Goal: Task Accomplishment & Management: Use online tool/utility

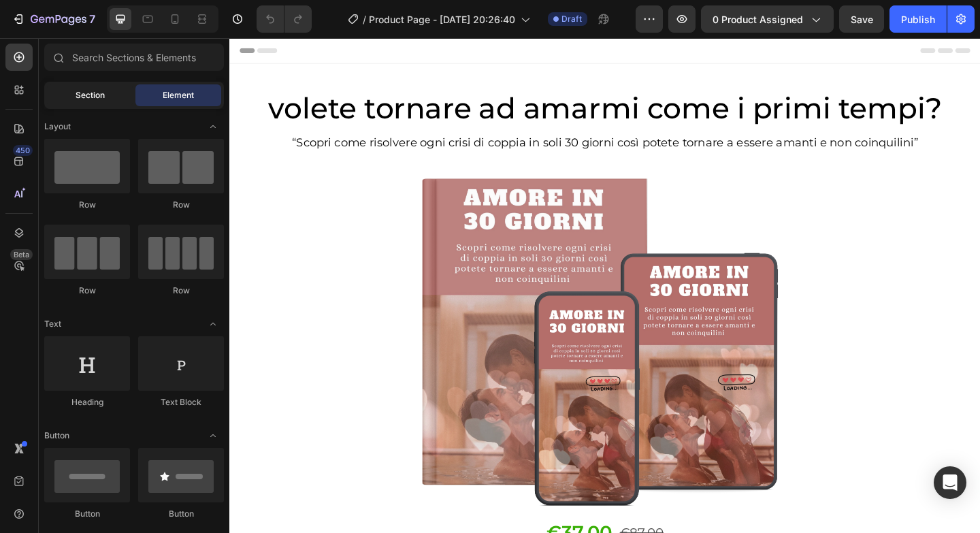
click at [112, 99] on div "Section" at bounding box center [90, 95] width 86 height 22
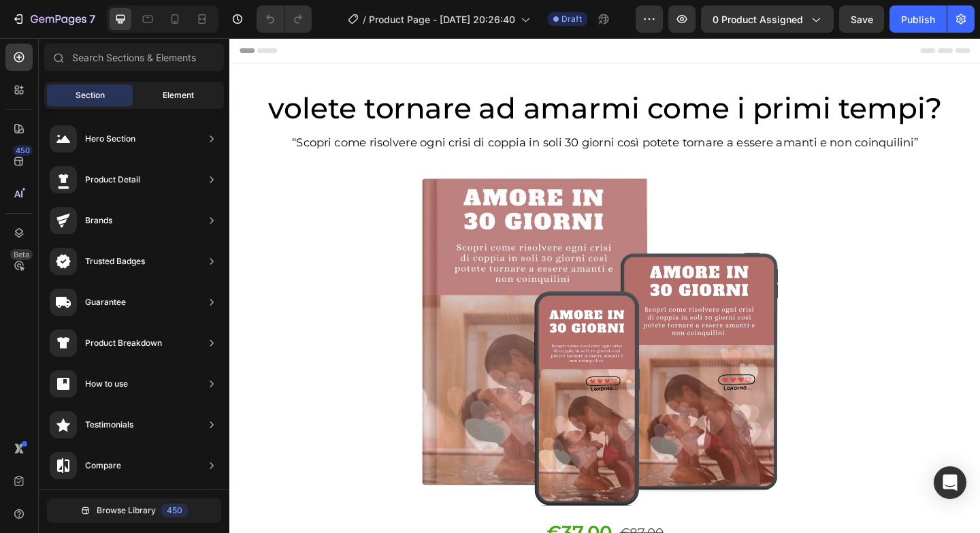
click at [158, 99] on div "Element" at bounding box center [178, 95] width 86 height 22
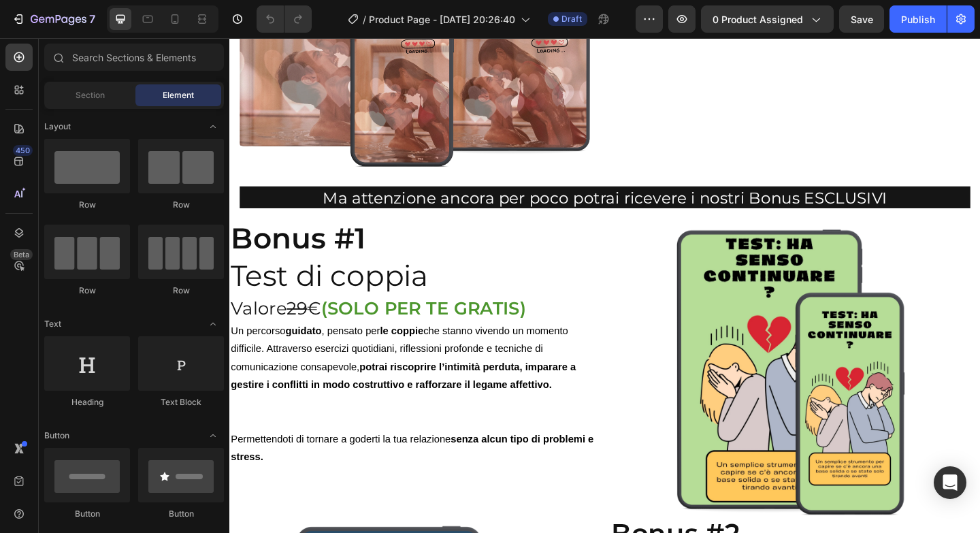
scroll to position [3726, 0]
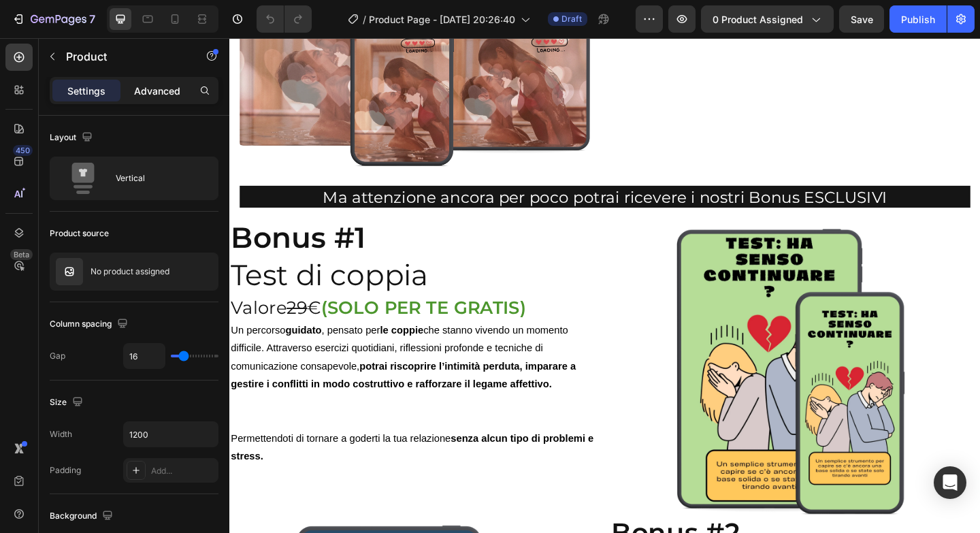
click at [161, 86] on p "Advanced" at bounding box center [157, 91] width 46 height 14
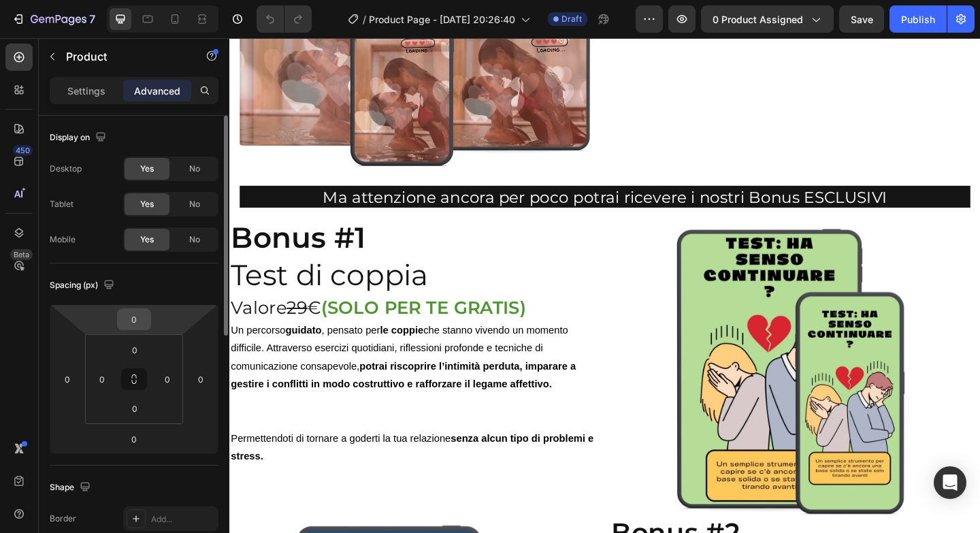
click at [142, 323] on input "0" at bounding box center [133, 319] width 27 height 20
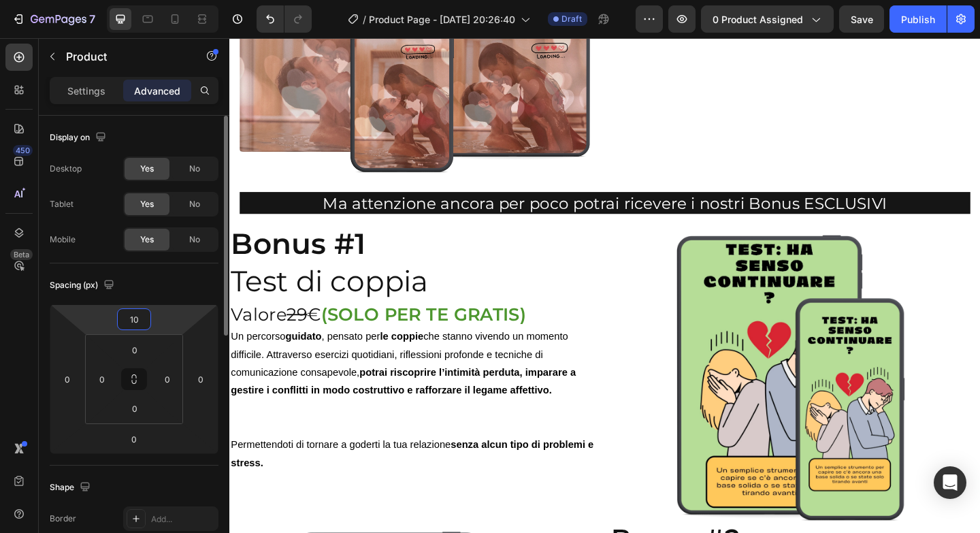
type input "1"
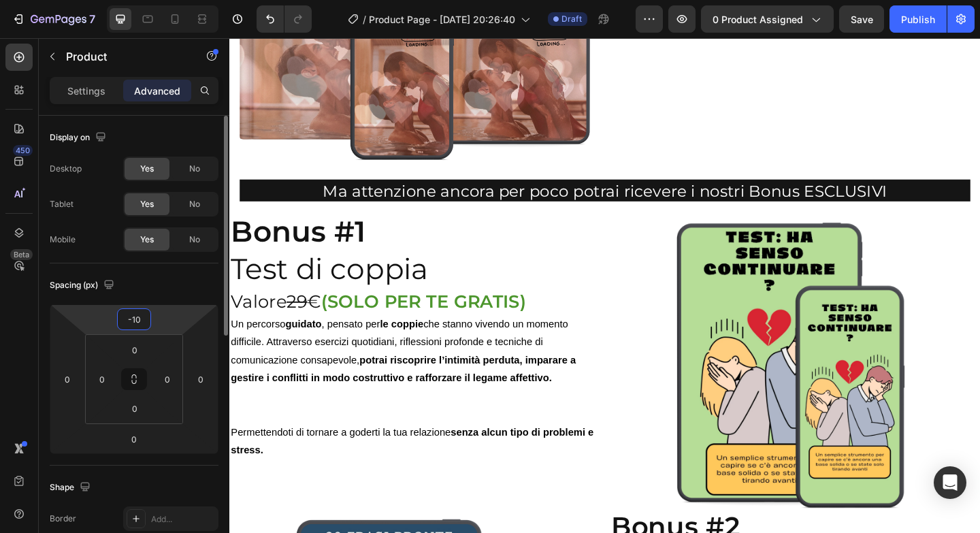
type input "-10"
click at [186, 465] on div "Display on Desktop Yes No Tablet Yes No Mobile Yes No" at bounding box center [134, 539] width 169 height 148
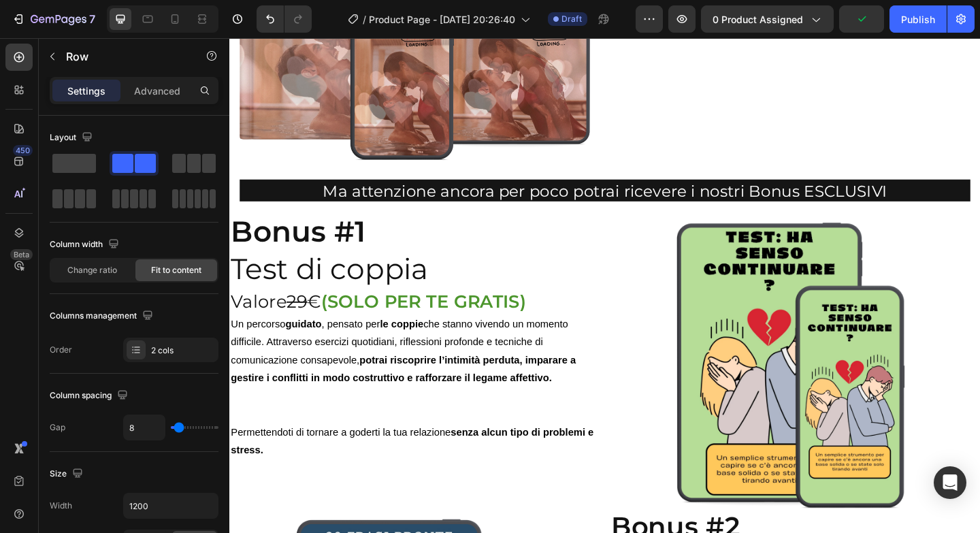
click at [133, 101] on div "Settings Advanced" at bounding box center [134, 90] width 169 height 27
click at [145, 90] on p "Advanced" at bounding box center [157, 91] width 46 height 14
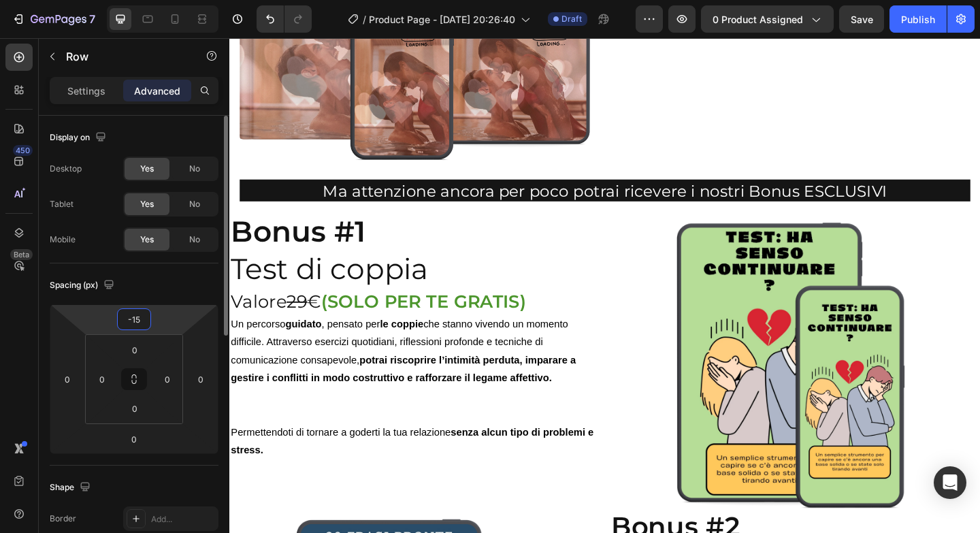
click at [144, 315] on input "-15" at bounding box center [133, 319] width 27 height 20
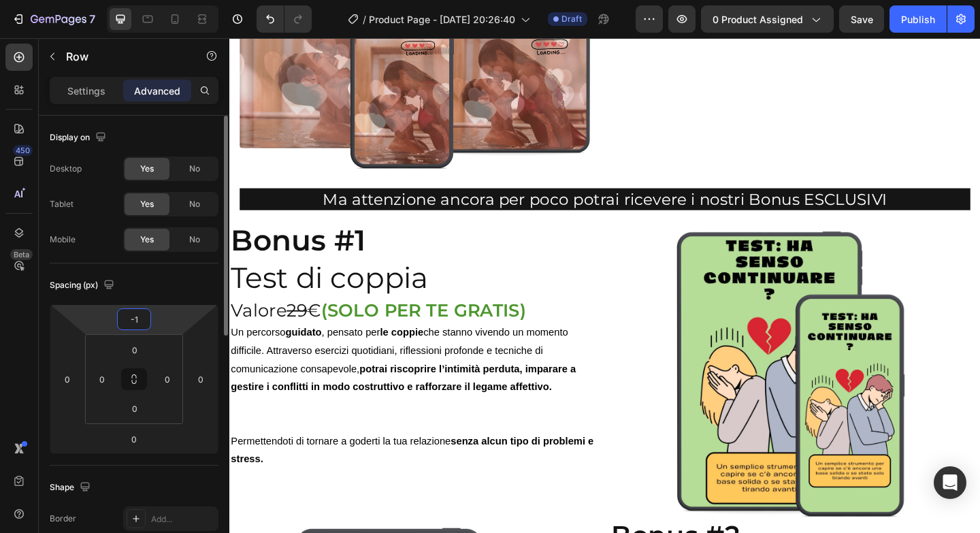
type input "-10"
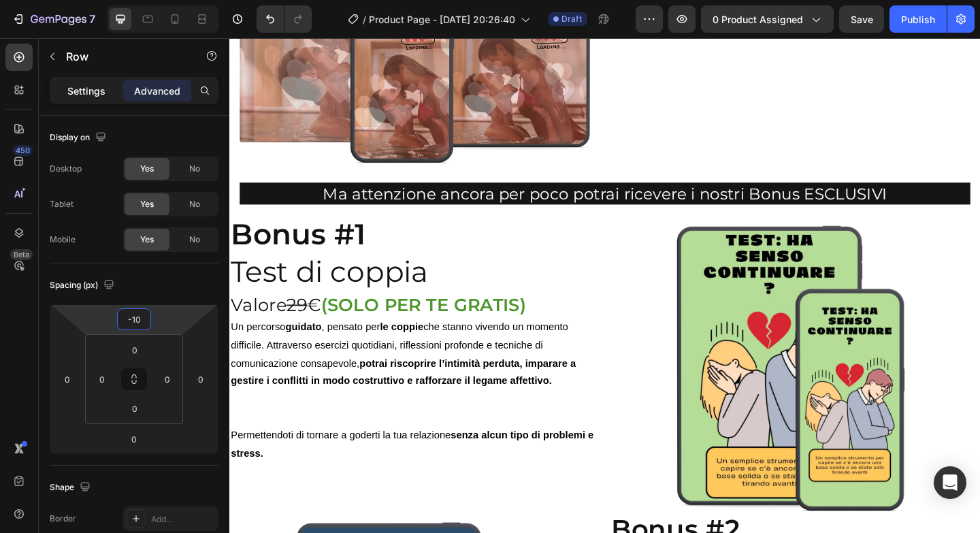
click at [102, 90] on p "Settings" at bounding box center [86, 91] width 38 height 14
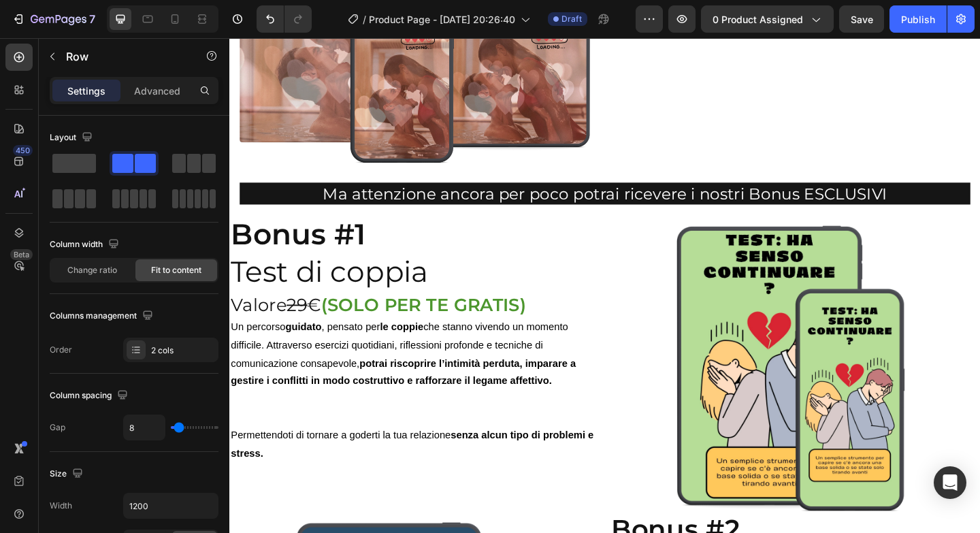
click at [140, 95] on p "Advanced" at bounding box center [157, 91] width 46 height 14
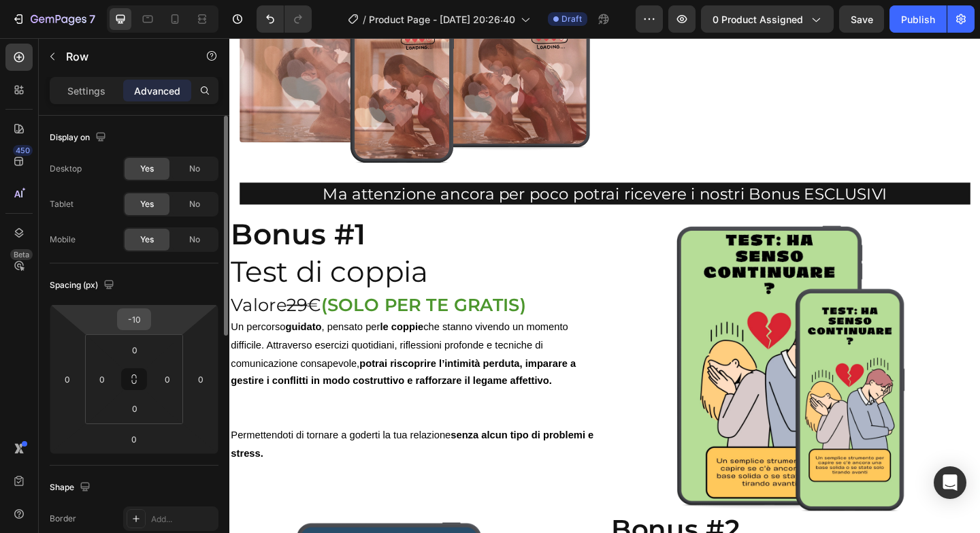
click at [152, 0] on html "7 / Product Page - [DATE] 20:26:40 Draft Preview 0 product assigned Save Publis…" at bounding box center [490, 0] width 980 height 0
click at [147, 323] on input "-10" at bounding box center [133, 319] width 27 height 20
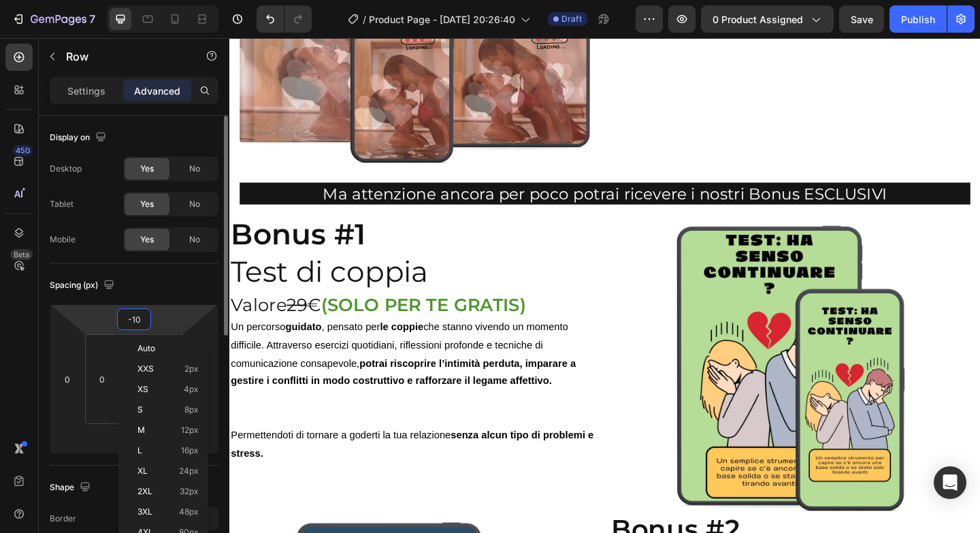
type input "-1"
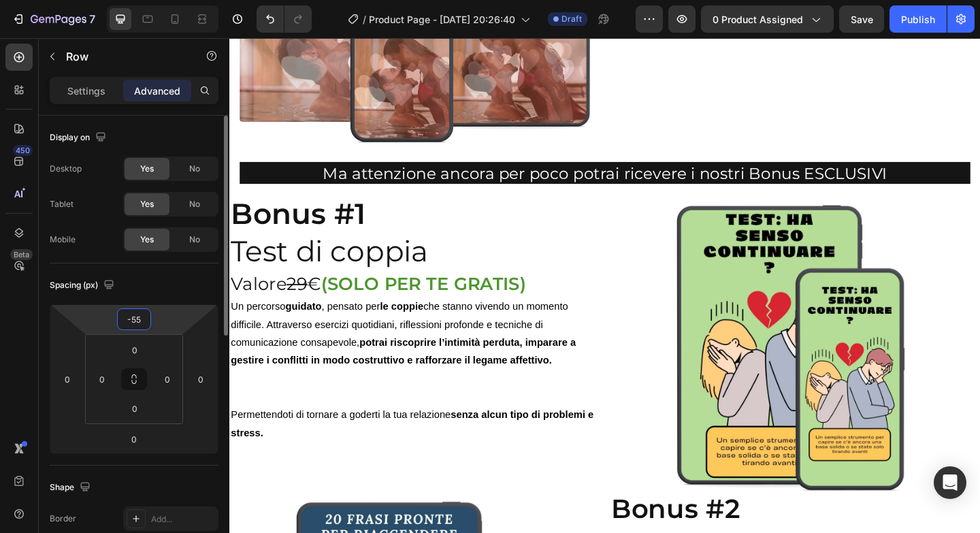
type input "-5"
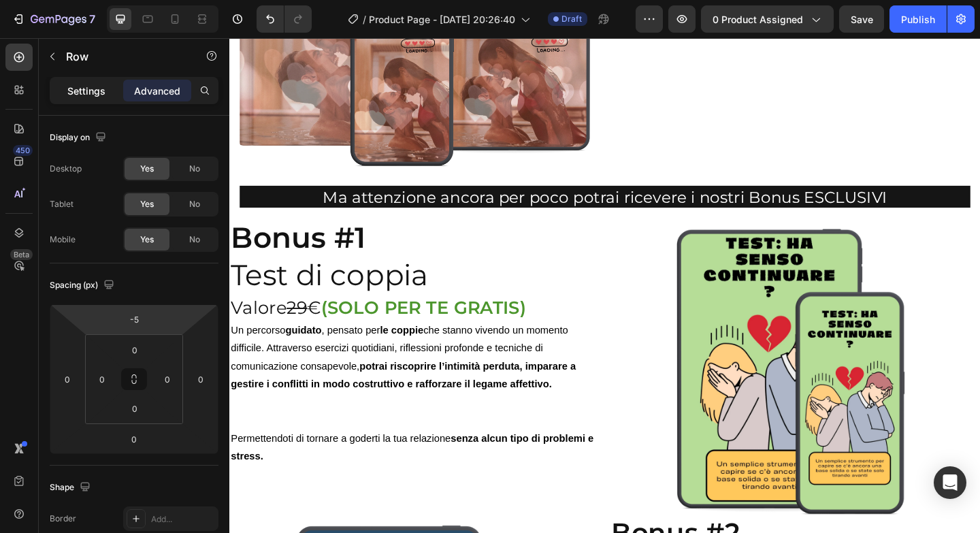
drag, startPoint x: 99, startPoint y: 95, endPoint x: 26, endPoint y: 52, distance: 84.1
click at [99, 95] on p "Settings" at bounding box center [86, 91] width 38 height 14
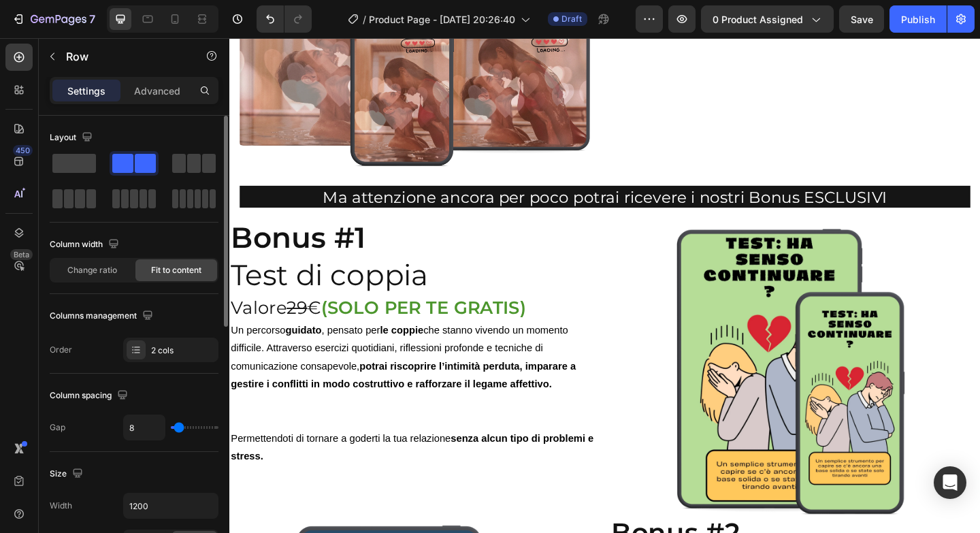
click at [186, 139] on div "Layout" at bounding box center [134, 138] width 169 height 22
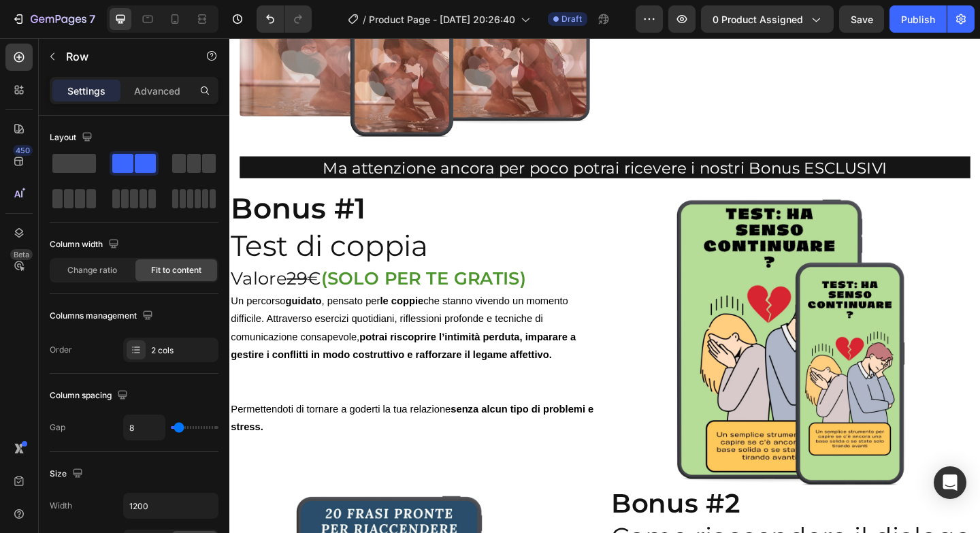
scroll to position [3757, 0]
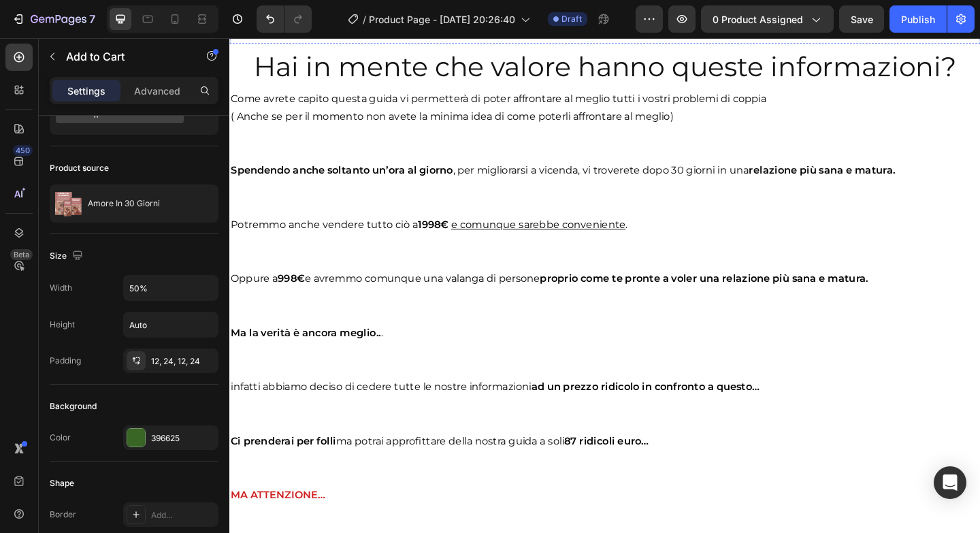
scroll to position [5431, 0]
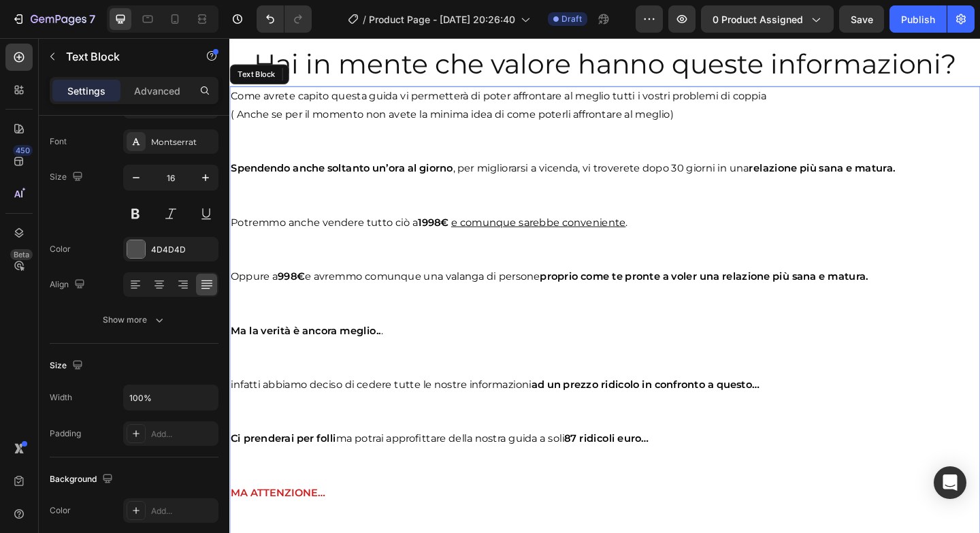
click at [574, 171] on p at bounding box center [638, 161] width 814 height 20
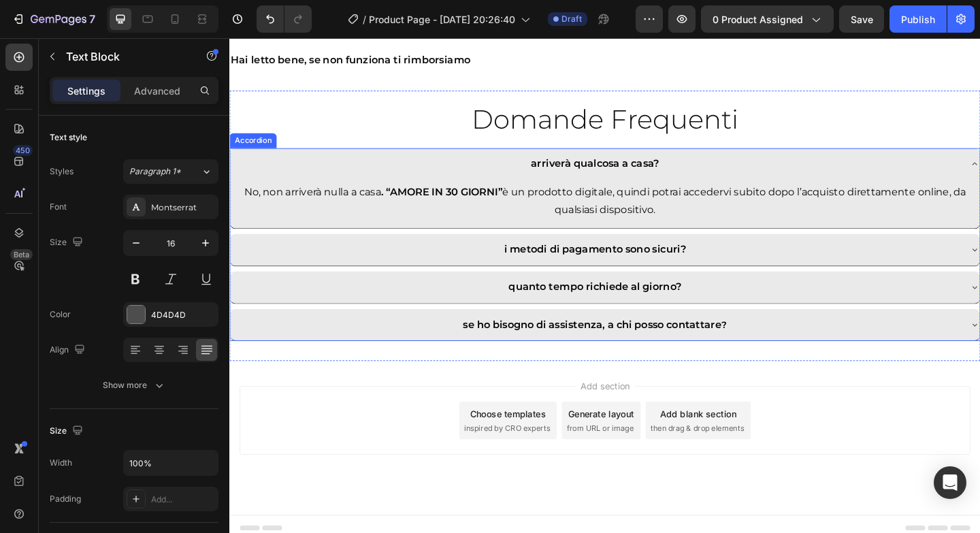
scroll to position [7149, 0]
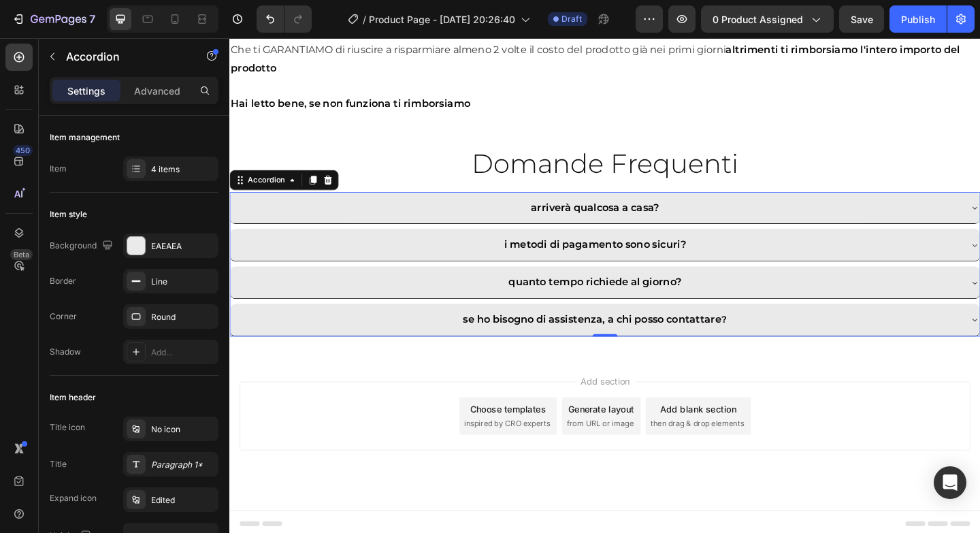
scroll to position [7097, 0]
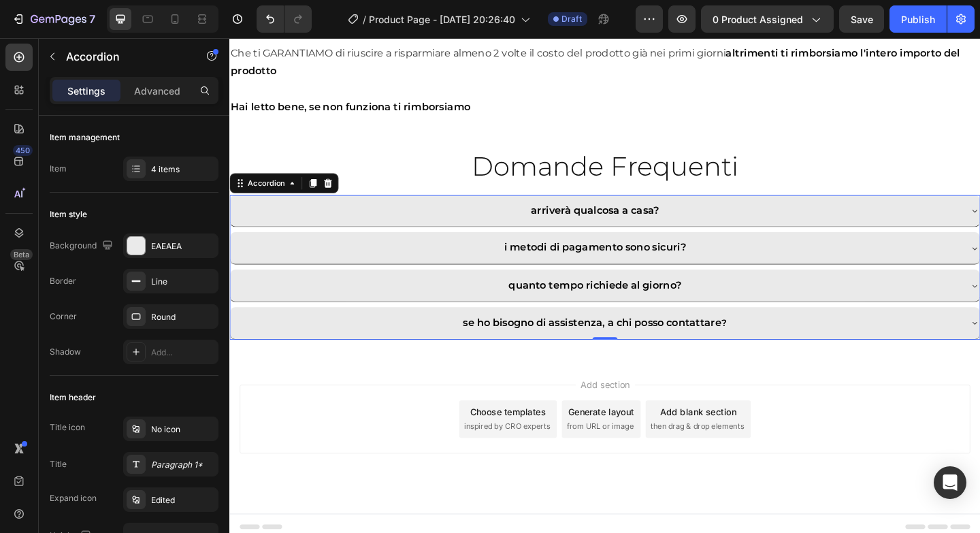
click at [925, 505] on div "Add section Choose templates inspired by CRO experts Generate layout from URL o…" at bounding box center [637, 471] width 816 height 167
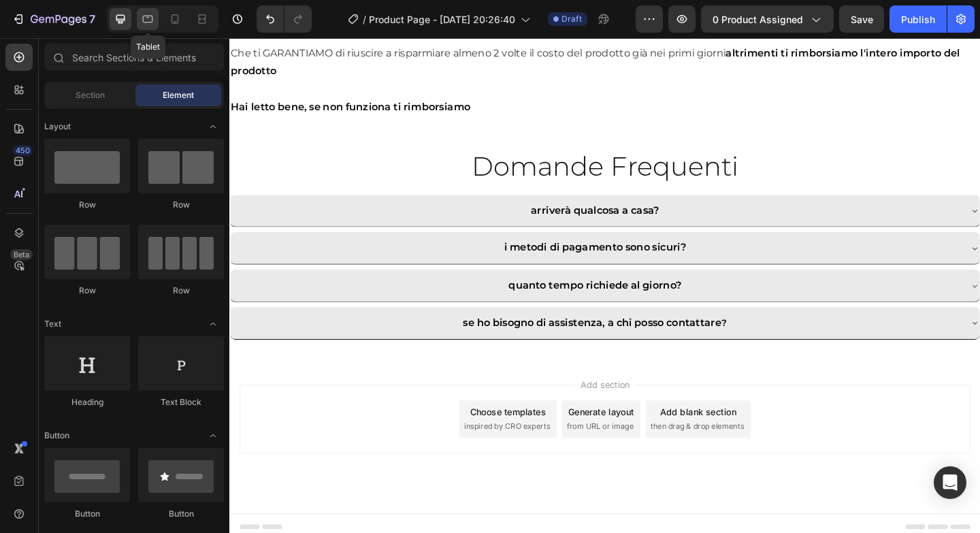
click at [145, 26] on div at bounding box center [148, 19] width 22 height 22
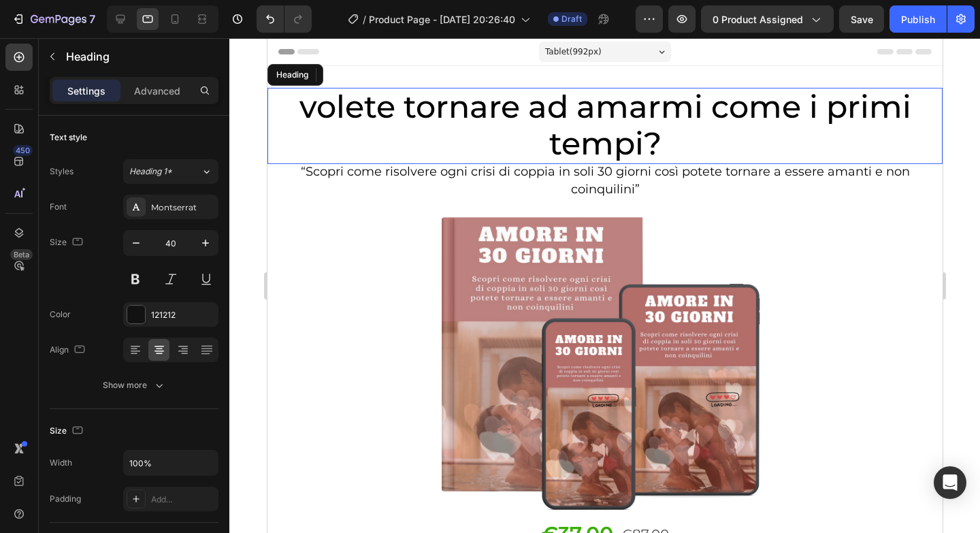
click at [312, 136] on h2 "volete tornare ad amarmi come i primi tempi?" at bounding box center [604, 126] width 675 height 76
click at [161, 86] on p "Advanced" at bounding box center [157, 91] width 46 height 14
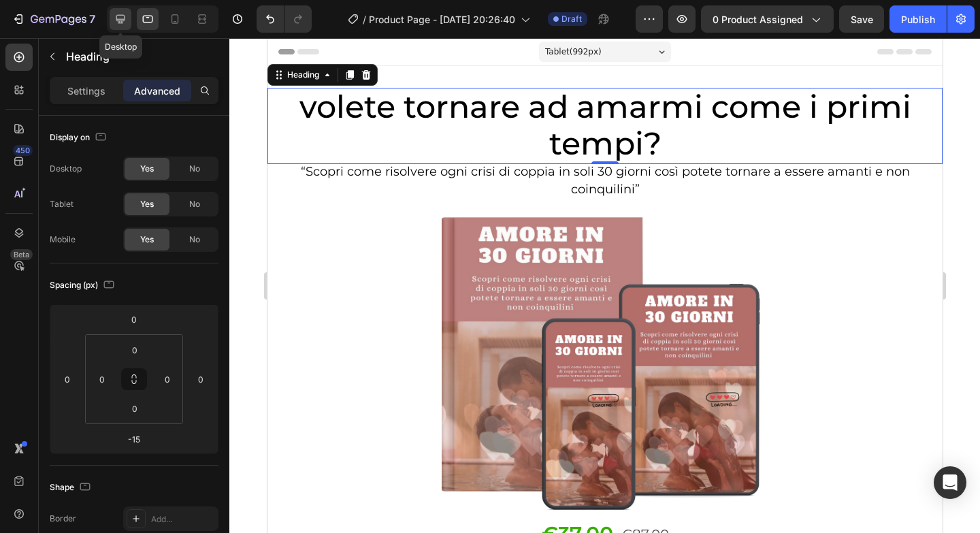
click at [127, 14] on icon at bounding box center [121, 19] width 14 height 14
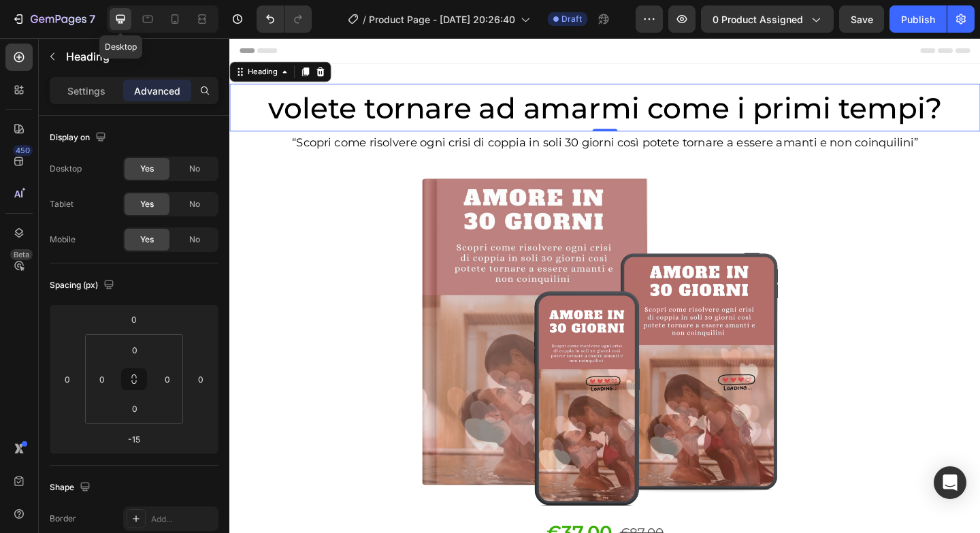
scroll to position [2, 0]
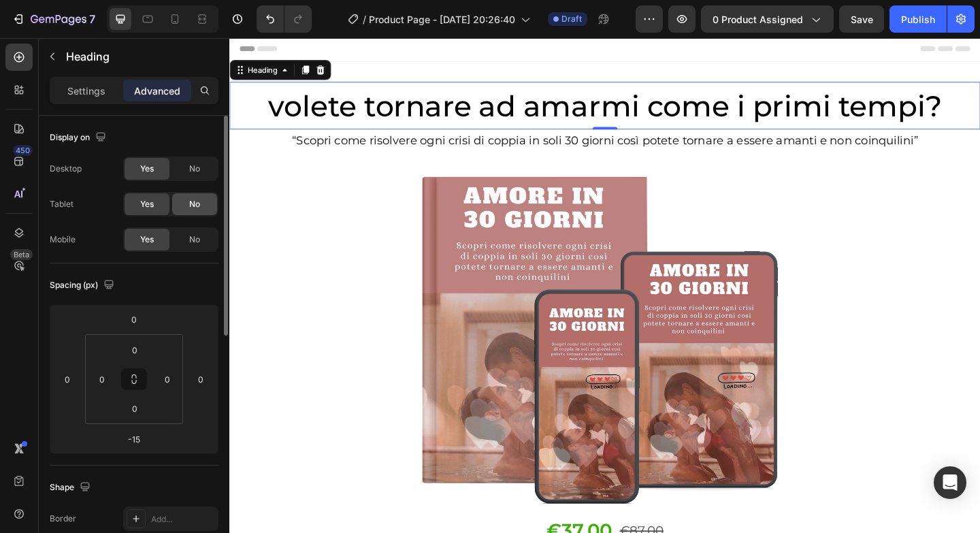
click at [189, 201] on span "No" at bounding box center [194, 204] width 11 height 12
click at [193, 242] on span "No" at bounding box center [194, 239] width 11 height 12
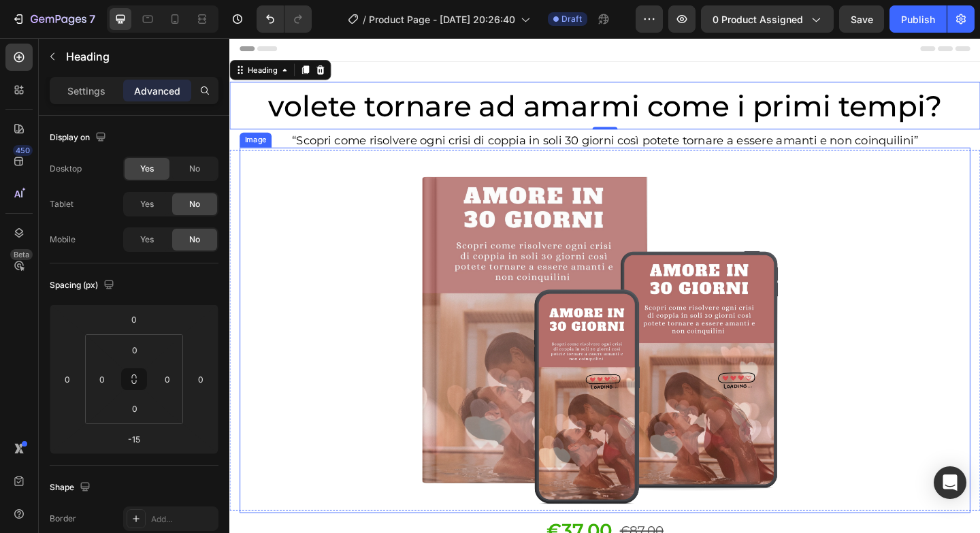
click at [303, 229] on div at bounding box center [637, 355] width 795 height 397
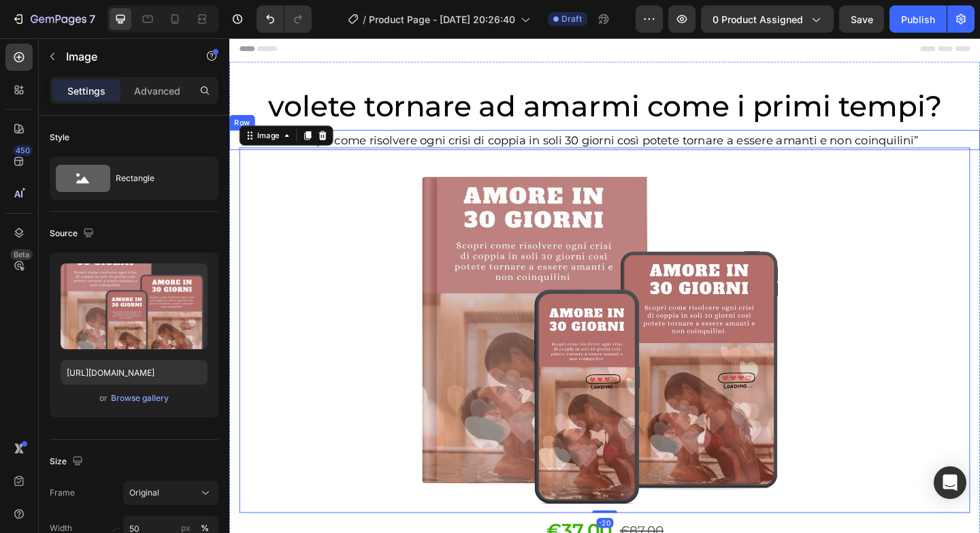
click at [233, 146] on div "“Scopri come risolvere ogni crisi di coppia in soli 30 giorni così potete torna…" at bounding box center [637, 149] width 816 height 22
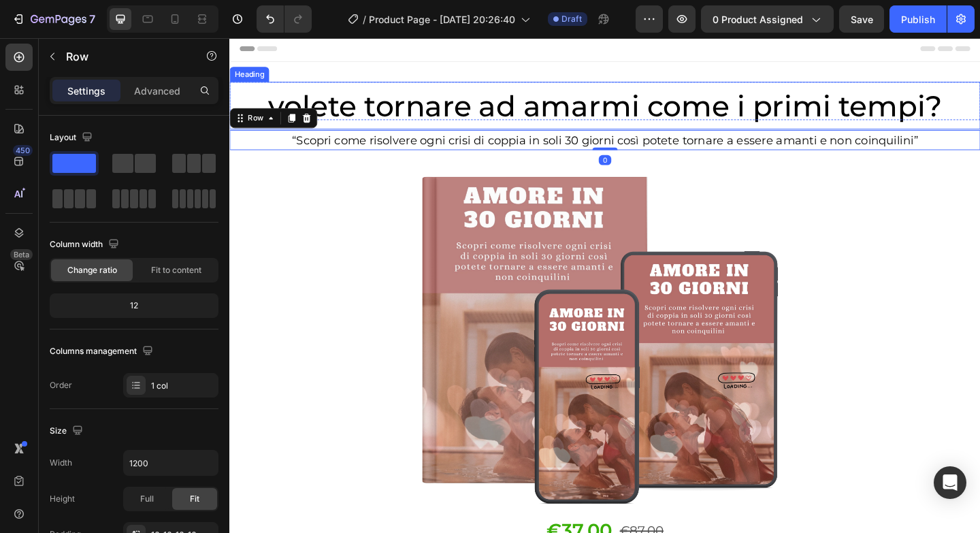
click at [250, 86] on h2 "⁠⁠⁠⁠⁠⁠⁠ volete tornare ad amarmi come i primi tempi?" at bounding box center [637, 112] width 816 height 52
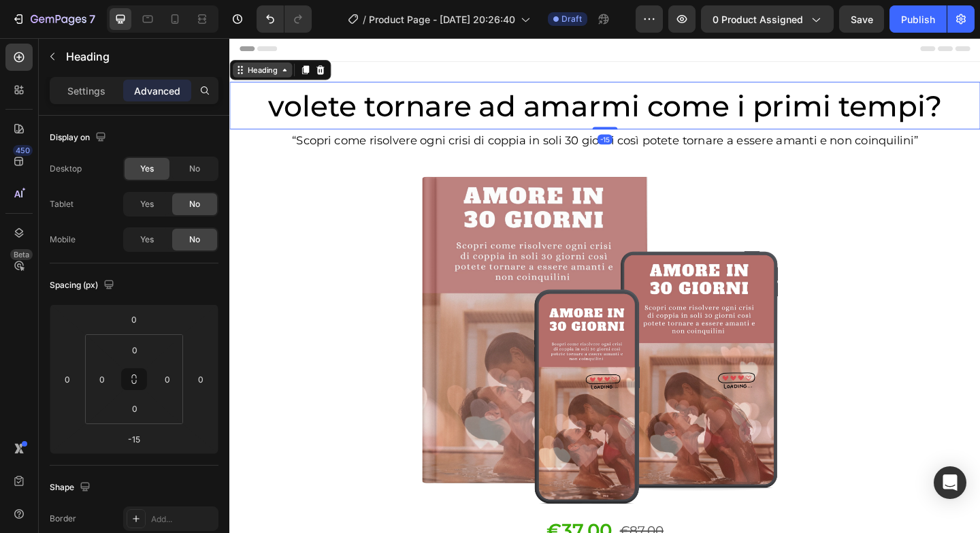
click at [273, 73] on div "Heading" at bounding box center [264, 73] width 37 height 12
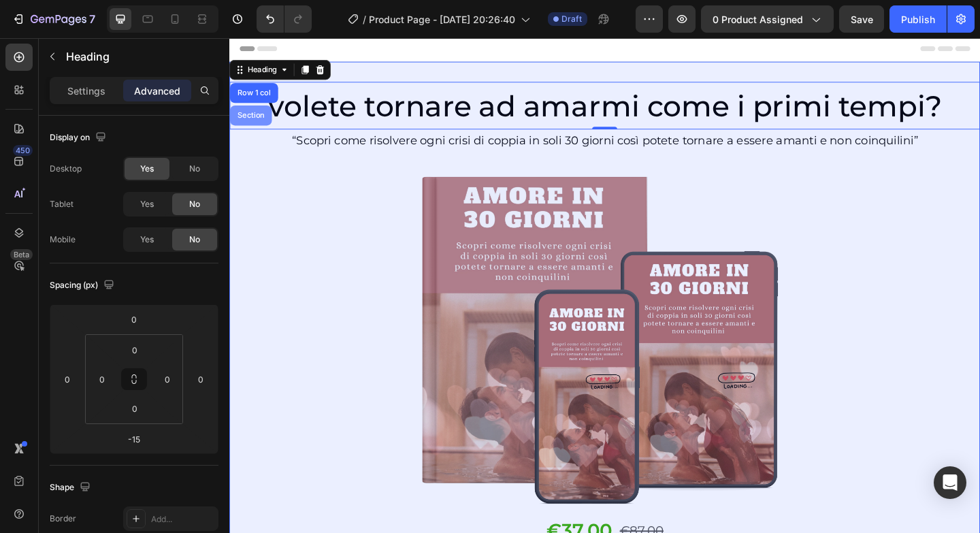
click at [257, 116] on div "Section" at bounding box center [253, 123] width 46 height 22
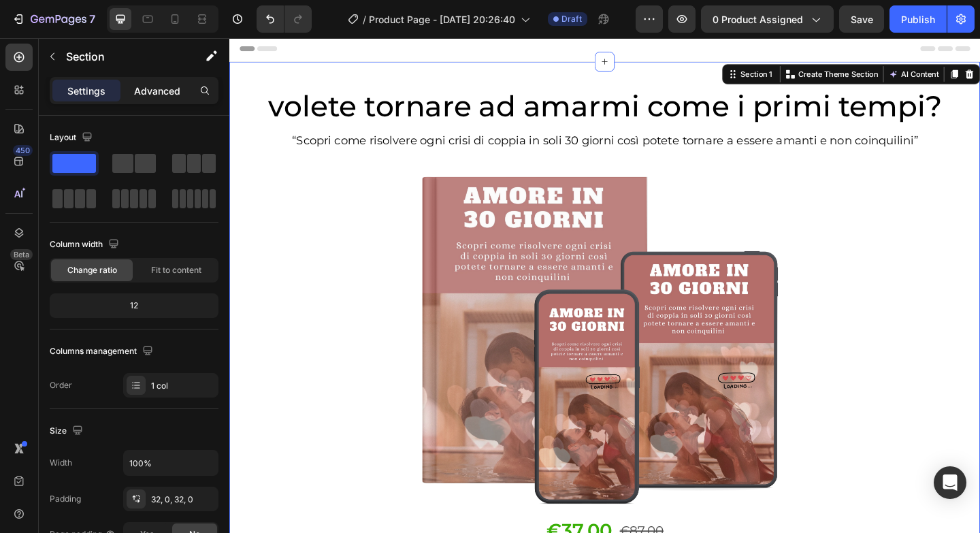
click at [163, 96] on p "Advanced" at bounding box center [157, 91] width 46 height 14
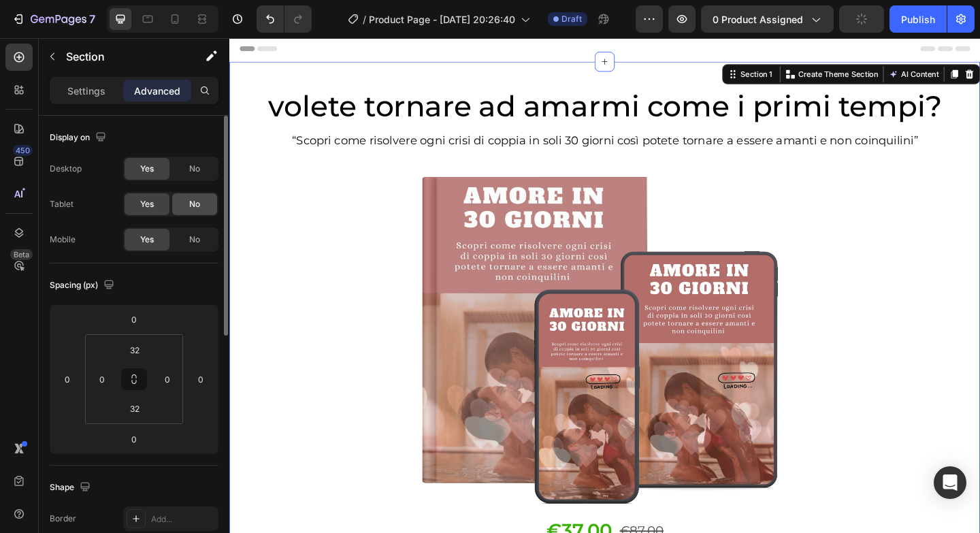
click at [181, 203] on div "No" at bounding box center [194, 204] width 45 height 22
click at [189, 239] on span "No" at bounding box center [194, 239] width 11 height 12
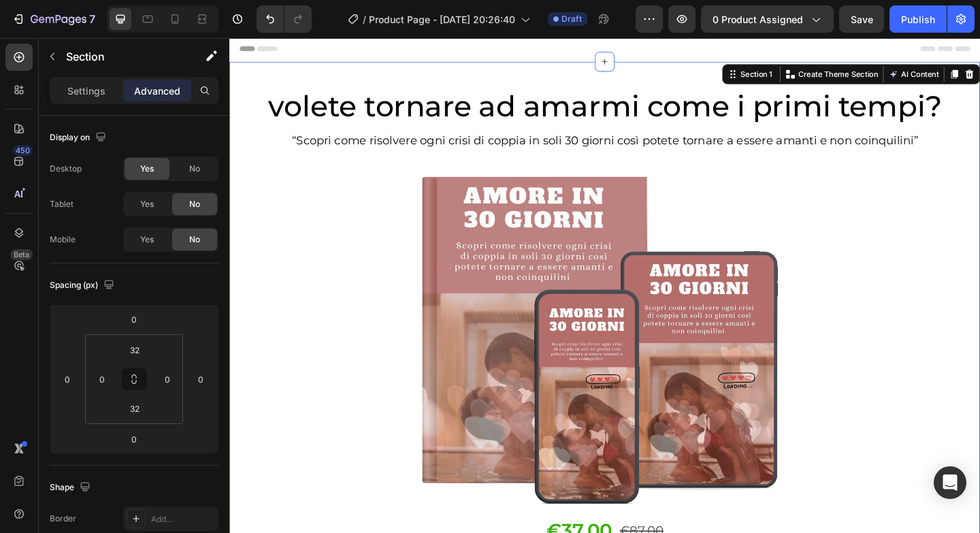
click at [312, 45] on div "Header" at bounding box center [637, 49] width 795 height 27
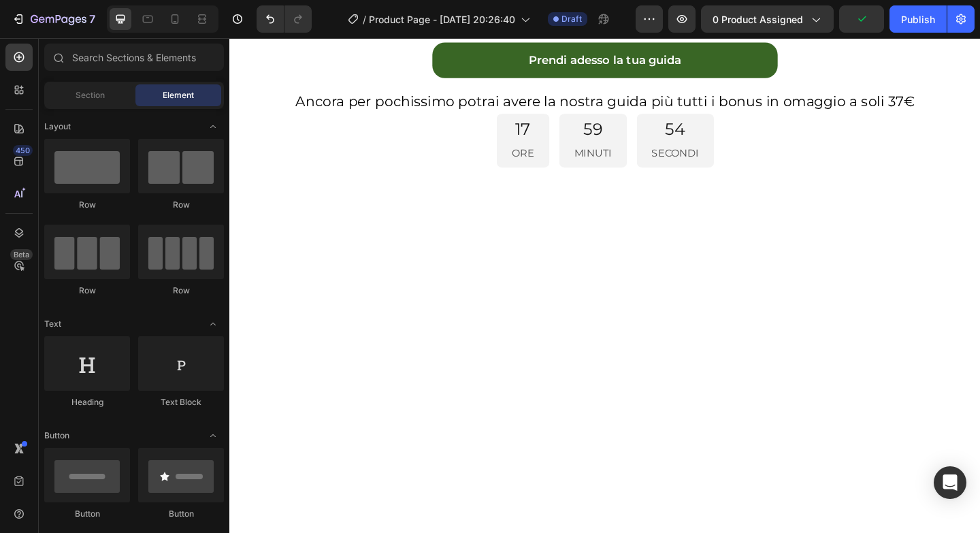
scroll to position [3249, 0]
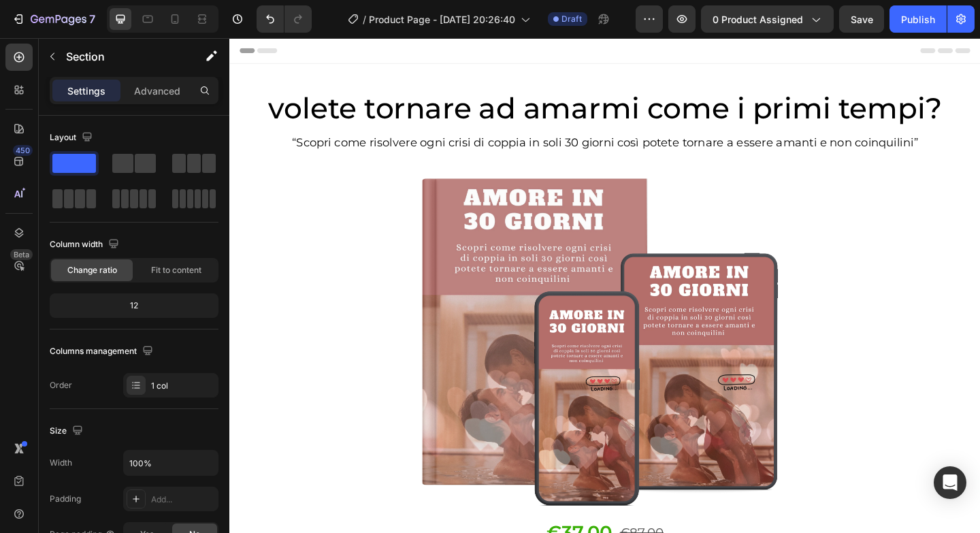
scroll to position [0, 0]
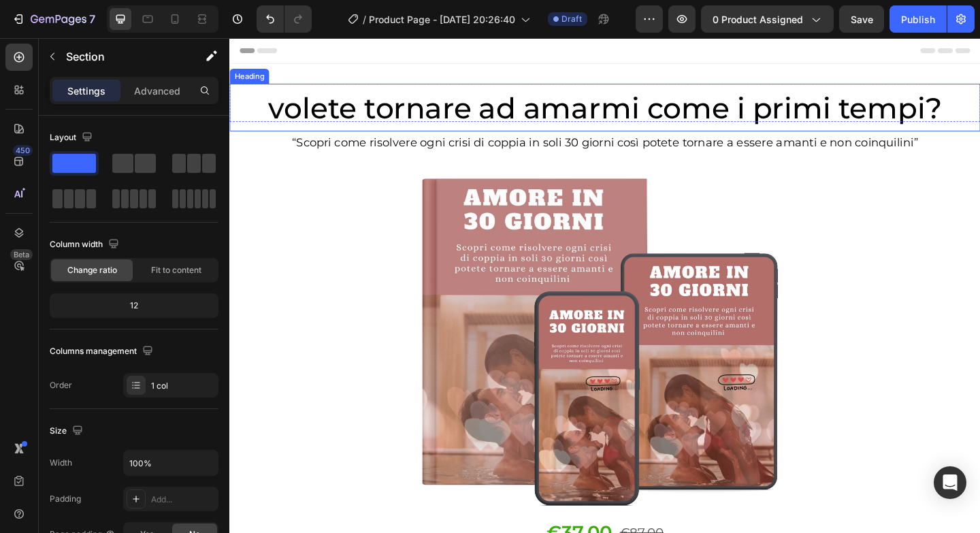
click at [256, 96] on h2 "volete tornare ad amarmi come i primi tempi?" at bounding box center [637, 114] width 816 height 52
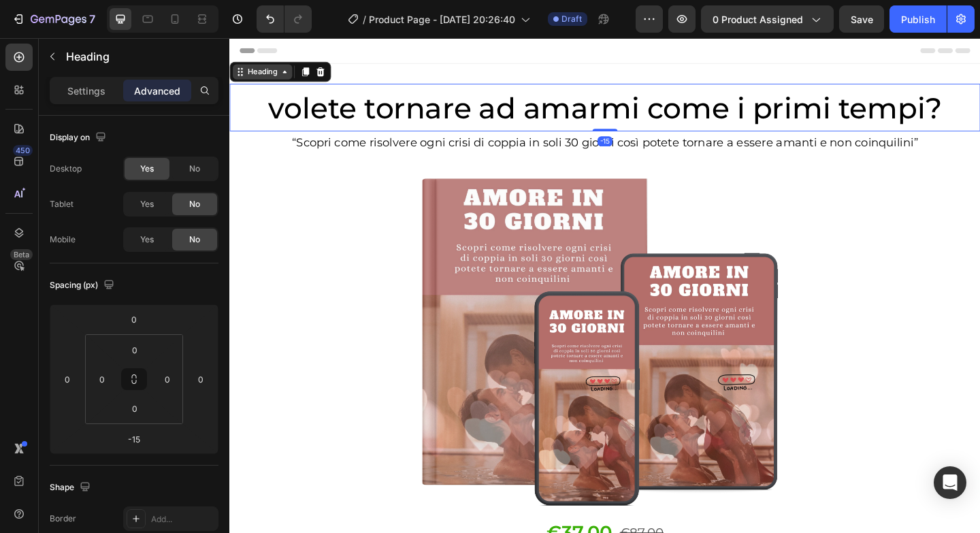
click at [272, 72] on div "Heading" at bounding box center [264, 75] width 37 height 12
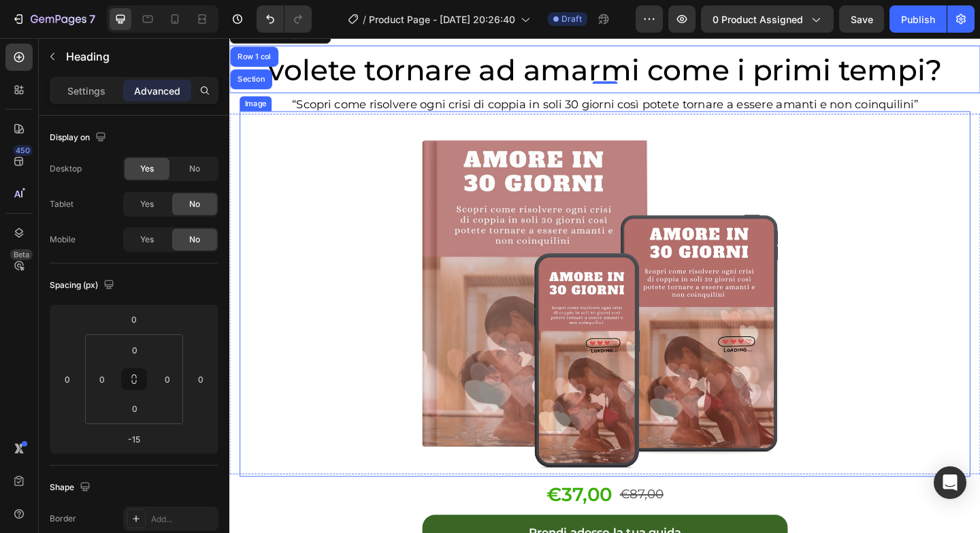
scroll to position [3, 0]
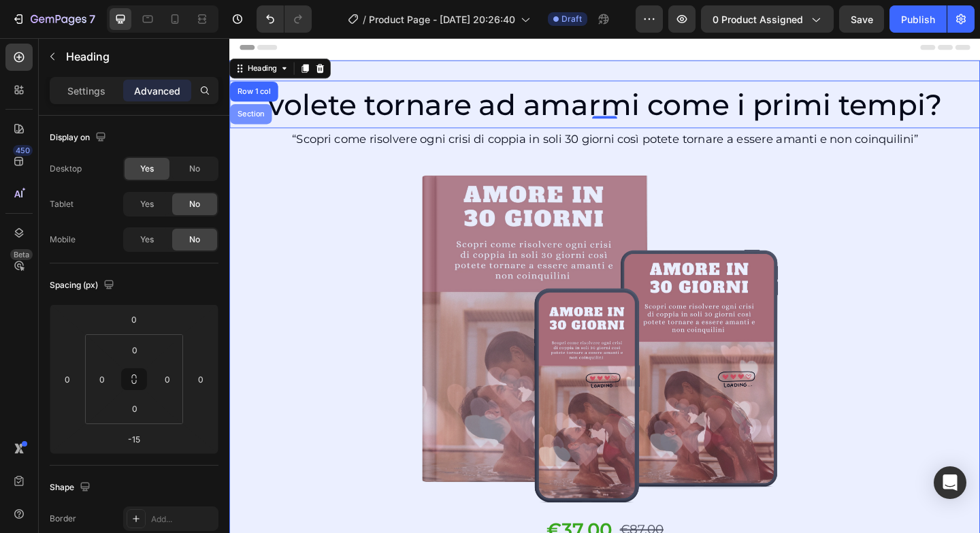
click at [258, 124] on div "Section" at bounding box center [252, 121] width 35 height 8
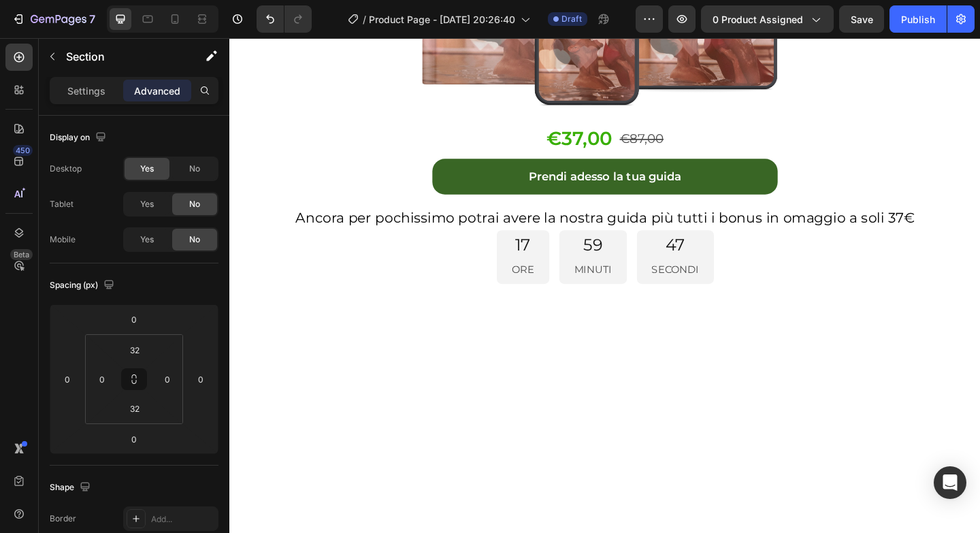
scroll to position [3122, 0]
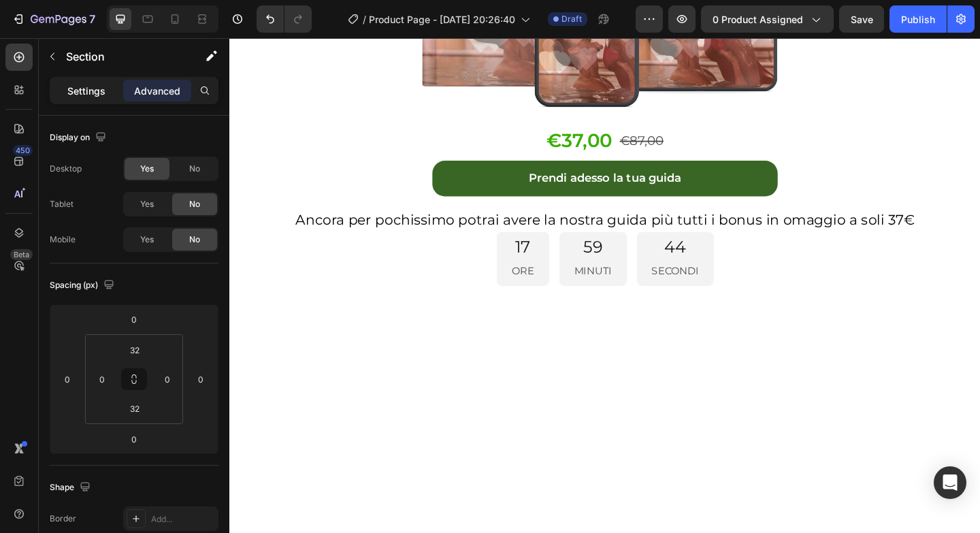
click at [116, 90] on div "Settings" at bounding box center [86, 91] width 68 height 22
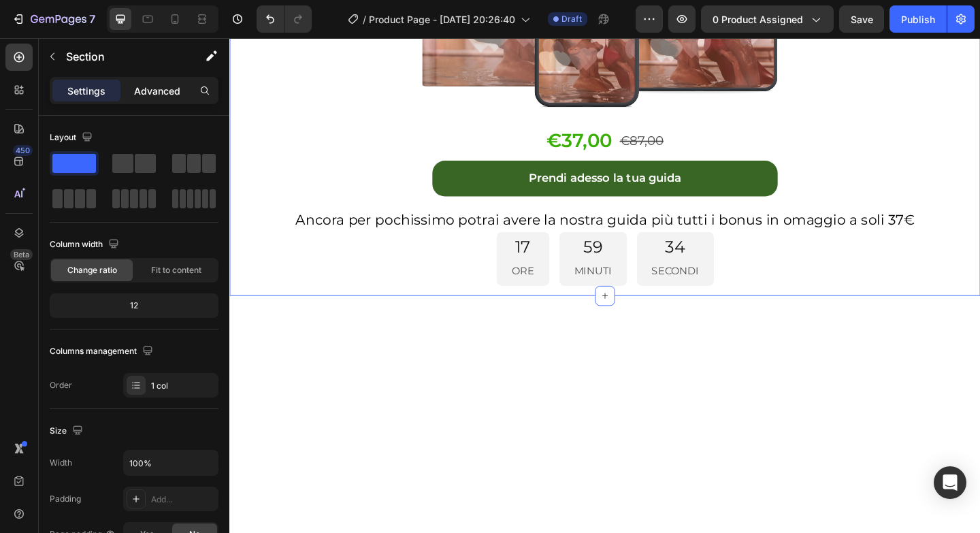
click at [148, 95] on p "Advanced" at bounding box center [157, 91] width 46 height 14
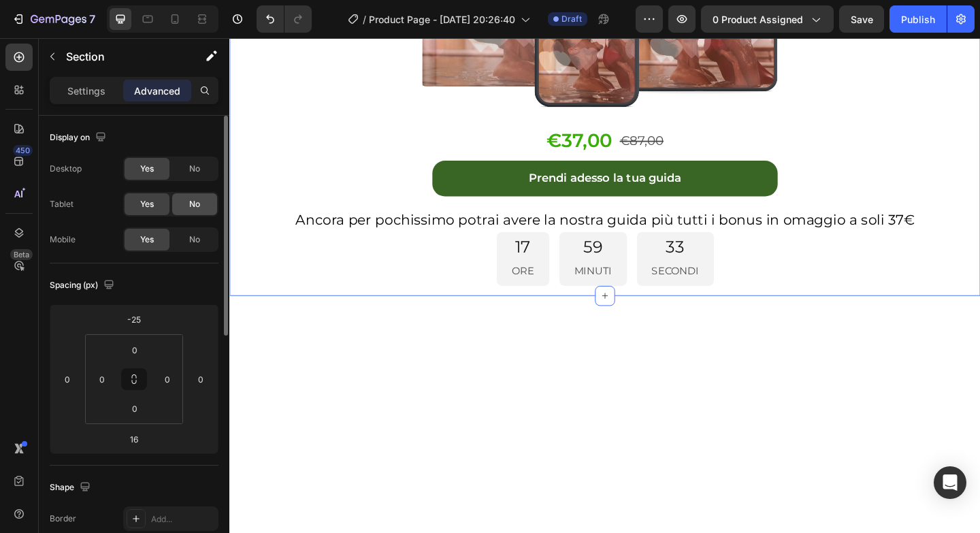
click at [186, 197] on div "No" at bounding box center [194, 204] width 45 height 22
click at [197, 238] on span "No" at bounding box center [194, 239] width 11 height 12
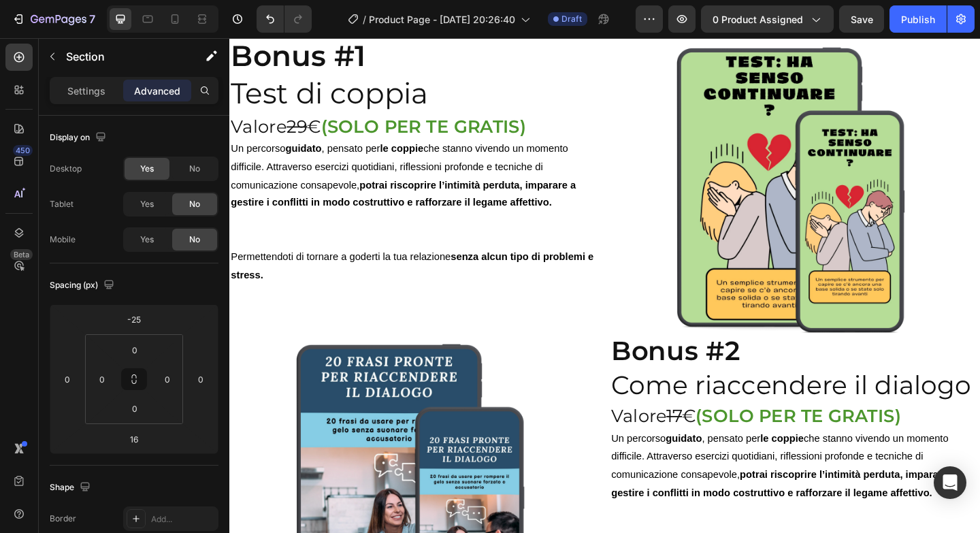
scroll to position [3925, 0]
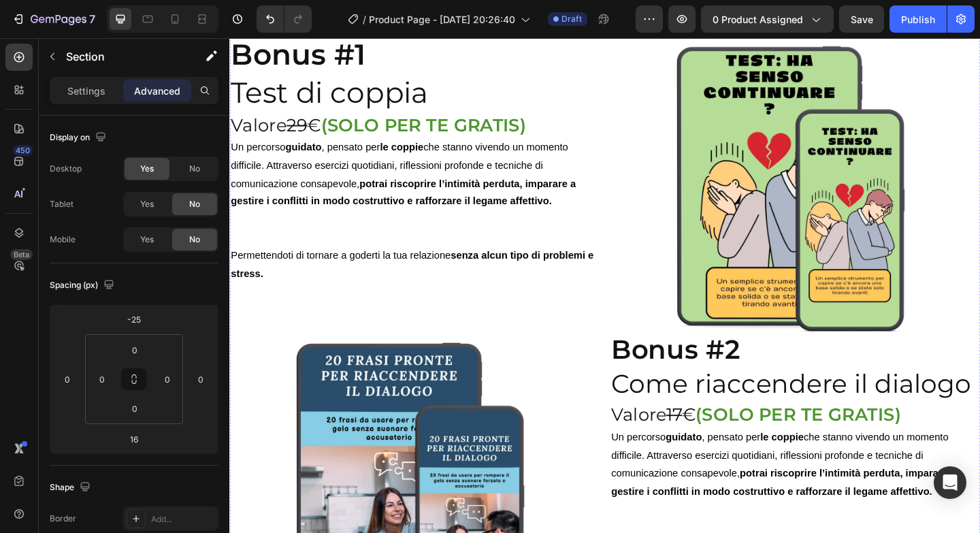
click at [285, 154] on div "Cosa include: Heading Row Image "Amore in 30 giorni" Heading Un percorso guidat…" at bounding box center [637, 248] width 816 height 1401
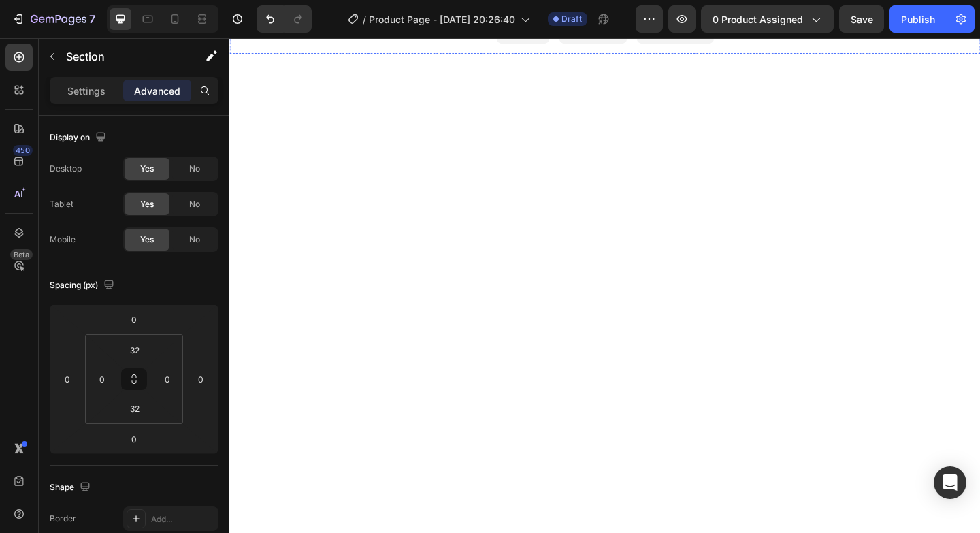
scroll to position [3387, 0]
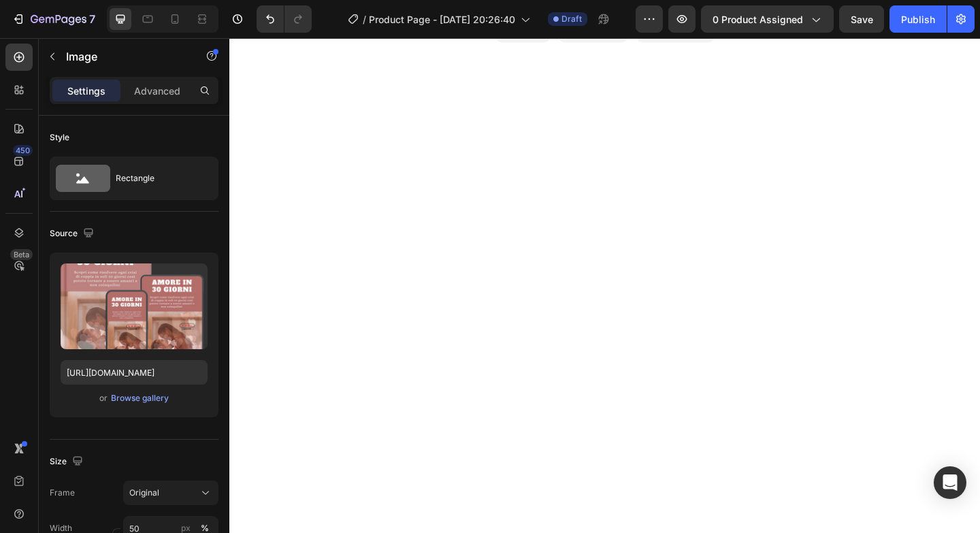
click at [163, 98] on div "Advanced" at bounding box center [157, 91] width 68 height 22
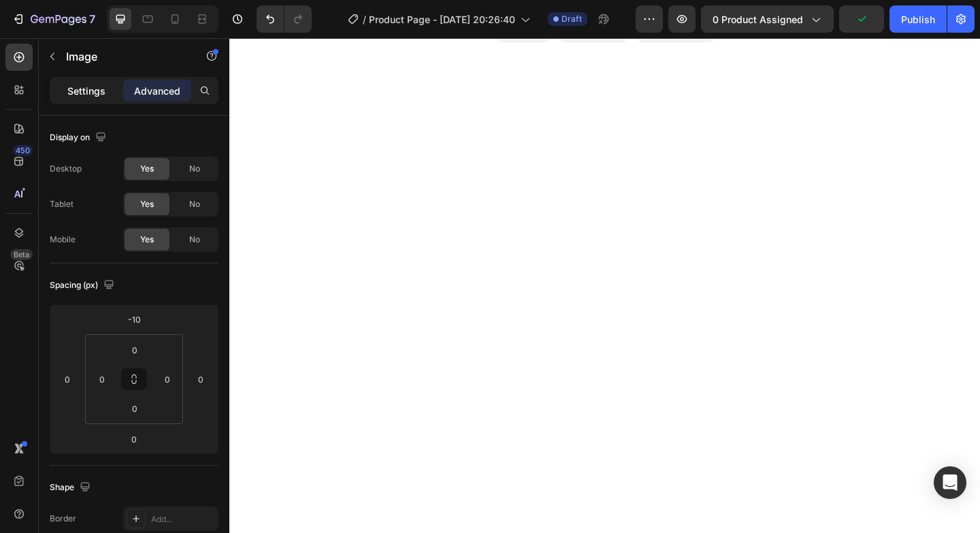
click at [104, 95] on p "Settings" at bounding box center [86, 91] width 38 height 14
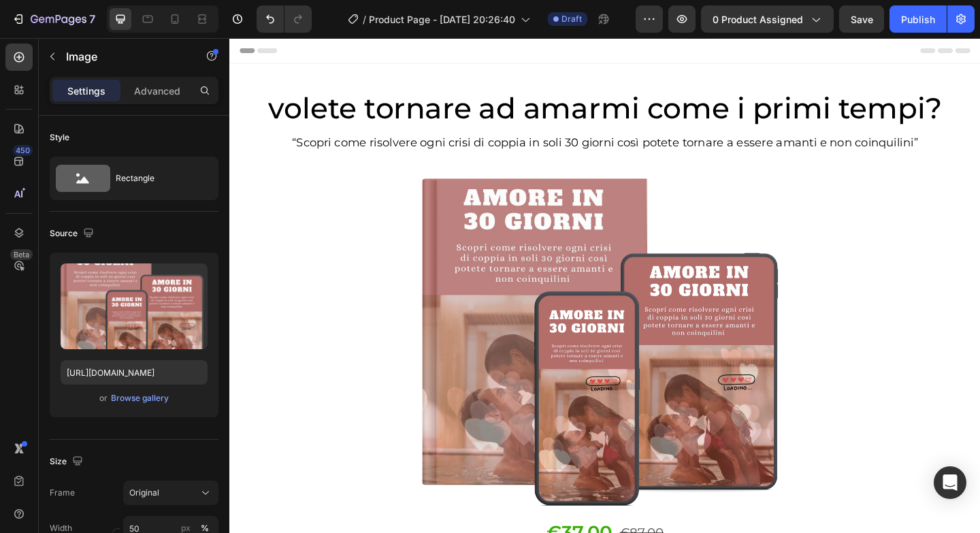
scroll to position [0, 0]
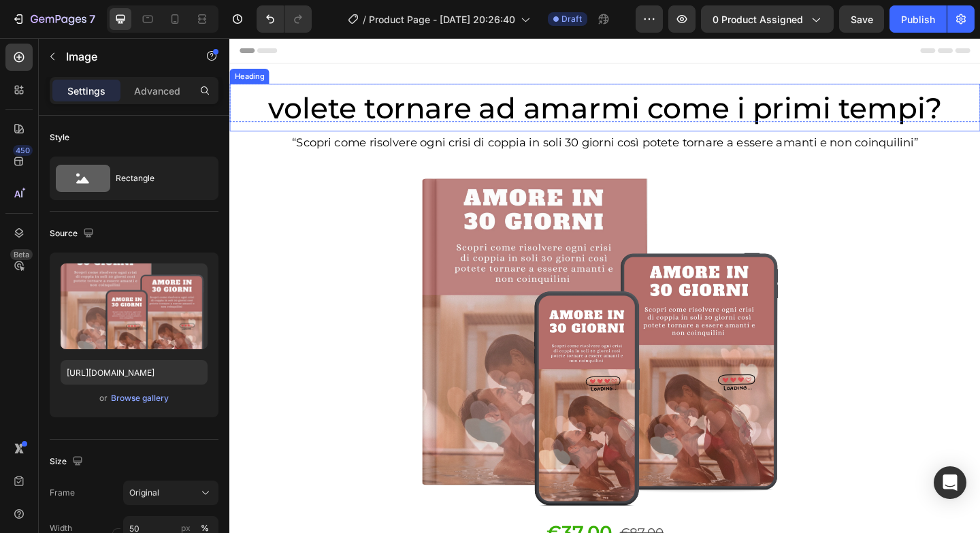
click at [410, 129] on span "volete tornare ad amarmi come i primi tempi?" at bounding box center [637, 114] width 732 height 39
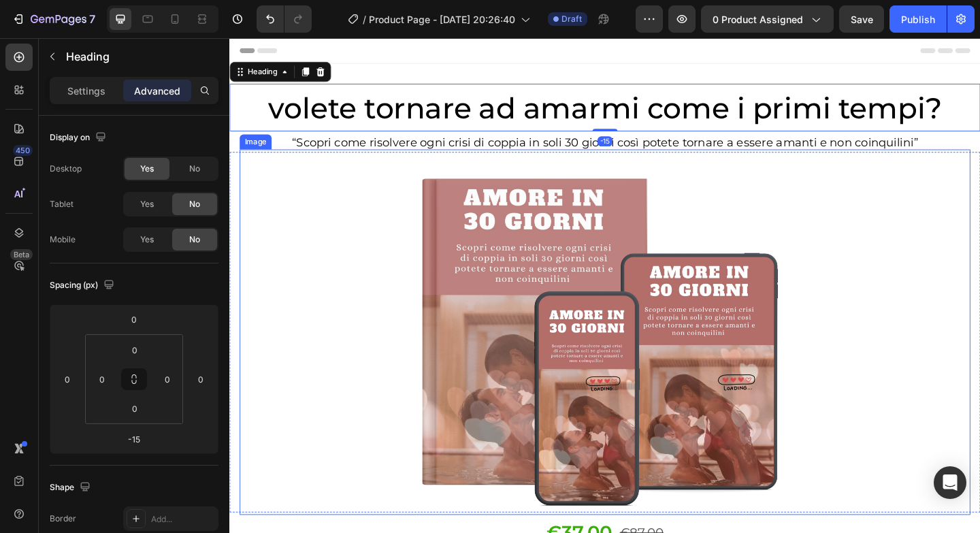
click at [283, 176] on div at bounding box center [637, 357] width 795 height 397
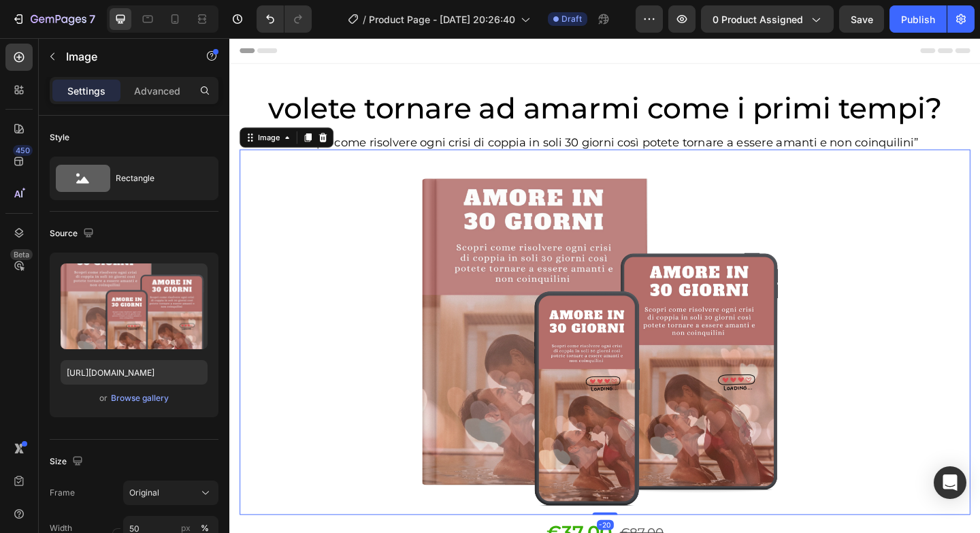
click at [163, 103] on div "Settings Advanced" at bounding box center [134, 90] width 169 height 27
click at [166, 91] on p "Advanced" at bounding box center [157, 91] width 46 height 14
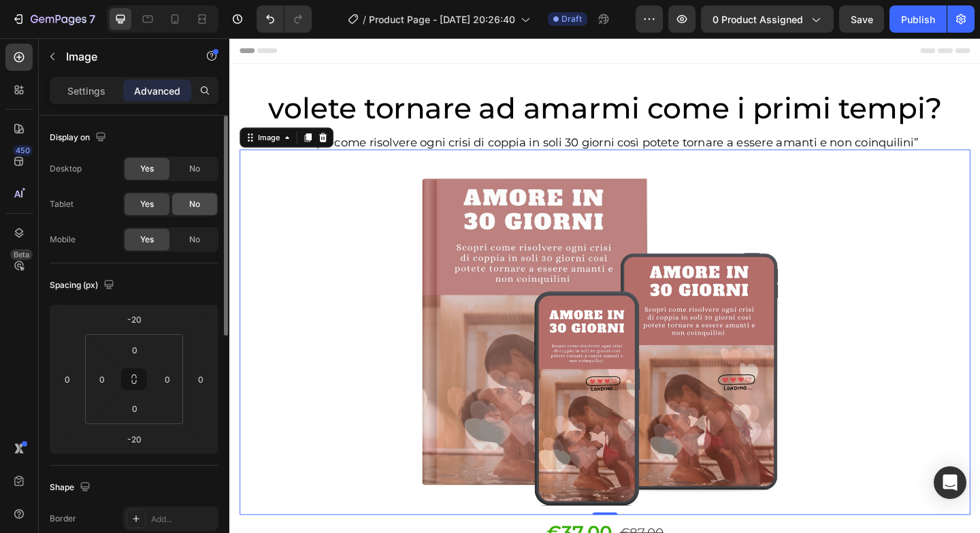
click at [201, 202] on div "No" at bounding box center [194, 204] width 45 height 22
click at [199, 237] on span "No" at bounding box center [194, 239] width 11 height 12
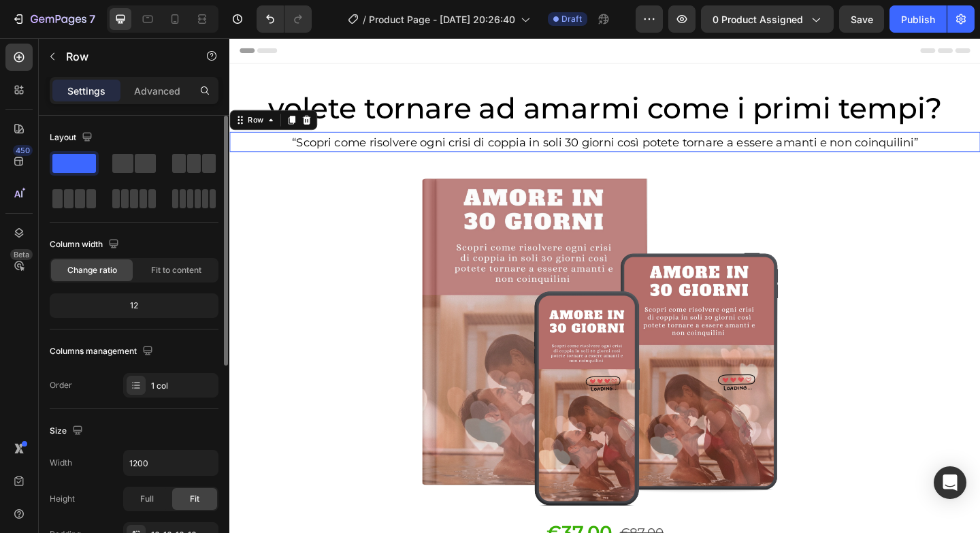
click at [237, 152] on div "“Scopri come risolvere ogni crisi di coppia in soli 30 giorni così potete torna…" at bounding box center [637, 151] width 816 height 22
click at [170, 95] on p "Advanced" at bounding box center [157, 91] width 46 height 14
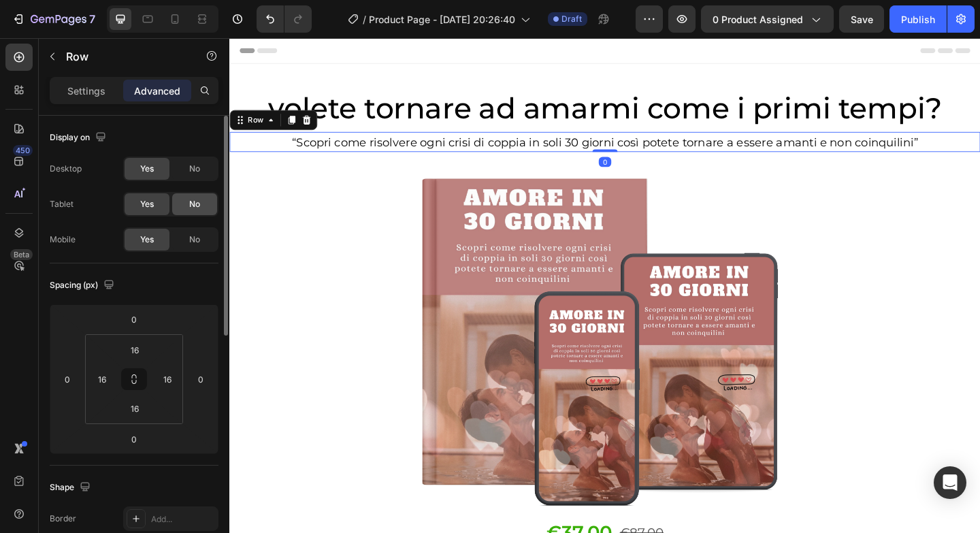
click at [206, 210] on div "No" at bounding box center [194, 204] width 45 height 22
click at [201, 249] on div "No" at bounding box center [194, 240] width 45 height 22
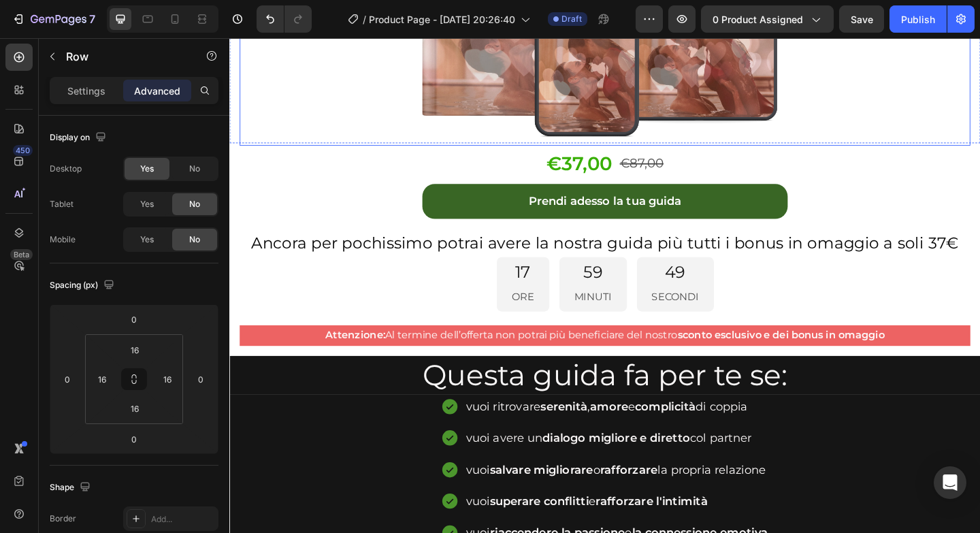
scroll to position [427, 0]
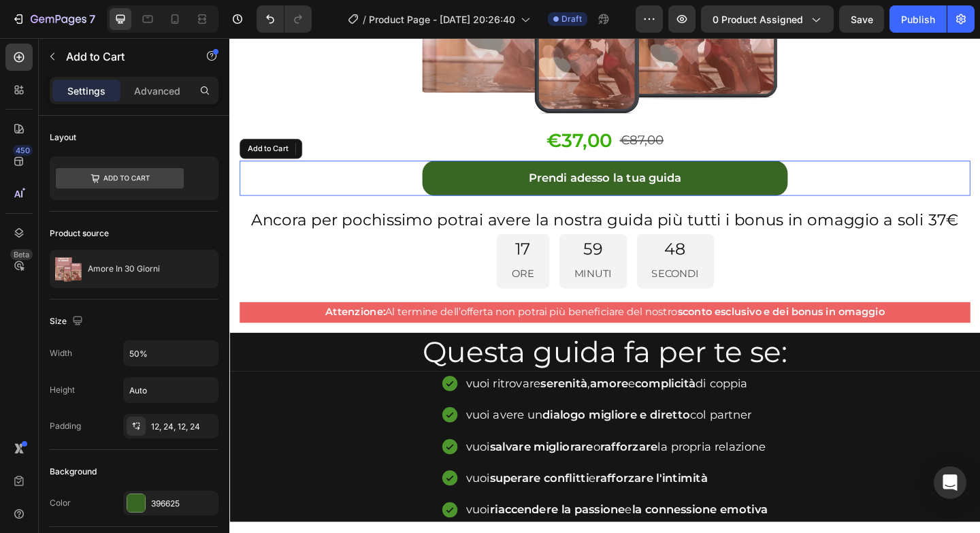
click at [328, 171] on div "Prendi adesso la tua guida Add to Cart" at bounding box center [637, 190] width 795 height 38
click at [311, 163] on icon at bounding box center [312, 158] width 11 height 11
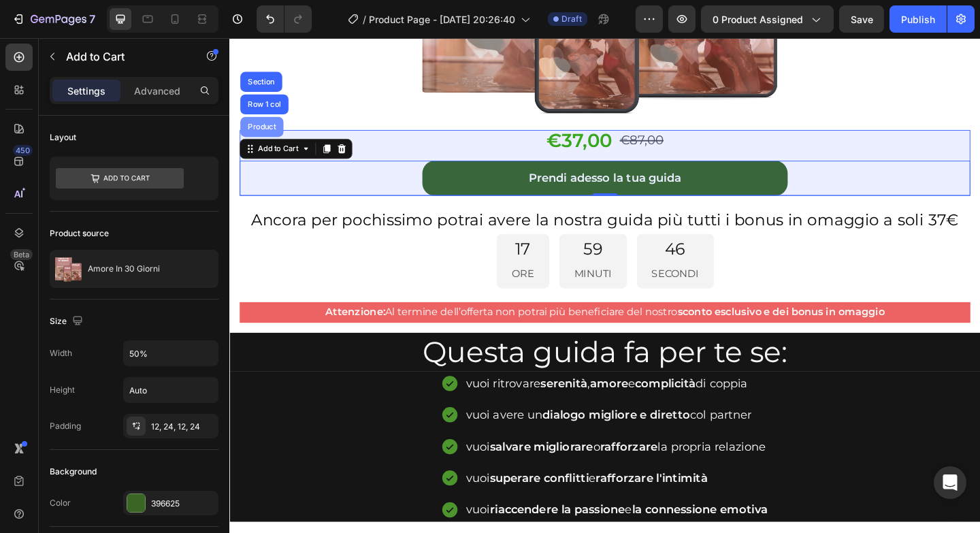
click at [273, 137] on div "Product" at bounding box center [264, 135] width 36 height 8
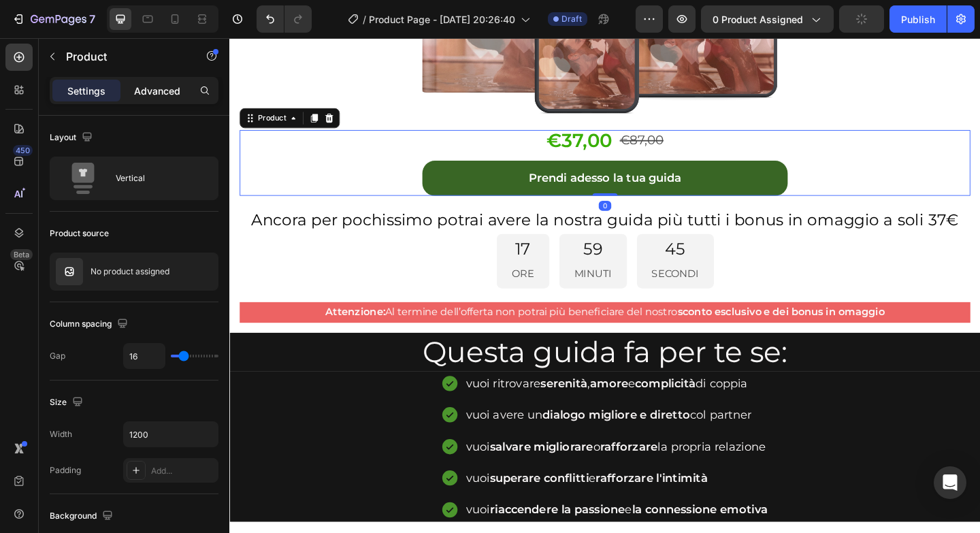
click at [177, 91] on p "Advanced" at bounding box center [157, 91] width 46 height 14
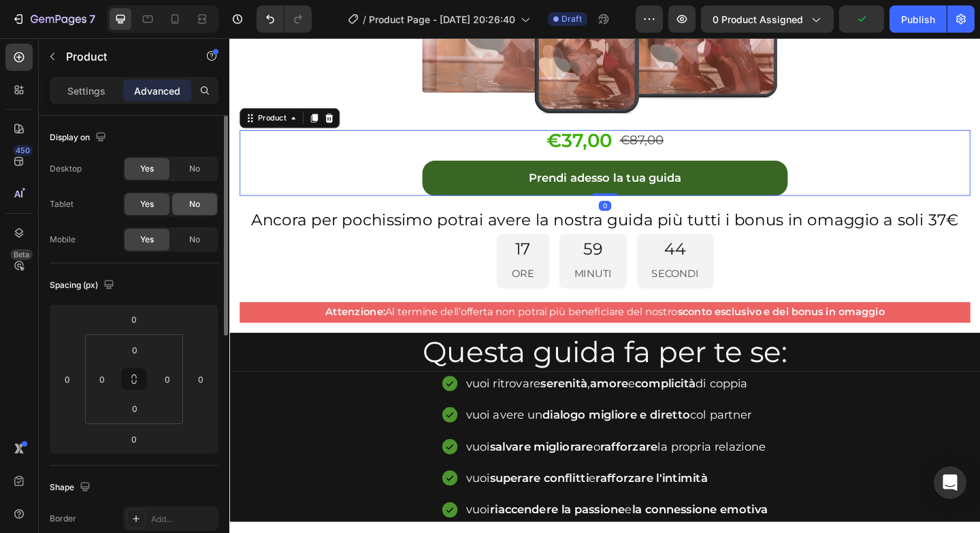
click at [203, 199] on div "No" at bounding box center [194, 204] width 45 height 22
click at [204, 234] on div "No" at bounding box center [194, 240] width 45 height 22
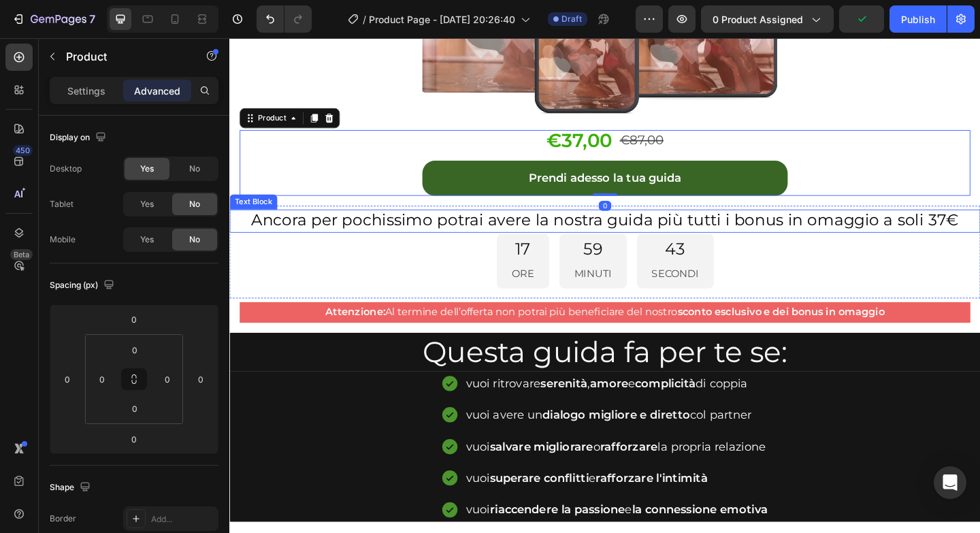
click at [247, 235] on p "Ancora per pochissimo potrai avere la nostra guida più tutti i bonus in omaggio…" at bounding box center [638, 237] width 814 height 22
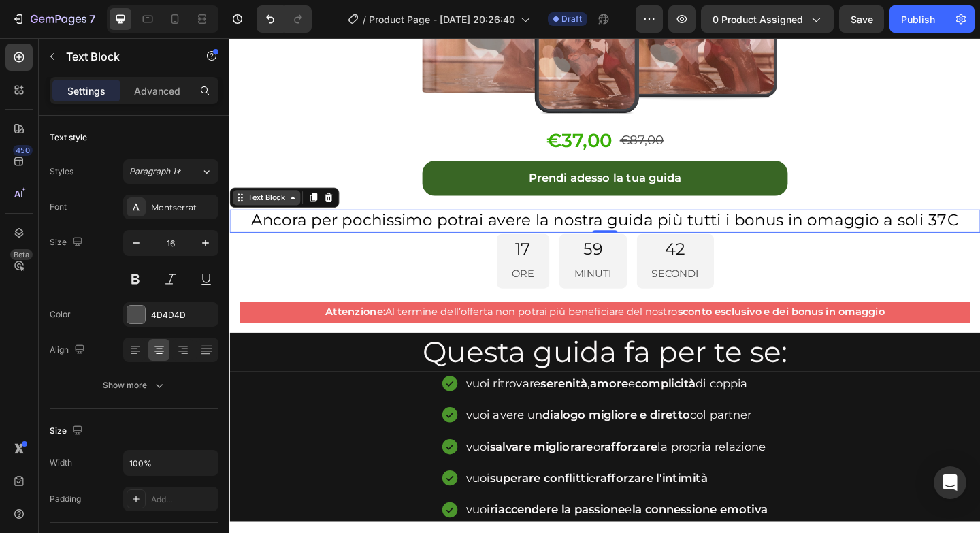
click at [288, 212] on div "Text Block" at bounding box center [269, 211] width 46 height 12
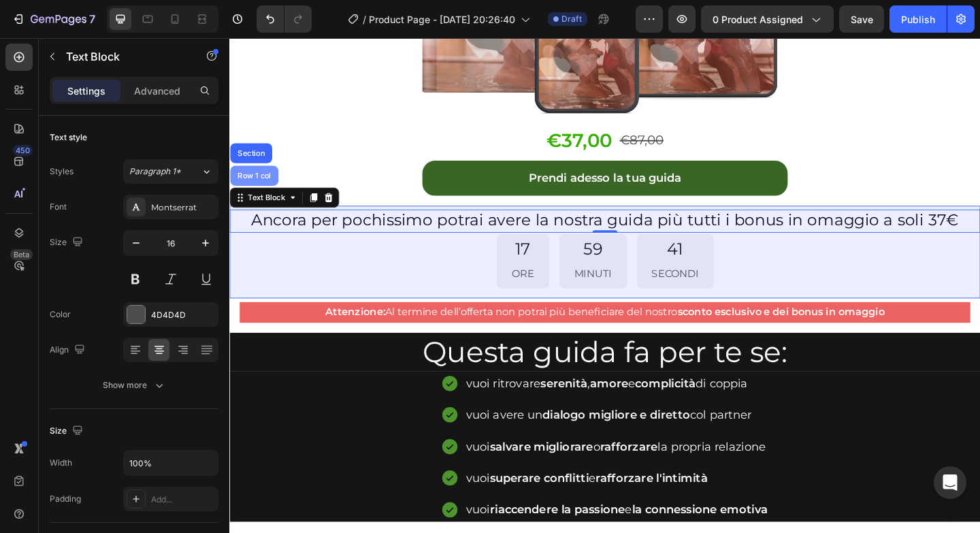
click at [261, 188] on div "Row 1 col" at bounding box center [256, 188] width 42 height 8
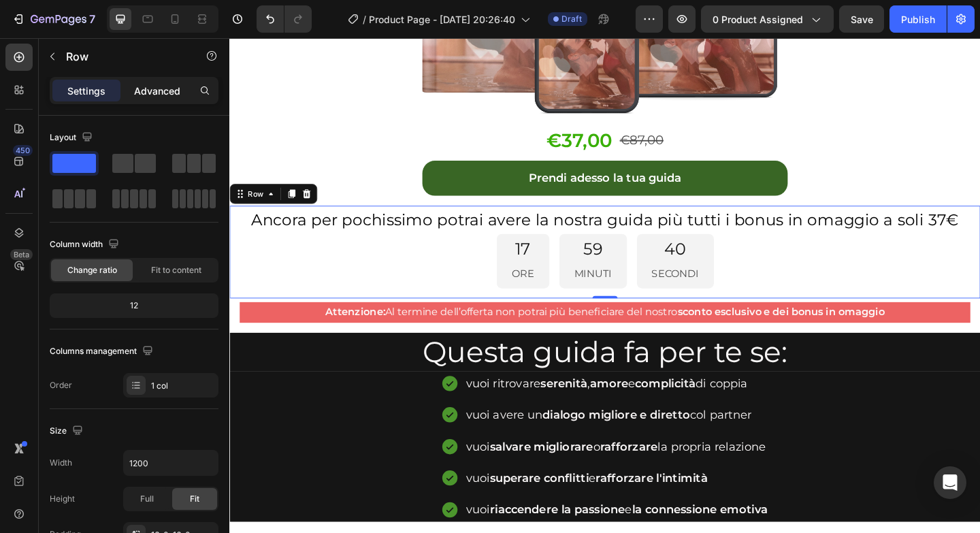
click at [161, 82] on div "Advanced" at bounding box center [157, 91] width 68 height 22
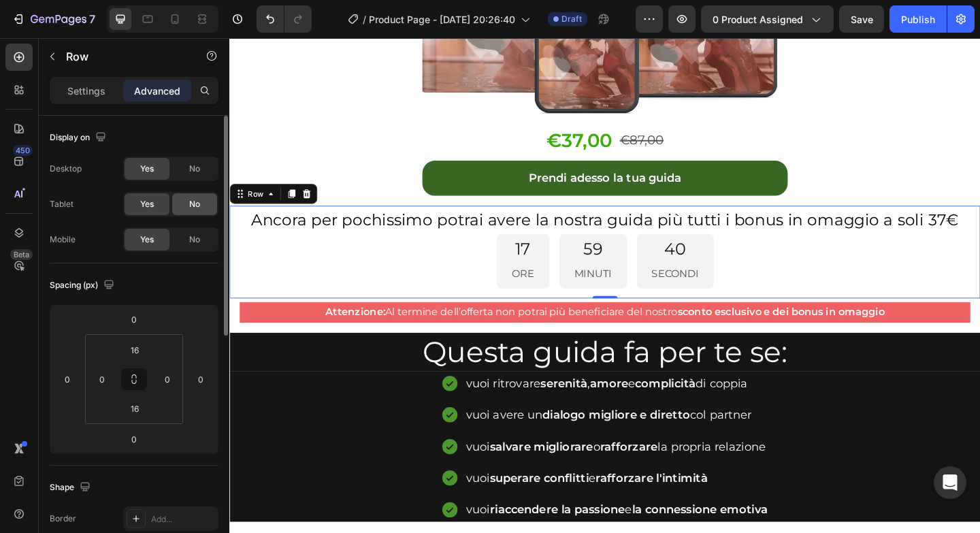
click at [203, 214] on div "No" at bounding box center [194, 204] width 45 height 22
click at [202, 223] on div "Desktop Yes No Tablet Yes No Mobile Yes No" at bounding box center [134, 203] width 169 height 95
click at [202, 233] on div "No" at bounding box center [194, 240] width 45 height 22
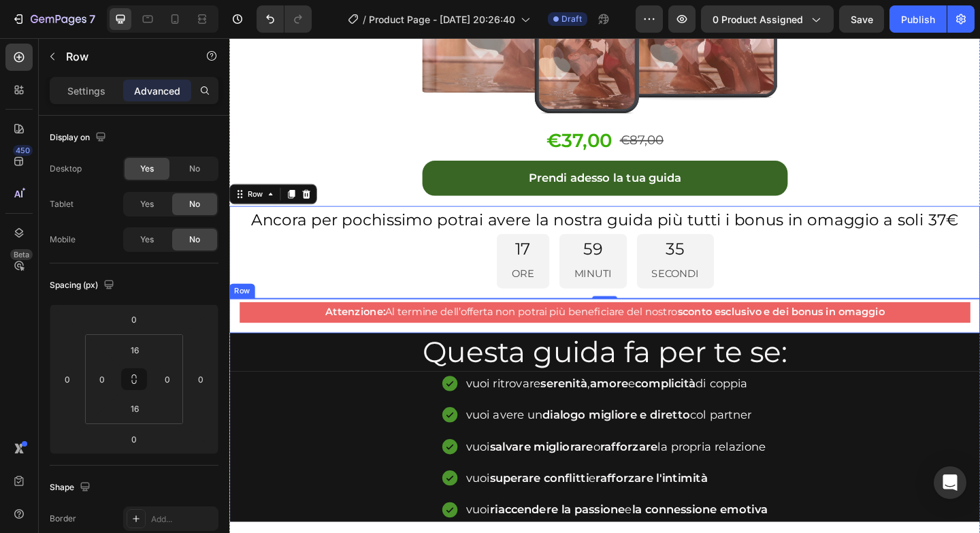
click at [384, 350] on div "Attenzione: Al termine dell’offerta non potrai più beneficiare del nostro scont…" at bounding box center [637, 339] width 816 height 37
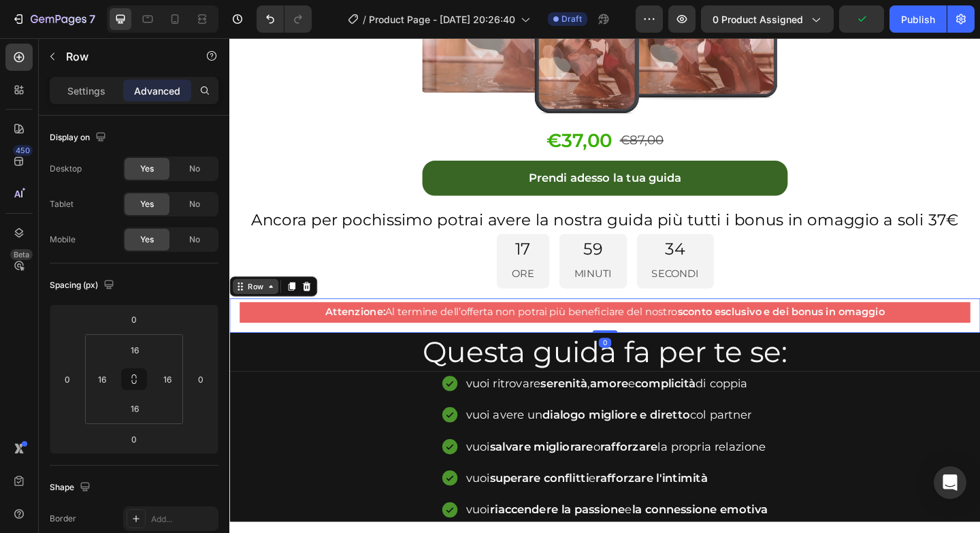
click at [271, 306] on icon at bounding box center [274, 308] width 11 height 11
click at [269, 309] on icon at bounding box center [274, 308] width 11 height 11
click at [196, 207] on span "No" at bounding box center [194, 204] width 11 height 12
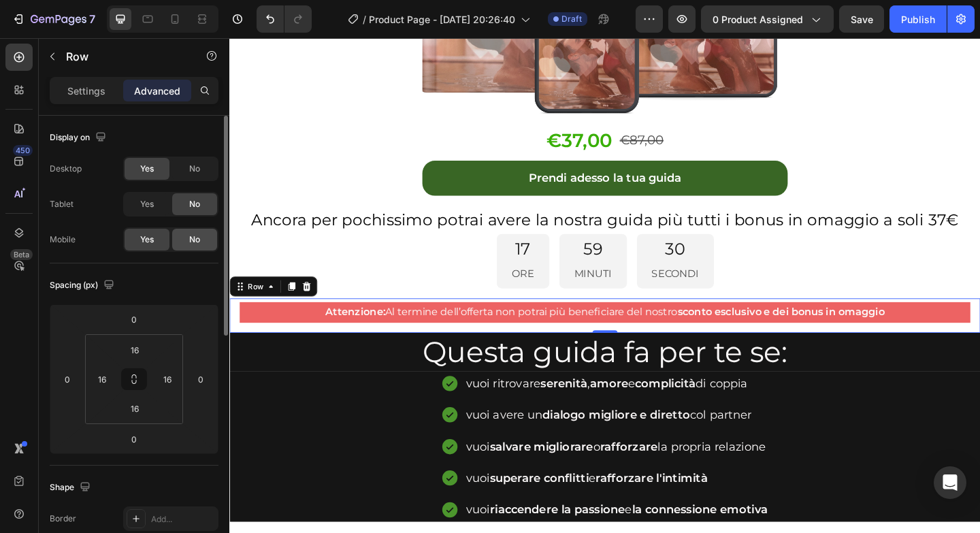
click at [196, 240] on span "No" at bounding box center [194, 239] width 11 height 12
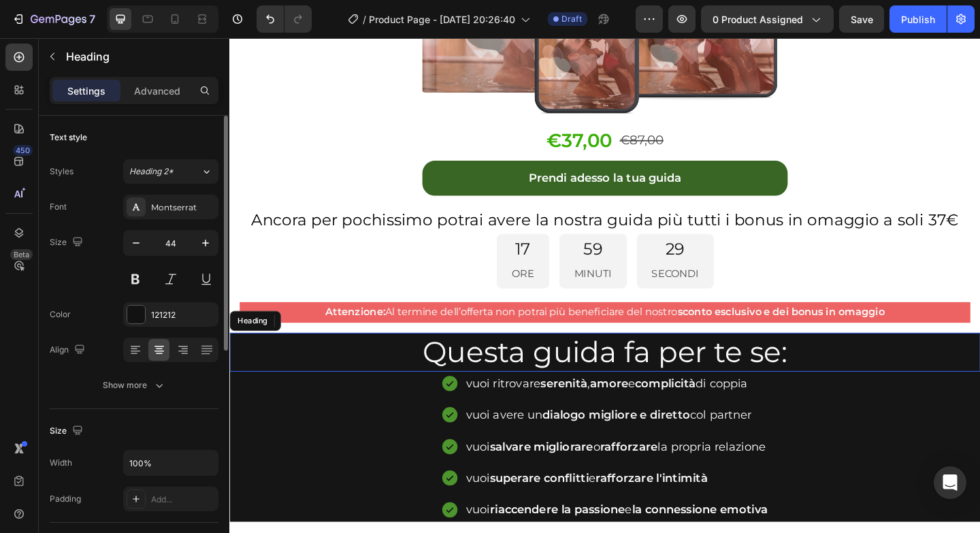
click at [276, 392] on h2 "Questa guida fa per te se:" at bounding box center [637, 380] width 816 height 42
click at [275, 348] on div "Heading" at bounding box center [265, 345] width 65 height 16
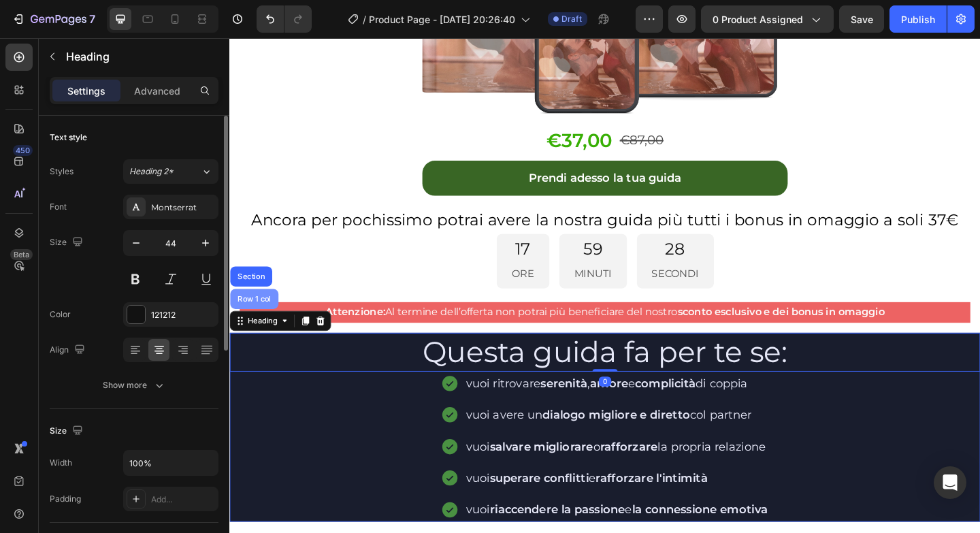
click at [269, 312] on div "Row 1 col" at bounding box center [256, 322] width 52 height 22
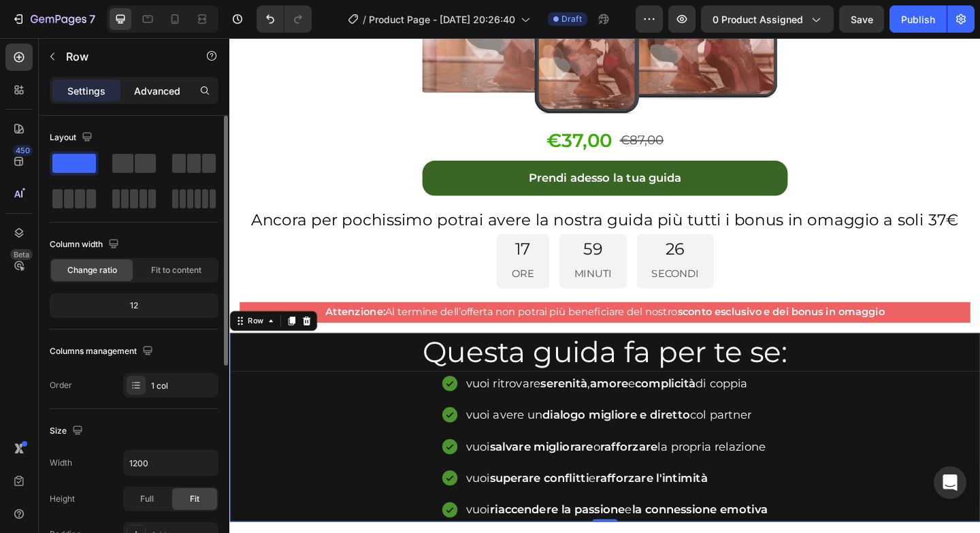
click at [179, 95] on p "Advanced" at bounding box center [157, 91] width 46 height 14
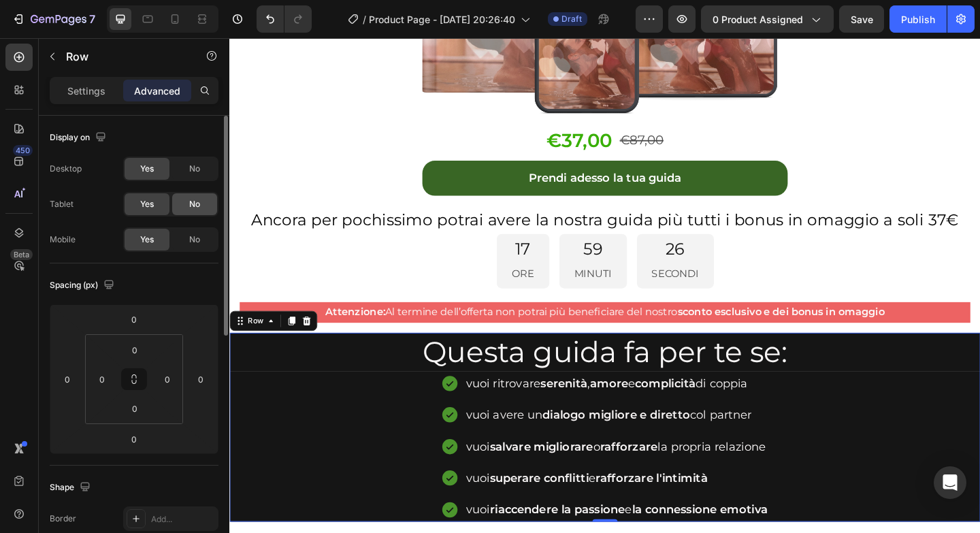
click at [190, 212] on div "No" at bounding box center [194, 204] width 45 height 22
click at [190, 233] on span "No" at bounding box center [194, 239] width 11 height 12
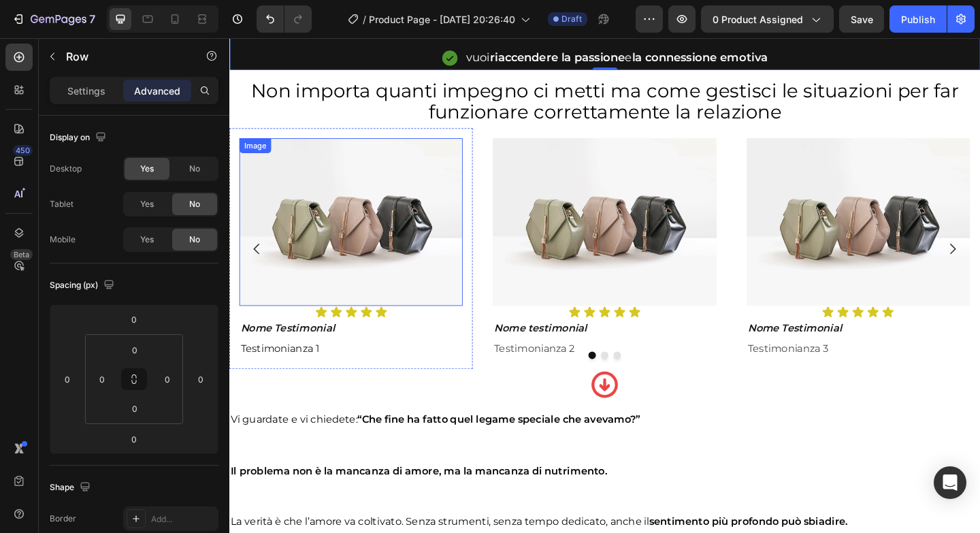
scroll to position [906, 0]
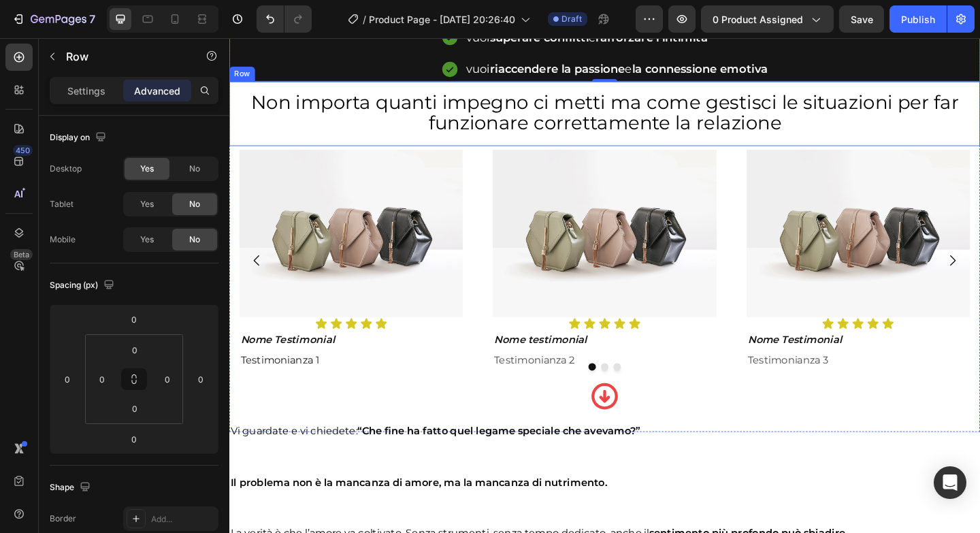
click at [240, 110] on h2 "Non importa quanti impegno ci metti ma come gestisci le situazioni per far funz…" at bounding box center [637, 120] width 795 height 48
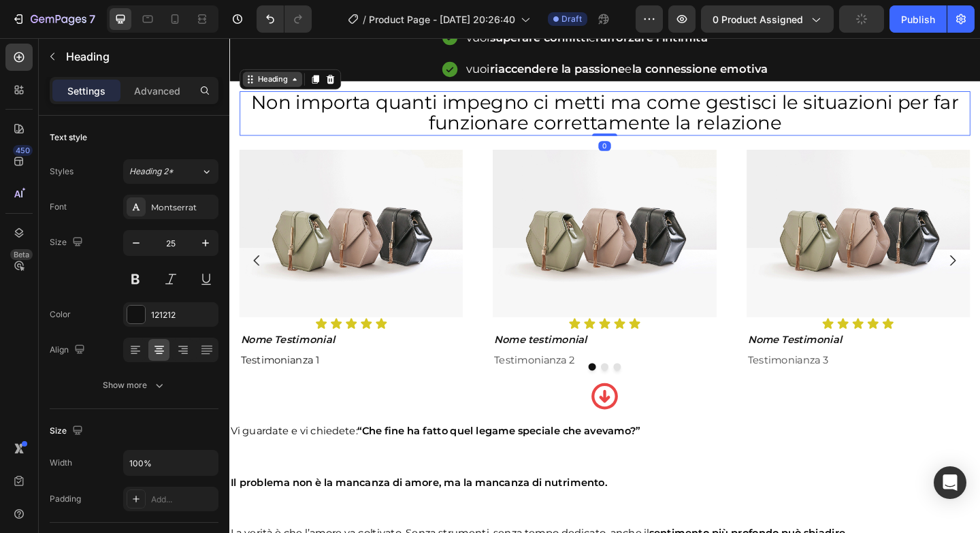
click at [302, 75] on div "Heading" at bounding box center [276, 83] width 65 height 16
click at [297, 78] on icon at bounding box center [300, 83] width 11 height 11
click at [176, 88] on p "Advanced" at bounding box center [157, 91] width 46 height 14
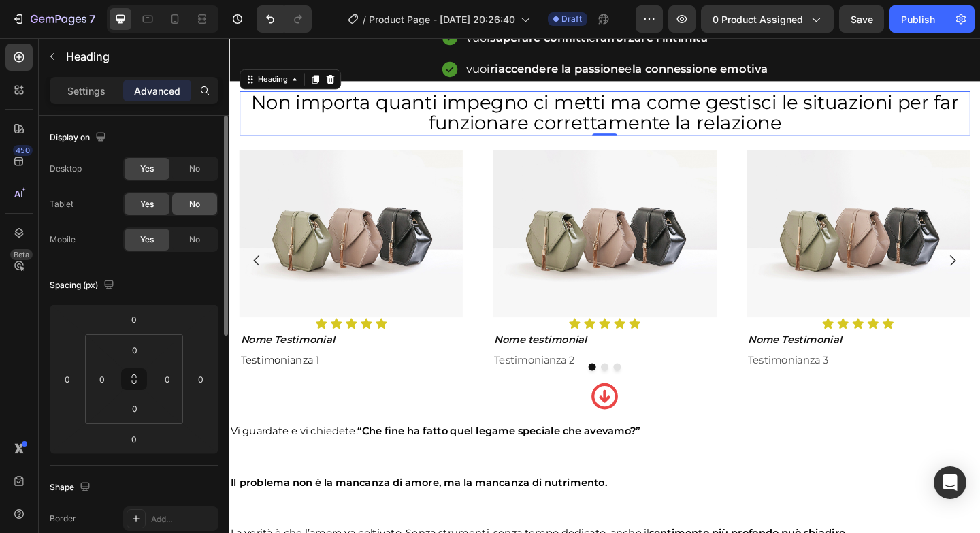
click at [205, 198] on div "No" at bounding box center [194, 204] width 45 height 22
click at [205, 232] on div "No" at bounding box center [194, 240] width 45 height 22
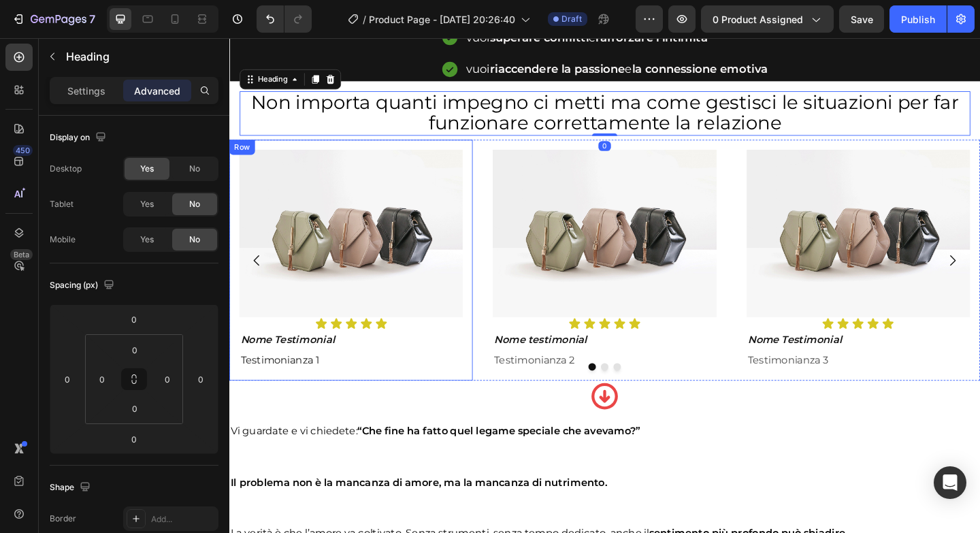
click at [258, 148] on div "Image Icon Icon Icon Icon Icon Icon List Nome Testimonial Text Block Testimonia…" at bounding box center [361, 279] width 265 height 263
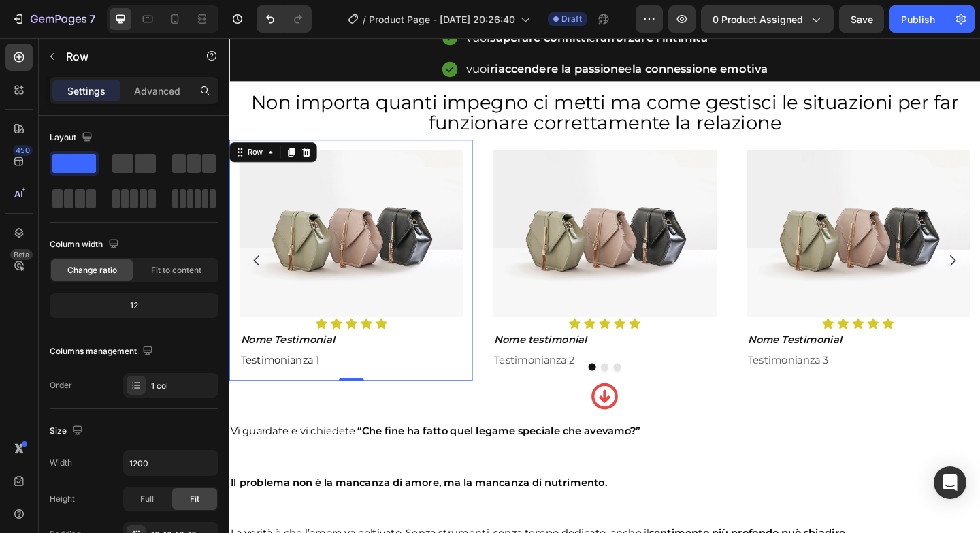
click at [265, 159] on div "Image" at bounding box center [258, 151] width 36 height 16
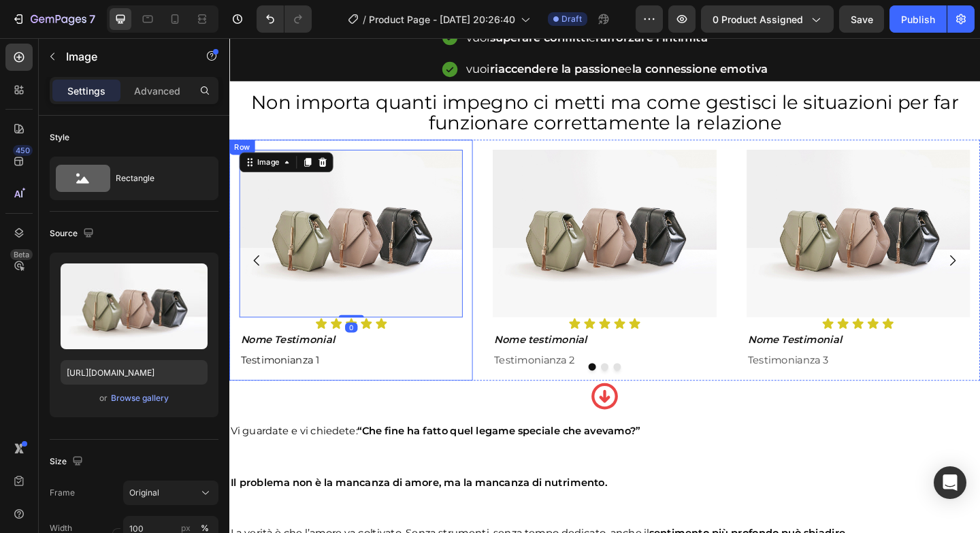
click at [271, 148] on div "Image 0 Icon Icon Icon Icon Icon Icon List Nome Testimonial Text Block Testimon…" at bounding box center [361, 279] width 265 height 263
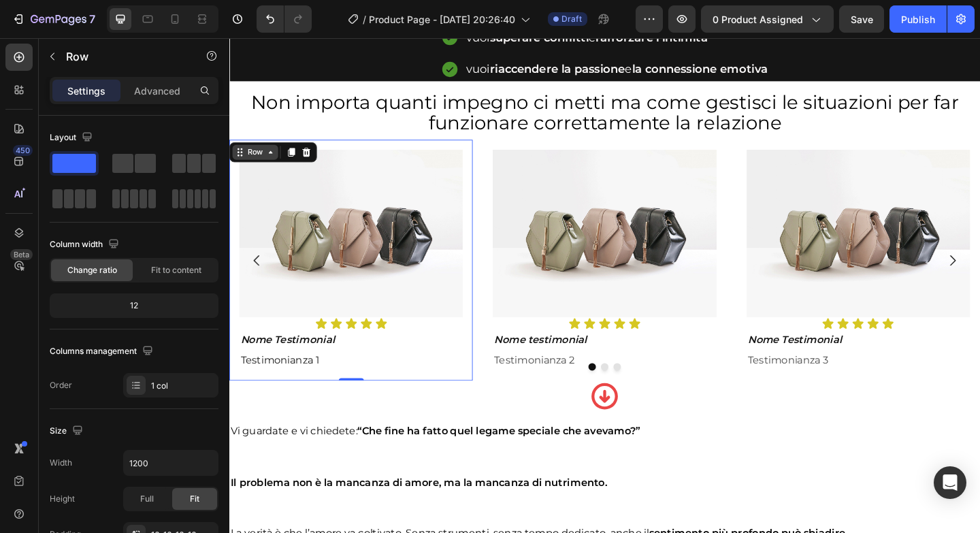
click at [271, 156] on icon at bounding box center [274, 161] width 11 height 11
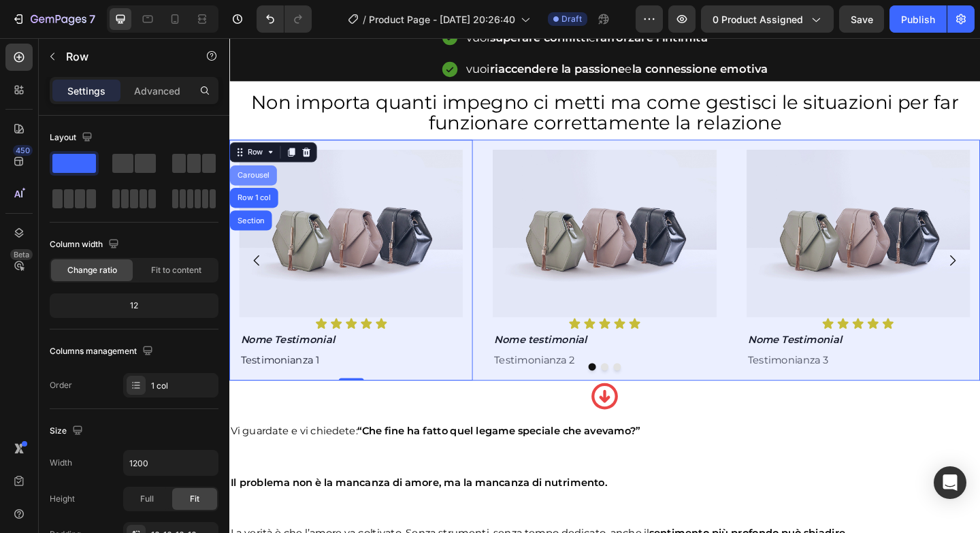
click at [264, 183] on div "Carousel" at bounding box center [255, 187] width 40 height 8
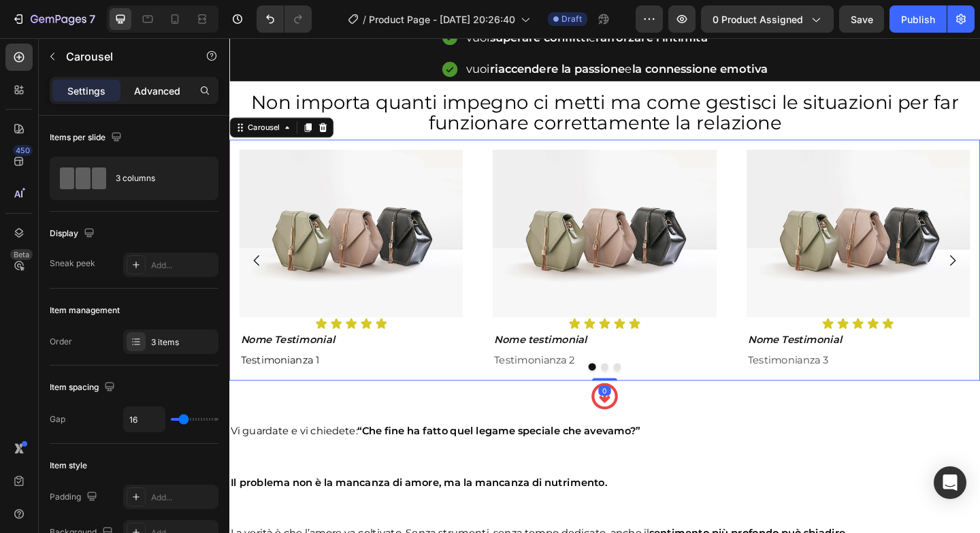
click at [178, 84] on p "Advanced" at bounding box center [157, 91] width 46 height 14
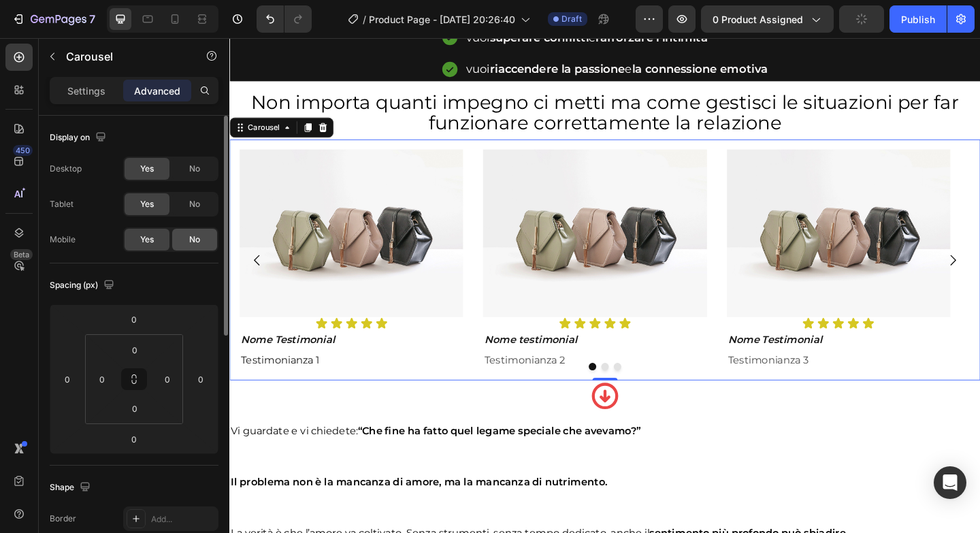
drag, startPoint x: 186, startPoint y: 199, endPoint x: 197, endPoint y: 232, distance: 35.1
click at [186, 199] on div "No" at bounding box center [194, 204] width 45 height 22
click at [197, 232] on div "No" at bounding box center [194, 240] width 45 height 22
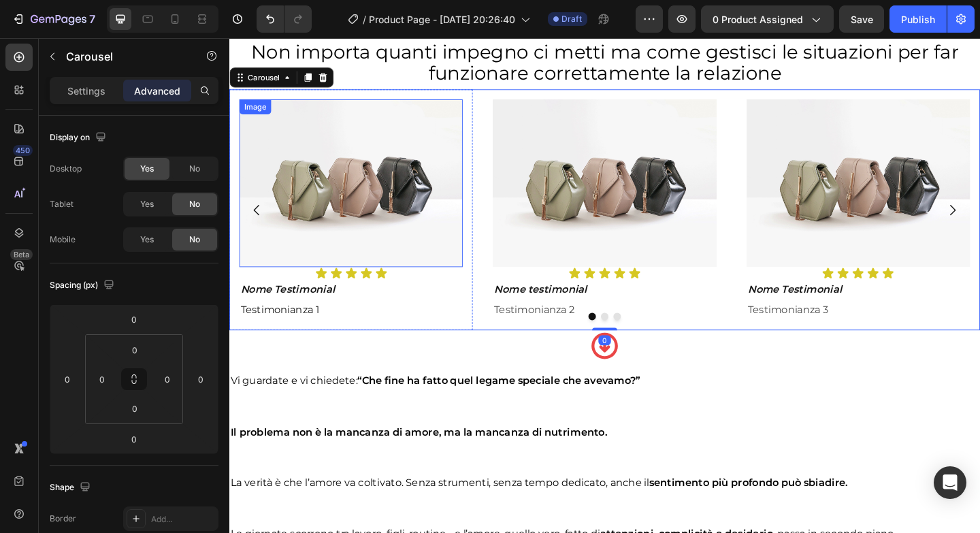
scroll to position [968, 0]
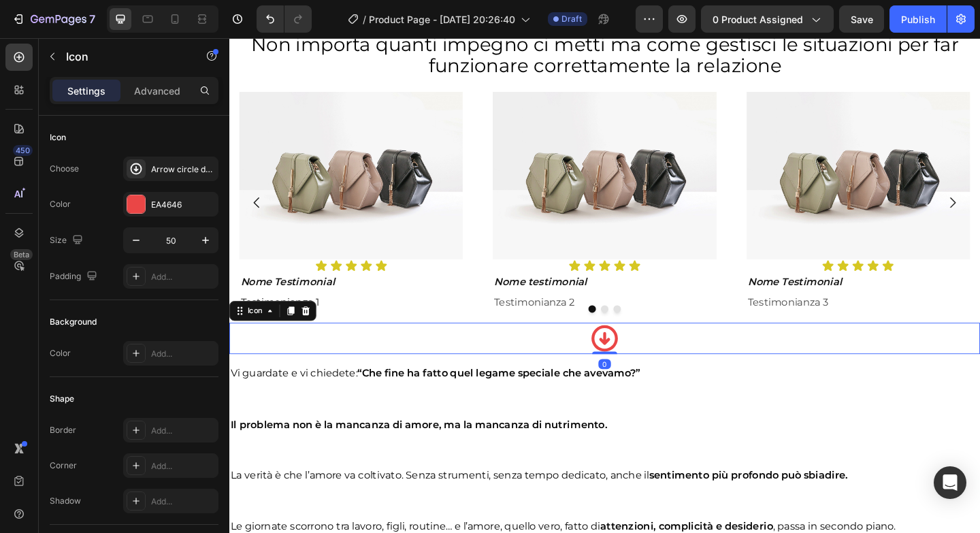
click at [286, 354] on div "Icon 0" at bounding box center [637, 365] width 816 height 34
click at [171, 99] on div "Advanced" at bounding box center [157, 91] width 68 height 22
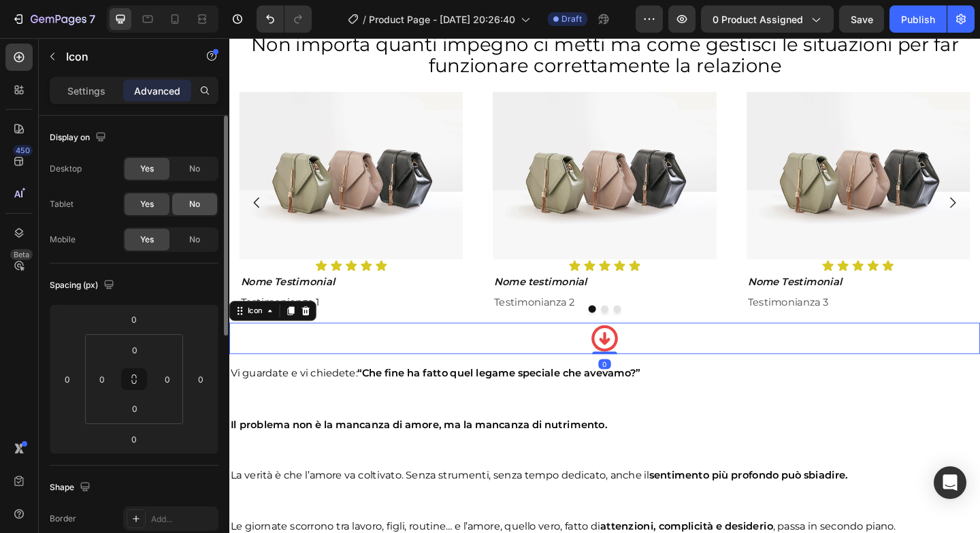
drag, startPoint x: 203, startPoint y: 207, endPoint x: 202, endPoint y: 214, distance: 7.5
click at [202, 207] on div "No" at bounding box center [194, 204] width 45 height 22
click at [203, 234] on div "No" at bounding box center [194, 240] width 45 height 22
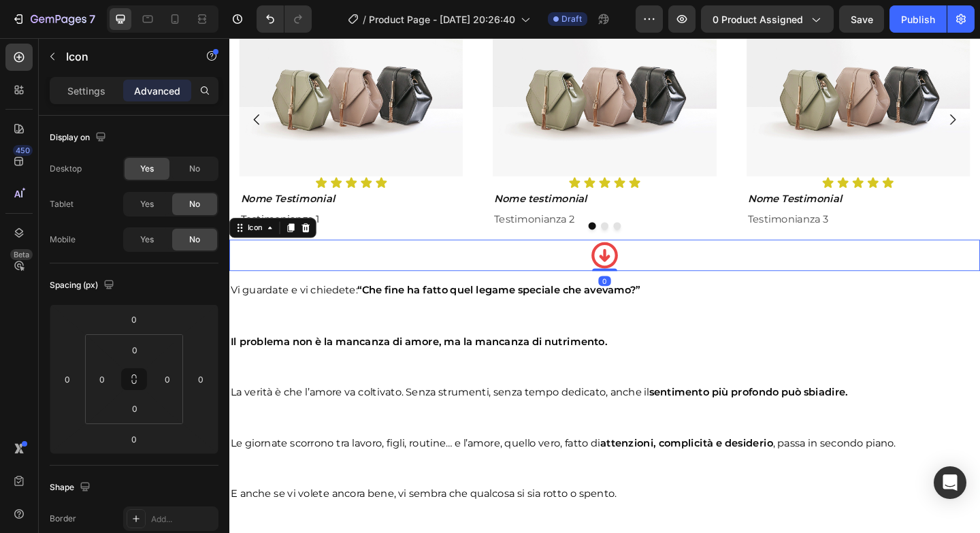
scroll to position [1061, 0]
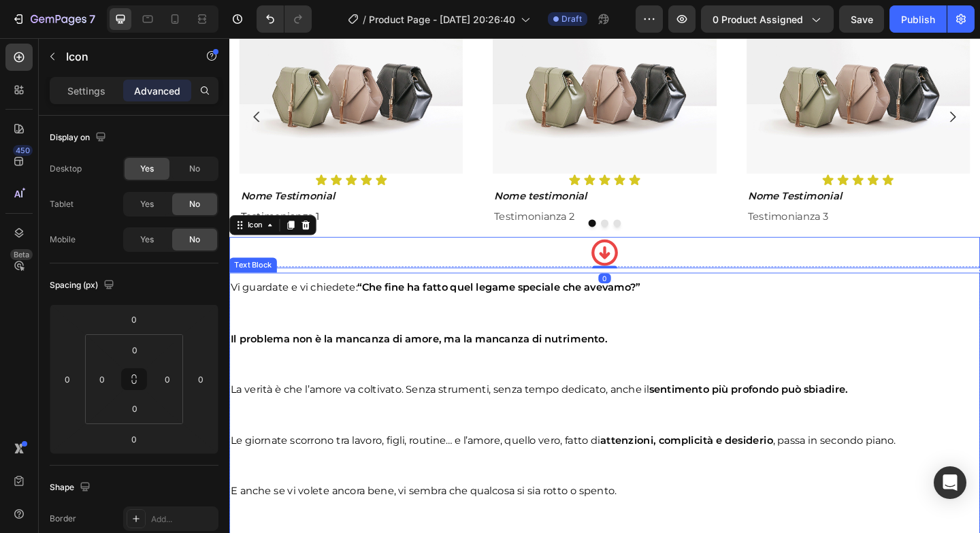
click at [408, 327] on p at bounding box center [638, 336] width 814 height 27
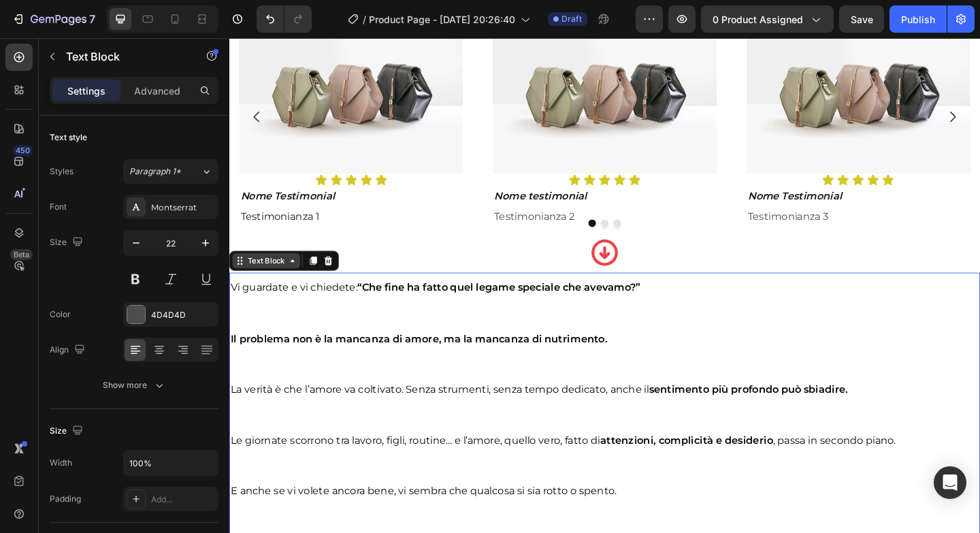
click at [297, 279] on icon at bounding box center [298, 280] width 11 height 11
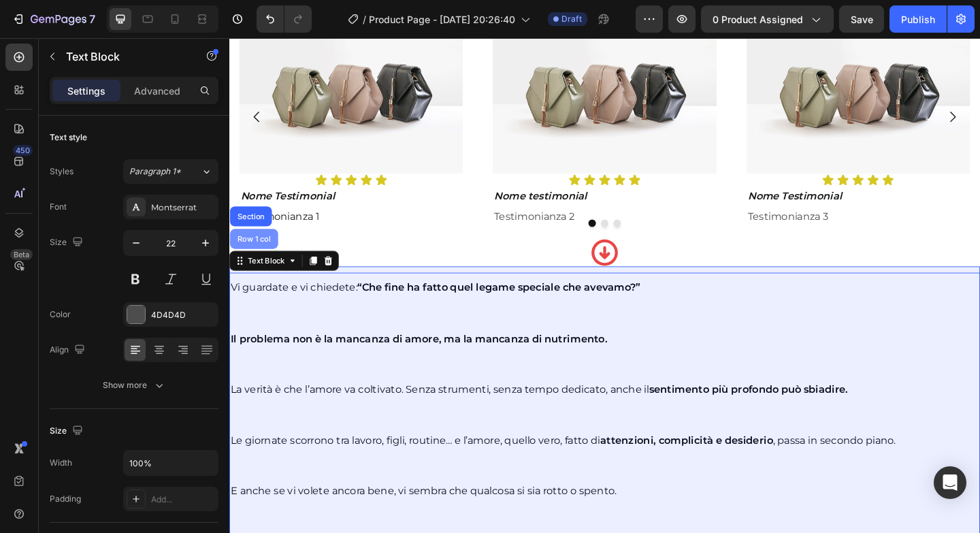
click at [265, 252] on div "Row 1 col" at bounding box center [256, 256] width 42 height 8
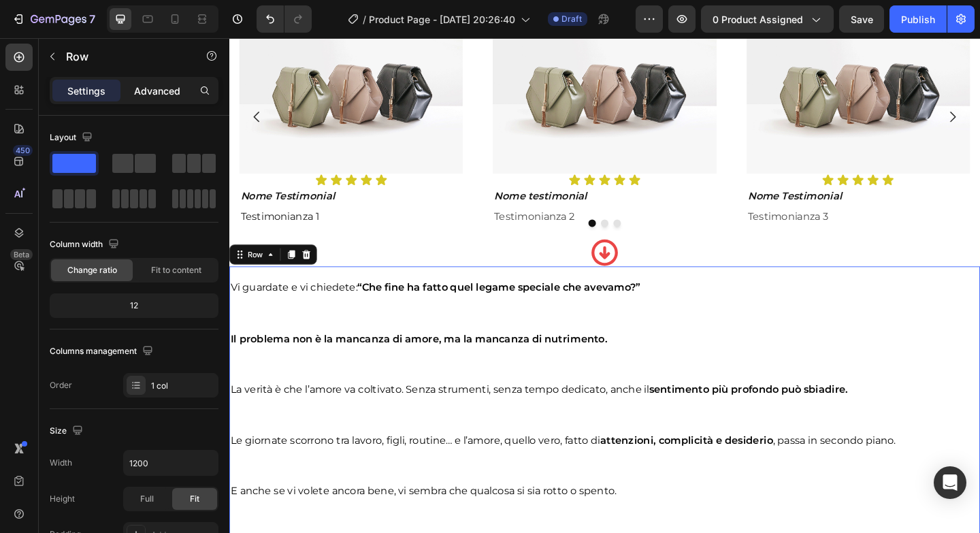
click at [155, 87] on p "Advanced" at bounding box center [157, 91] width 46 height 14
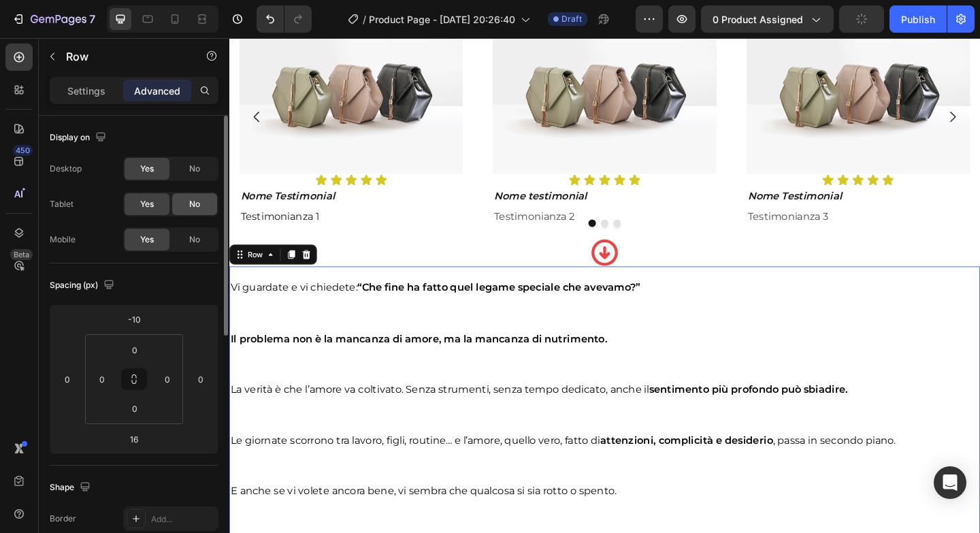
click at [187, 203] on div "No" at bounding box center [194, 204] width 45 height 22
click at [192, 231] on div "No" at bounding box center [194, 240] width 45 height 22
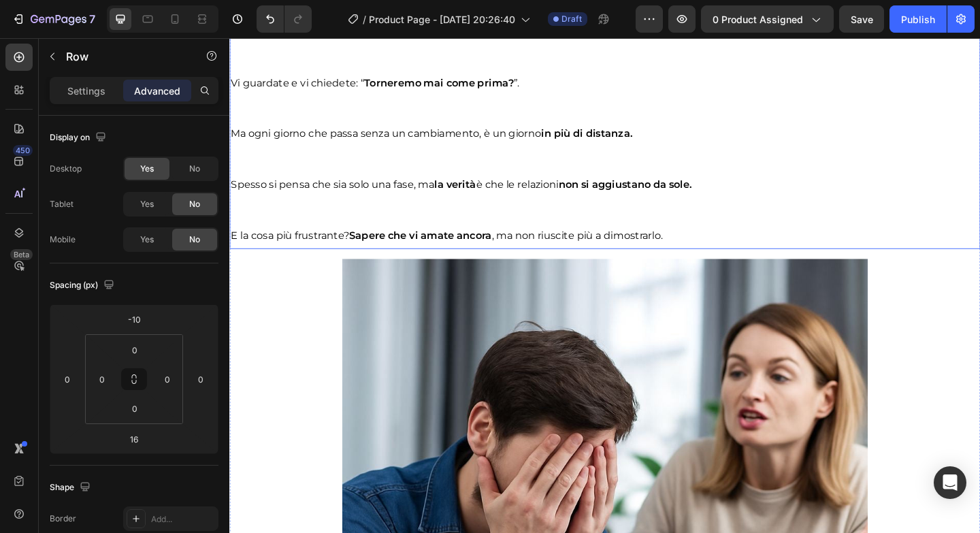
scroll to position [1555, 0]
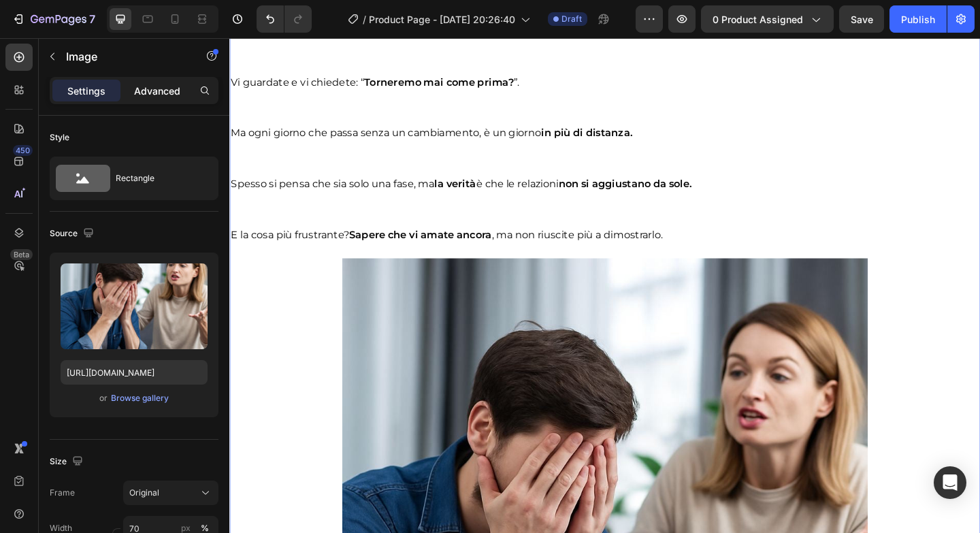
click at [168, 93] on p "Advanced" at bounding box center [157, 91] width 46 height 14
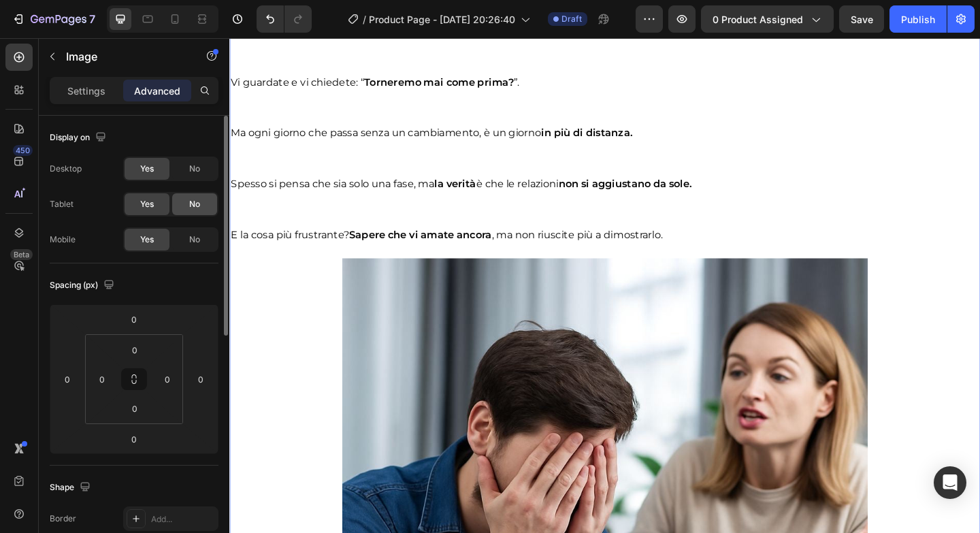
click at [188, 205] on div "No" at bounding box center [194, 204] width 45 height 22
click at [195, 235] on span "No" at bounding box center [194, 239] width 11 height 12
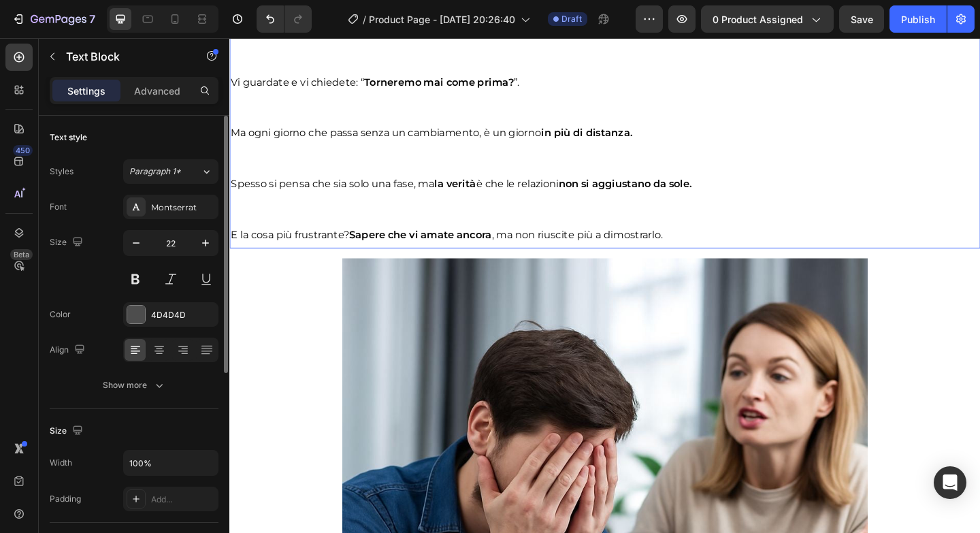
click at [252, 225] on p at bounding box center [638, 223] width 814 height 27
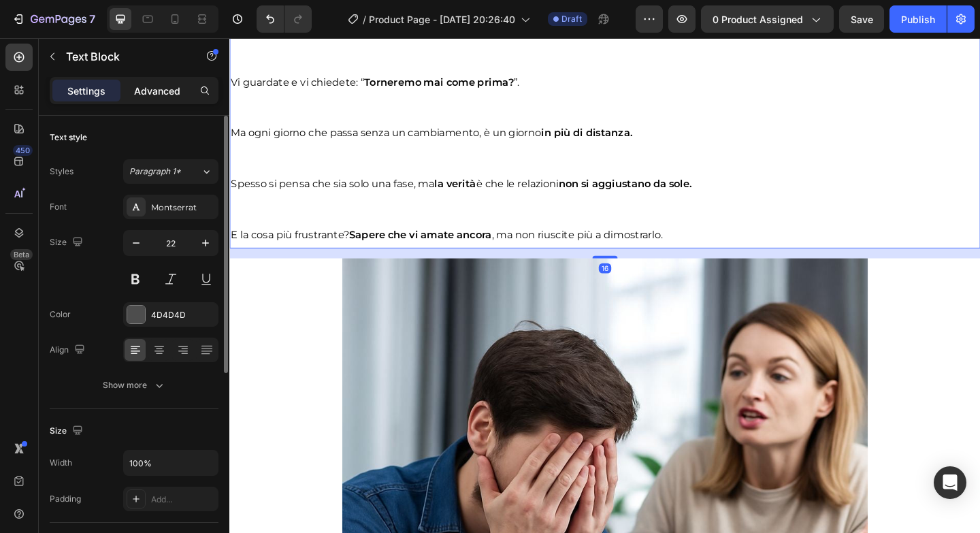
click at [158, 99] on div "Advanced" at bounding box center [157, 91] width 68 height 22
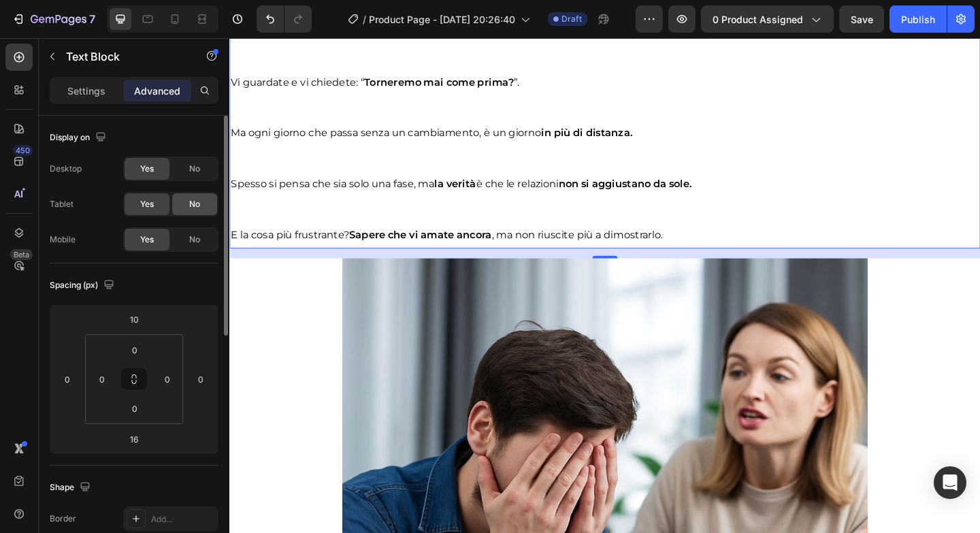
click at [202, 210] on div "No" at bounding box center [194, 204] width 45 height 22
click at [199, 236] on span "No" at bounding box center [194, 239] width 11 height 12
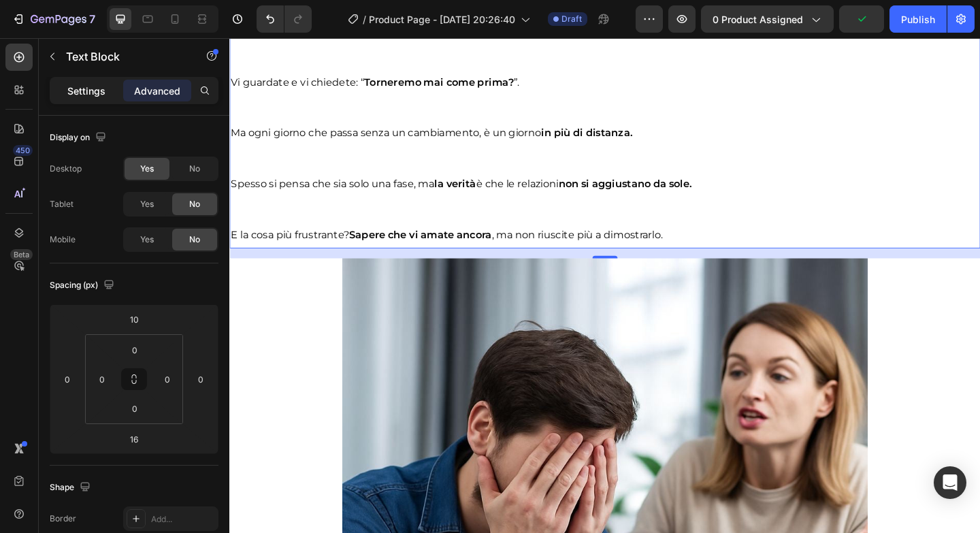
click at [82, 99] on div "Settings" at bounding box center [86, 91] width 68 height 22
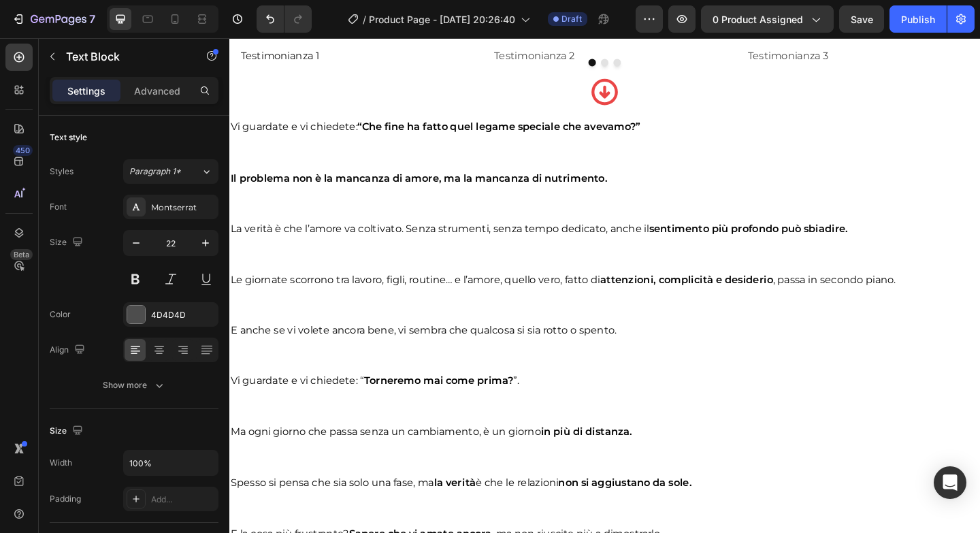
scroll to position [1234, 0]
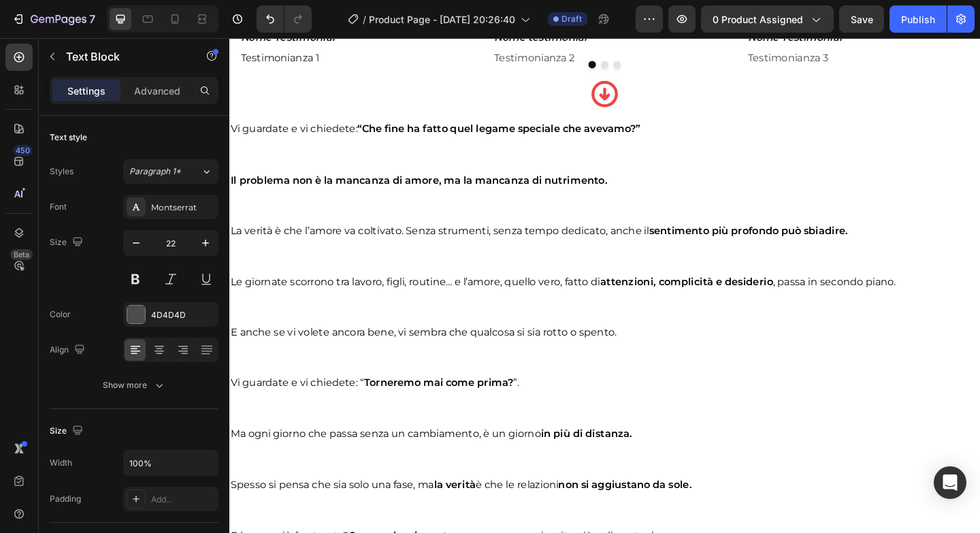
click at [380, 142] on p "Vi guardate e vi chiedete: “Che fine ha fatto quel legame speciale che avevamo?”" at bounding box center [638, 136] width 814 height 29
click at [506, 167] on p "Rich Text Editor. Editing area: main" at bounding box center [638, 163] width 814 height 27
click at [184, 127] on div "Text style" at bounding box center [134, 138] width 169 height 22
click at [318, 120] on div "Vi guardate e vi chiedete: “Che fine ha fatto quel legame speciale che avevamo?…" at bounding box center [637, 356] width 816 height 473
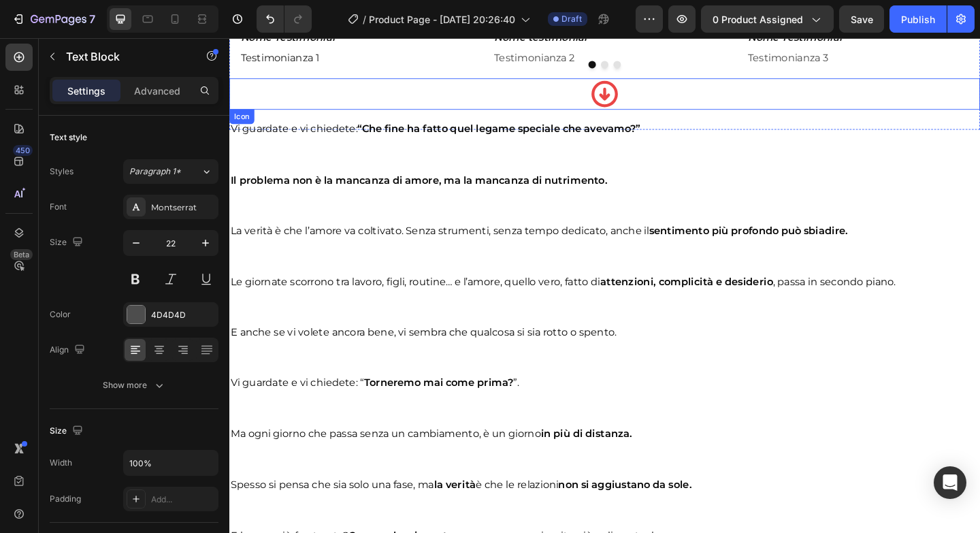
click at [308, 96] on div "Icon" at bounding box center [637, 99] width 816 height 34
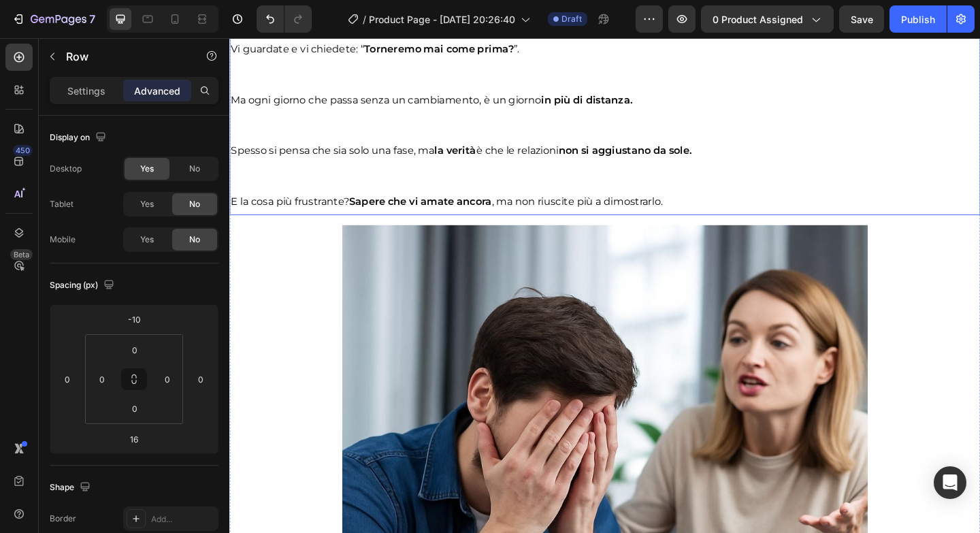
click at [325, 271] on div at bounding box center [637, 527] width 816 height 571
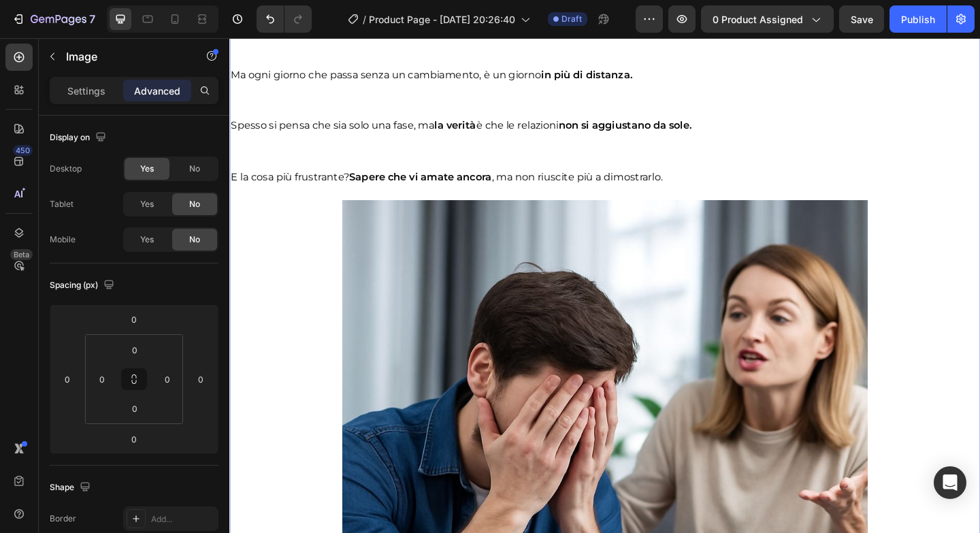
scroll to position [1632, 0]
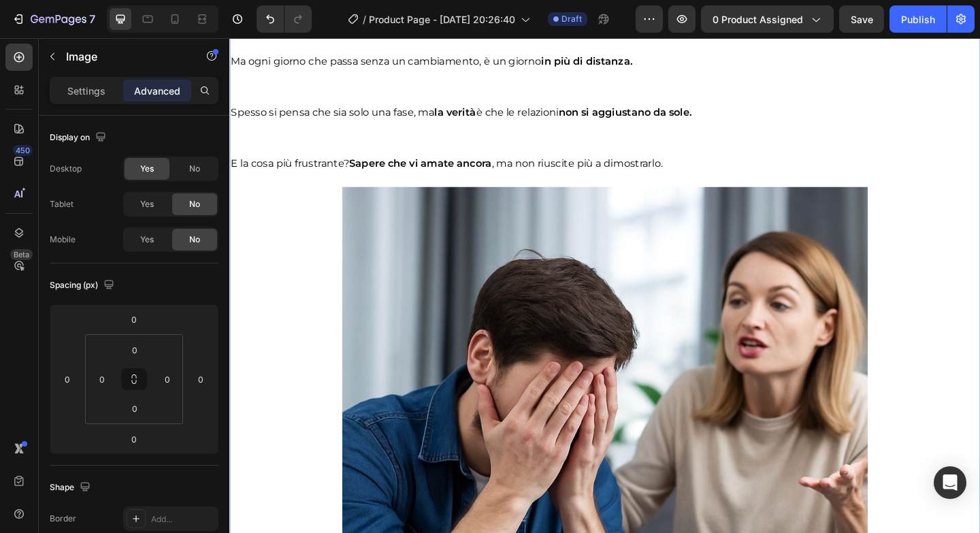
click at [325, 271] on div at bounding box center [637, 485] width 816 height 571
click at [86, 206] on div "Tablet Yes No" at bounding box center [134, 204] width 169 height 24
click at [99, 94] on p "Settings" at bounding box center [86, 91] width 38 height 14
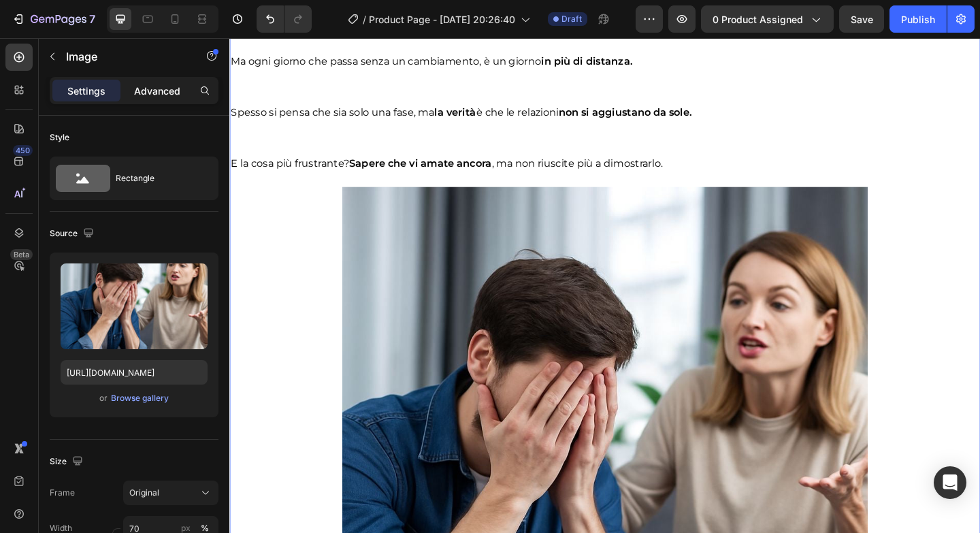
click at [147, 90] on p "Advanced" at bounding box center [157, 91] width 46 height 14
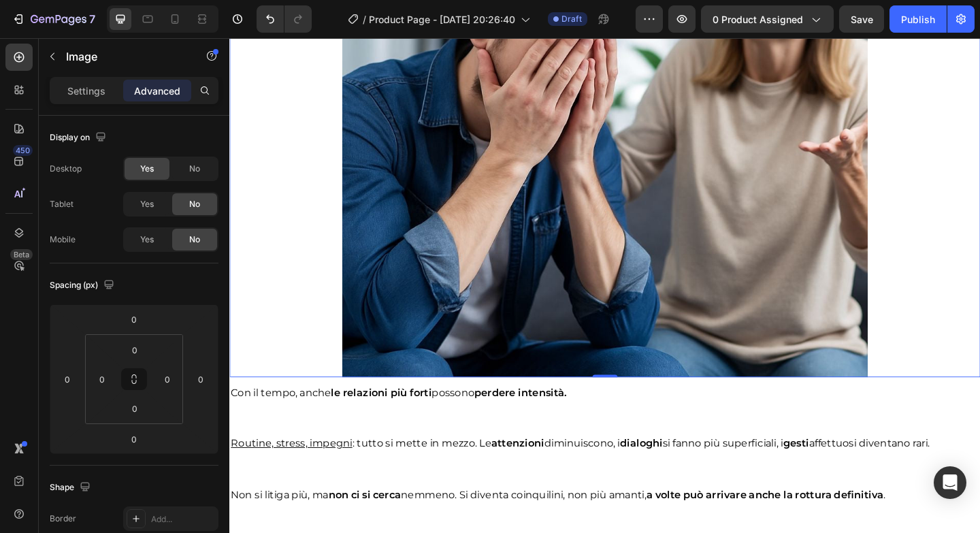
scroll to position [2002, 0]
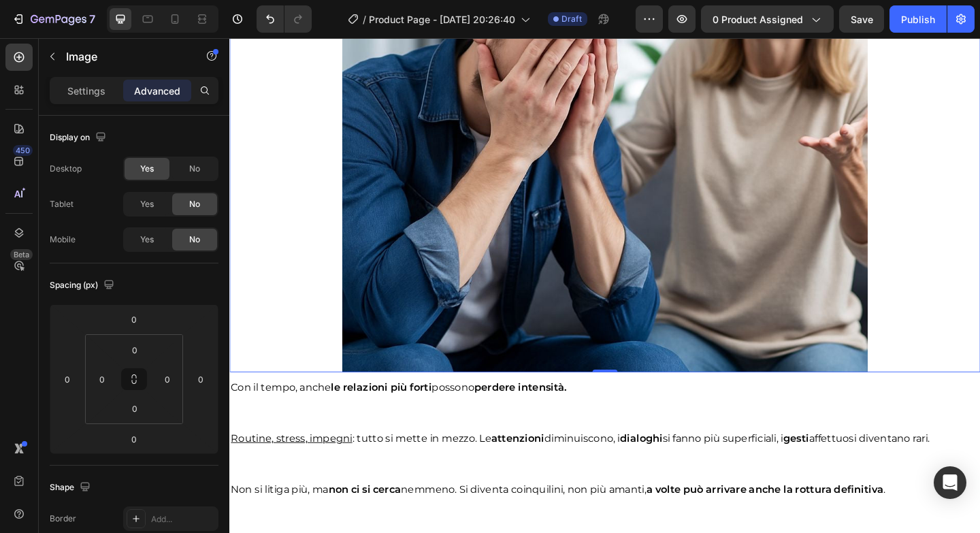
click at [312, 365] on div at bounding box center [637, 115] width 816 height 571
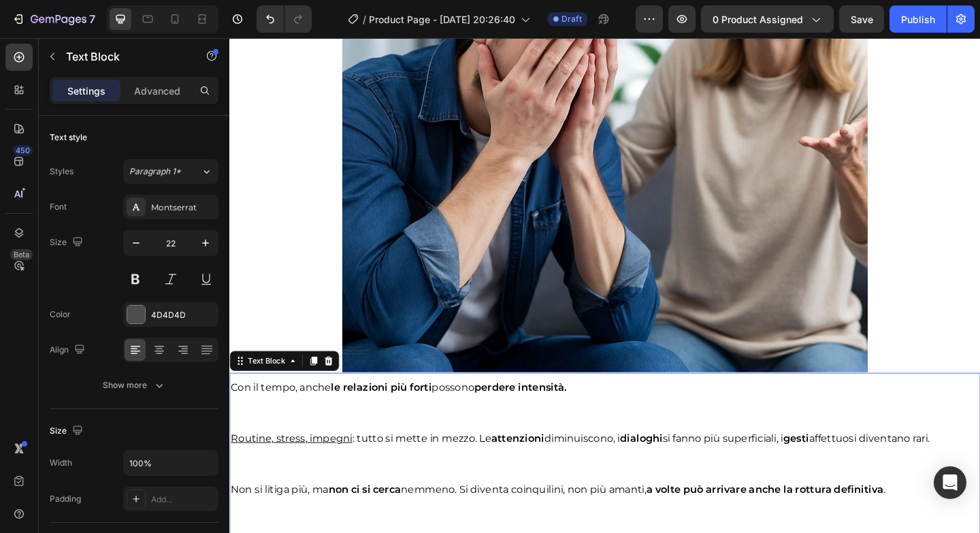
click at [314, 435] on p at bounding box center [638, 445] width 814 height 27
click at [152, 99] on div "Advanced" at bounding box center [157, 91] width 68 height 22
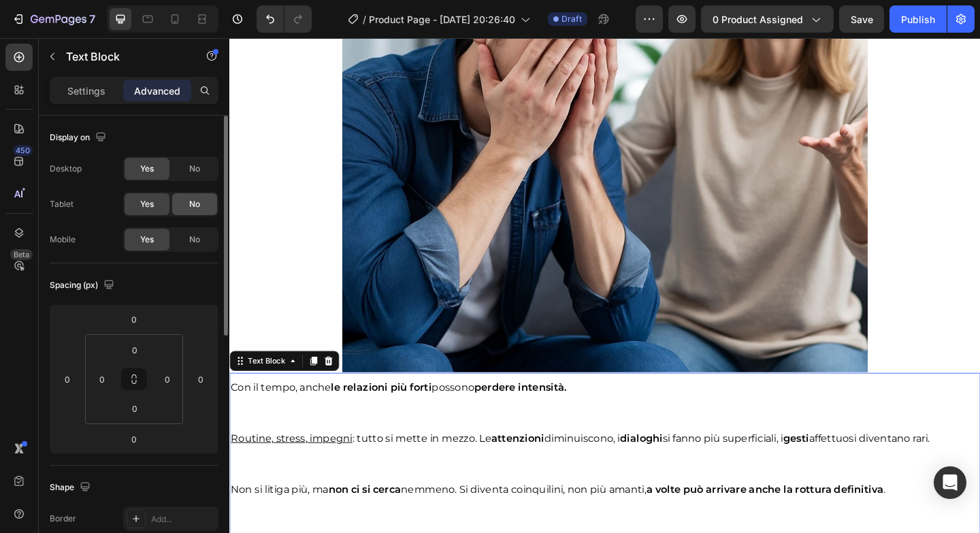
click at [201, 202] on div "No" at bounding box center [194, 204] width 45 height 22
click at [204, 242] on div "No" at bounding box center [194, 240] width 45 height 22
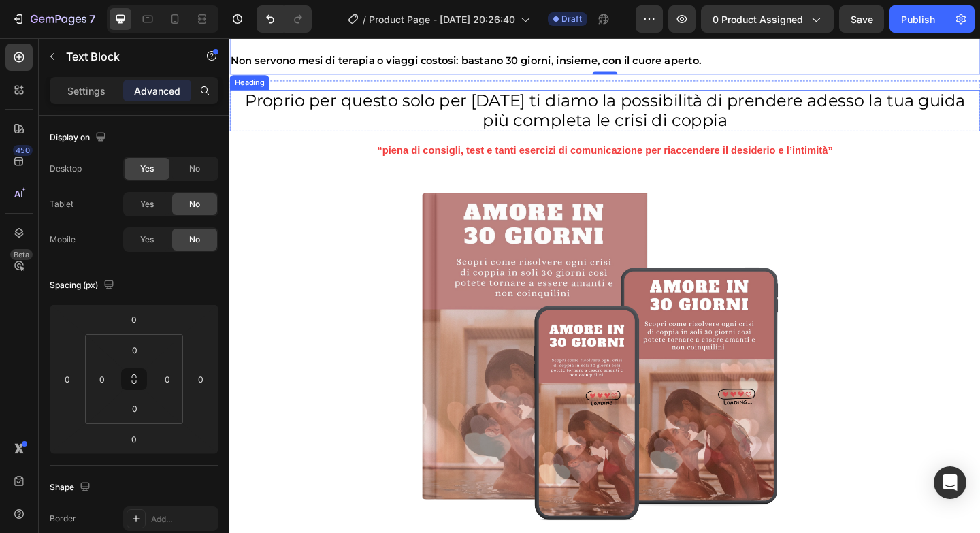
scroll to position [3247, 0]
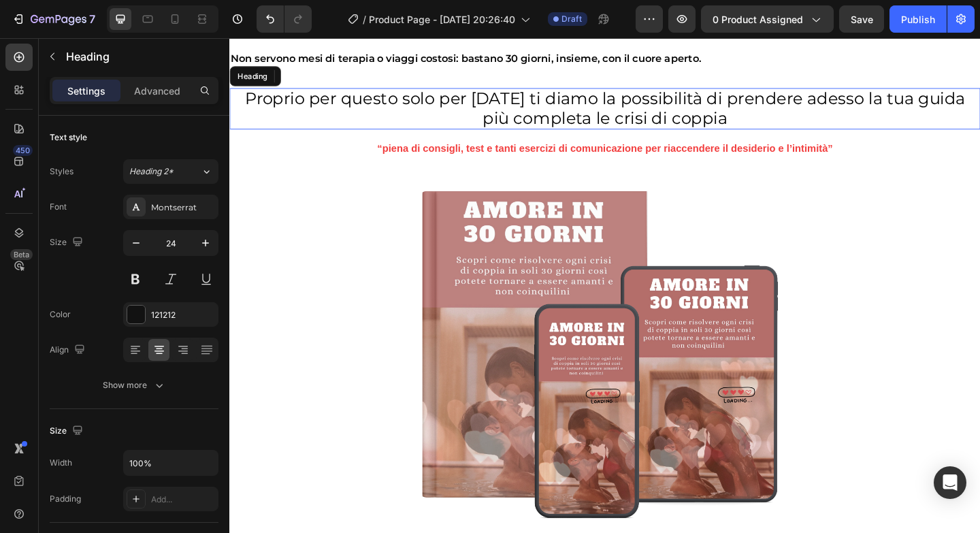
click at [291, 133] on h2 "Proprio per questo solo per [DATE] ti diamo la possibilità di prendere adesso l…" at bounding box center [637, 115] width 816 height 45
click at [169, 97] on p "Advanced" at bounding box center [157, 91] width 46 height 14
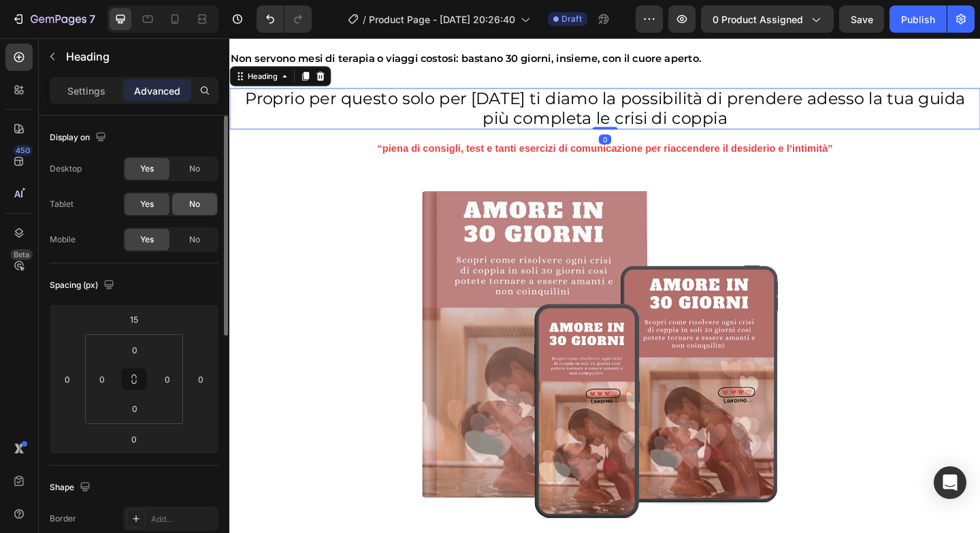
click at [199, 205] on span "No" at bounding box center [194, 204] width 11 height 12
click at [199, 237] on span "No" at bounding box center [194, 239] width 11 height 12
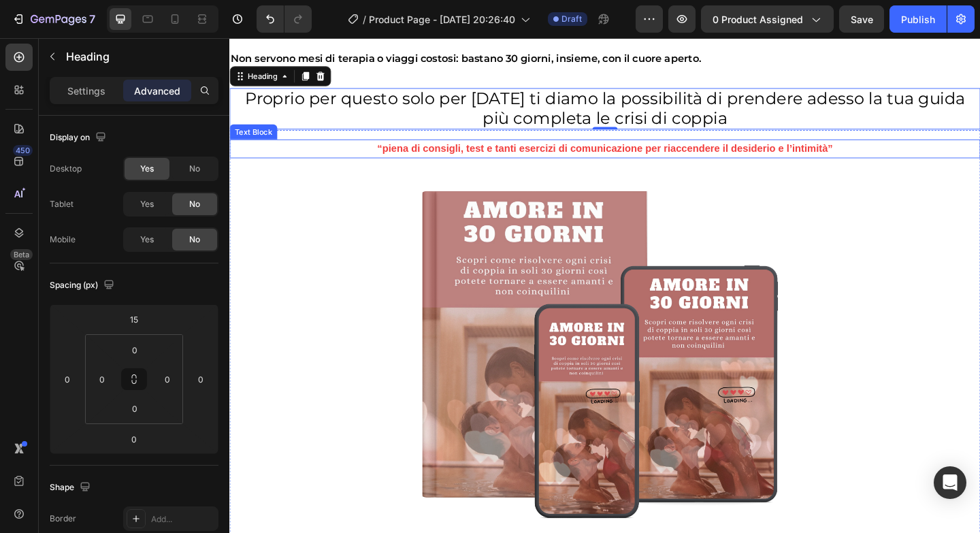
click at [303, 163] on p "“piena di consigli, test e tanti esercizi di comunicazione per riaccendere il d…" at bounding box center [638, 159] width 814 height 18
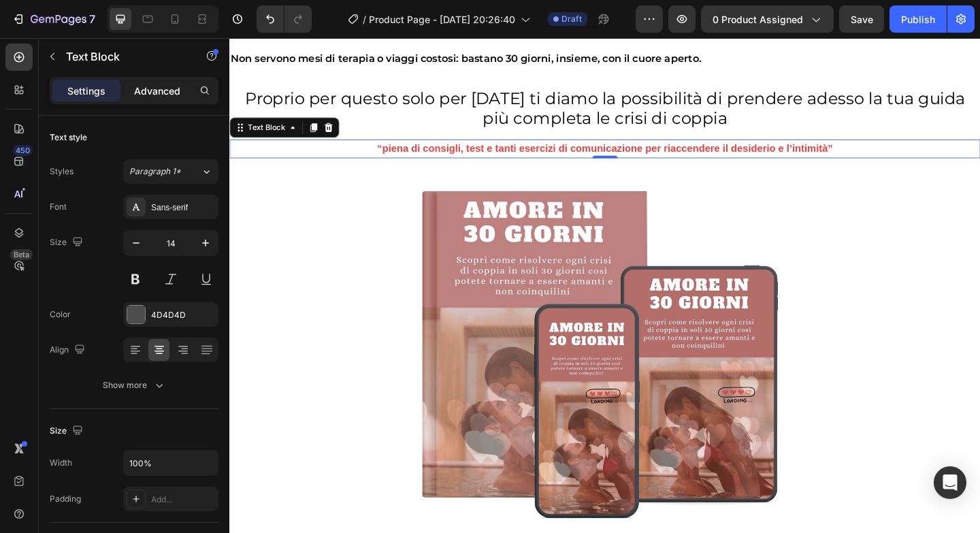
click at [177, 99] on div "Advanced" at bounding box center [157, 91] width 68 height 22
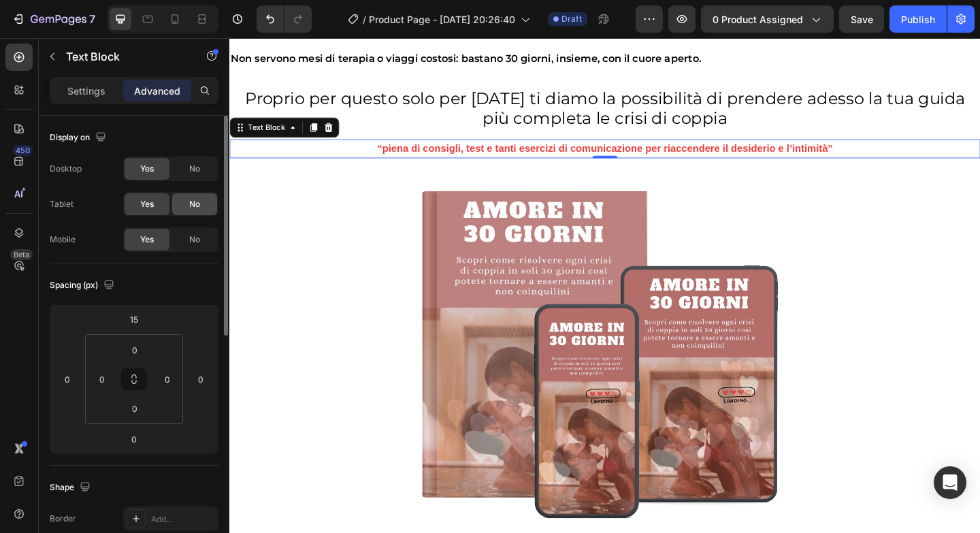
click at [206, 196] on div "No" at bounding box center [194, 204] width 45 height 22
click at [198, 242] on span "No" at bounding box center [194, 239] width 11 height 12
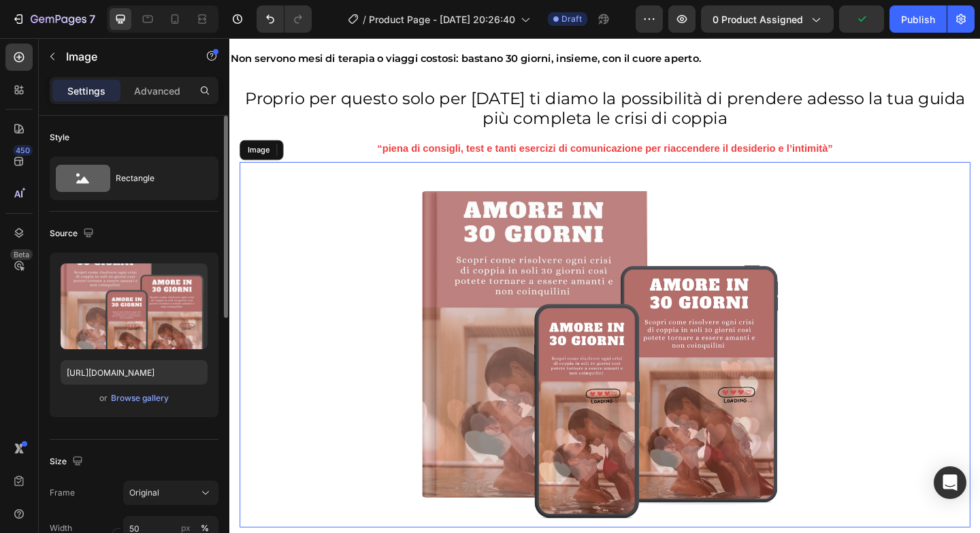
click at [337, 264] on div at bounding box center [637, 371] width 795 height 397
click at [167, 84] on p "Advanced" at bounding box center [157, 91] width 46 height 14
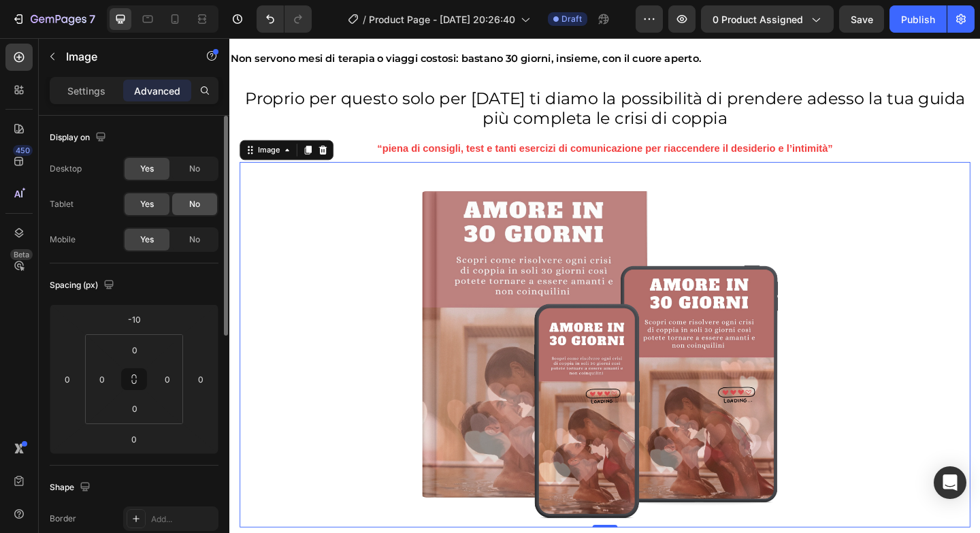
click at [204, 205] on div "No" at bounding box center [194, 204] width 45 height 22
click at [201, 241] on div "No" at bounding box center [194, 240] width 45 height 22
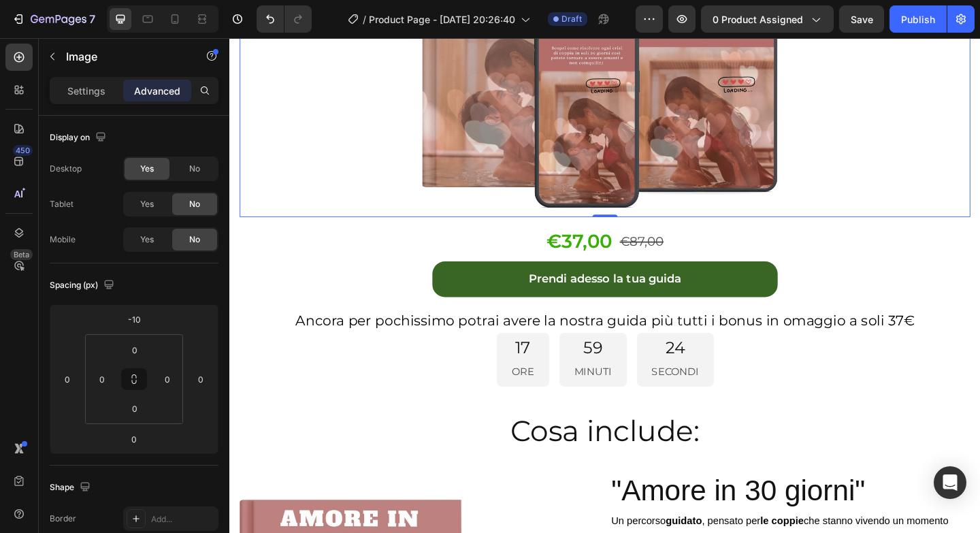
scroll to position [3593, 0]
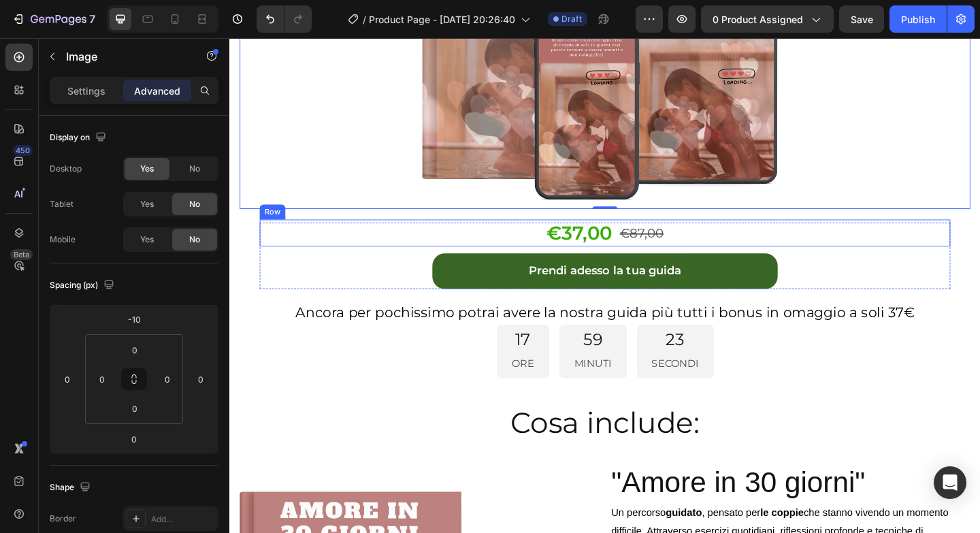
click at [348, 259] on div "€37,00 Product Price Product Price €87,00 Product Price Product Price Row" at bounding box center [637, 249] width 751 height 29
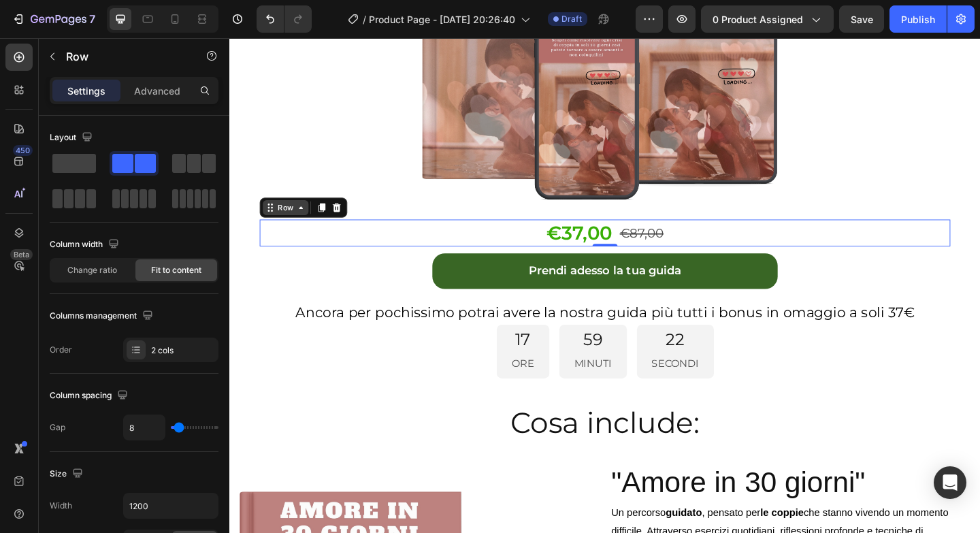
click at [311, 231] on div "Row" at bounding box center [290, 222] width 50 height 16
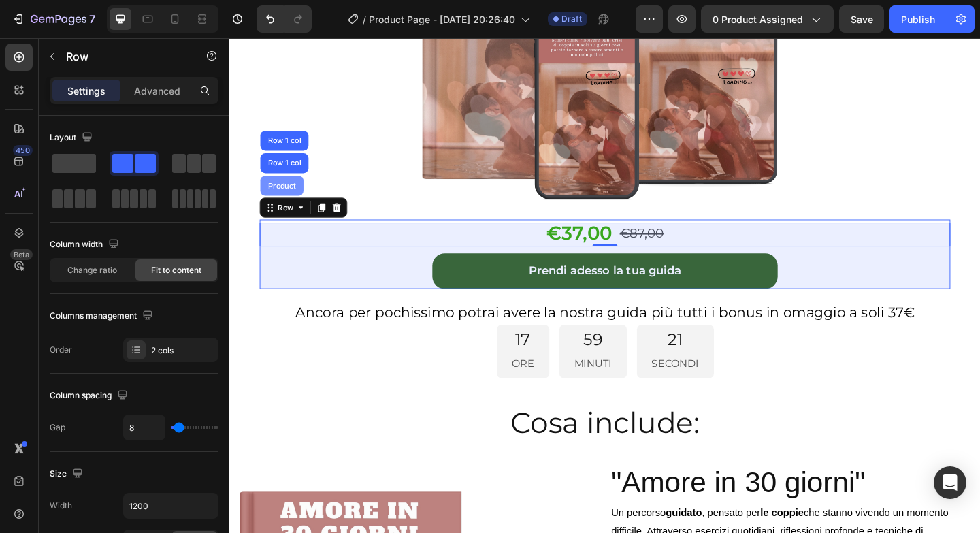
click at [299, 203] on div "Product" at bounding box center [286, 199] width 36 height 8
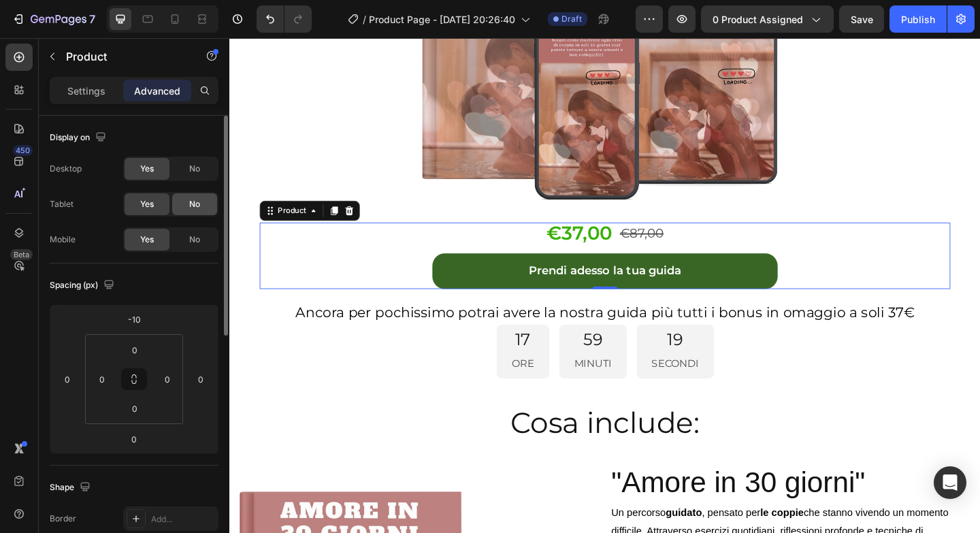
click at [183, 197] on div "No" at bounding box center [194, 204] width 45 height 22
click at [196, 246] on div "No" at bounding box center [194, 240] width 45 height 22
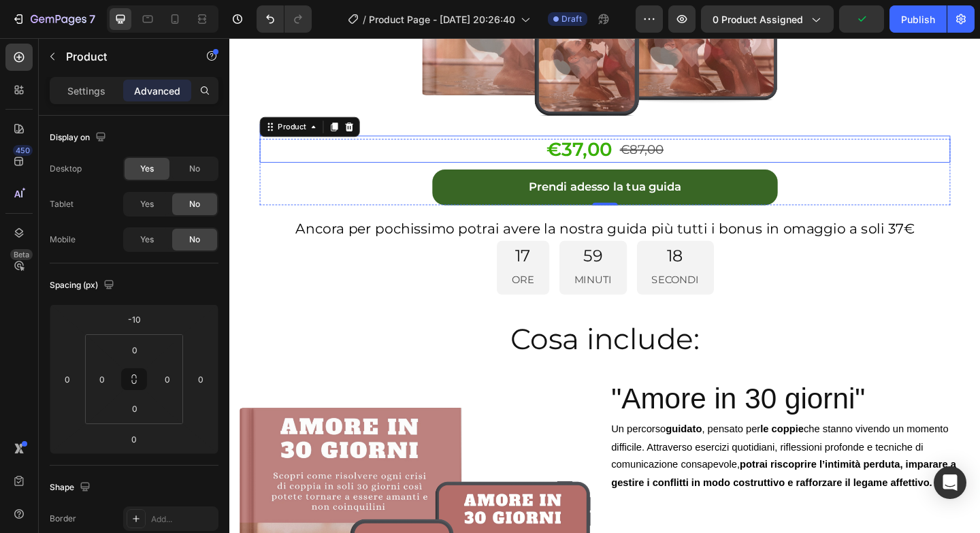
scroll to position [3685, 0]
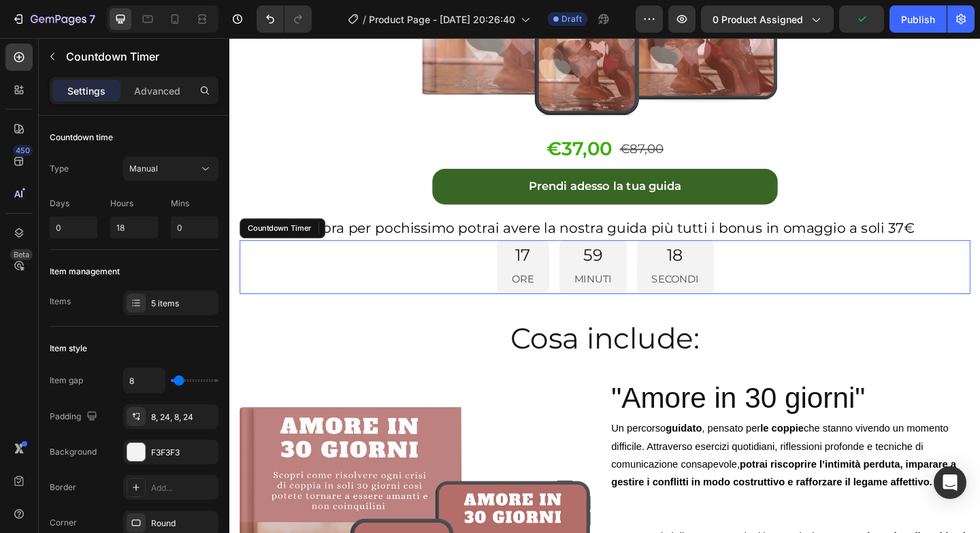
click at [361, 273] on div "17 ORE 59 MINUTI 18 SECONDI" at bounding box center [637, 287] width 795 height 59
click at [325, 250] on div "Countdown Timer" at bounding box center [294, 245] width 75 height 12
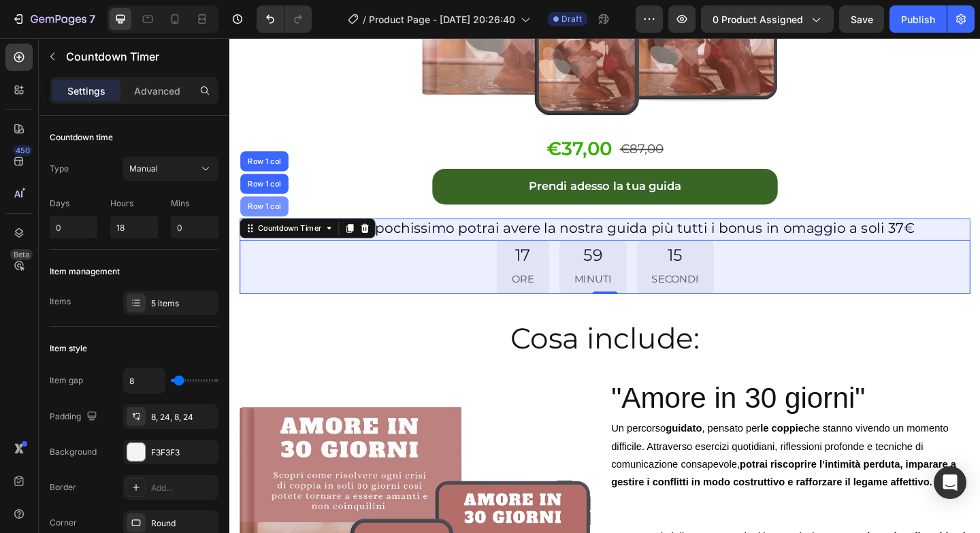
click at [273, 222] on div "Row 1 col" at bounding box center [267, 221] width 42 height 8
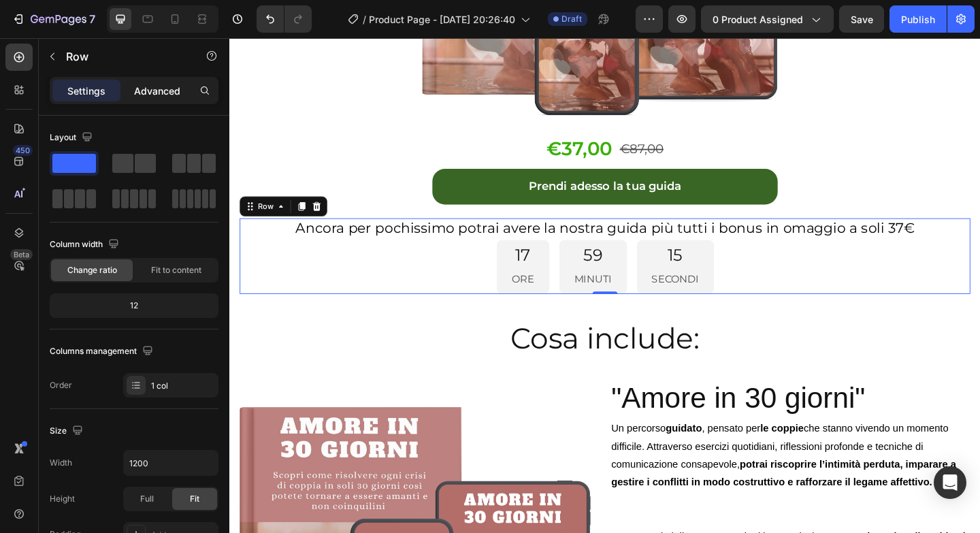
click at [149, 89] on p "Advanced" at bounding box center [157, 91] width 46 height 14
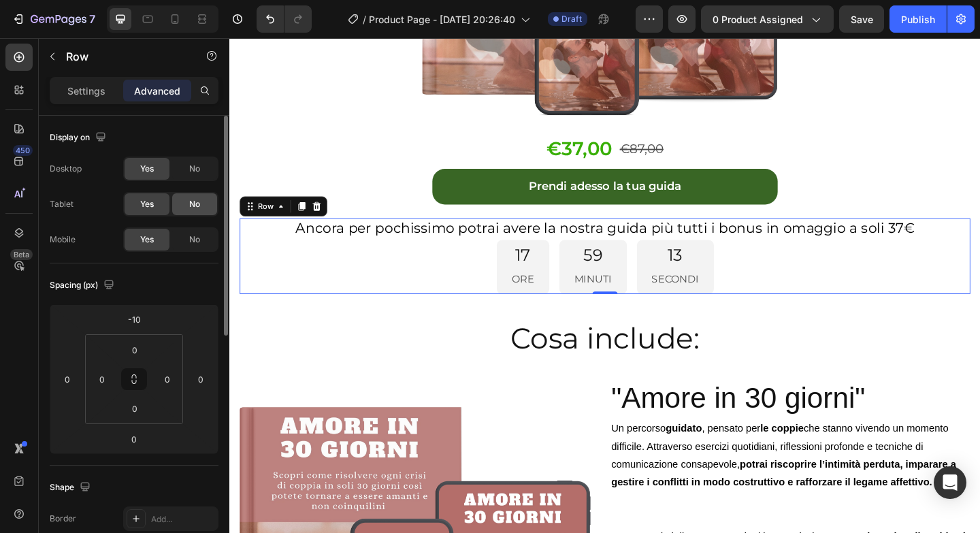
click at [193, 209] on span "No" at bounding box center [194, 204] width 11 height 12
click at [196, 244] on span "No" at bounding box center [194, 239] width 11 height 12
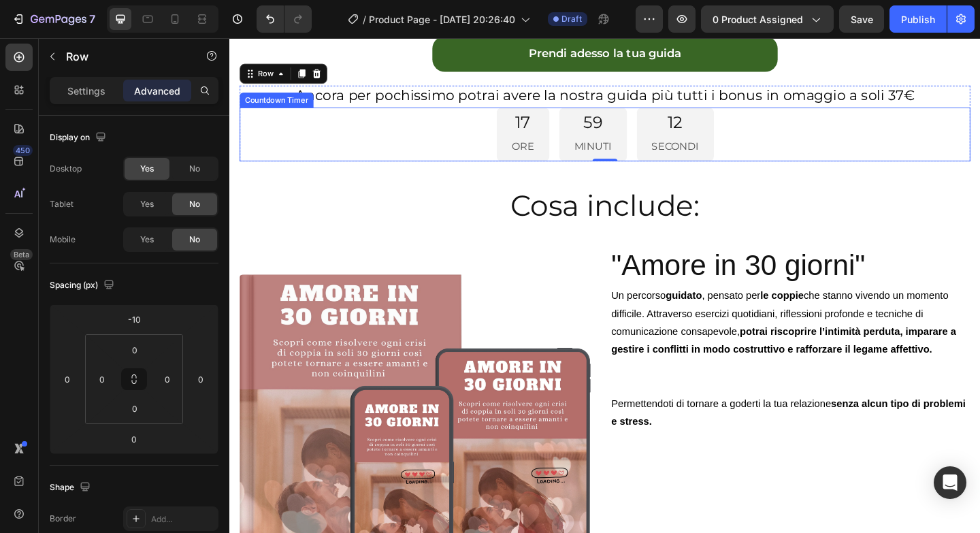
scroll to position [3830, 0]
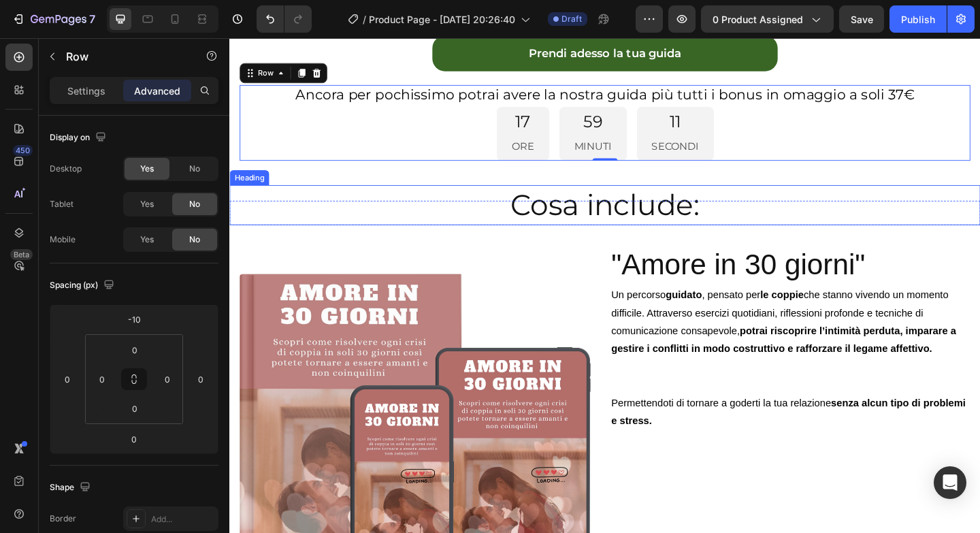
click at [434, 233] on h2 "Cosa include:" at bounding box center [637, 220] width 816 height 44
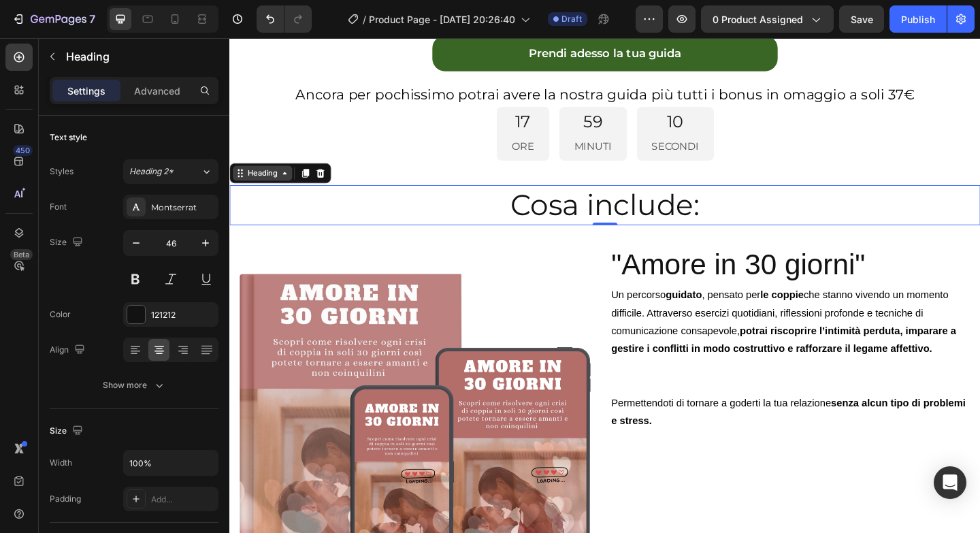
click at [281, 191] on div "Heading" at bounding box center [264, 185] width 37 height 12
click at [177, 92] on p "Advanced" at bounding box center [157, 91] width 46 height 14
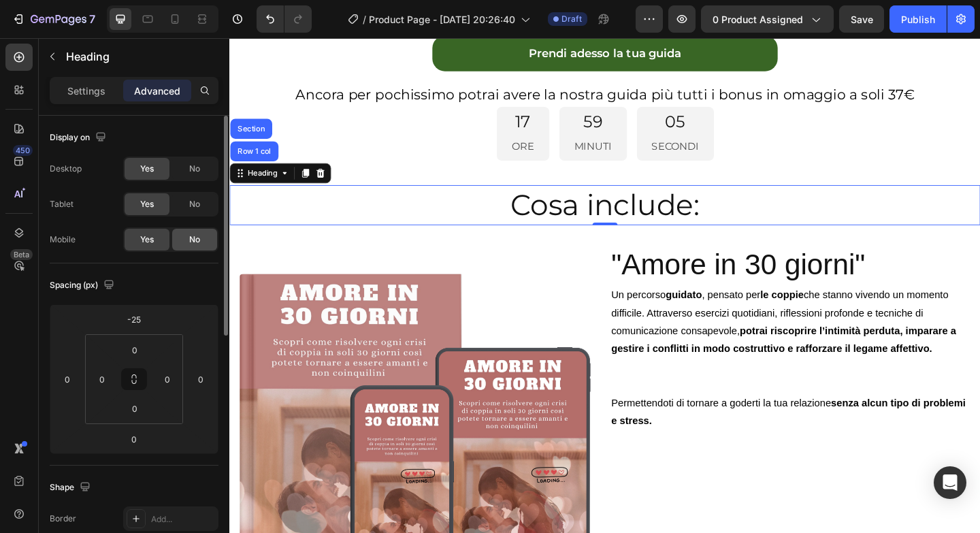
click at [203, 229] on div "No" at bounding box center [194, 240] width 45 height 22
click at [203, 206] on div "No" at bounding box center [194, 204] width 45 height 22
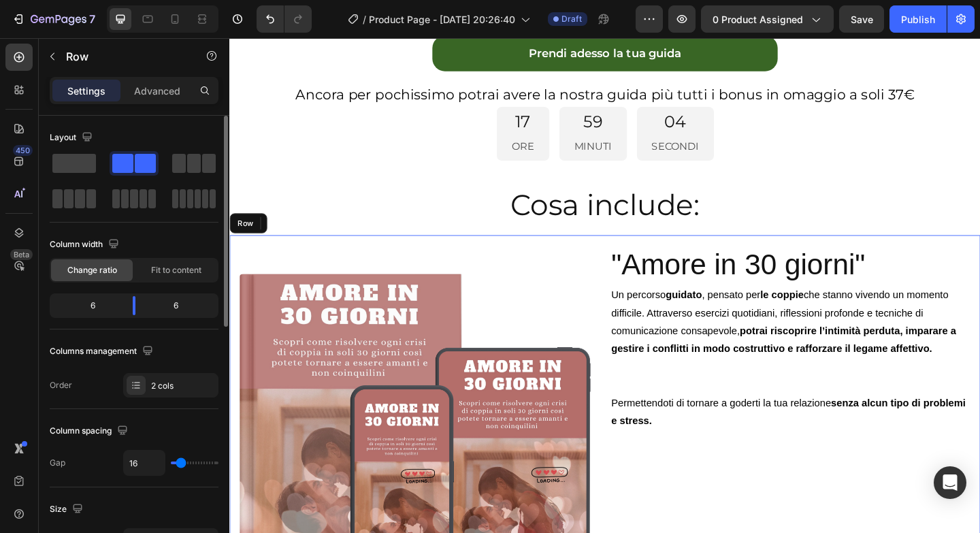
click at [366, 263] on div "Image "Amore in 30 giorni" Heading Un percorso guidato , pensato per le coppie …" at bounding box center [637, 459] width 816 height 414
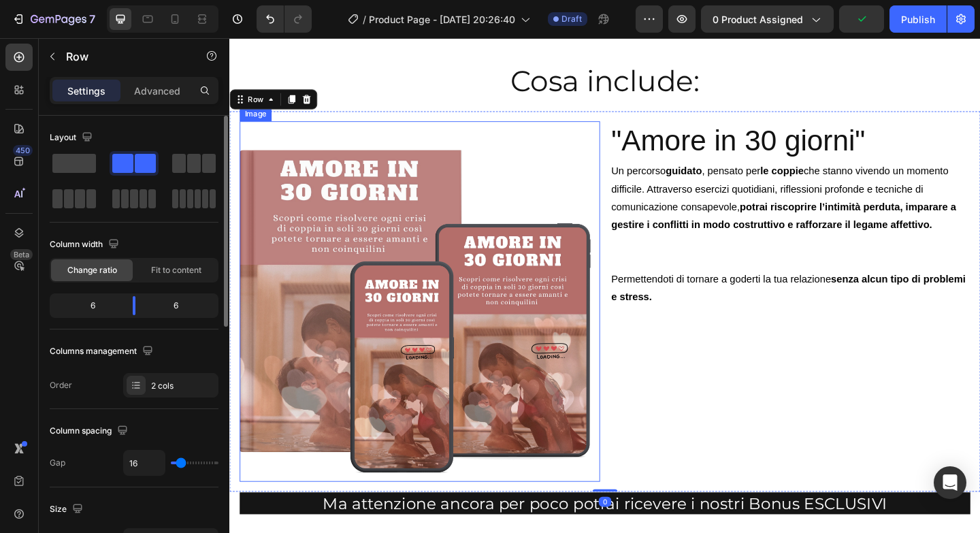
scroll to position [3965, 0]
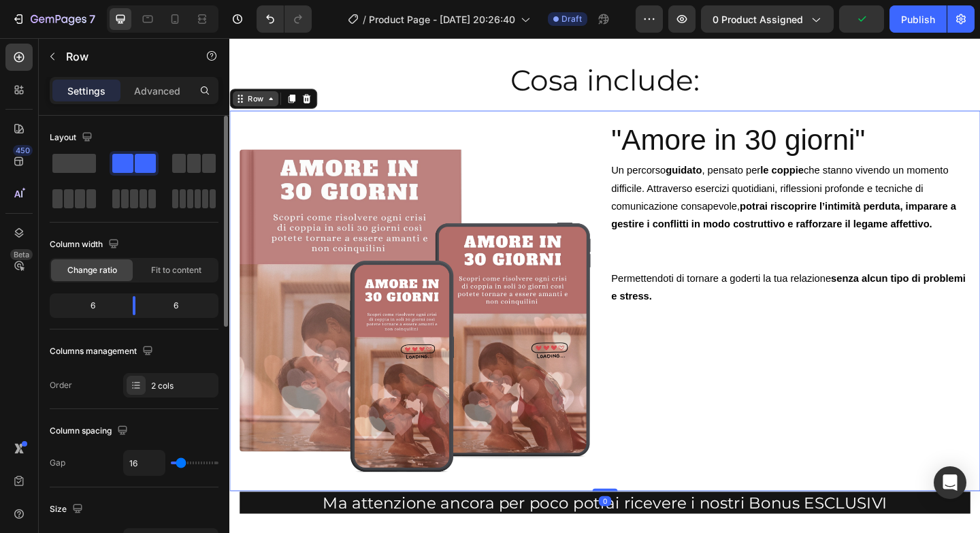
click at [250, 100] on div "Row" at bounding box center [258, 104] width 50 height 16
click at [639, 138] on div "Image "Amore in 30 giorni" Heading Un percorso guidato , pensato per le coppie …" at bounding box center [637, 324] width 816 height 414
click at [169, 95] on p "Advanced" at bounding box center [157, 91] width 46 height 14
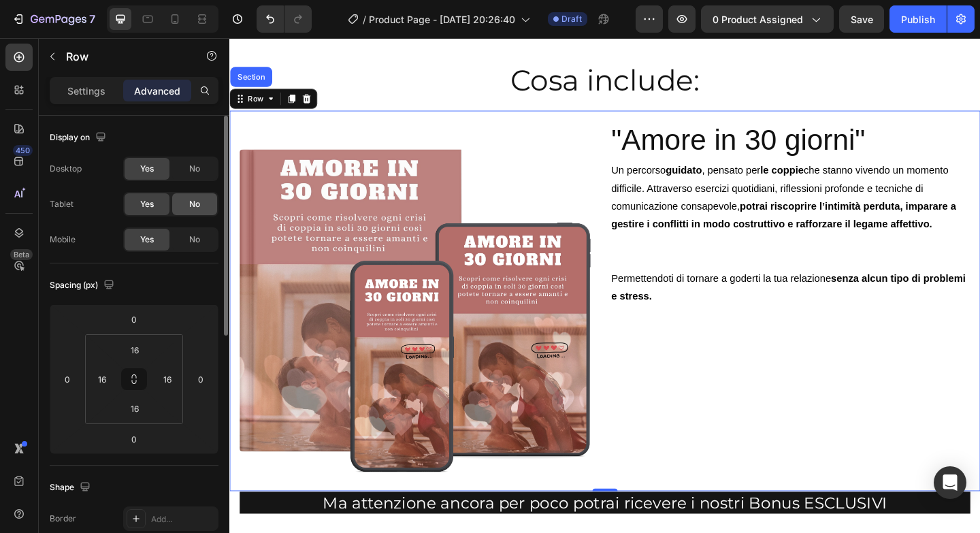
click at [202, 205] on div "No" at bounding box center [194, 204] width 45 height 22
click at [209, 242] on div "No" at bounding box center [194, 240] width 45 height 22
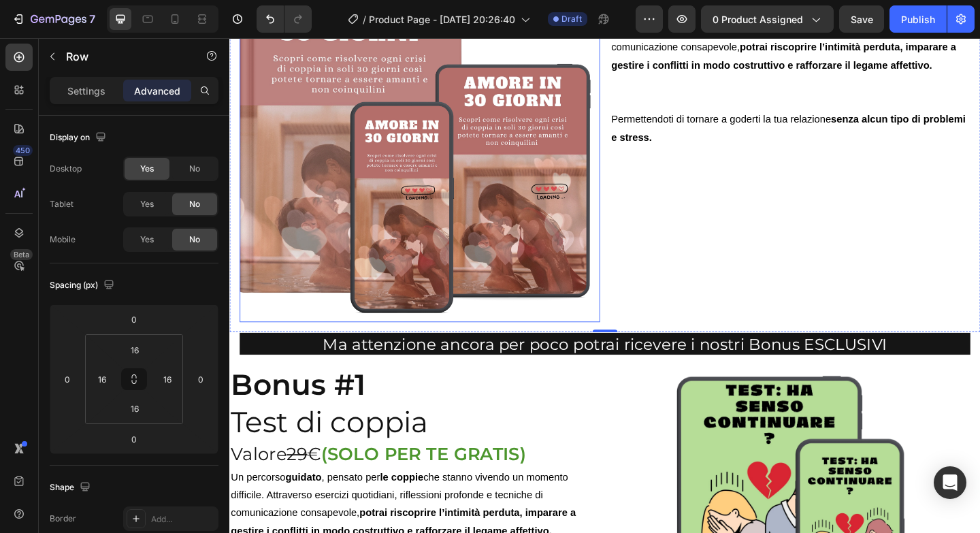
scroll to position [4156, 0]
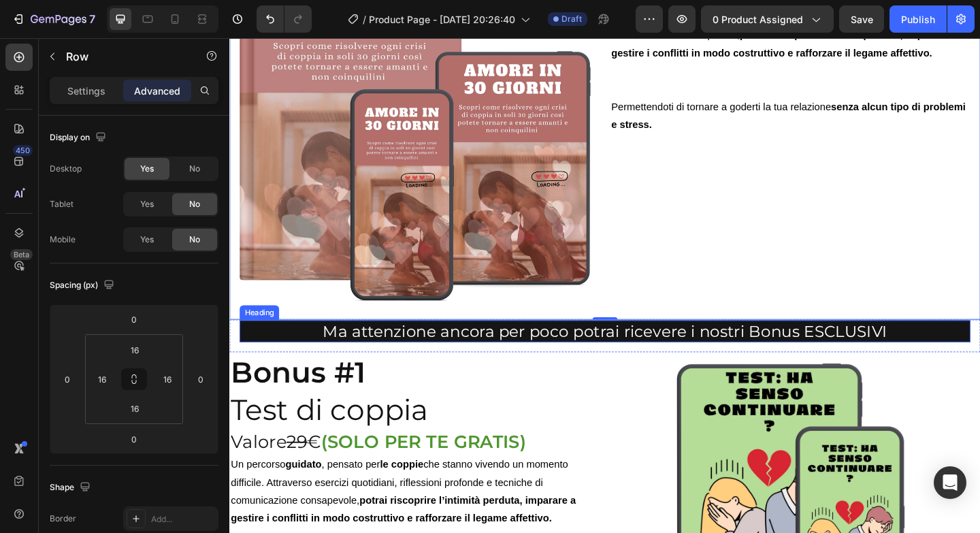
click at [471, 358] on span "Ma attenzione ancora per poco potrai ricevere i nostri Bonus ESCLUSIVI" at bounding box center [638, 357] width 614 height 20
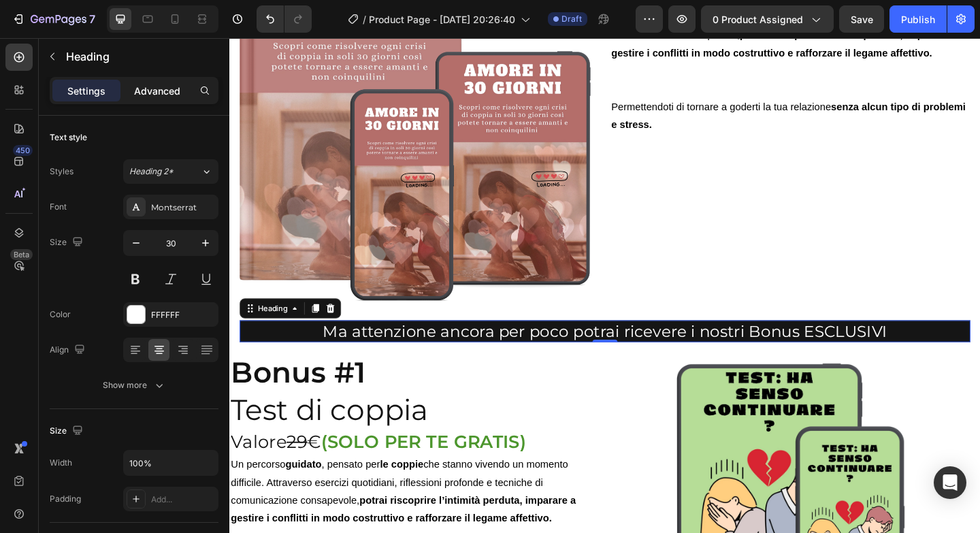
click at [161, 93] on p "Advanced" at bounding box center [157, 91] width 46 height 14
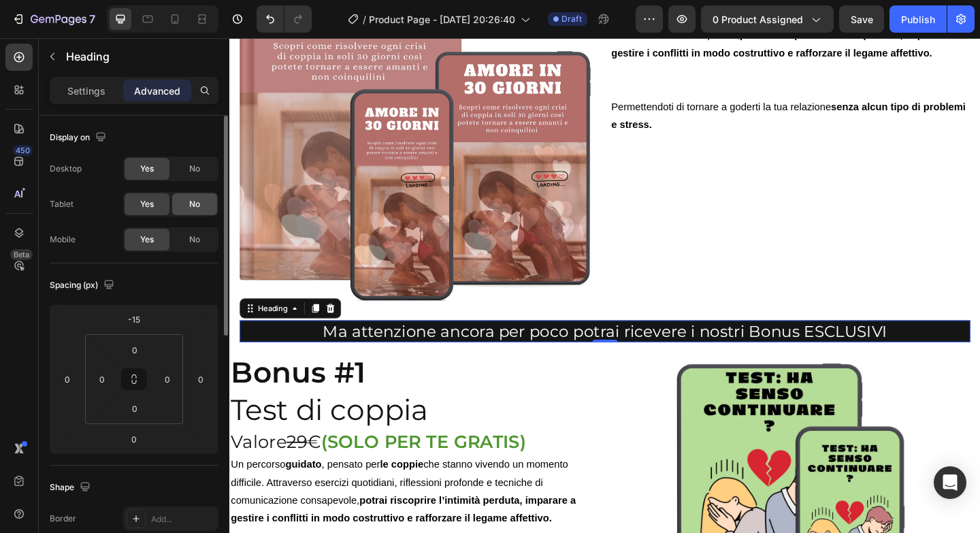
click at [191, 205] on span "No" at bounding box center [194, 204] width 11 height 12
click at [202, 238] on div "No" at bounding box center [194, 240] width 45 height 22
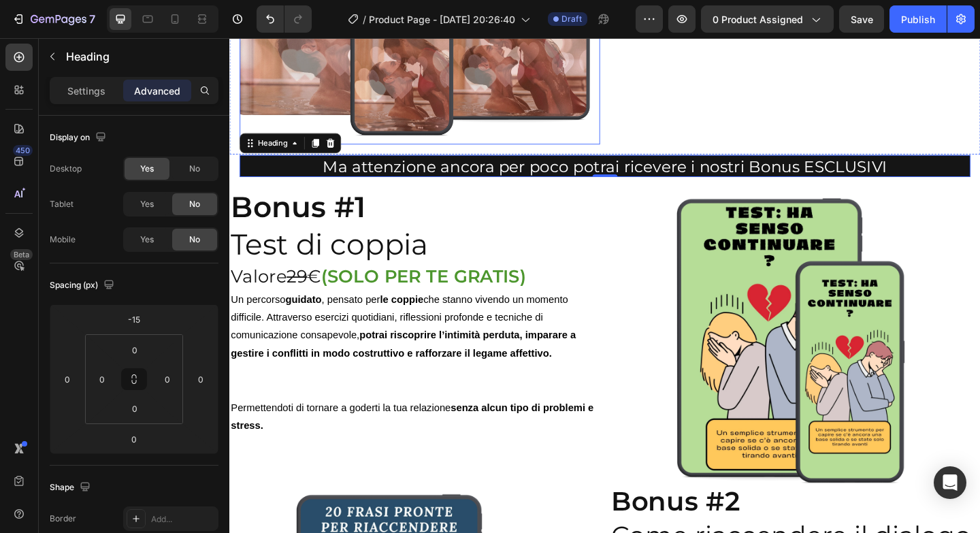
scroll to position [4345, 0]
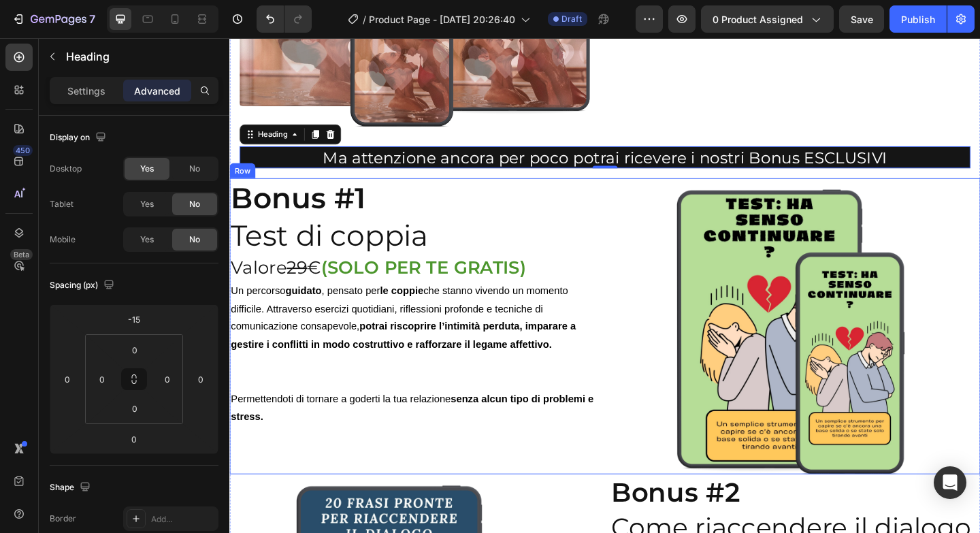
click at [640, 233] on div "Bonus #1 Test di coppia Heading Valore 29 € (SOLO PER TE GRATIS) Heading Un per…" at bounding box center [637, 351] width 816 height 322
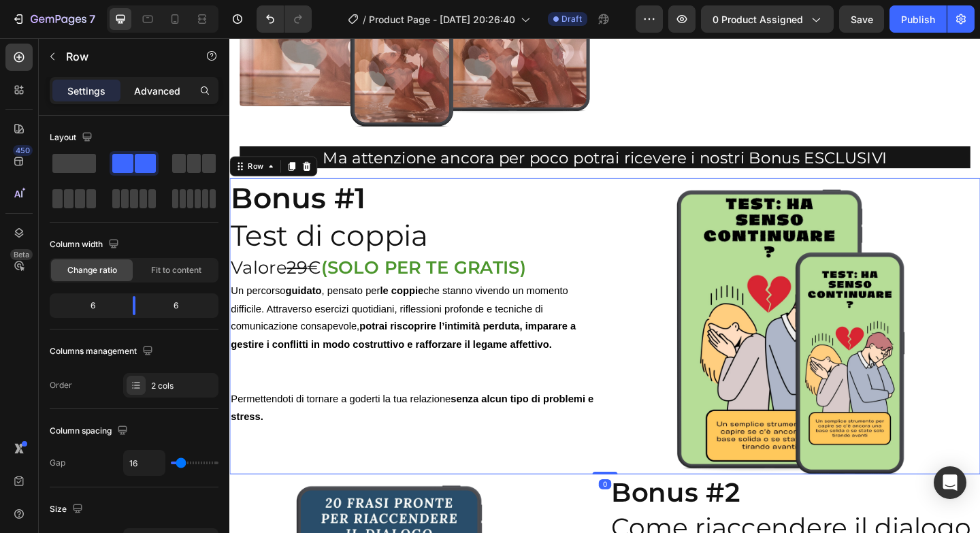
click at [169, 93] on p "Advanced" at bounding box center [157, 91] width 46 height 14
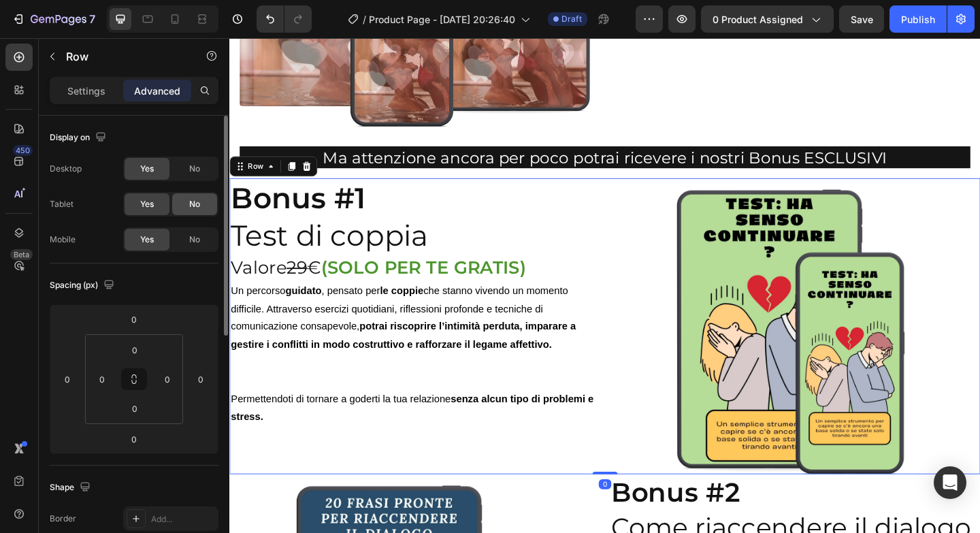
click at [203, 205] on div "No" at bounding box center [194, 204] width 45 height 22
click at [201, 231] on div "No" at bounding box center [194, 240] width 45 height 22
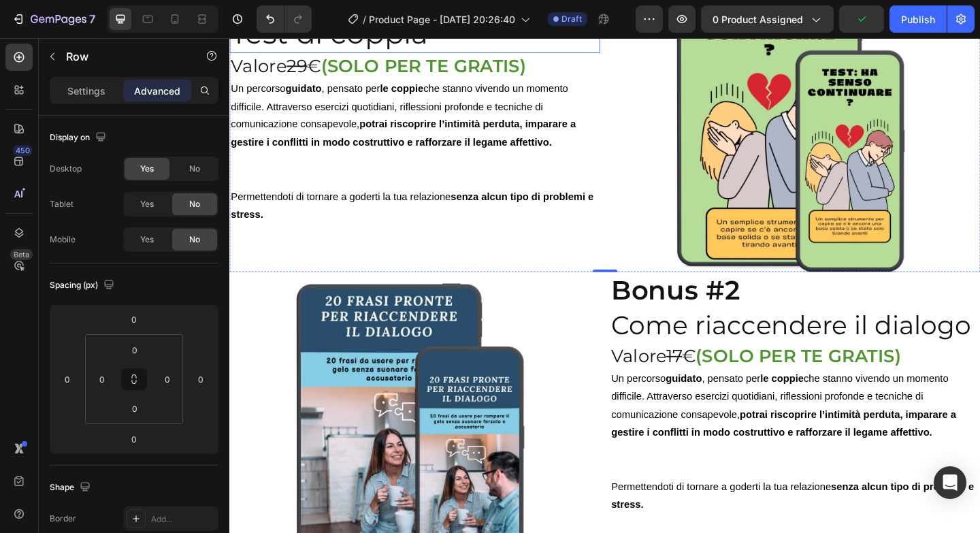
scroll to position [4575, 0]
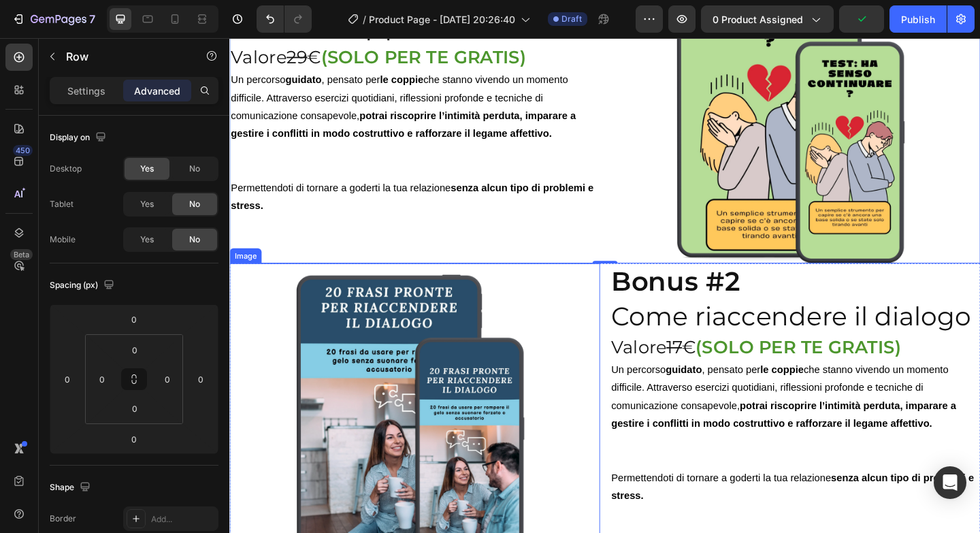
click at [561, 324] on img at bounding box center [430, 444] width 322 height 322
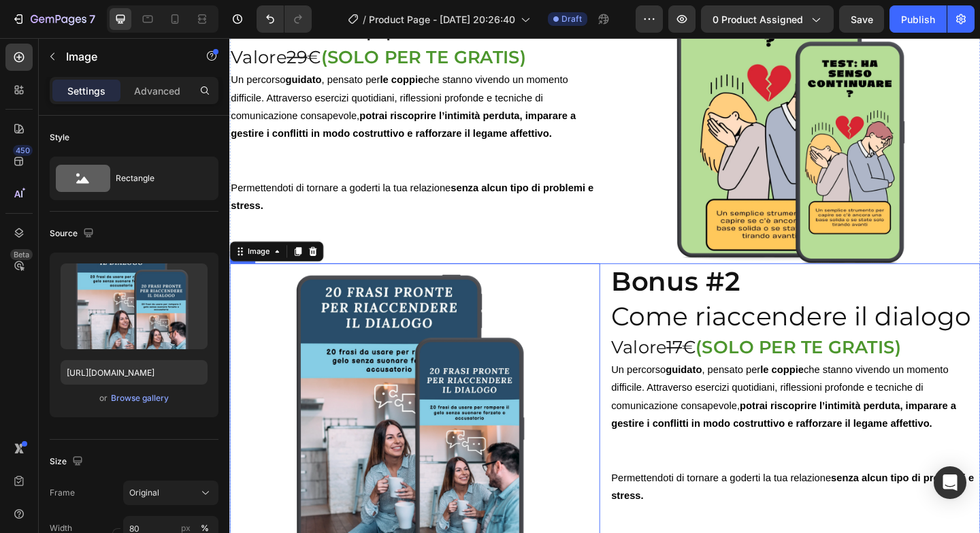
click at [636, 293] on div "Image 0 Bonus #2 Come riaccendere il dialogo Heading Valore 17 € (SOLO PER TE G…" at bounding box center [637, 444] width 816 height 322
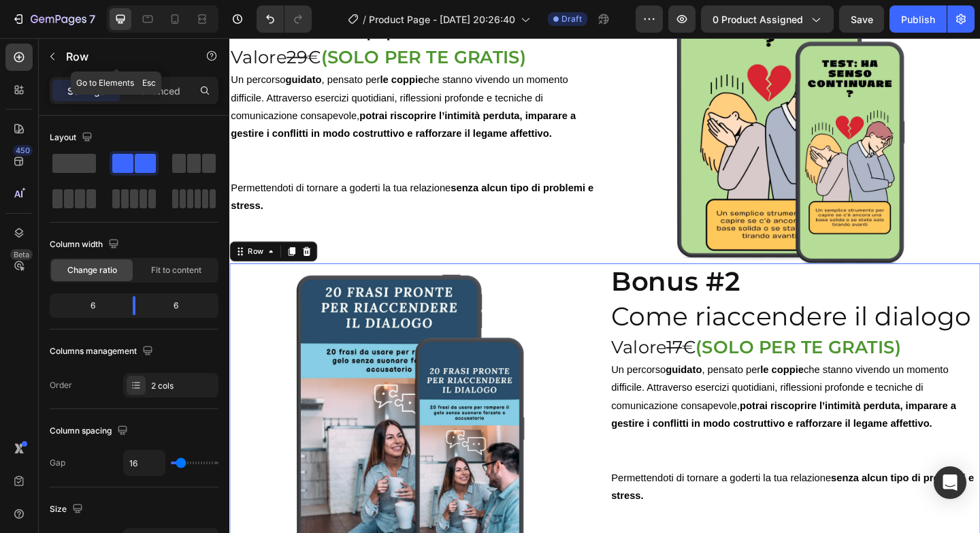
click at [177, 74] on div "Row" at bounding box center [116, 57] width 155 height 39
click at [177, 93] on p "Advanced" at bounding box center [157, 91] width 46 height 14
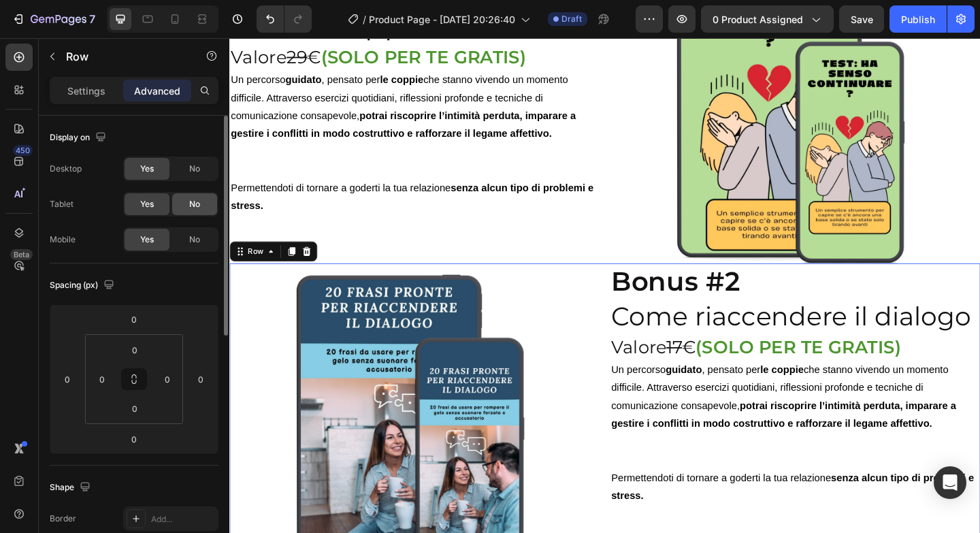
click at [210, 207] on div "No" at bounding box center [194, 204] width 45 height 22
click at [200, 247] on div "No" at bounding box center [194, 240] width 45 height 22
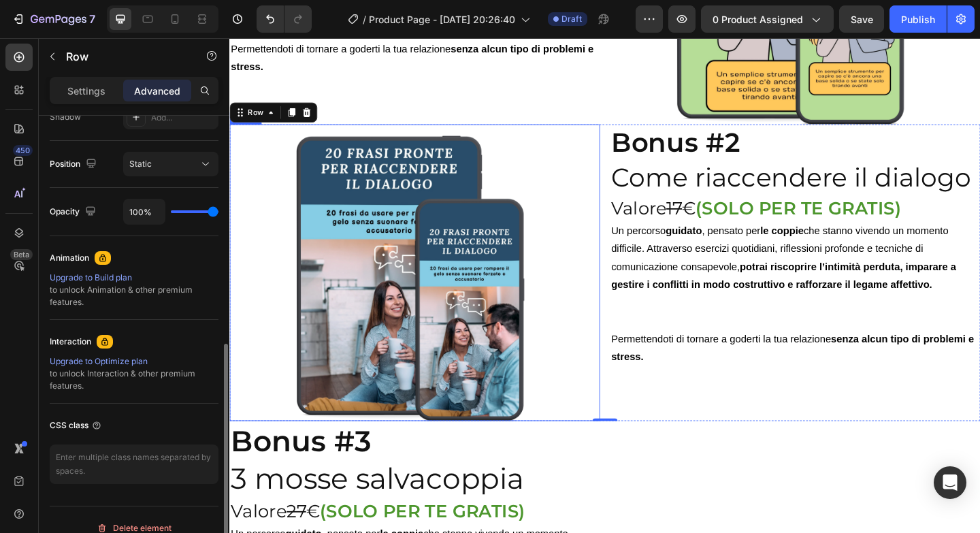
scroll to position [4728, 0]
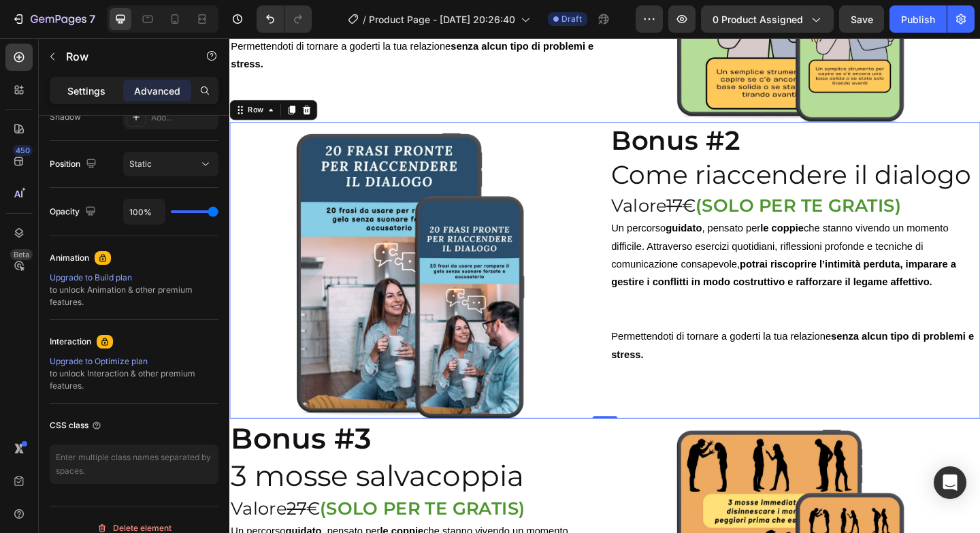
click at [87, 98] on div "Settings" at bounding box center [86, 91] width 68 height 22
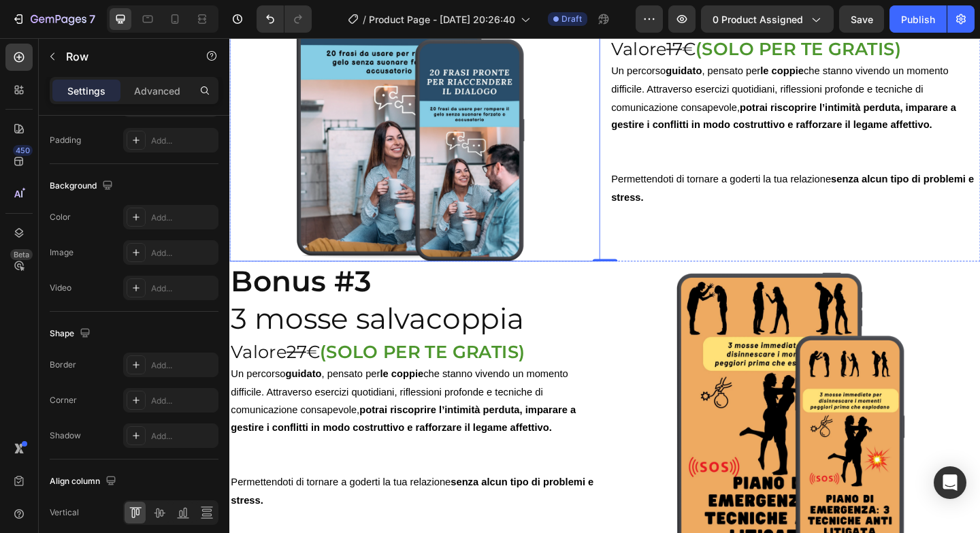
scroll to position [4900, 0]
click at [637, 318] on div "Bonus #3 3 mosse salvacoppia Heading Valore 27 € (SOLO PER TE GRATIS) Heading U…" at bounding box center [637, 441] width 816 height 322
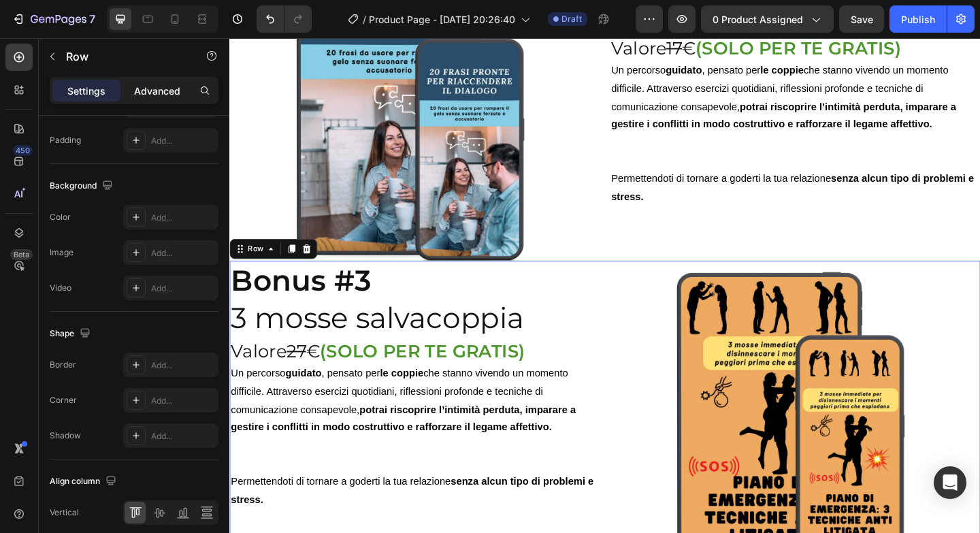
click at [163, 90] on p "Advanced" at bounding box center [157, 91] width 46 height 14
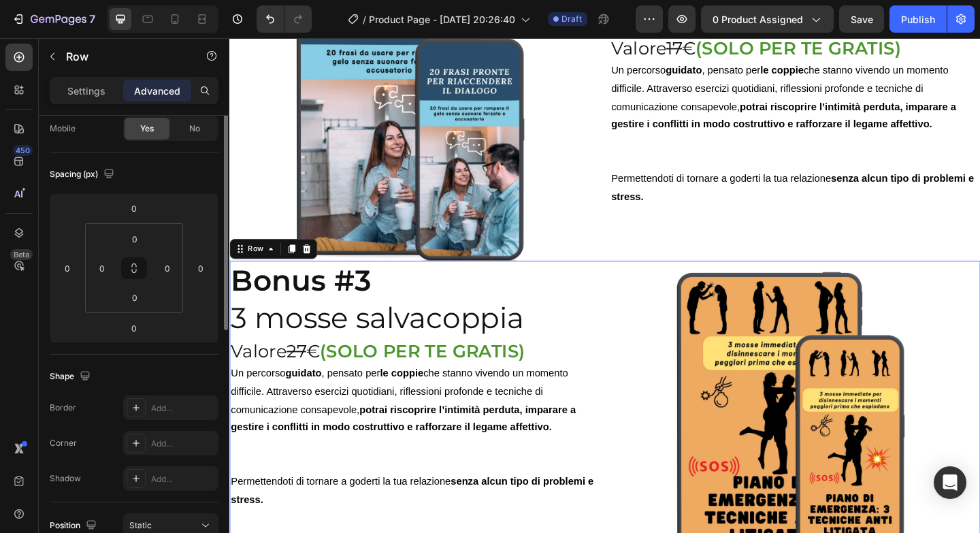
scroll to position [0, 0]
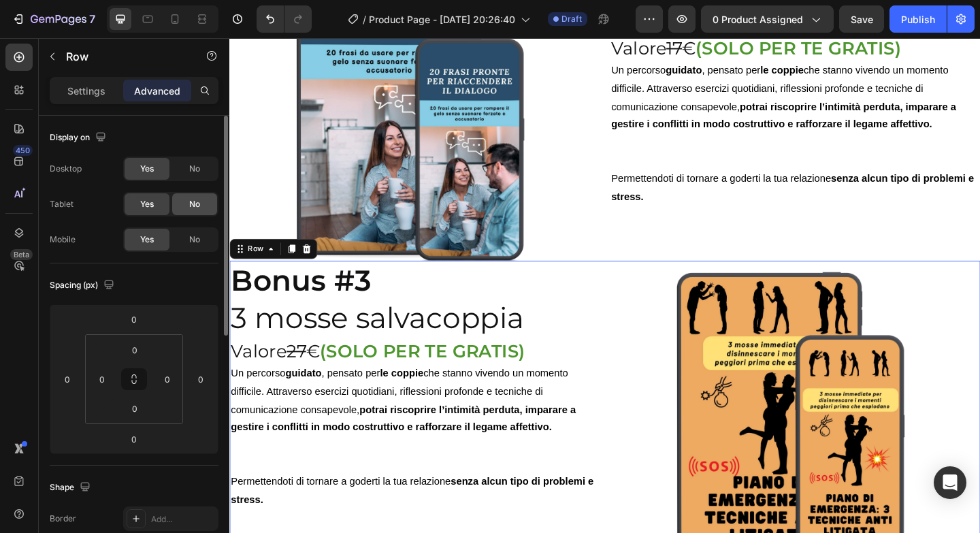
click at [196, 203] on span "No" at bounding box center [194, 204] width 11 height 12
click at [197, 236] on span "No" at bounding box center [194, 239] width 11 height 12
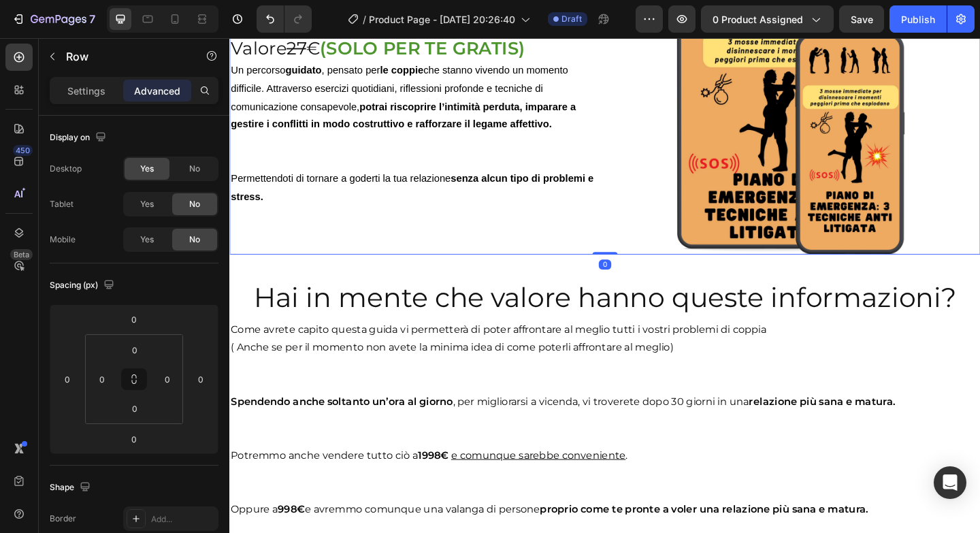
scroll to position [5286, 0]
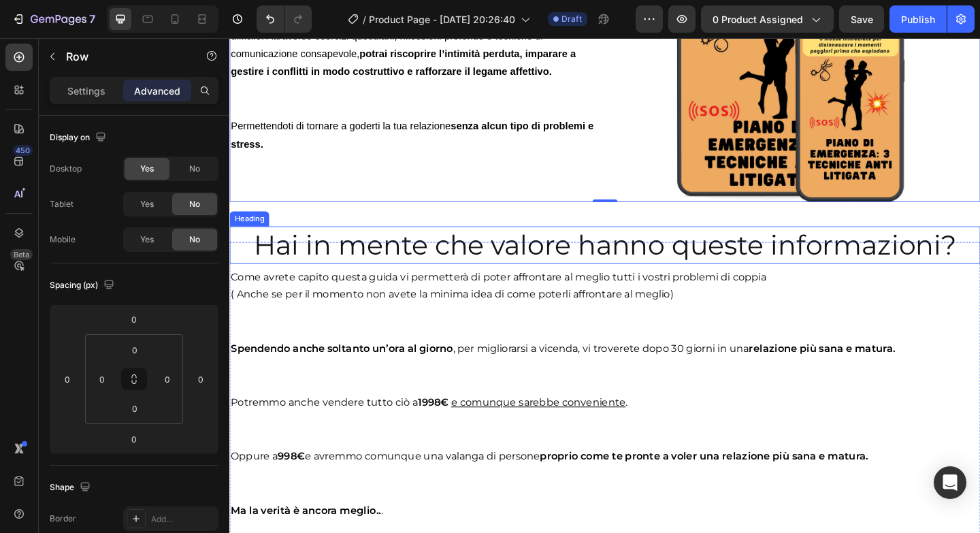
click at [518, 250] on h2 "Hai in mente che valore hanno queste informazioni?" at bounding box center [637, 263] width 816 height 41
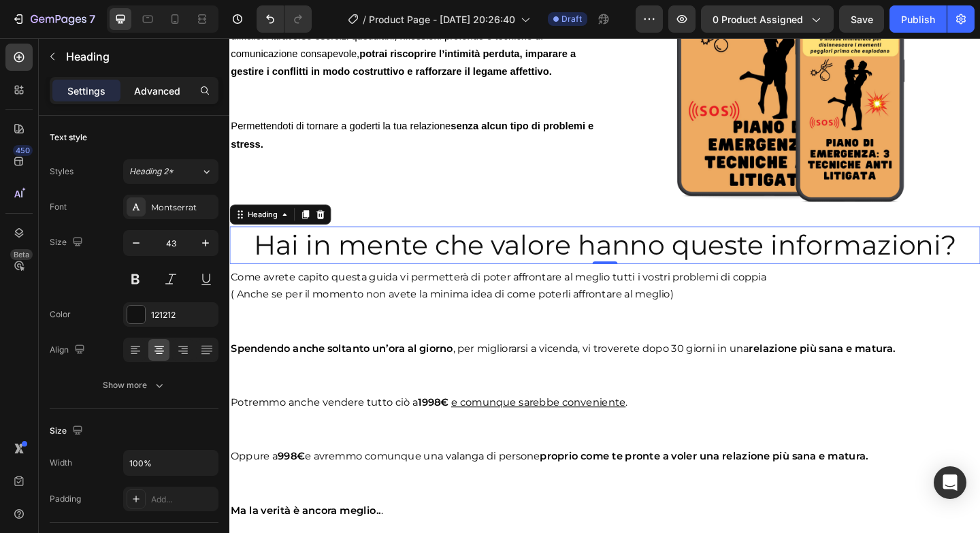
click at [165, 90] on p "Advanced" at bounding box center [157, 91] width 46 height 14
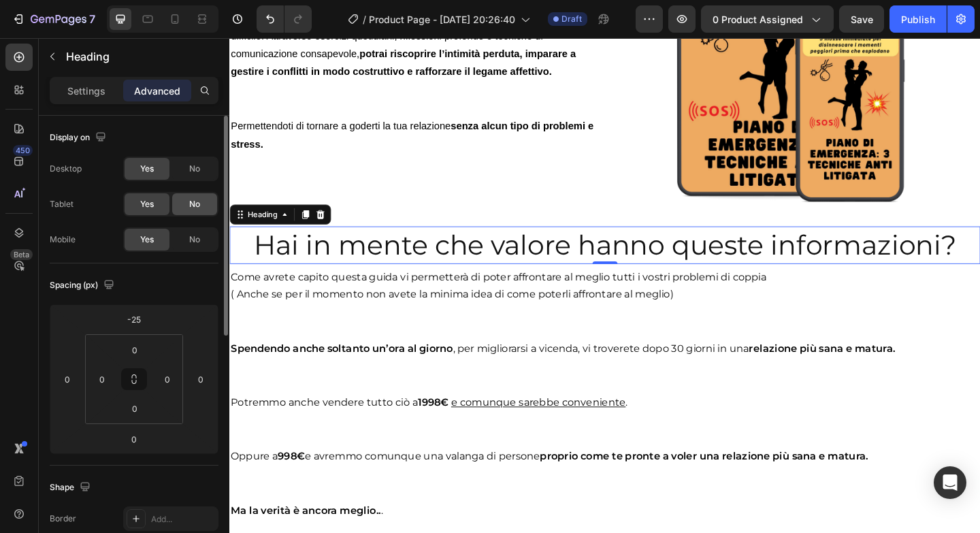
click at [187, 194] on div "No" at bounding box center [194, 204] width 45 height 22
click at [204, 233] on div "No" at bounding box center [194, 240] width 45 height 22
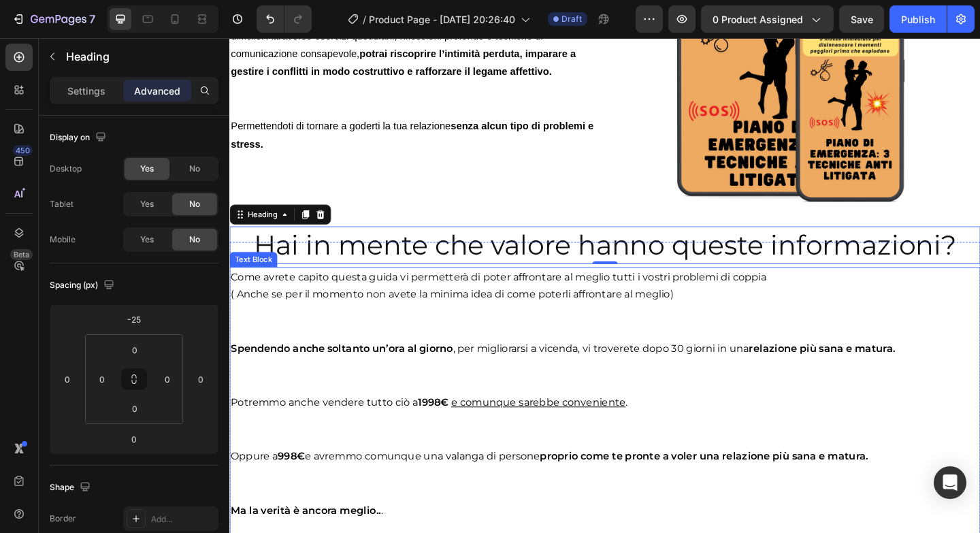
click at [336, 333] on p at bounding box center [638, 337] width 814 height 20
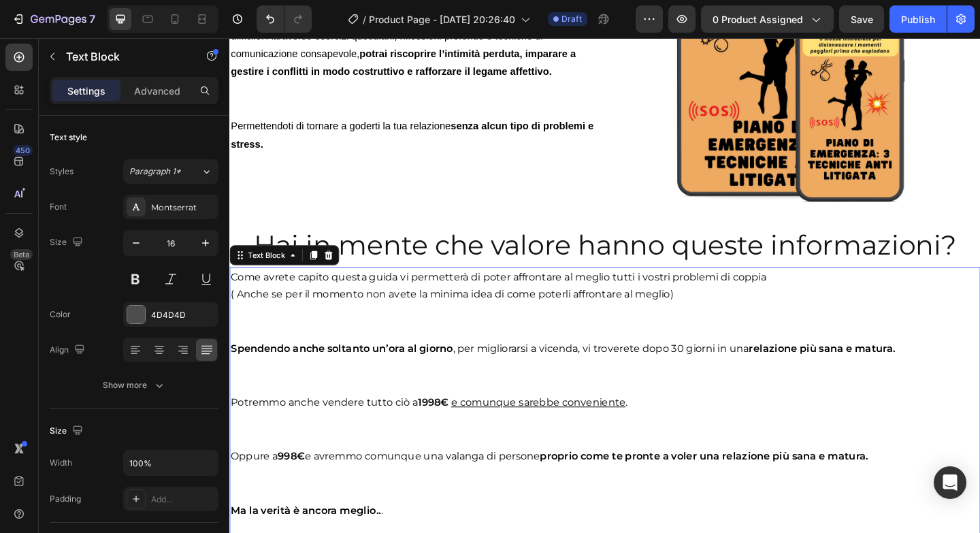
click at [161, 78] on div "Settings Advanced" at bounding box center [134, 90] width 169 height 27
click at [162, 88] on p "Advanced" at bounding box center [157, 91] width 46 height 14
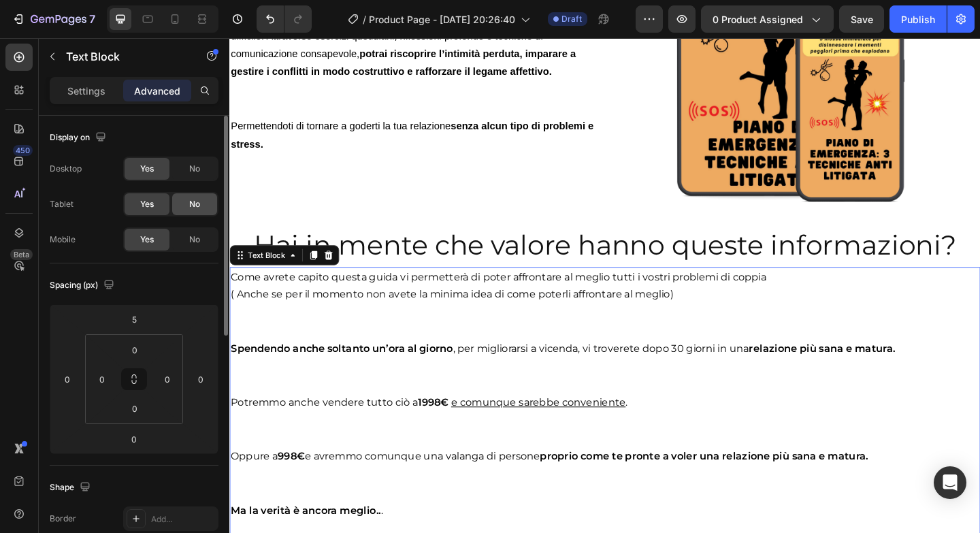
click at [203, 213] on div "No" at bounding box center [194, 204] width 45 height 22
click at [201, 244] on div "No" at bounding box center [194, 240] width 45 height 22
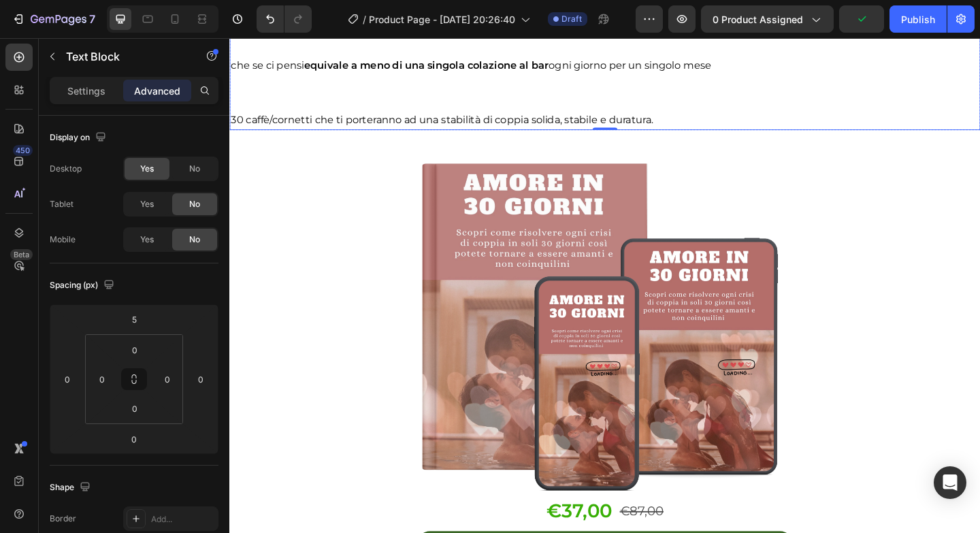
scroll to position [6154, 0]
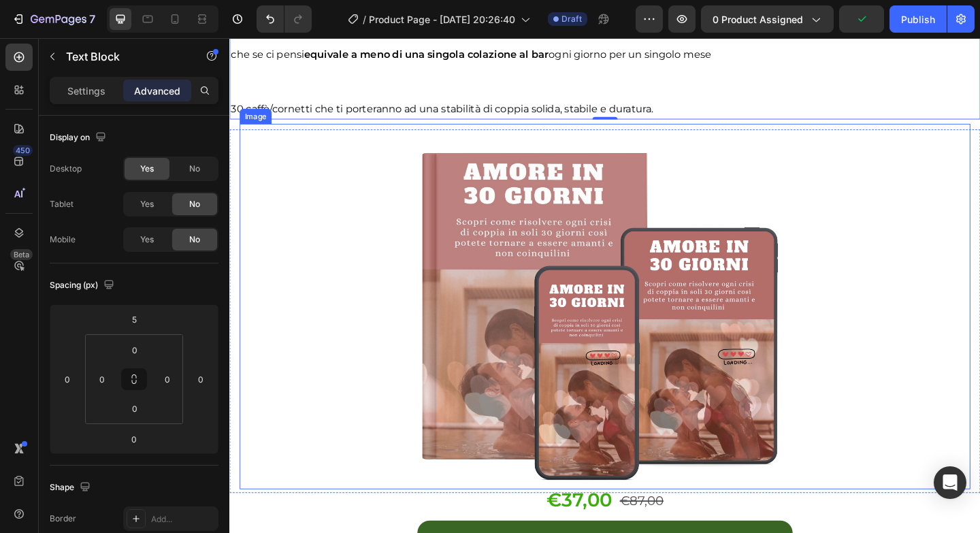
click at [387, 269] on div at bounding box center [637, 329] width 795 height 397
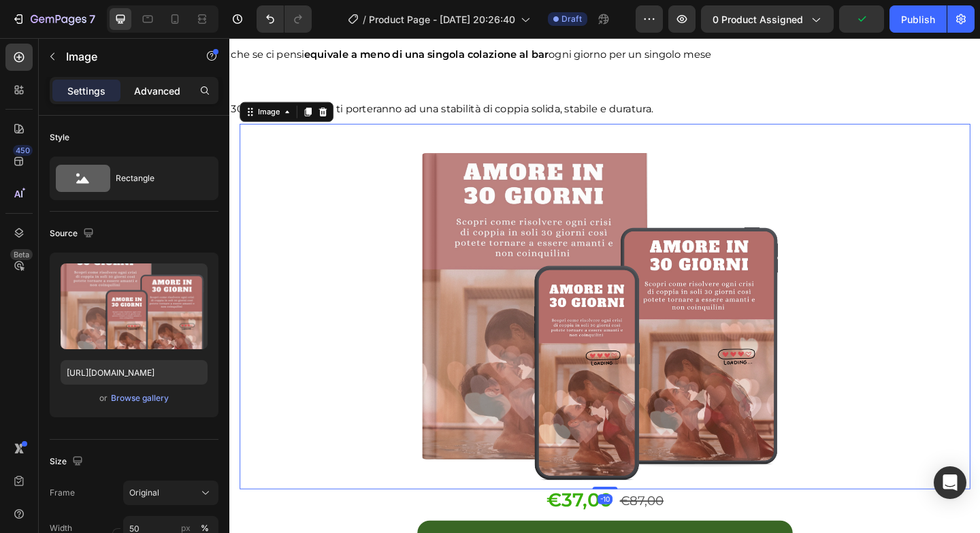
click at [168, 99] on div "Advanced" at bounding box center [157, 91] width 68 height 22
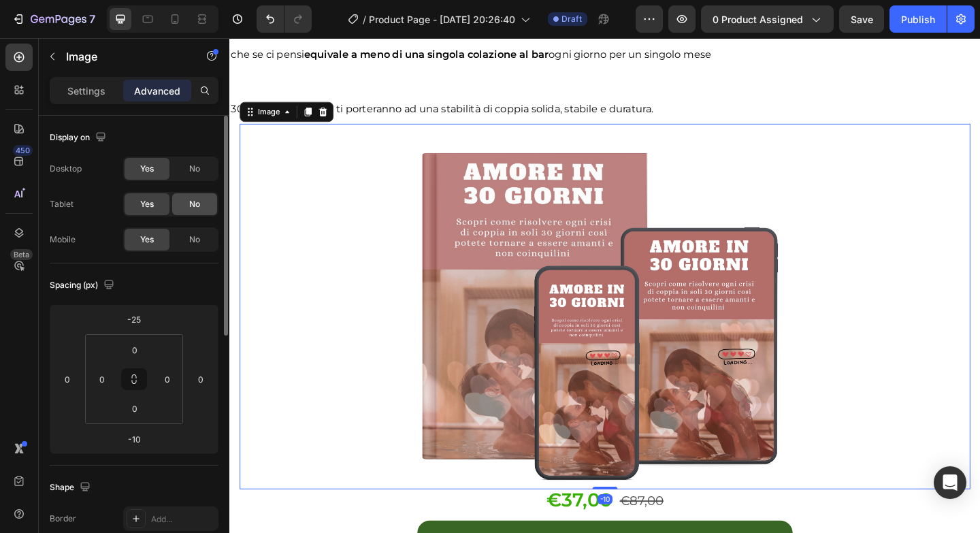
click at [199, 204] on span "No" at bounding box center [194, 204] width 11 height 12
click at [202, 245] on div "No" at bounding box center [194, 240] width 45 height 22
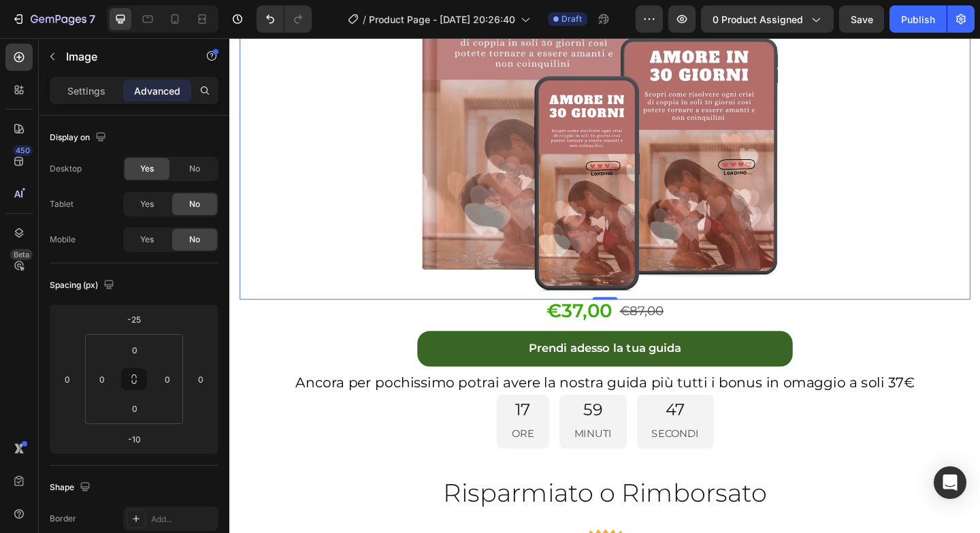
scroll to position [6367, 0]
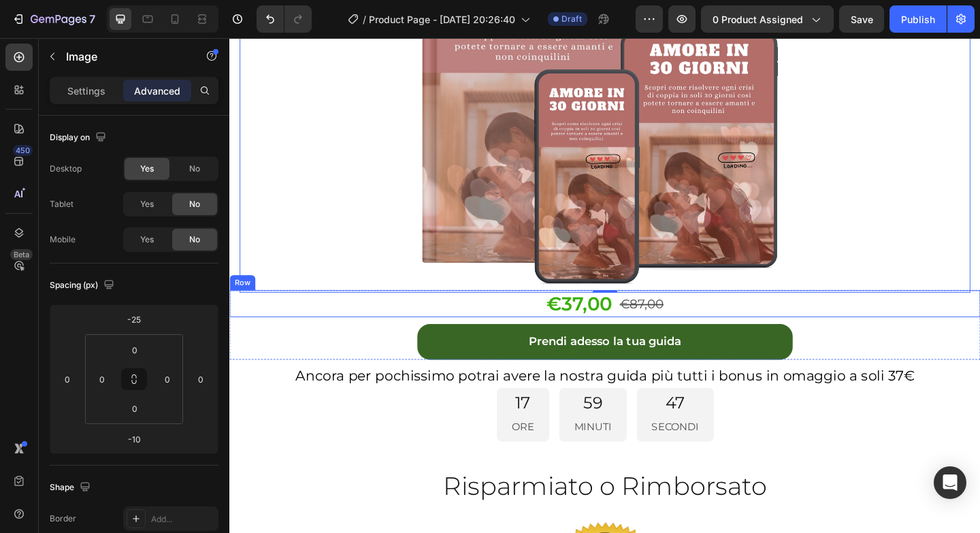
click at [405, 349] on div "Prendi adesso la tua guida Add to Cart" at bounding box center [637, 368] width 816 height 38
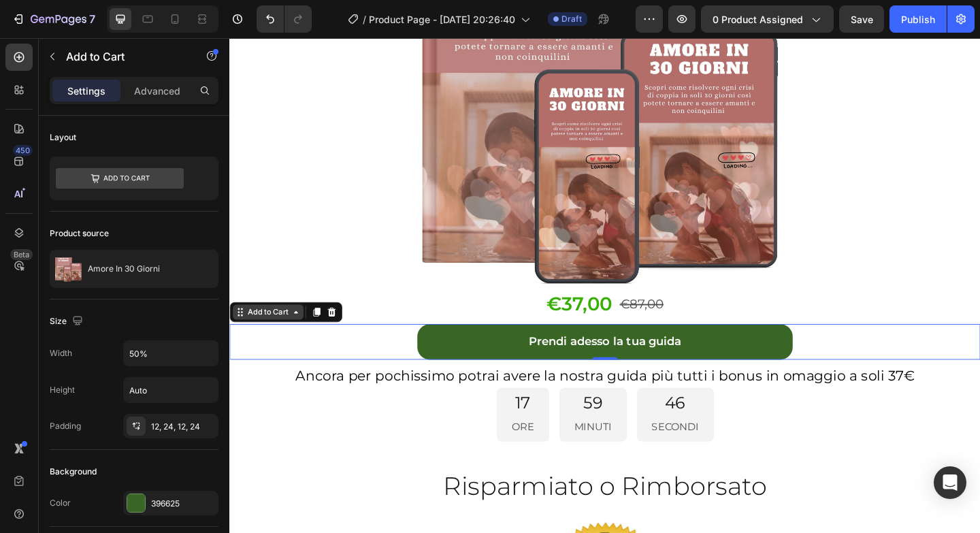
click at [301, 331] on icon at bounding box center [301, 336] width 11 height 11
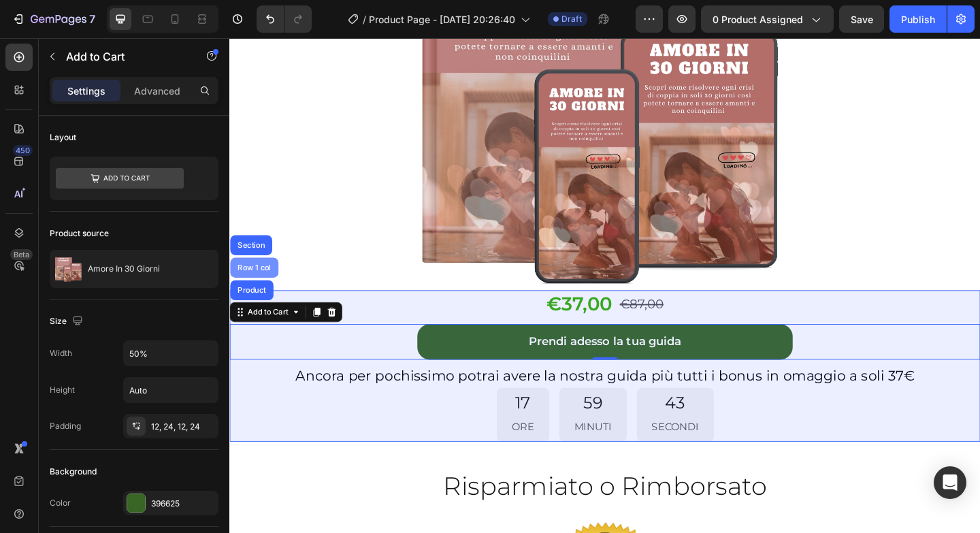
click at [256, 284] on div "Row 1 col" at bounding box center [256, 288] width 42 height 8
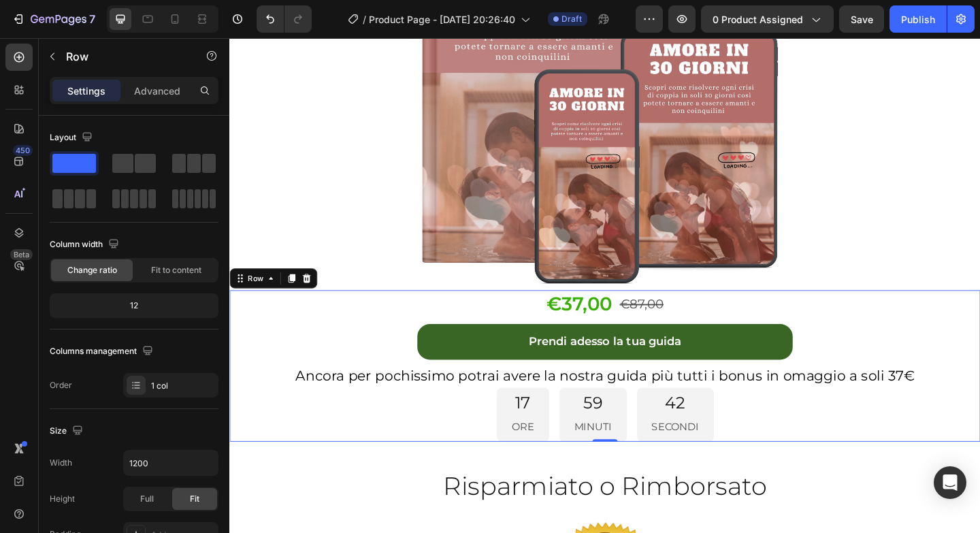
click at [146, 104] on div "Settings Advanced" at bounding box center [134, 96] width 190 height 39
click at [153, 95] on p "Advanced" at bounding box center [157, 91] width 46 height 14
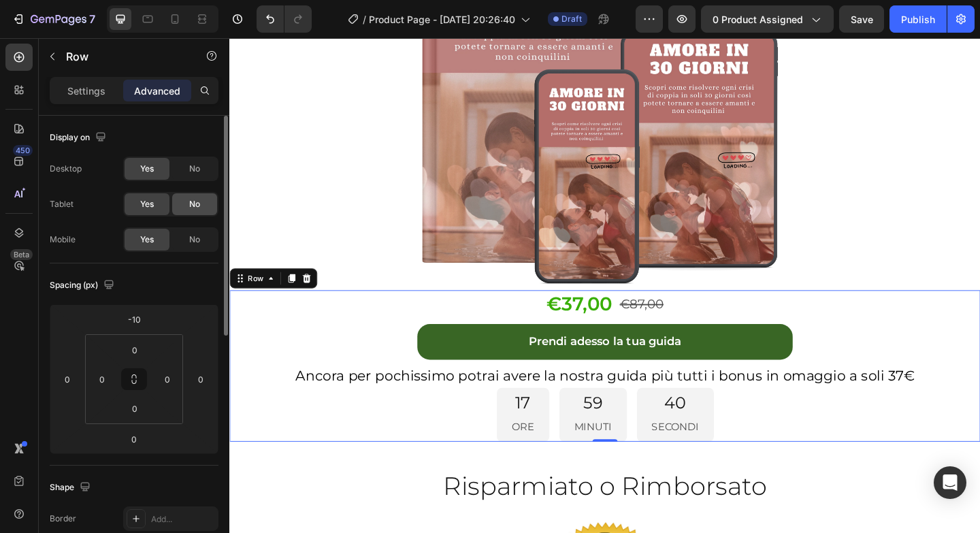
click at [181, 214] on div "No" at bounding box center [194, 204] width 45 height 22
click at [202, 235] on div "No" at bounding box center [194, 240] width 45 height 22
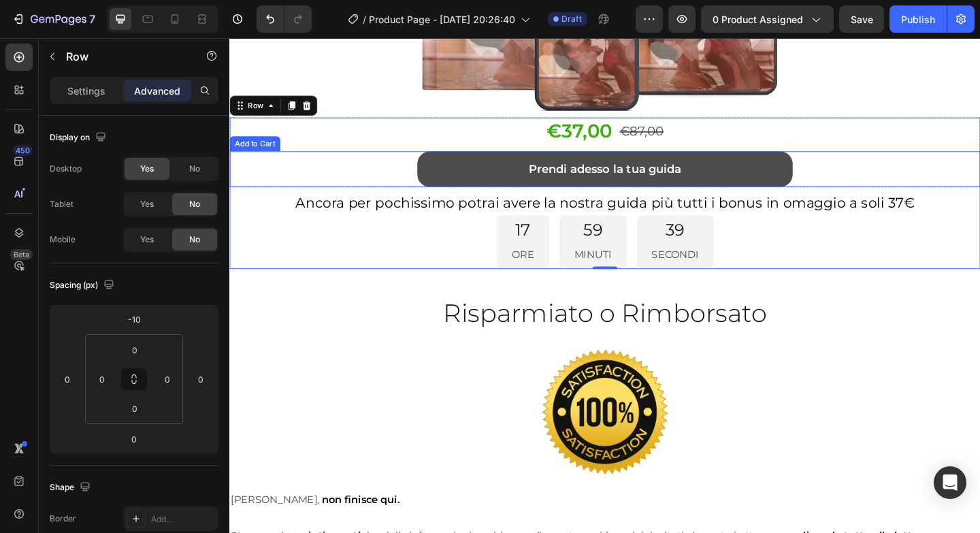
scroll to position [6561, 0]
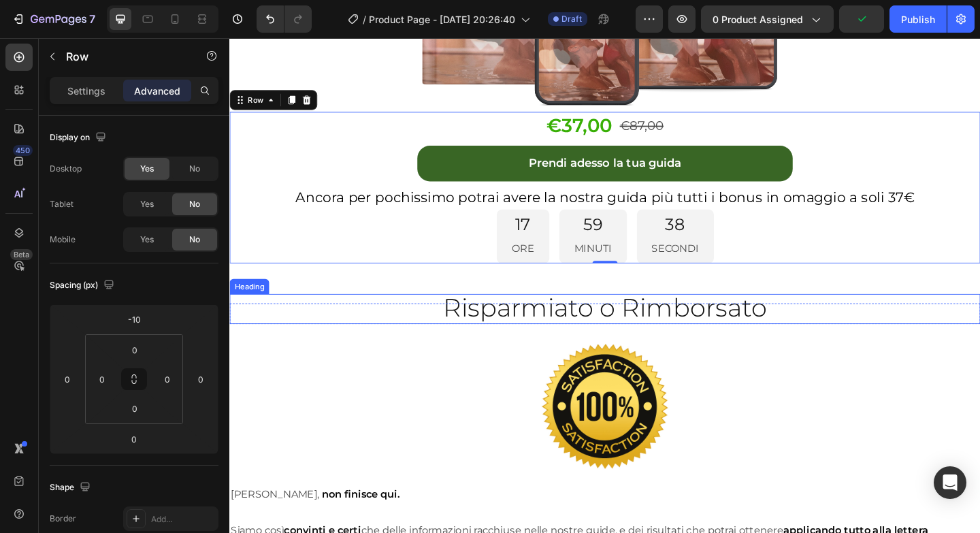
click at [442, 316] on h2 "Risparmiato o Rimborsato" at bounding box center [637, 332] width 816 height 32
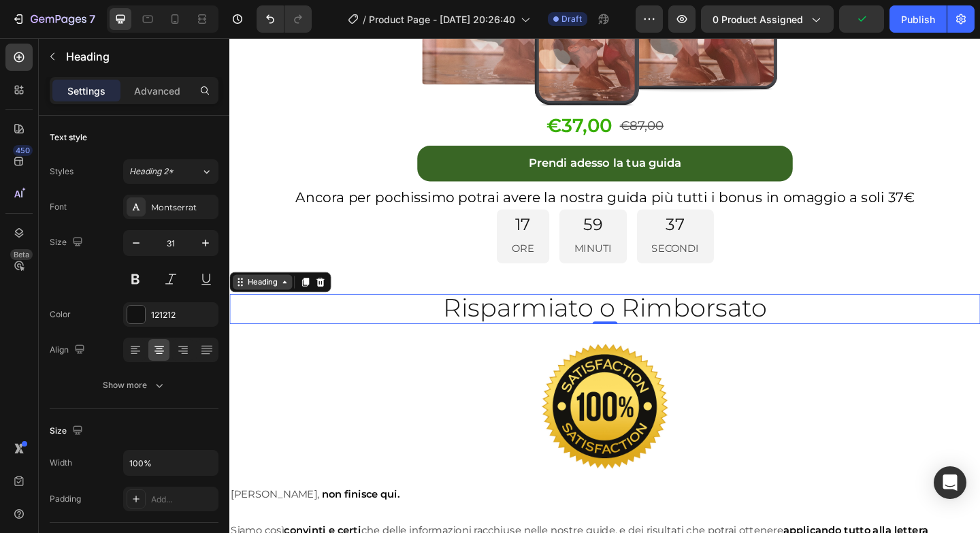
click at [291, 298] on icon at bounding box center [289, 303] width 11 height 11
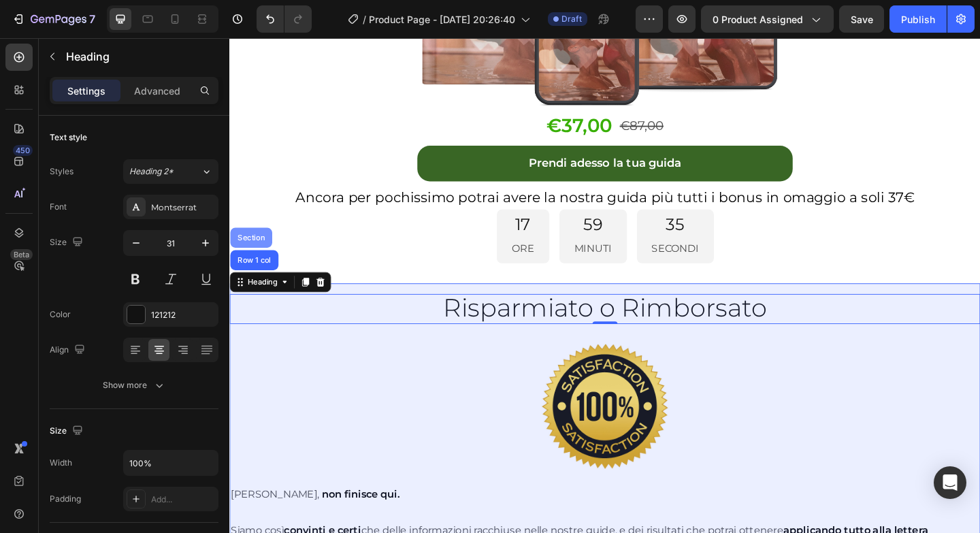
click at [253, 244] on div "Section" at bounding box center [253, 255] width 46 height 22
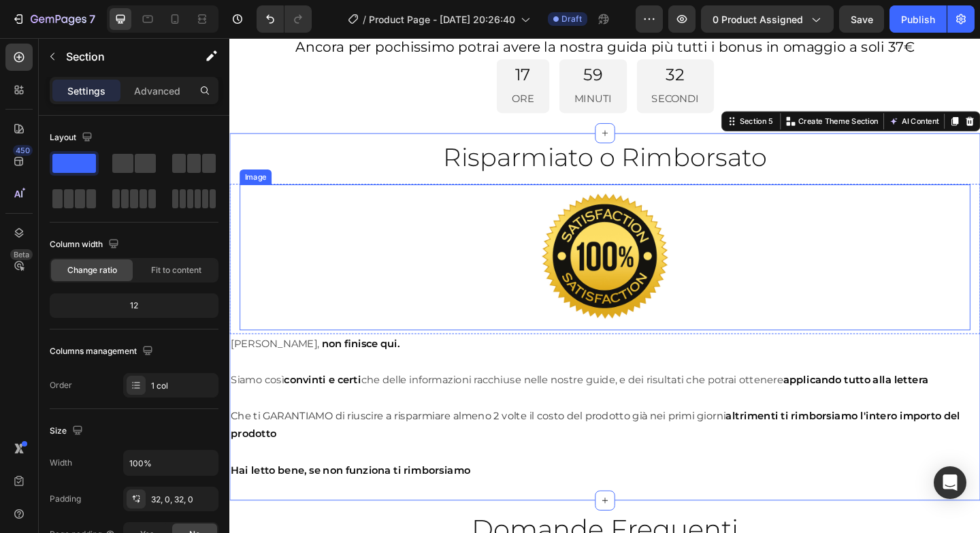
scroll to position [6743, 0]
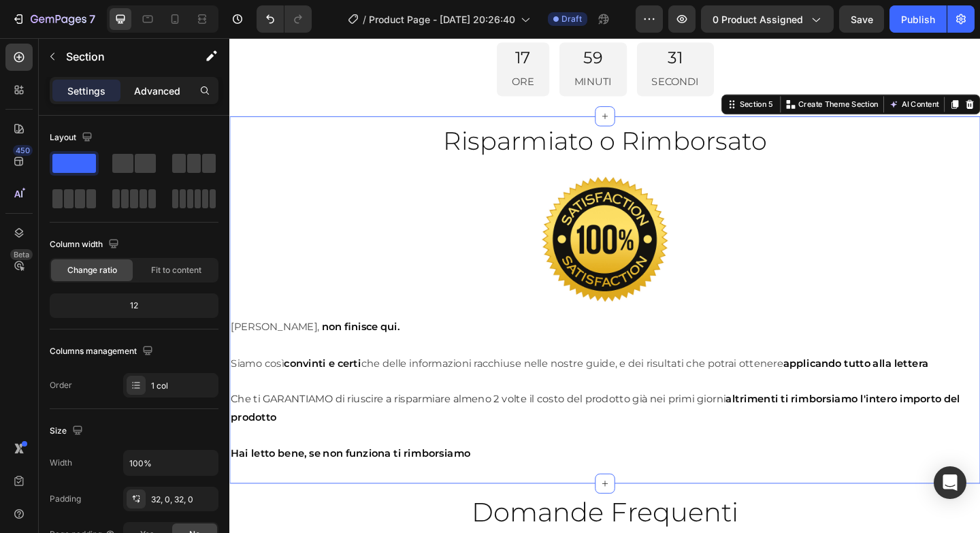
click at [153, 90] on p "Advanced" at bounding box center [157, 91] width 46 height 14
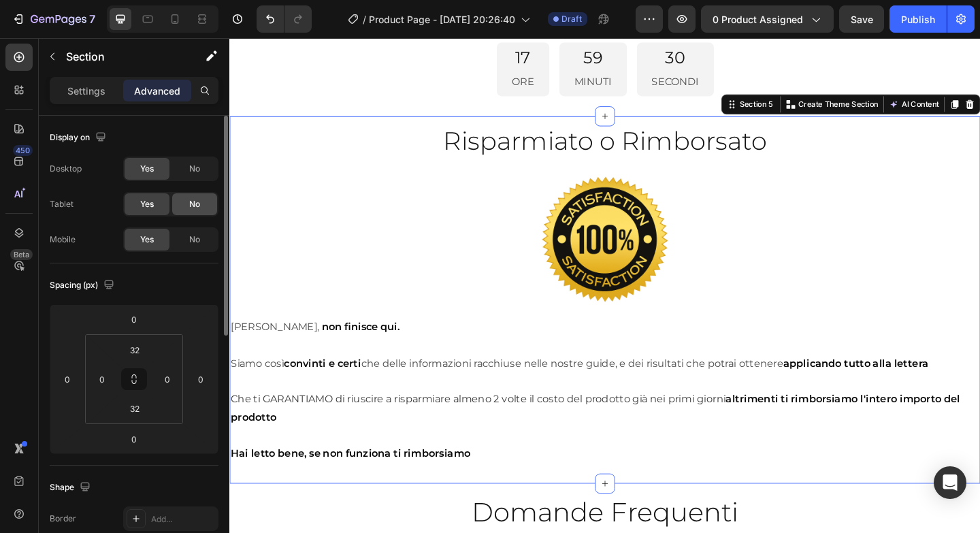
click at [196, 205] on span "No" at bounding box center [194, 204] width 11 height 12
click at [205, 465] on div "Display on Desktop Yes No Tablet Yes No Mobile Yes No" at bounding box center [134, 539] width 169 height 148
click at [205, 245] on div "No" at bounding box center [194, 240] width 45 height 22
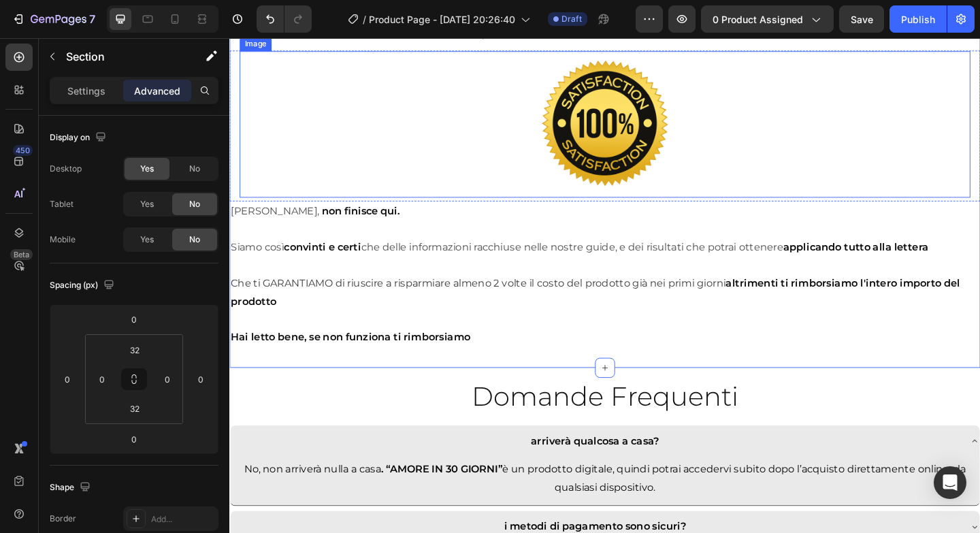
scroll to position [6990, 0]
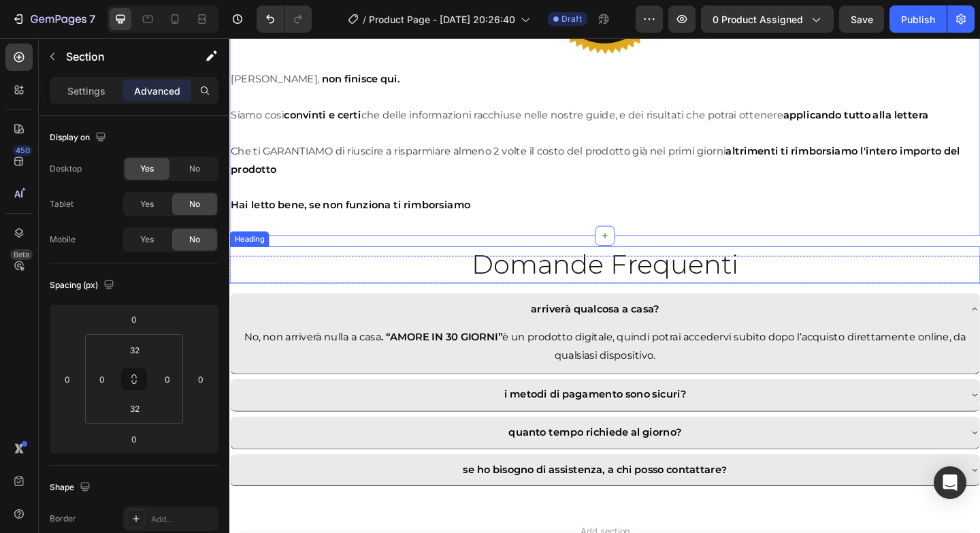
click at [409, 282] on h2 "Domande Frequenti" at bounding box center [637, 285] width 816 height 40
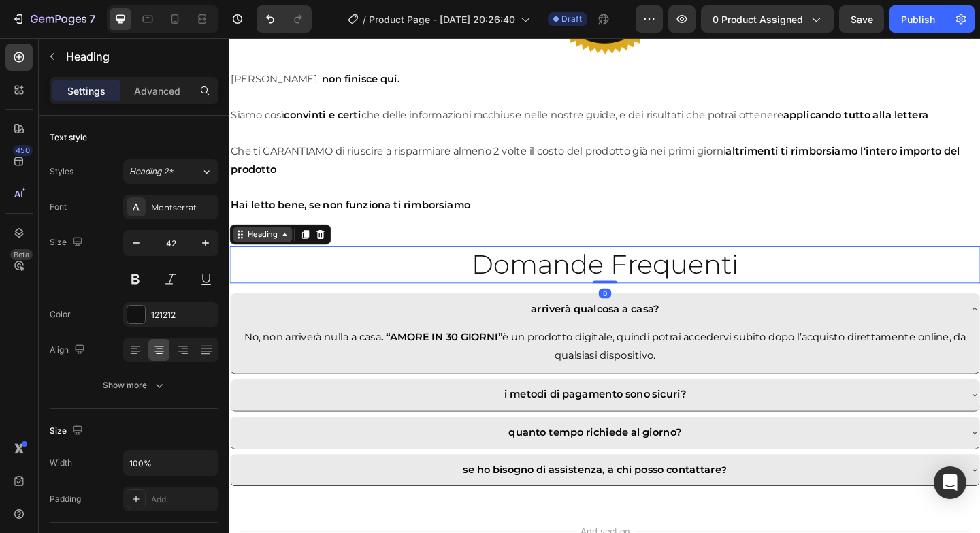
click at [287, 252] on icon at bounding box center [289, 251] width 11 height 11
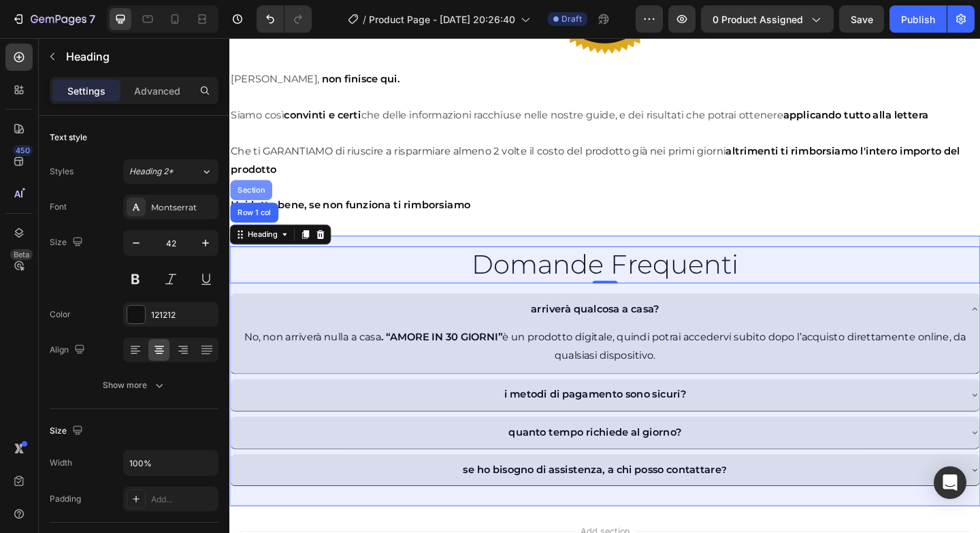
click at [255, 201] on div "Section" at bounding box center [252, 203] width 35 height 8
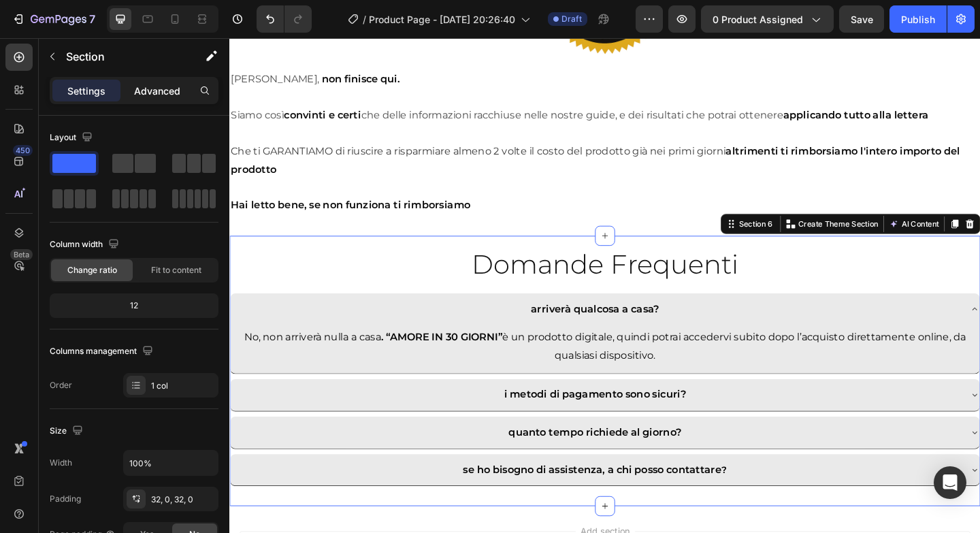
click at [165, 95] on p "Advanced" at bounding box center [157, 91] width 46 height 14
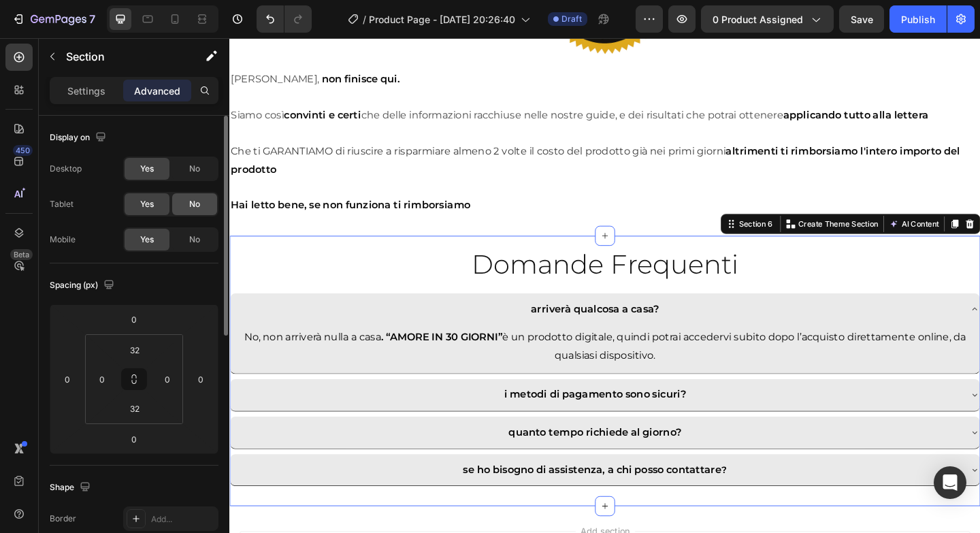
click at [200, 205] on span "No" at bounding box center [194, 204] width 11 height 12
click at [200, 246] on div "No" at bounding box center [194, 240] width 45 height 22
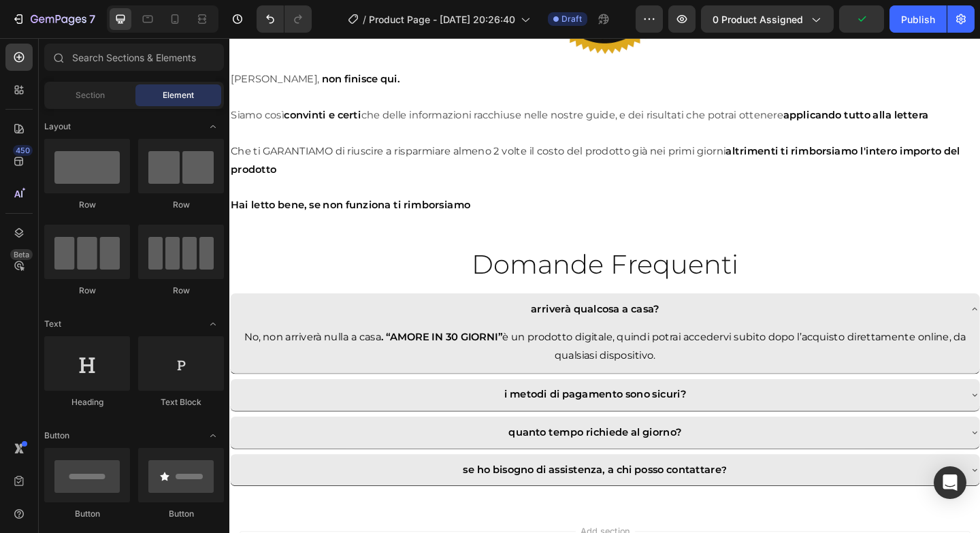
click at [146, 17] on icon at bounding box center [148, 19] width 14 height 14
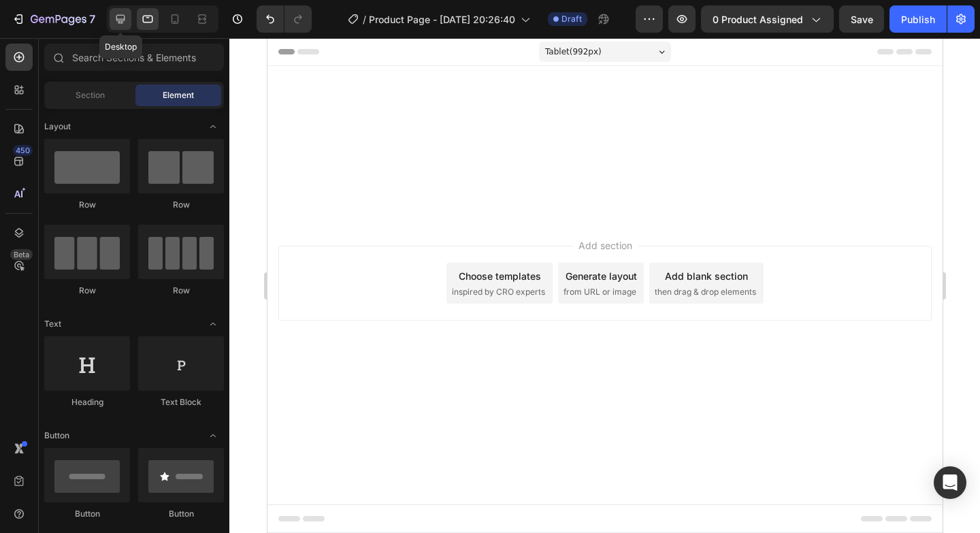
click at [115, 18] on icon at bounding box center [121, 19] width 14 height 14
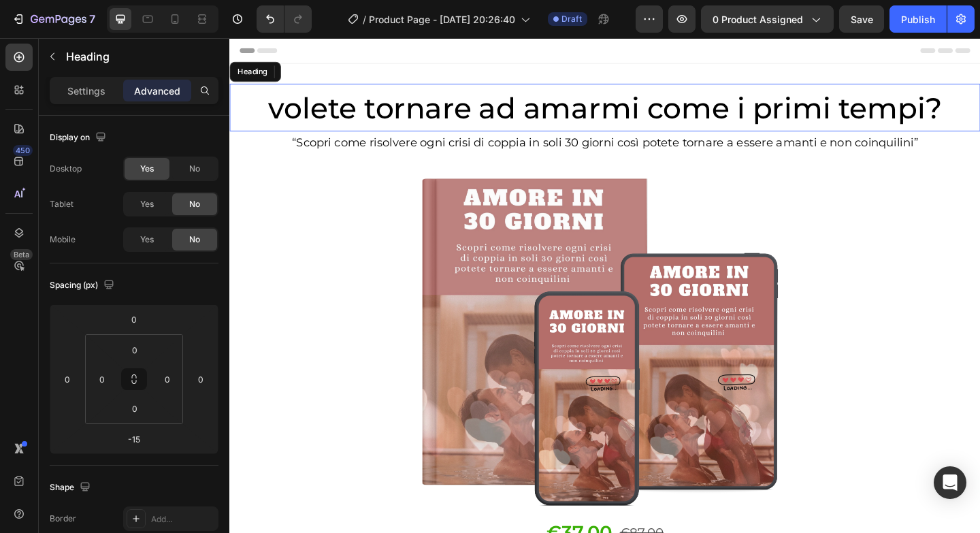
click at [269, 99] on h2 "volete tornare ad amarmi come i primi tempi?" at bounding box center [637, 114] width 816 height 52
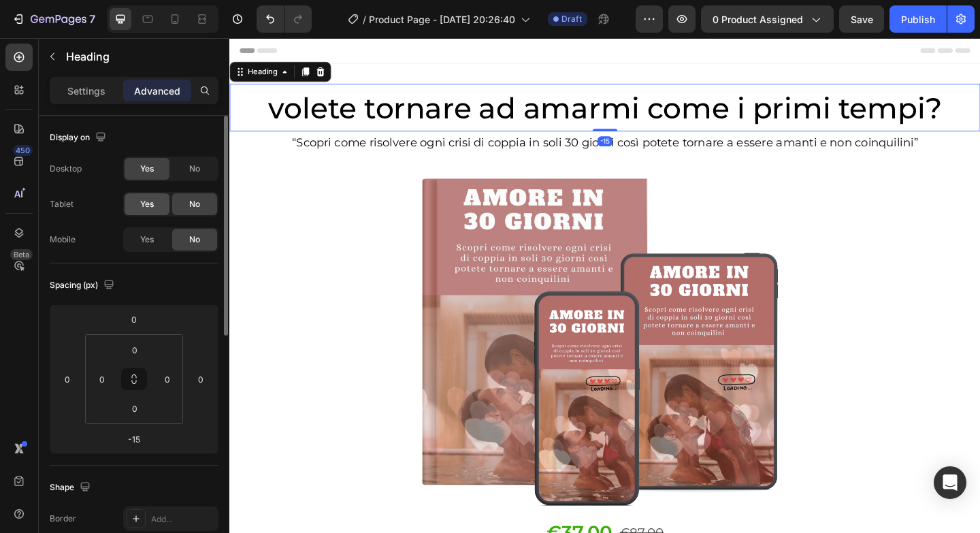
click at [154, 199] on div "Yes" at bounding box center [147, 204] width 45 height 22
click at [147, 234] on span "Yes" at bounding box center [147, 239] width 14 height 12
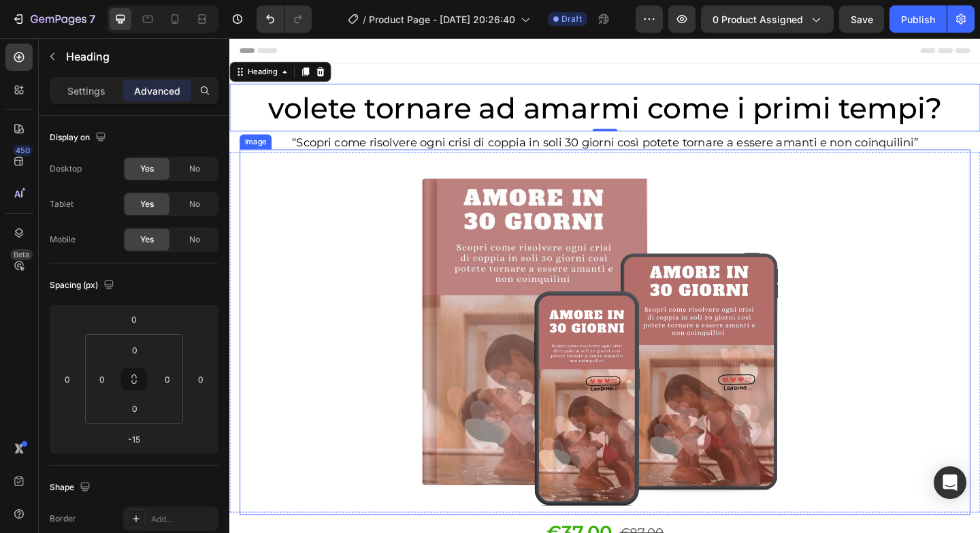
click at [273, 221] on div at bounding box center [637, 357] width 795 height 397
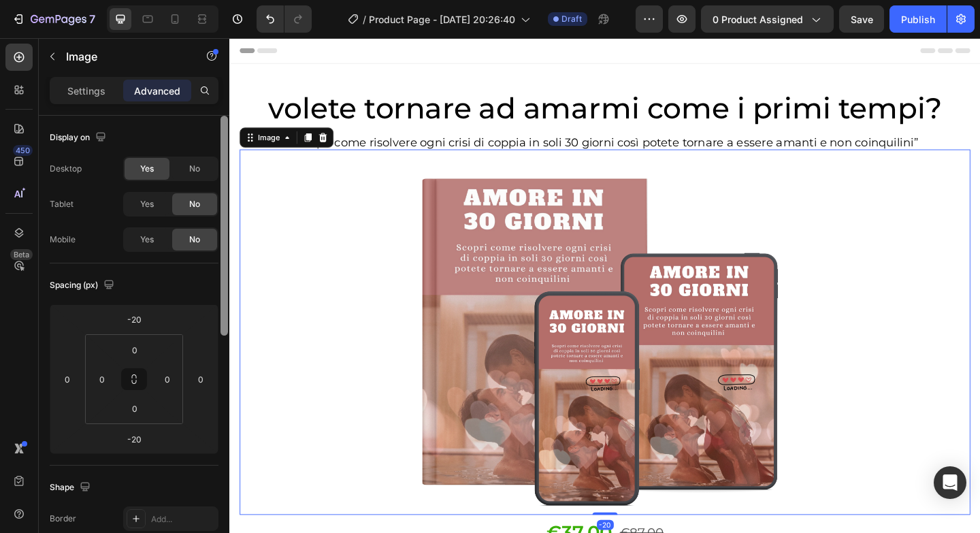
click at [227, 142] on div at bounding box center [223, 226] width 7 height 220
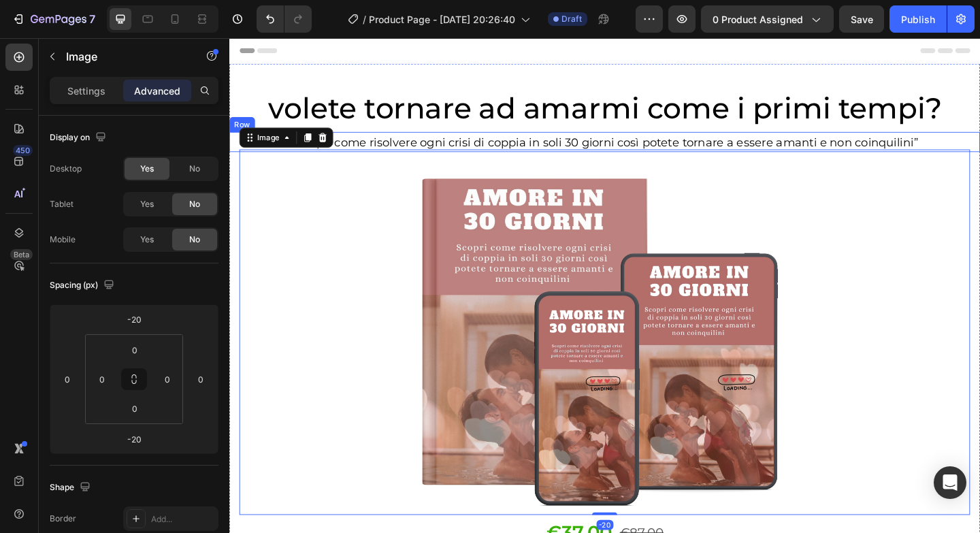
click at [236, 150] on div "“Scopri come risolvere ogni crisi di coppia in soli 30 giorni così potete torna…" at bounding box center [637, 151] width 816 height 22
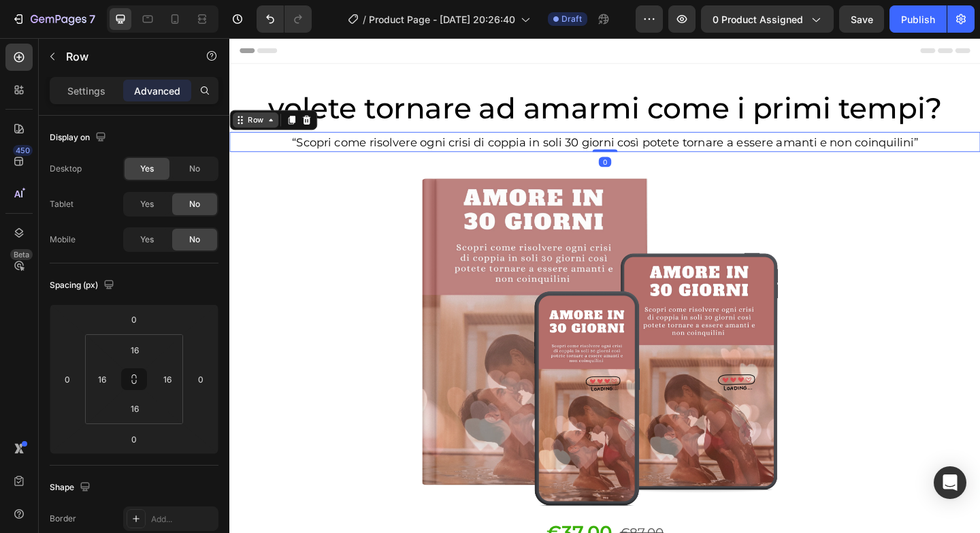
click at [267, 133] on div "Row" at bounding box center [258, 127] width 50 height 16
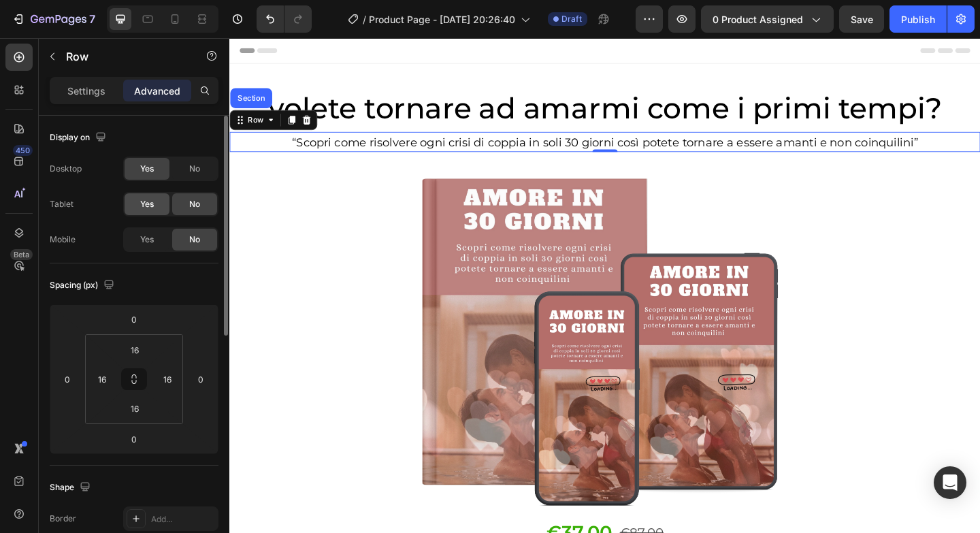
click at [159, 203] on div "Yes" at bounding box center [147, 204] width 45 height 22
click at [154, 239] on span "Yes" at bounding box center [147, 239] width 14 height 12
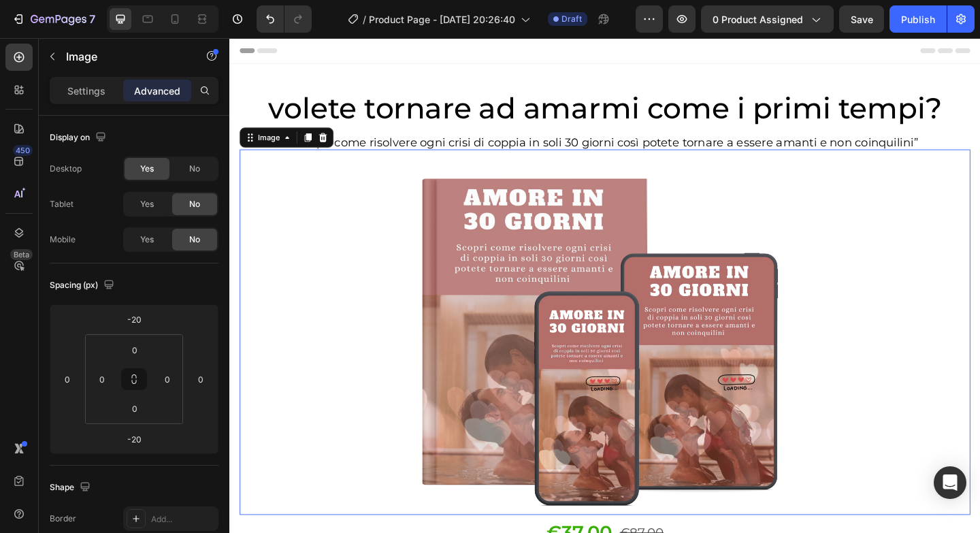
click at [320, 246] on div at bounding box center [637, 357] width 795 height 397
click at [152, 202] on span "Yes" at bounding box center [147, 204] width 14 height 12
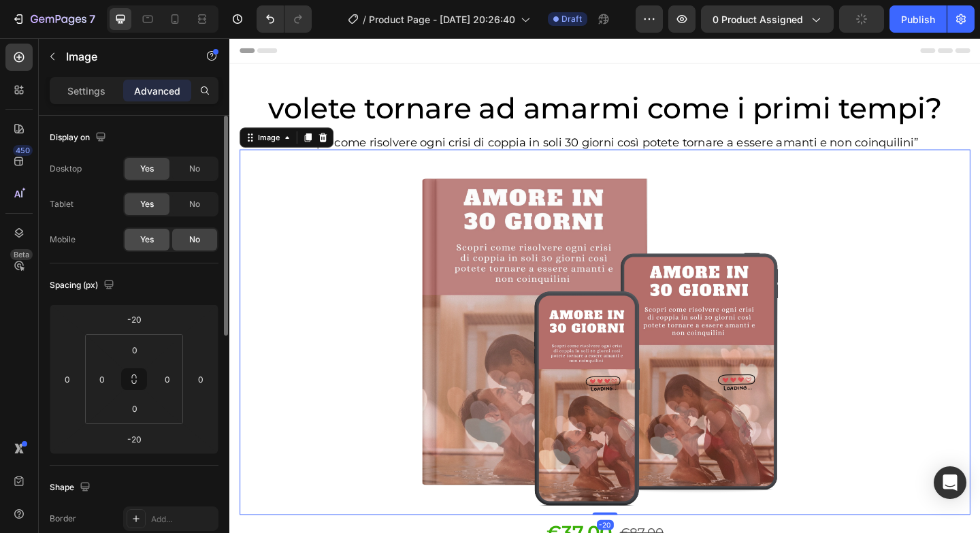
click at [152, 242] on span "Yes" at bounding box center [147, 239] width 14 height 12
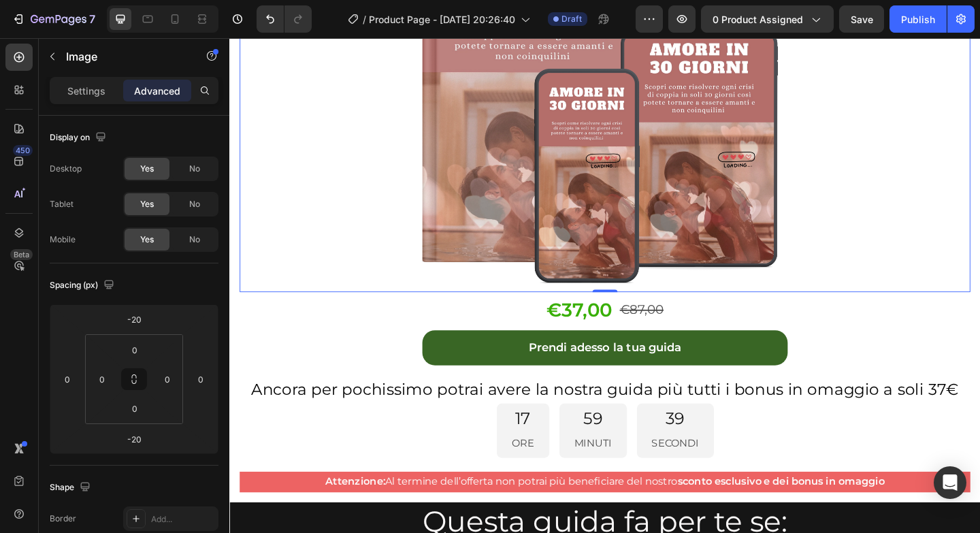
scroll to position [284, 0]
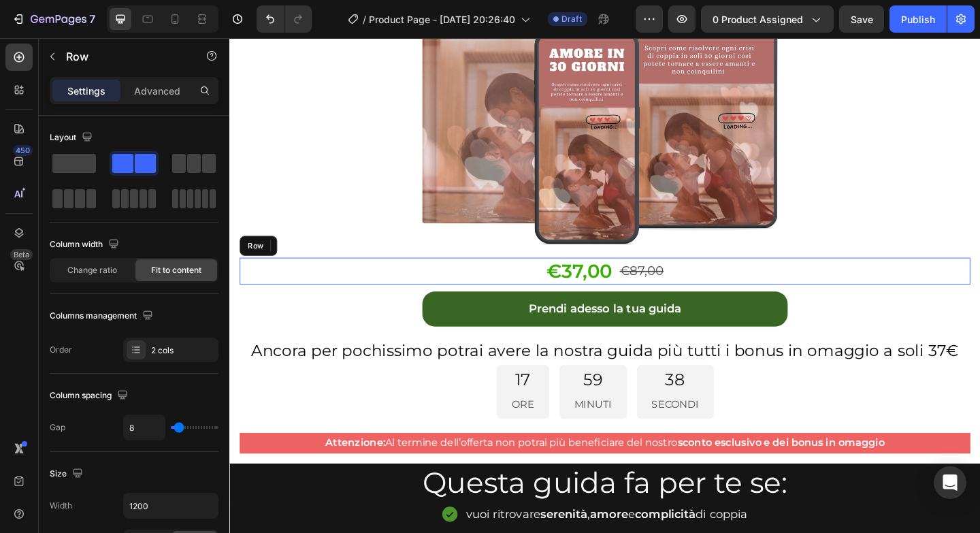
click at [316, 282] on div "€37,00 Product Price Product Price €87,00 Product Price Product Price Row" at bounding box center [637, 291] width 795 height 29
click at [273, 267] on div "Row" at bounding box center [268, 264] width 22 height 12
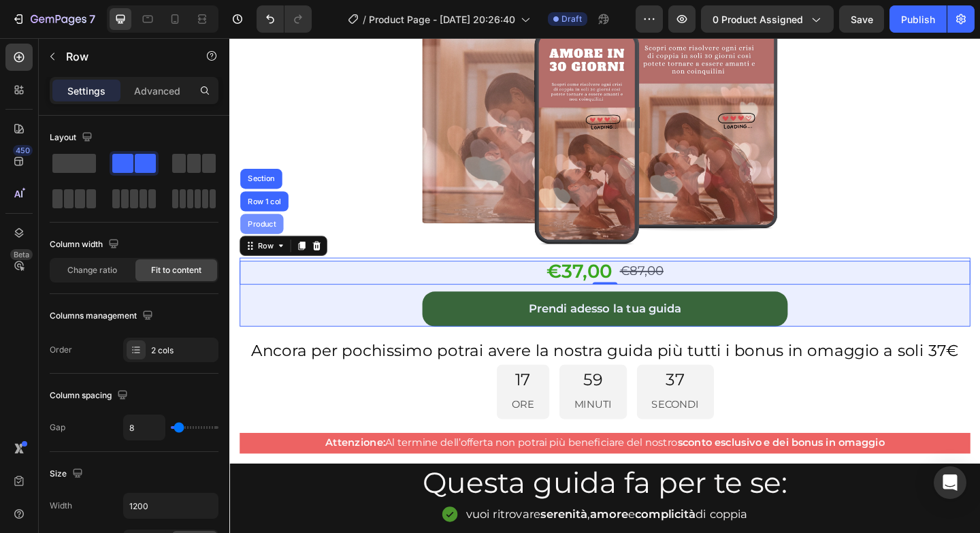
click at [273, 239] on div "Product" at bounding box center [264, 240] width 36 height 8
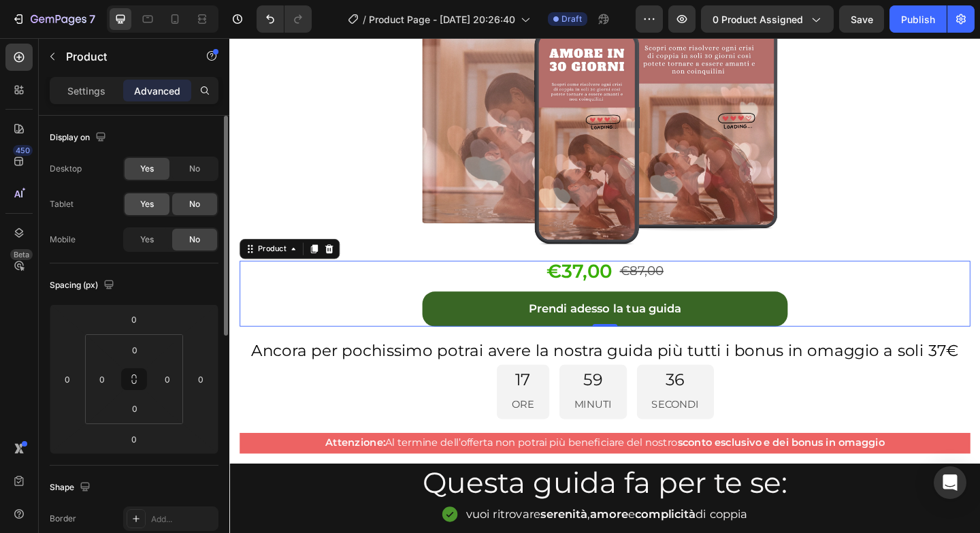
click at [154, 205] on span "Yes" at bounding box center [147, 204] width 14 height 12
click at [151, 227] on div "Desktop Yes No Tablet Yes No Mobile Yes No" at bounding box center [134, 203] width 169 height 95
click at [151, 243] on span "Yes" at bounding box center [147, 239] width 14 height 12
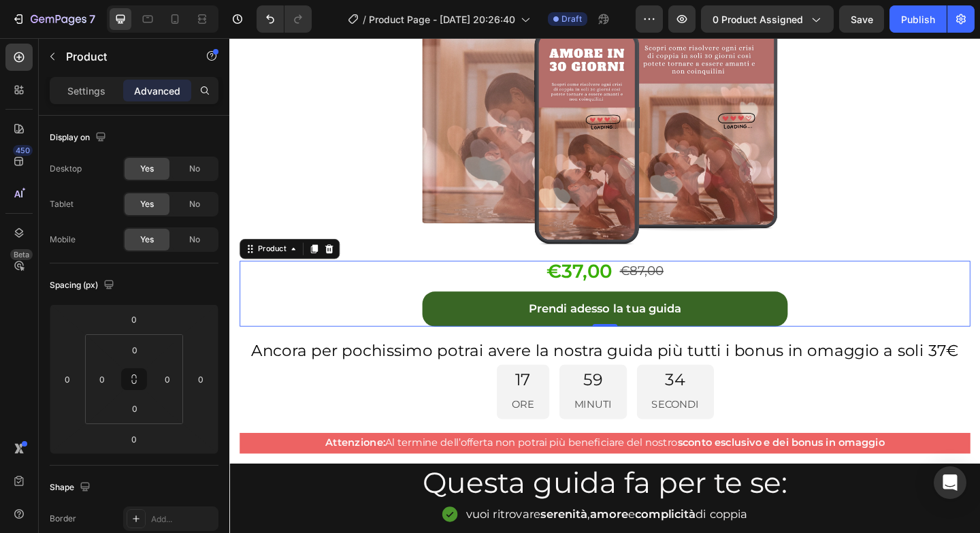
scroll to position [403, 0]
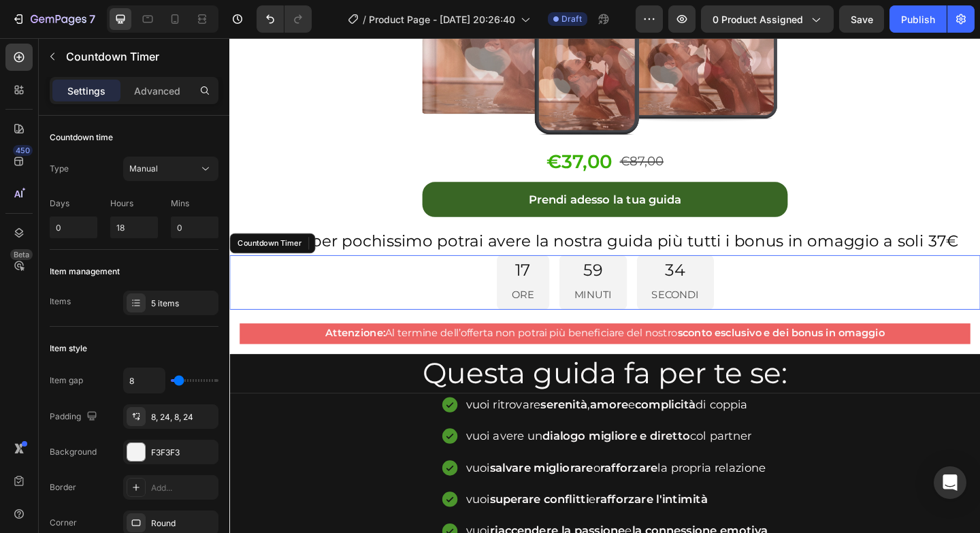
click at [302, 308] on div "17 ORE 59 MINUTI 34 SECONDI" at bounding box center [637, 303] width 816 height 59
click at [283, 262] on div "Countdown Timer" at bounding box center [283, 261] width 75 height 12
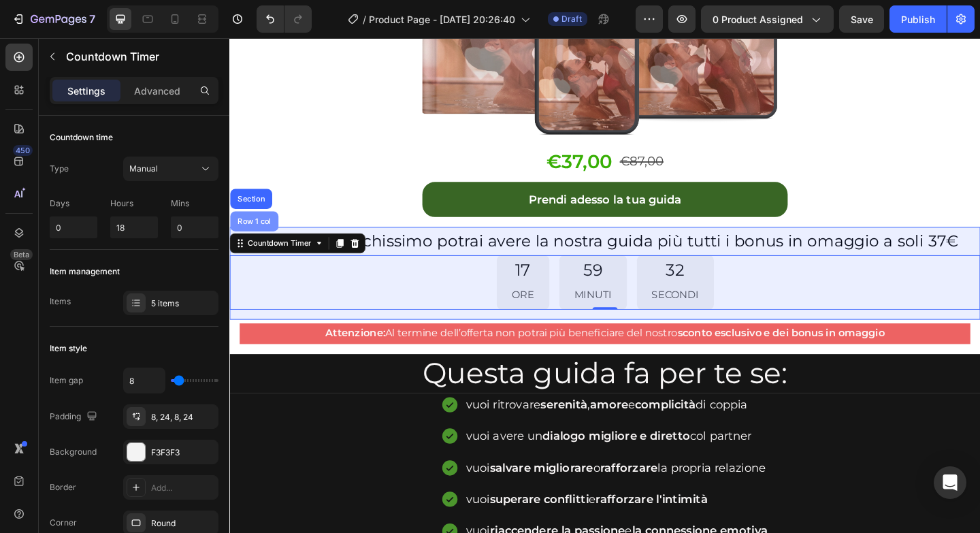
click at [275, 233] on div "Row 1 col" at bounding box center [256, 237] width 42 height 8
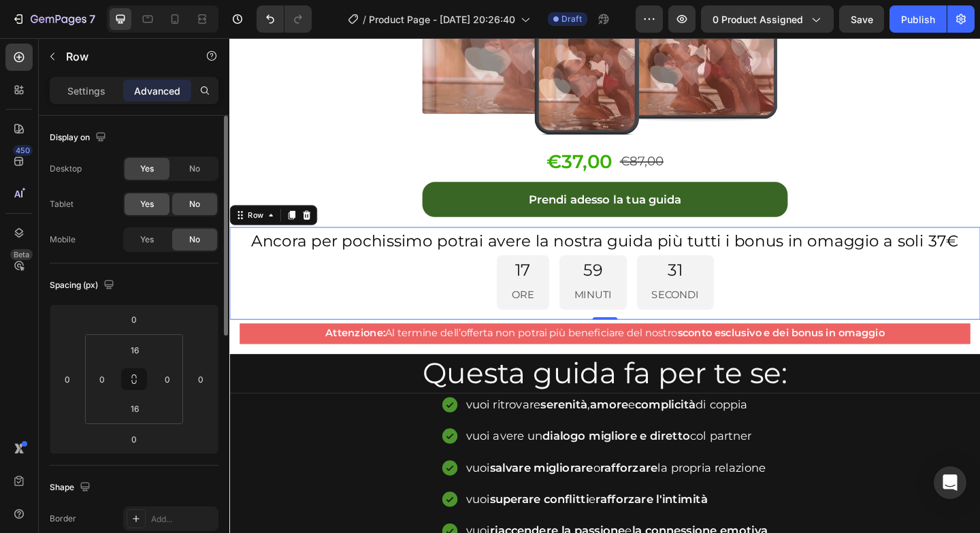
click at [140, 205] on span "Yes" at bounding box center [147, 204] width 14 height 12
click at [145, 225] on div "Desktop Yes No Tablet Yes No Mobile Yes No" at bounding box center [134, 203] width 169 height 95
click at [146, 234] on span "Yes" at bounding box center [147, 239] width 14 height 12
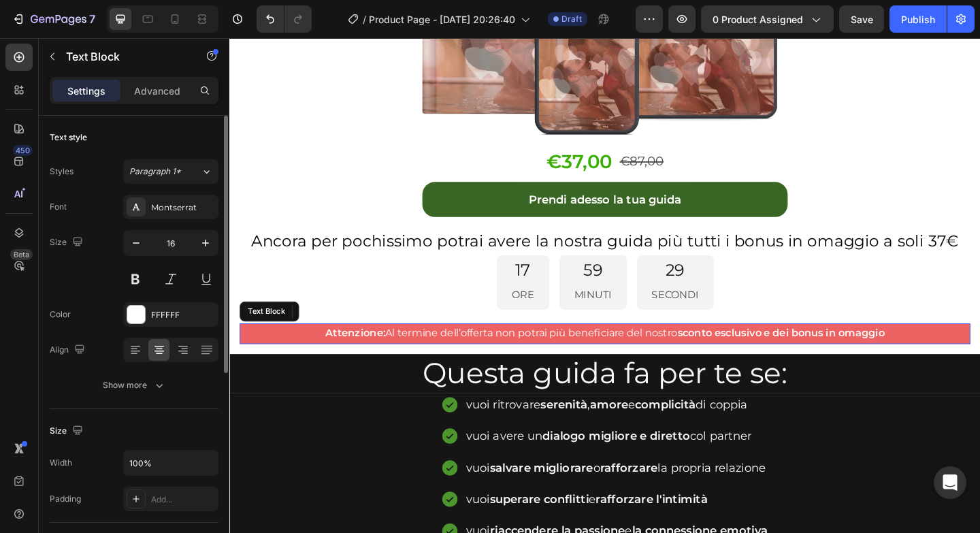
click at [333, 359] on strong "Attenzione:" at bounding box center [365, 358] width 65 height 13
click at [288, 336] on div "Text Block" at bounding box center [280, 335] width 46 height 12
click at [146, 92] on p "Advanced" at bounding box center [157, 91] width 46 height 14
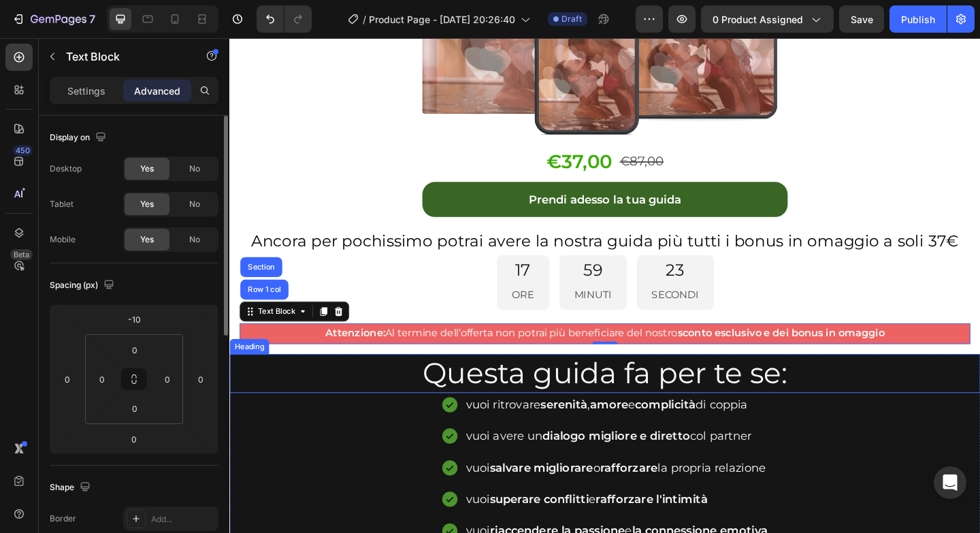
click at [320, 403] on h2 "Questa guida fa per te se:" at bounding box center [637, 403] width 816 height 42
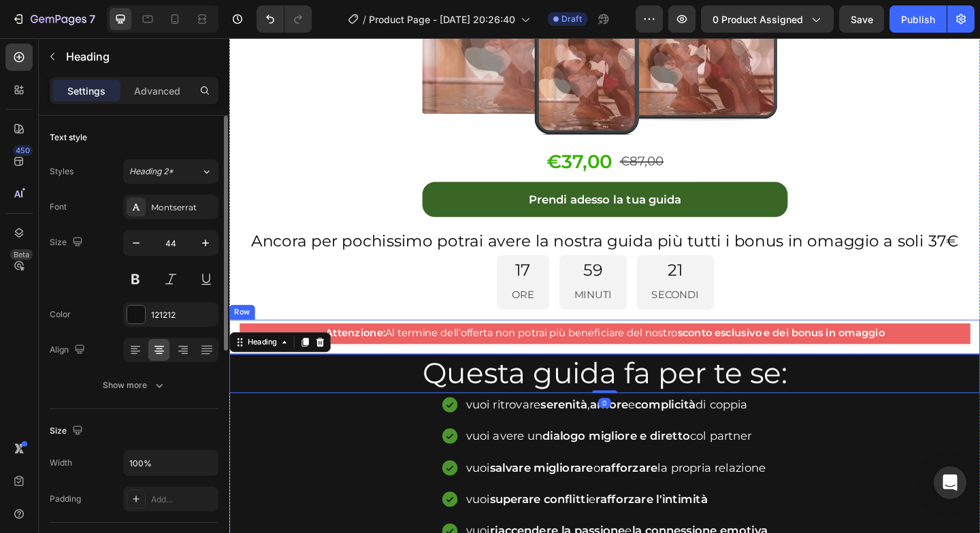
click at [416, 368] on div "Attenzione: Al termine dell’offerta non potrai più beneficiare del nostro scont…" at bounding box center [637, 362] width 816 height 37
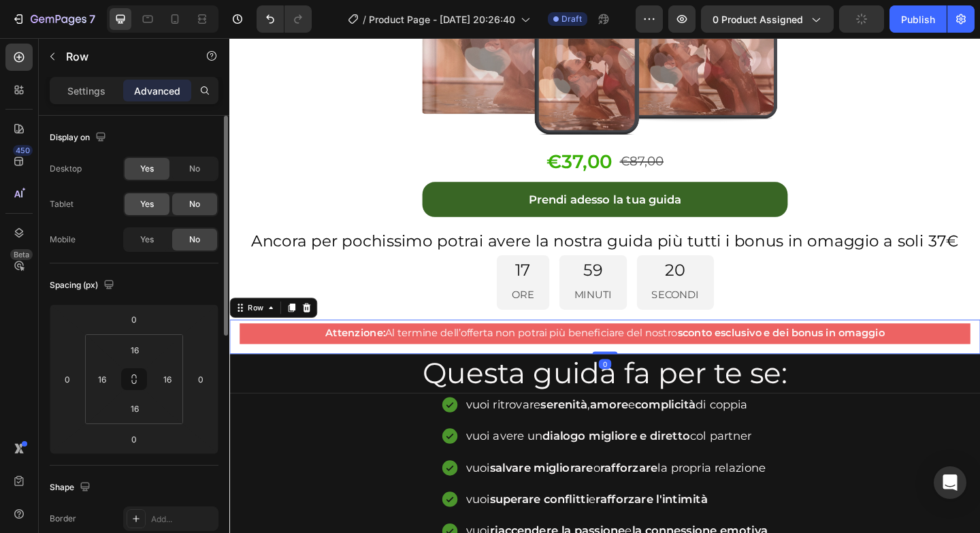
click at [144, 202] on span "Yes" at bounding box center [147, 204] width 14 height 12
click at [161, 250] on div "Yes No" at bounding box center [170, 239] width 95 height 24
click at [158, 232] on div "Yes" at bounding box center [147, 240] width 45 height 22
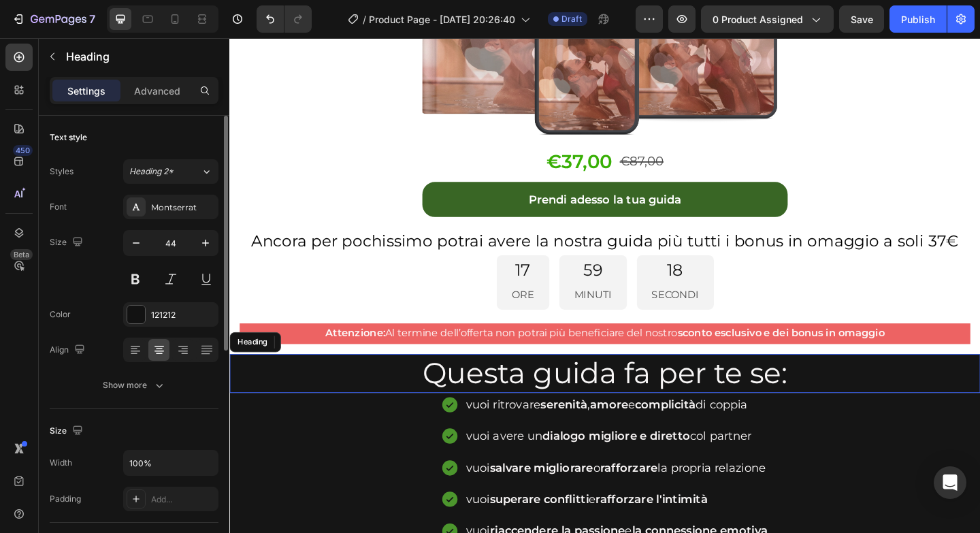
click at [356, 409] on h2 "Questa guida fa per te se:" at bounding box center [637, 403] width 816 height 42
click at [288, 369] on icon at bounding box center [289, 368] width 11 height 11
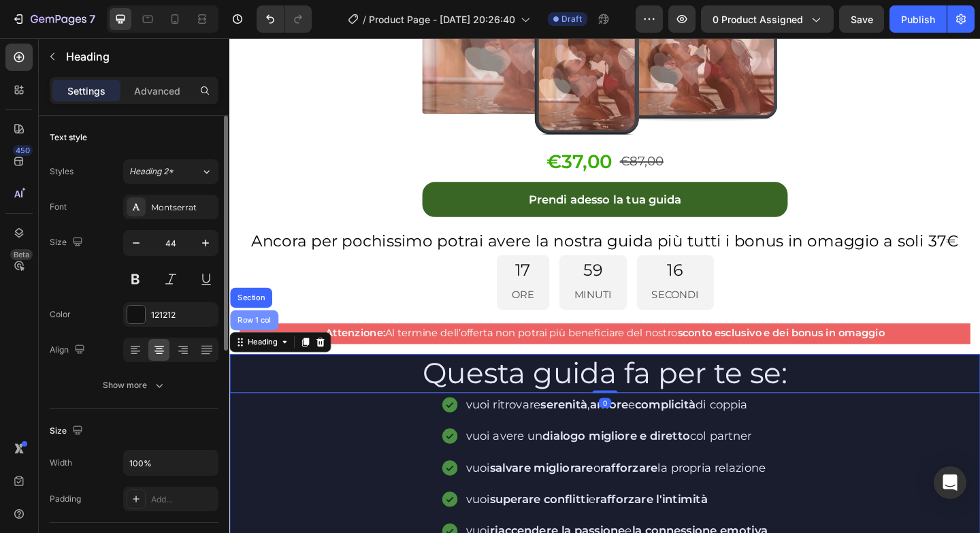
click at [269, 336] on div "Row 1 col" at bounding box center [256, 345] width 52 height 22
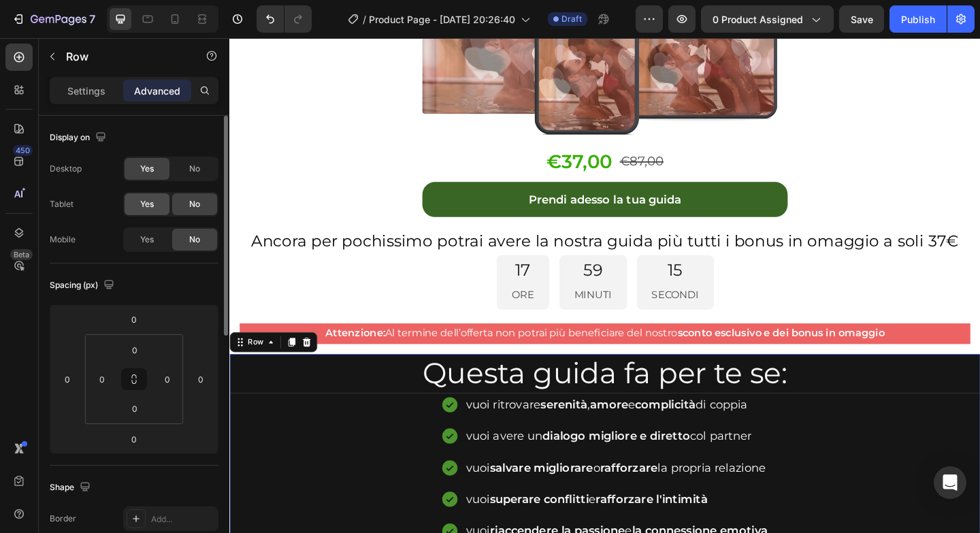
click at [155, 214] on div "Yes" at bounding box center [147, 204] width 45 height 22
click at [155, 231] on div "Yes" at bounding box center [147, 240] width 45 height 22
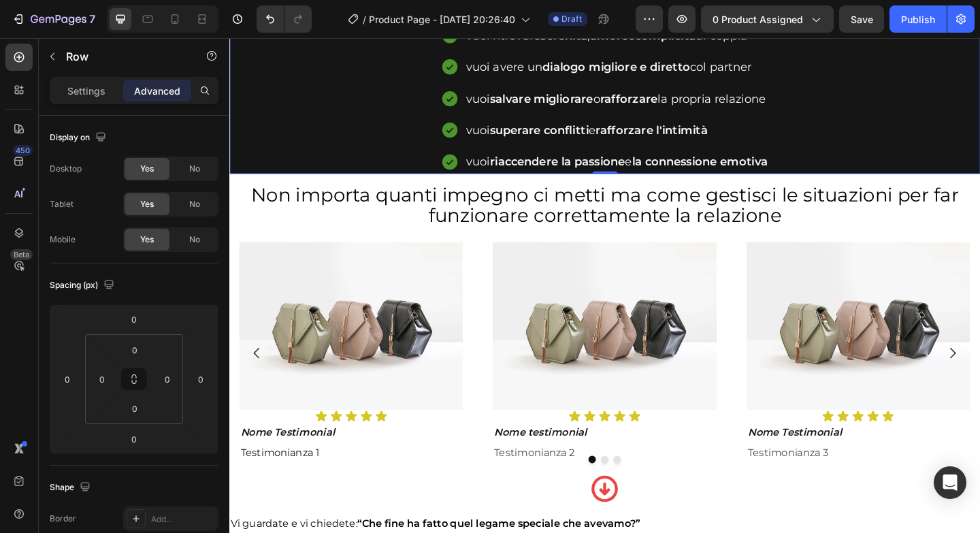
scroll to position [820, 0]
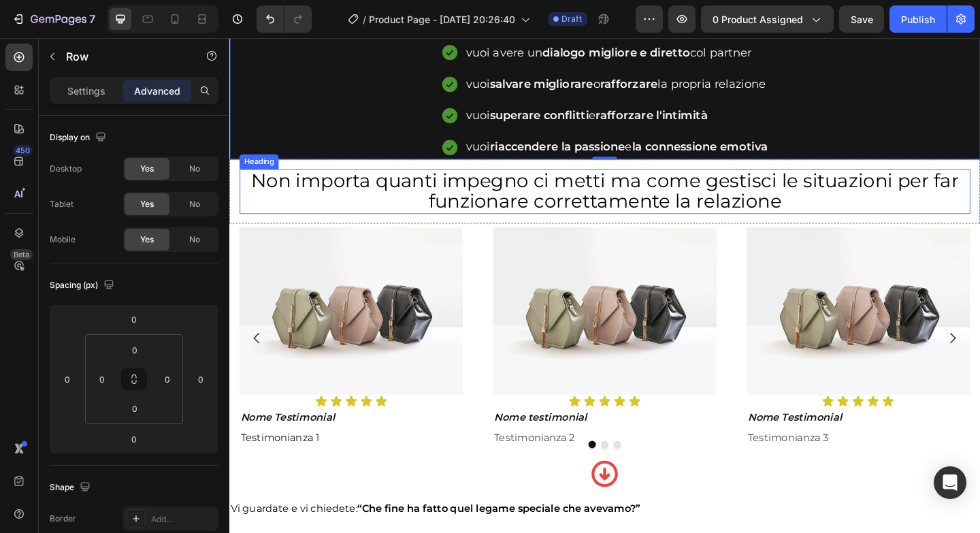
click at [261, 205] on h2 "Non importa quanti impegno ci metti ma come gestisci le situazioni per far funz…" at bounding box center [637, 205] width 795 height 48
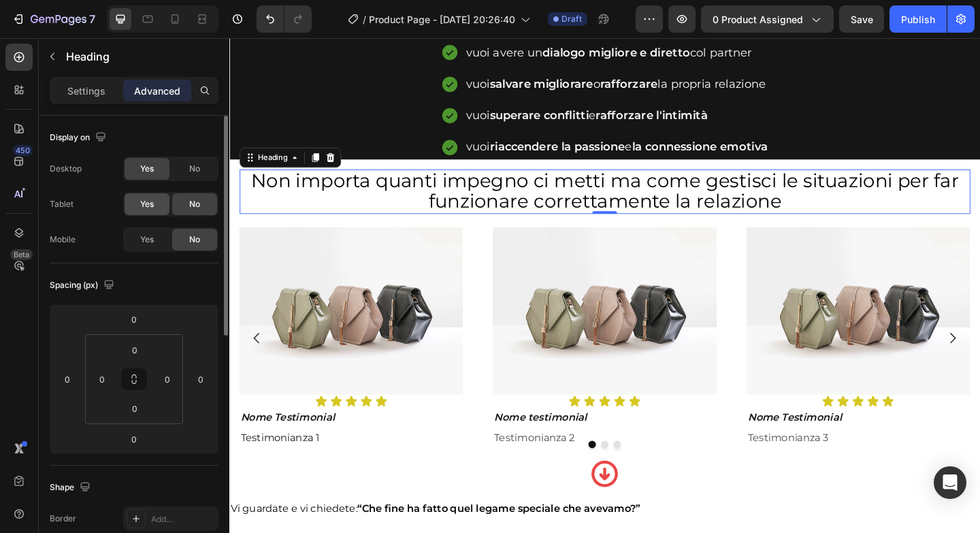
click at [149, 207] on span "Yes" at bounding box center [147, 204] width 14 height 12
click at [153, 240] on span "Yes" at bounding box center [147, 239] width 14 height 12
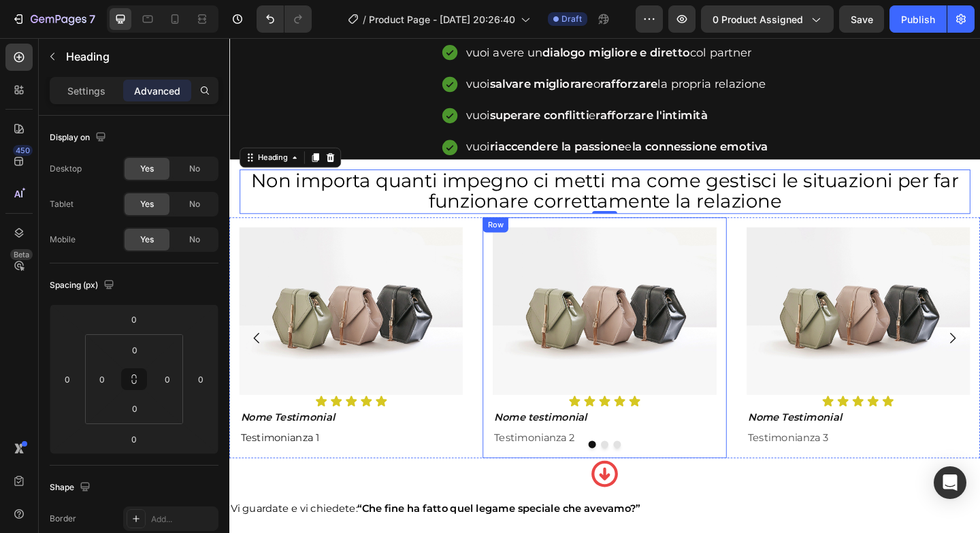
click at [505, 257] on div "Image Icon Icon Icon Icon Icon Icon List Nome testimonial Text Block Testimonia…" at bounding box center [637, 364] width 265 height 263
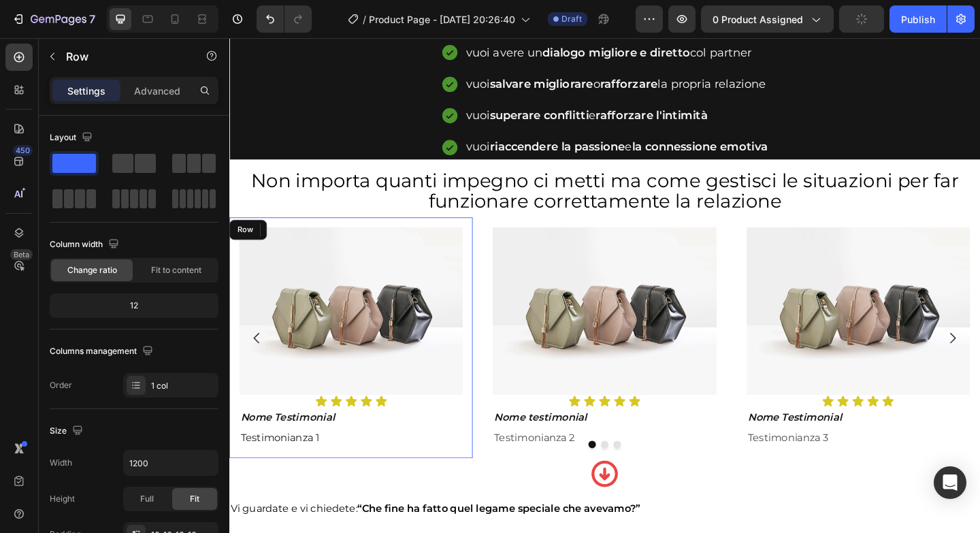
click at [489, 254] on div "Image Icon Icon Icon Icon Icon Icon List Nome Testimonial Text Block Testimonia…" at bounding box center [361, 364] width 265 height 263
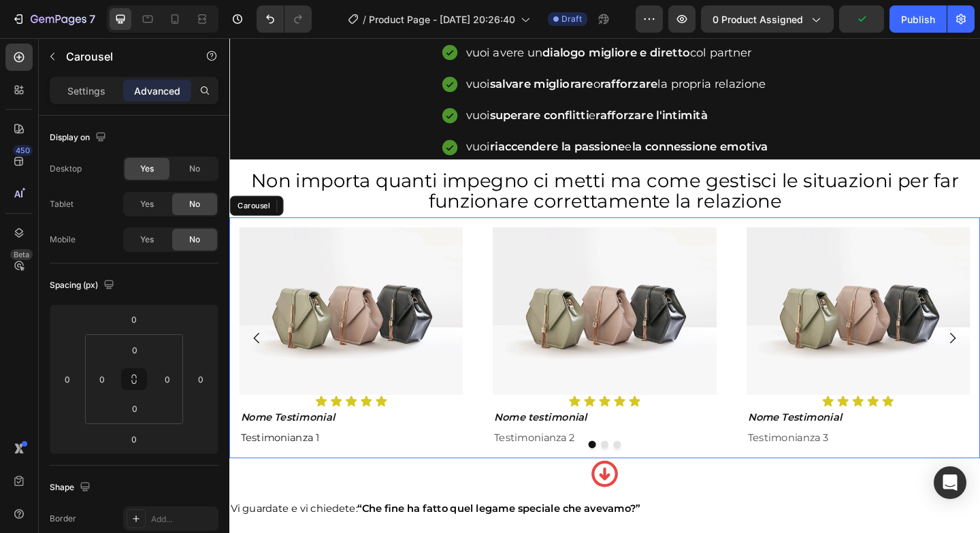
click at [496, 252] on div "Image Icon Icon Icon Icon Icon Icon List Nome Testimonial Text Block Testimonia…" at bounding box center [637, 364] width 816 height 263
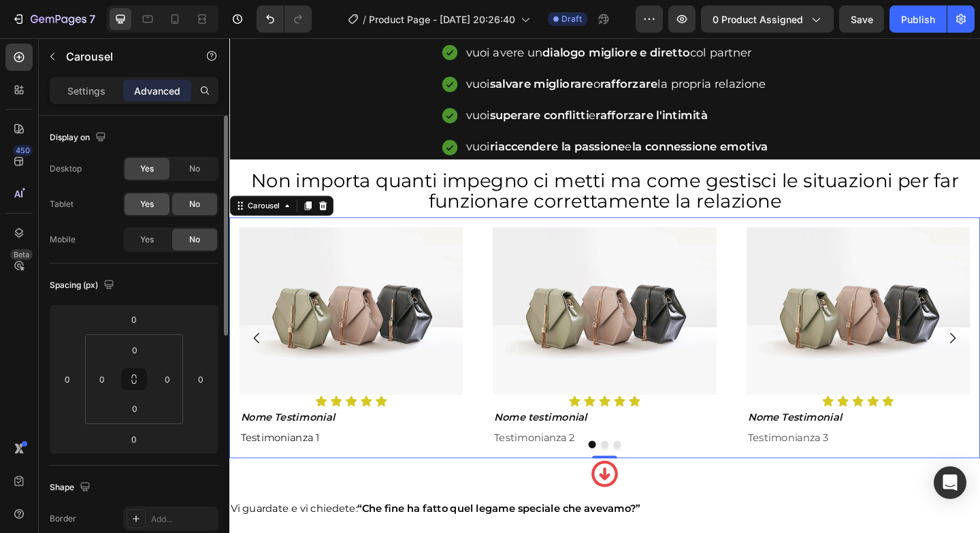
click at [144, 212] on div "Yes" at bounding box center [147, 204] width 45 height 22
click at [148, 230] on div "Yes" at bounding box center [147, 240] width 45 height 22
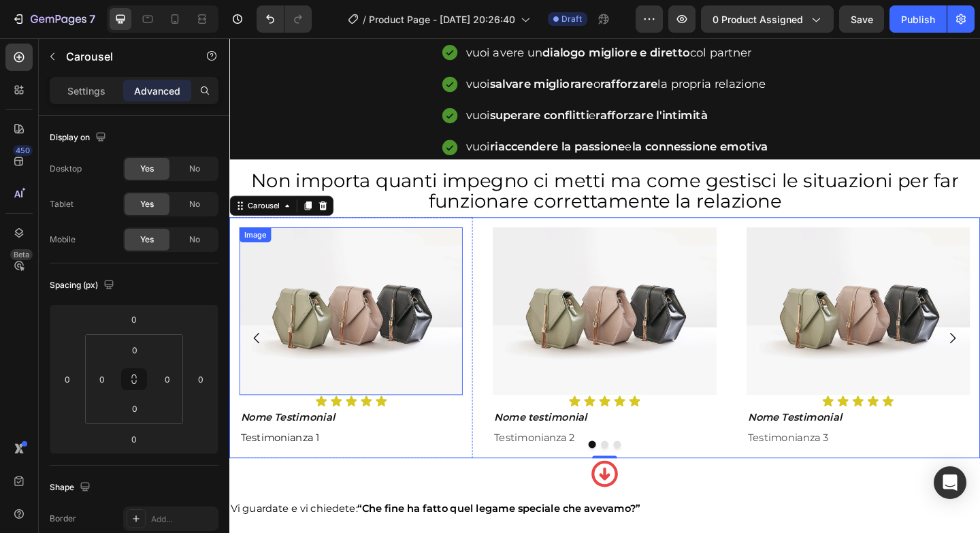
scroll to position [956, 0]
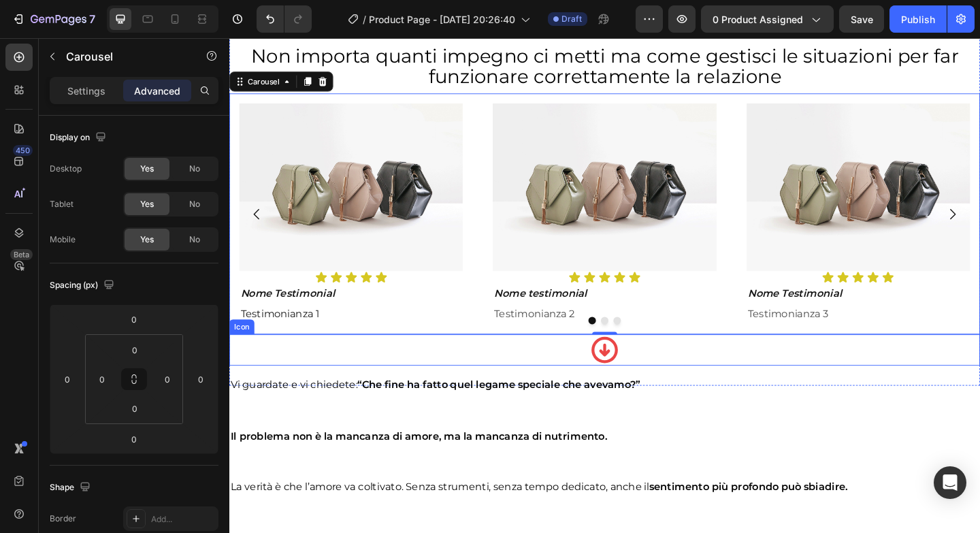
click at [579, 361] on div "Icon" at bounding box center [637, 377] width 816 height 34
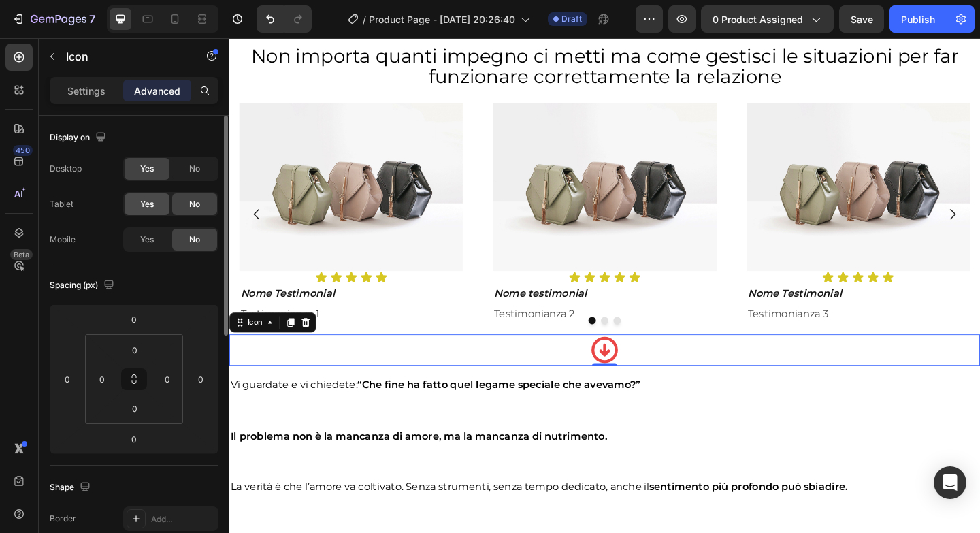
click at [153, 208] on span "Yes" at bounding box center [147, 204] width 14 height 12
click at [153, 234] on span "Yes" at bounding box center [147, 239] width 14 height 12
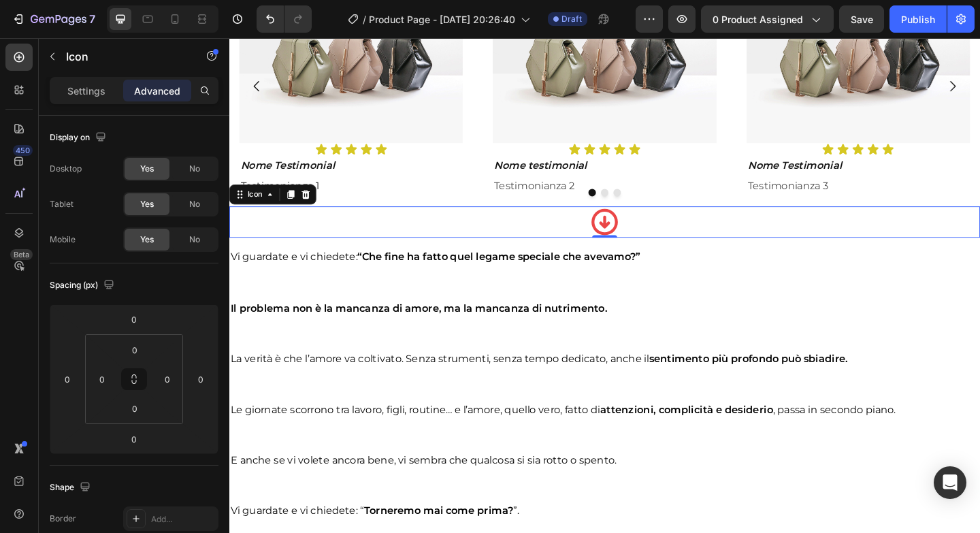
scroll to position [1096, 0]
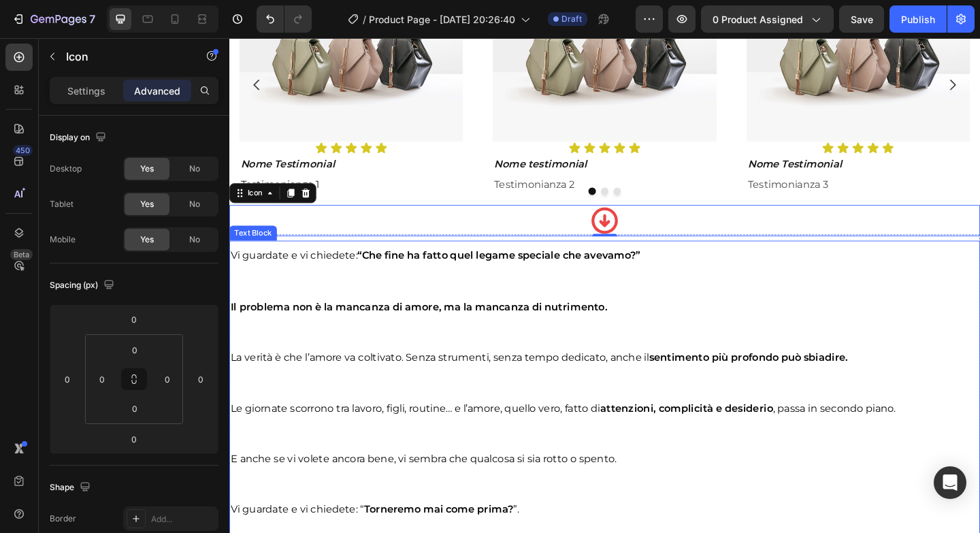
click at [650, 325] on p "Il problema non è la mancanza di amore, ma la mancanza di nutrimento." at bounding box center [638, 330] width 814 height 29
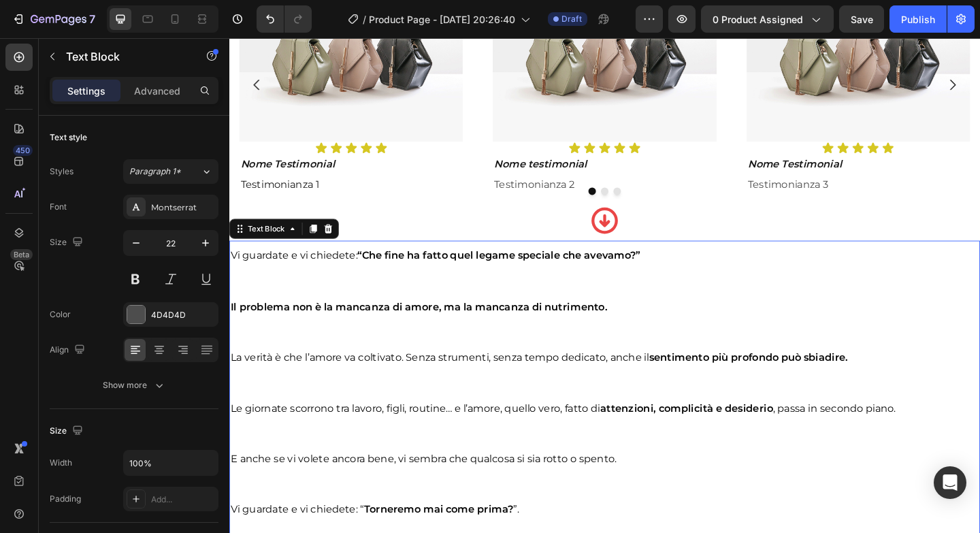
click at [150, 102] on div "Settings Advanced" at bounding box center [134, 90] width 169 height 27
click at [146, 101] on div "Settings Advanced" at bounding box center [134, 90] width 169 height 27
click at [161, 90] on p "Advanced" at bounding box center [157, 91] width 46 height 14
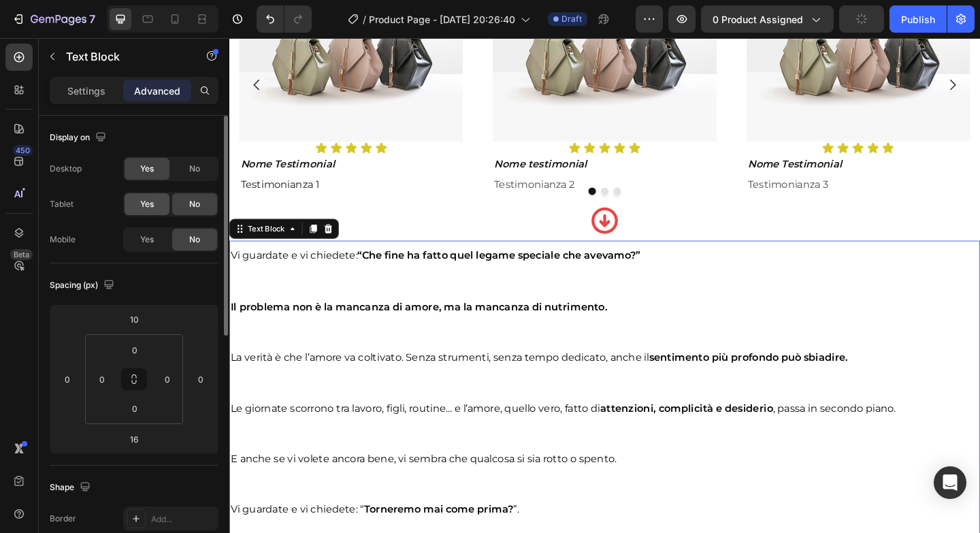
click at [149, 202] on span "Yes" at bounding box center [147, 204] width 14 height 12
click at [150, 232] on div "Yes" at bounding box center [147, 240] width 45 height 22
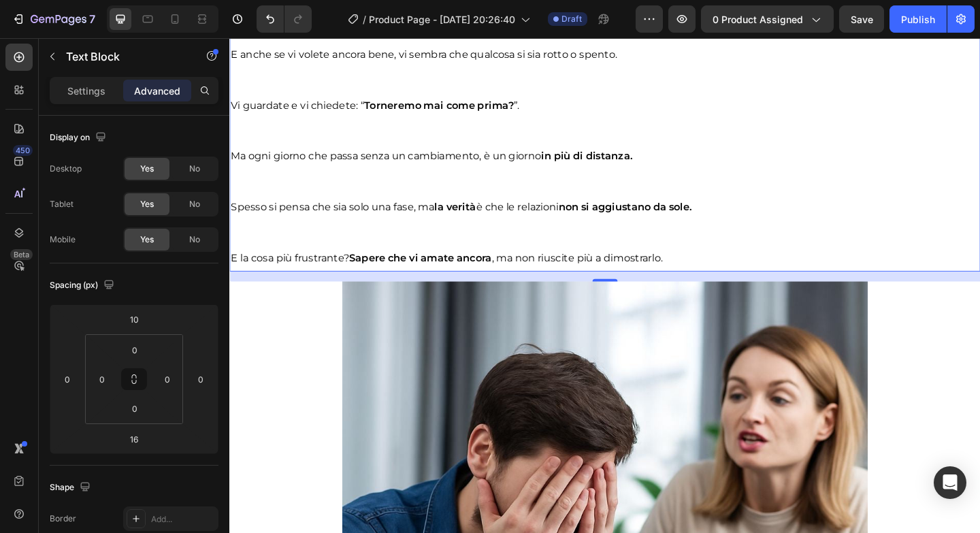
scroll to position [1546, 0]
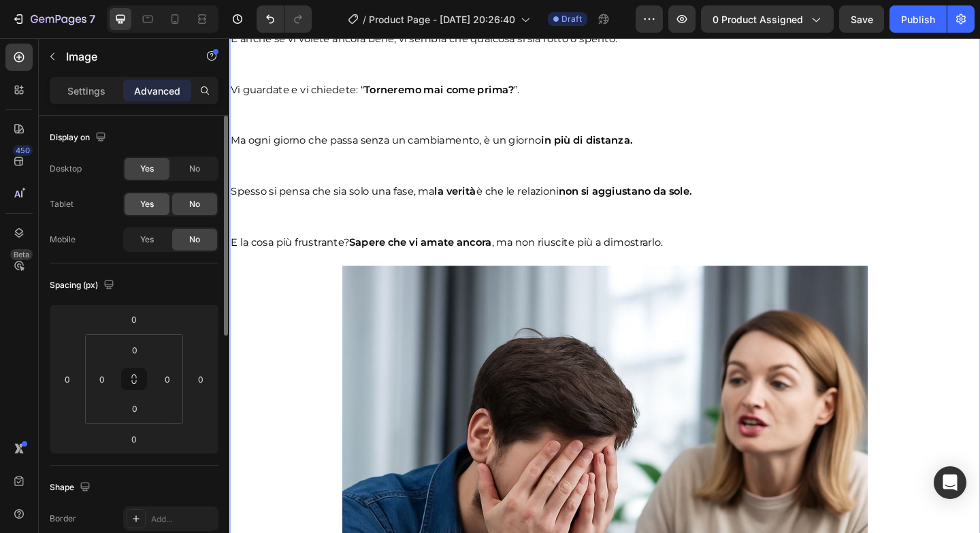
click at [157, 204] on div "Yes" at bounding box center [147, 204] width 45 height 22
click at [155, 239] on div "Yes" at bounding box center [147, 240] width 45 height 22
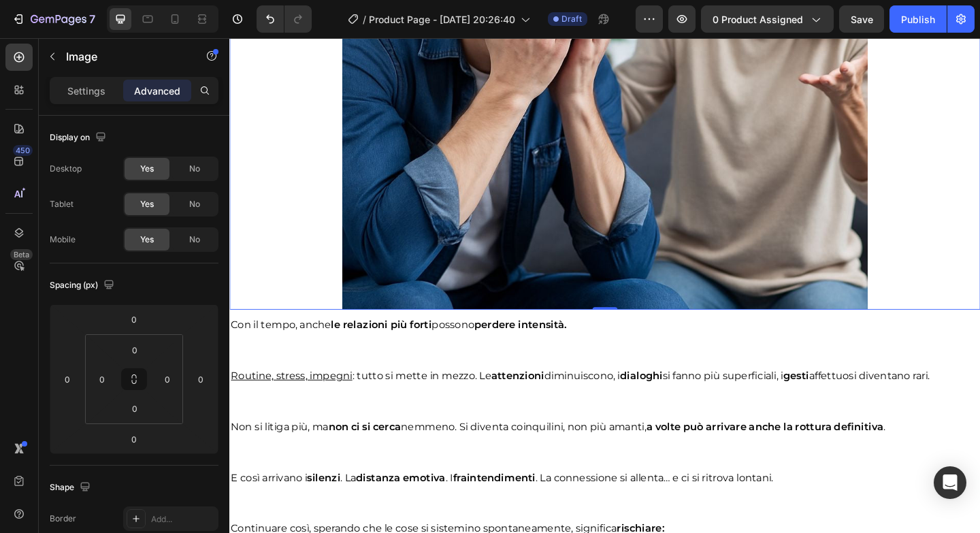
scroll to position [2072, 0]
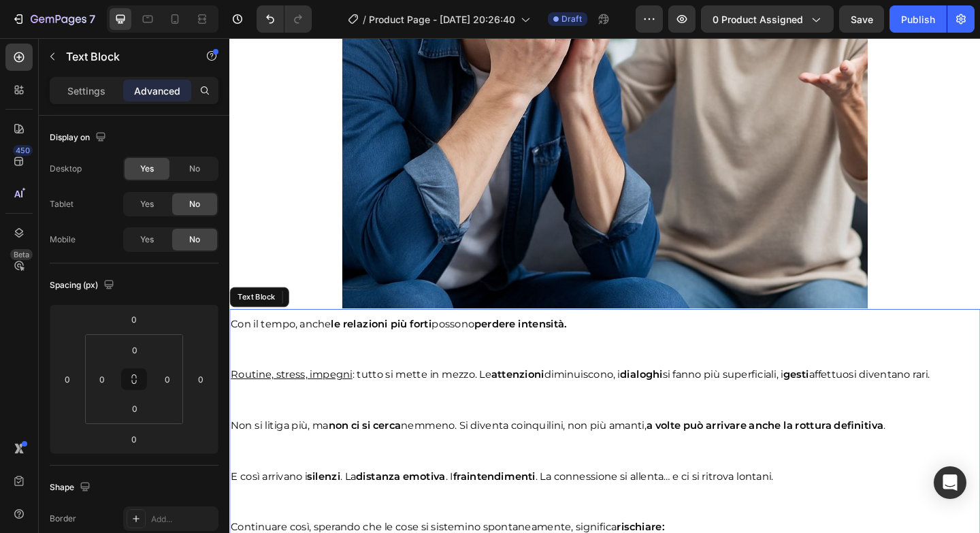
click at [559, 363] on p at bounding box center [638, 376] width 814 height 27
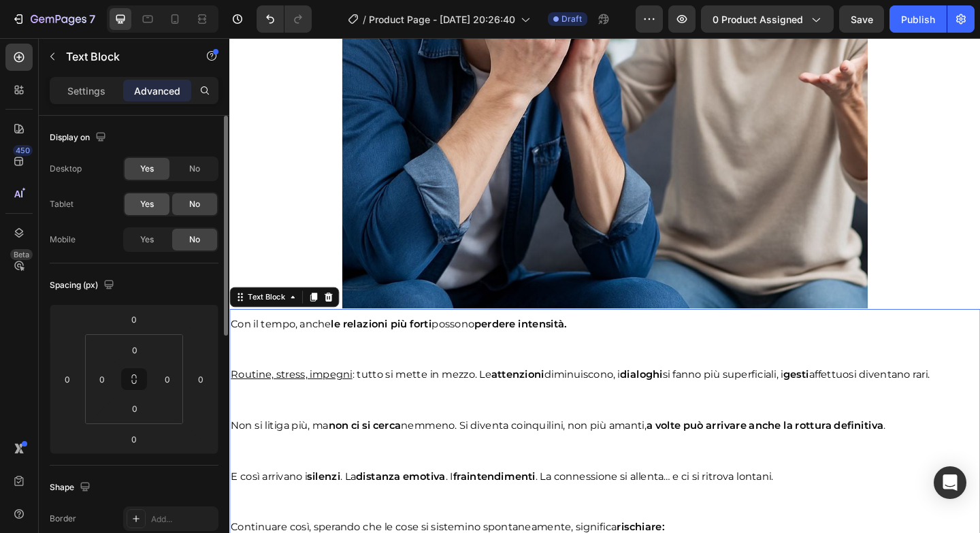
click at [157, 203] on div "Yes" at bounding box center [147, 204] width 45 height 22
click at [148, 233] on span "Yes" at bounding box center [147, 239] width 14 height 12
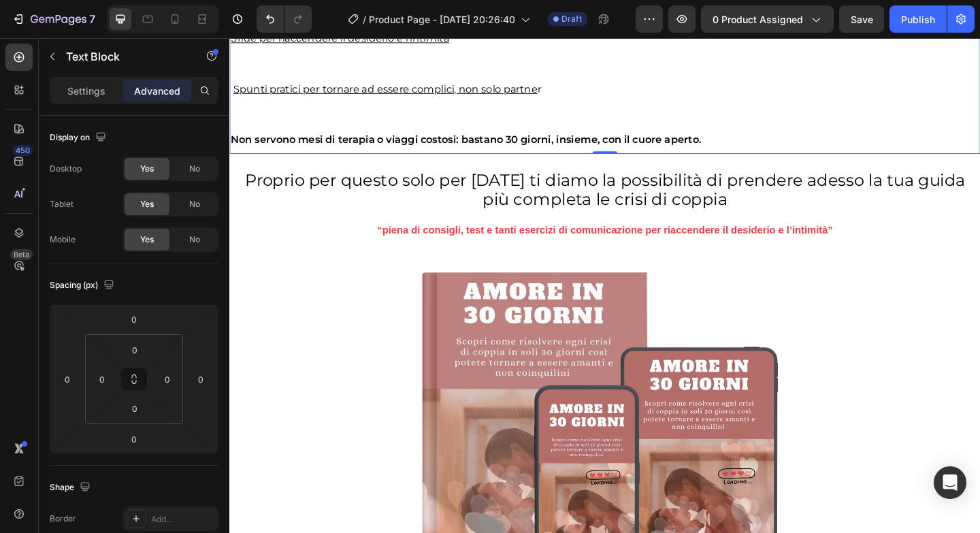
scroll to position [3167, 0]
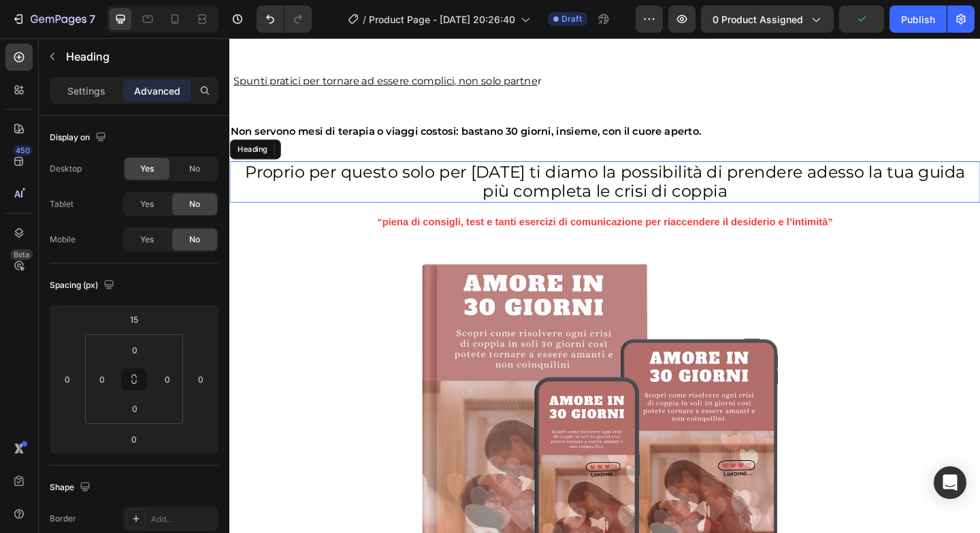
click at [415, 217] on h2 "Proprio per questo solo per [DATE] ti diamo la possibilità di prendere adesso l…" at bounding box center [637, 194] width 816 height 45
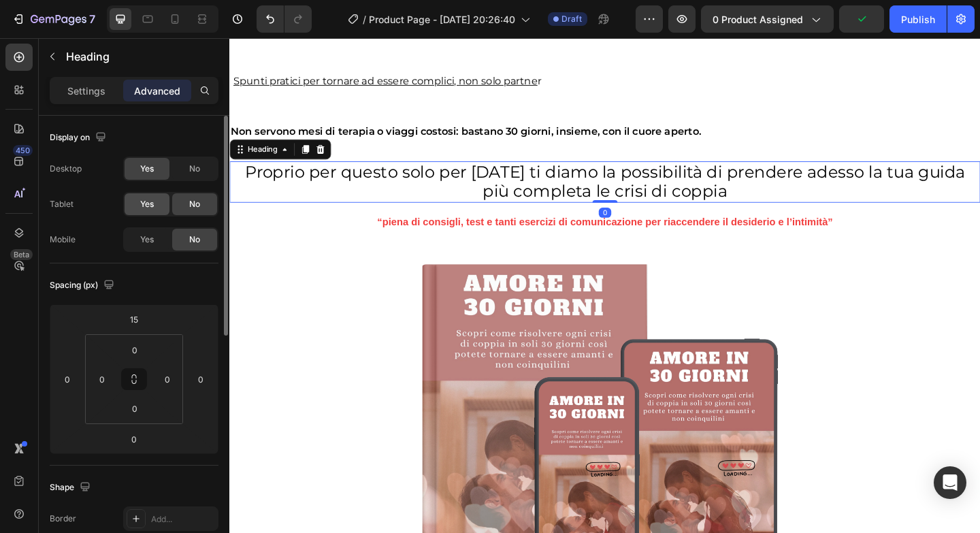
click at [157, 201] on div "Yes" at bounding box center [147, 204] width 45 height 22
click at [144, 229] on div "Yes" at bounding box center [147, 240] width 45 height 22
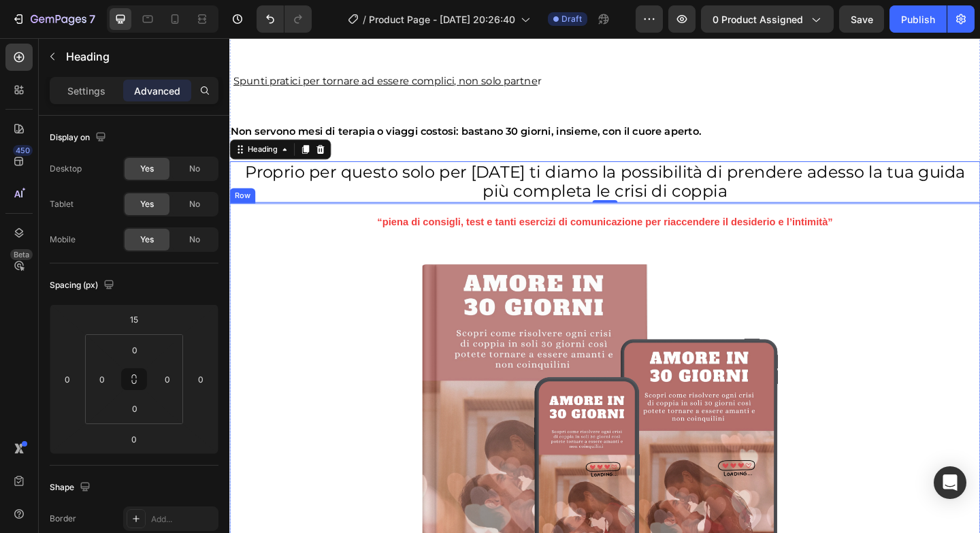
click at [321, 242] on p "“piena di consigli, test e tanti esercizi di comunicazione per riaccendere il d…" at bounding box center [638, 238] width 814 height 18
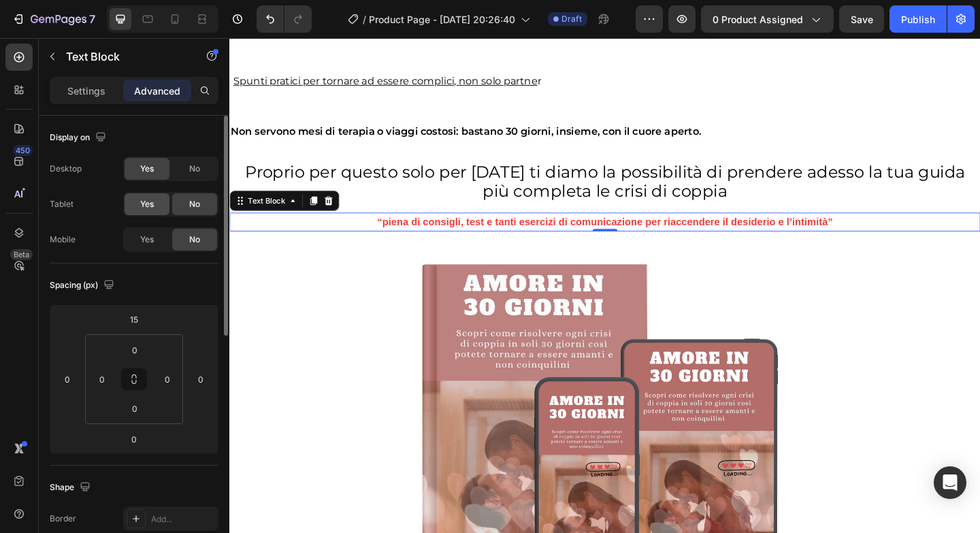
click at [144, 203] on span "Yes" at bounding box center [147, 204] width 14 height 12
click at [146, 242] on span "Yes" at bounding box center [147, 239] width 14 height 12
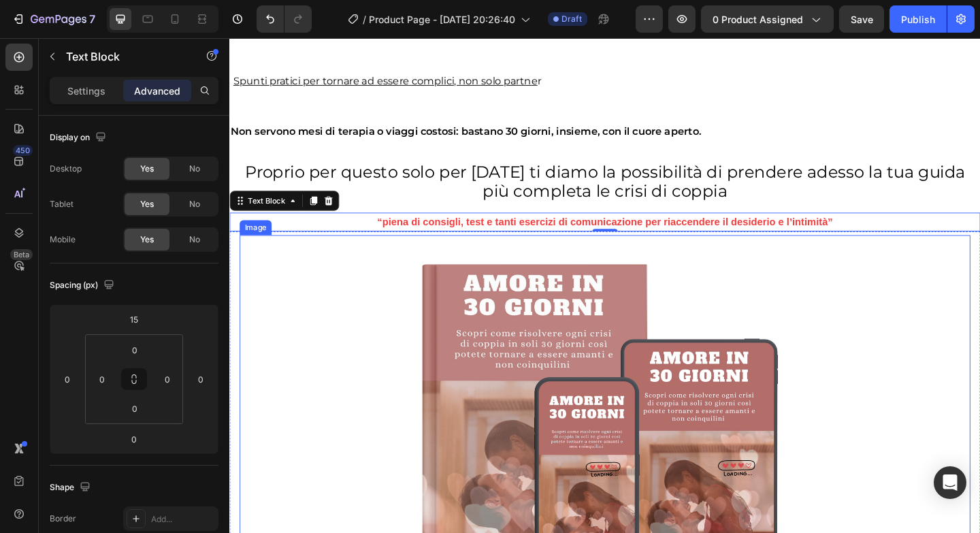
click at [399, 318] on div at bounding box center [637, 450] width 795 height 397
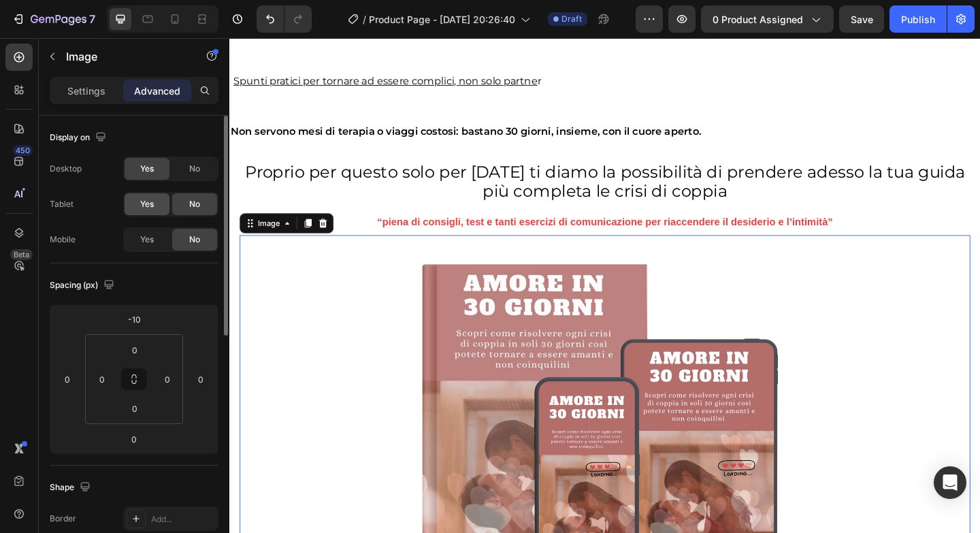
click at [141, 197] on div "Yes" at bounding box center [147, 204] width 45 height 22
click at [146, 248] on div "Yes" at bounding box center [147, 240] width 45 height 22
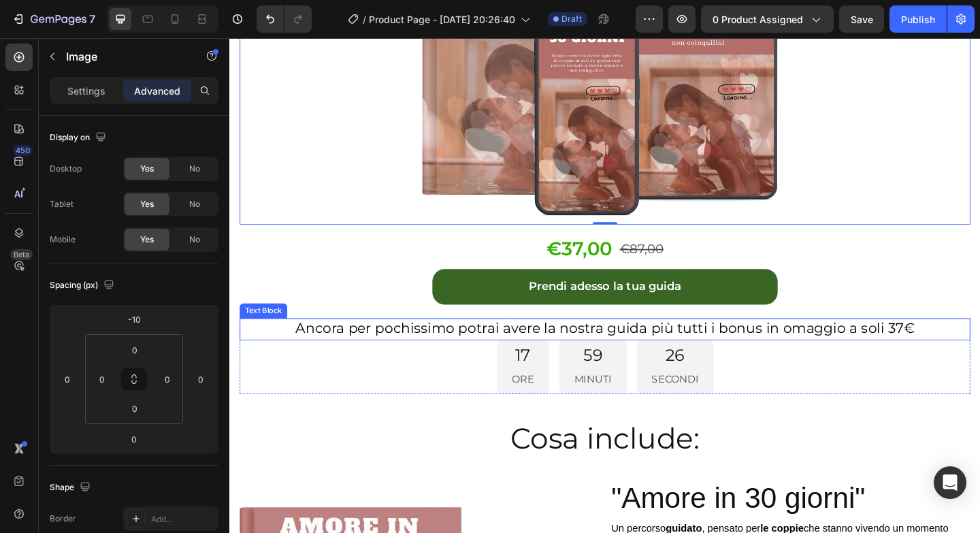
scroll to position [3611, 0]
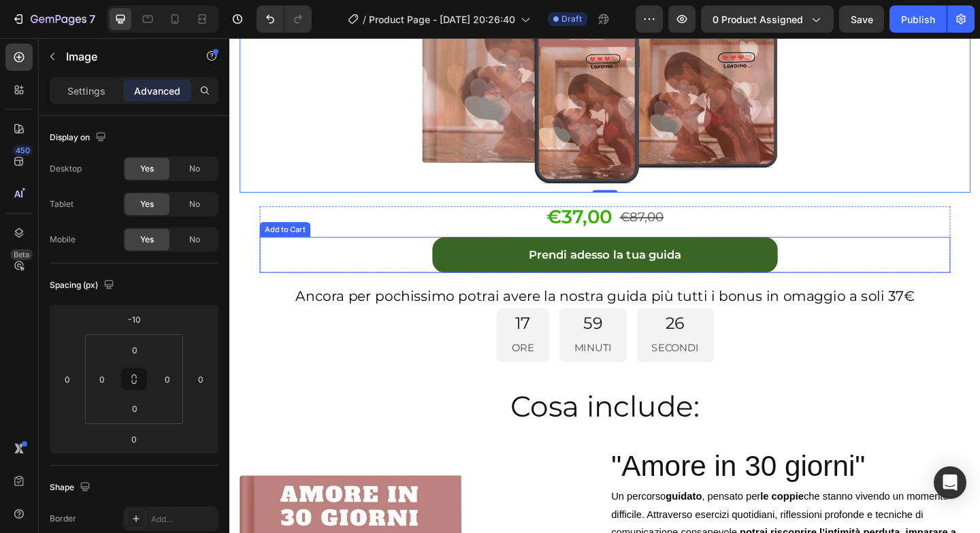
click at [388, 284] on div "Prendi adesso la tua guida Add to Cart" at bounding box center [637, 273] width 751 height 38
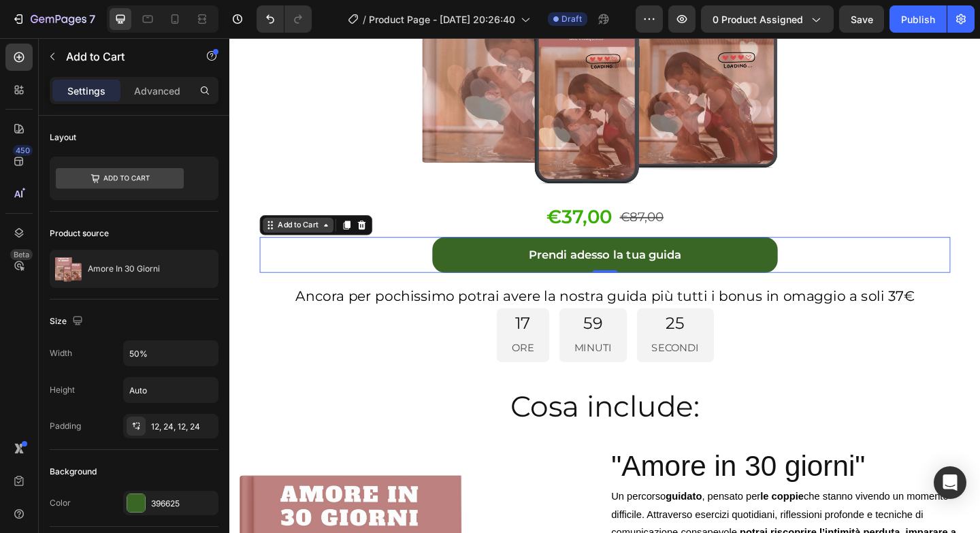
click at [312, 248] on div "Add to Cart" at bounding box center [304, 241] width 50 height 12
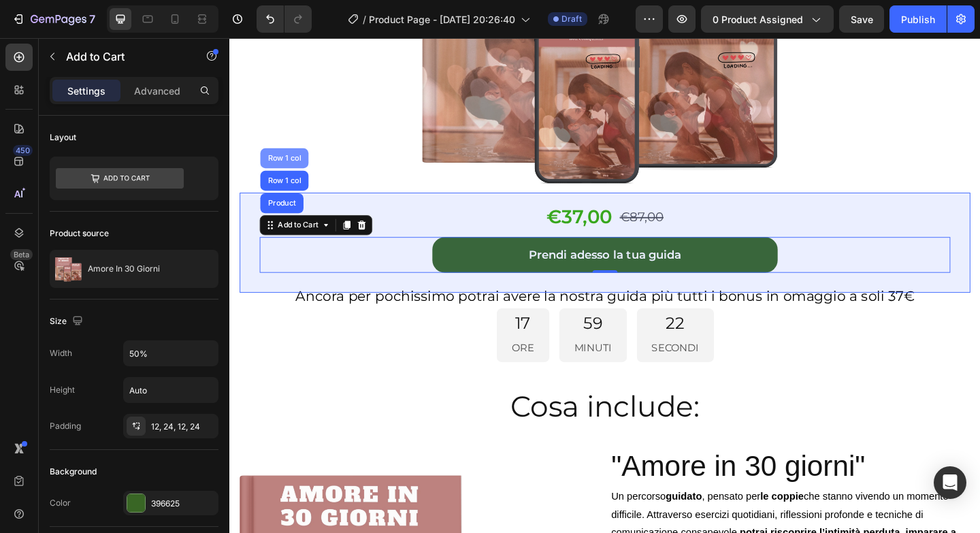
click at [295, 173] on div "Row 1 col" at bounding box center [289, 169] width 42 height 8
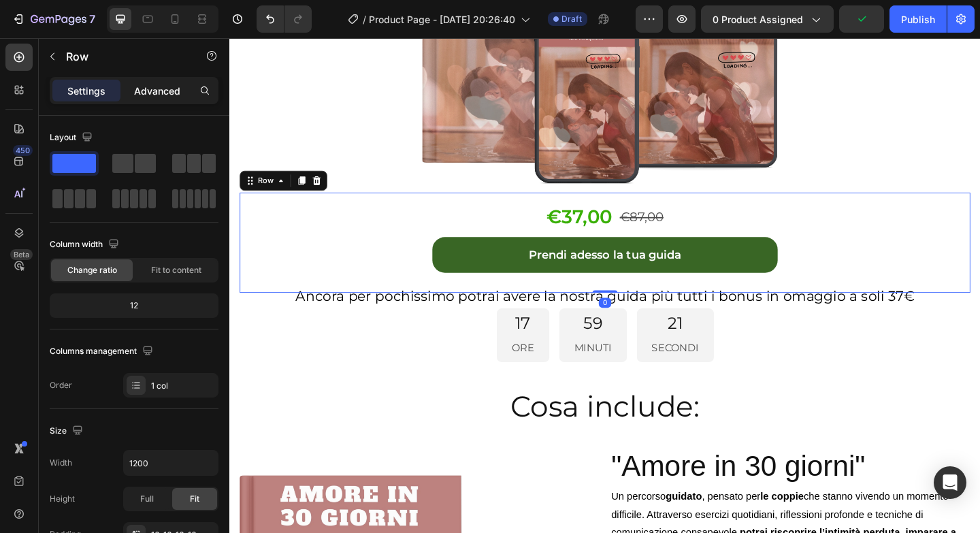
click at [161, 97] on p "Advanced" at bounding box center [157, 91] width 46 height 14
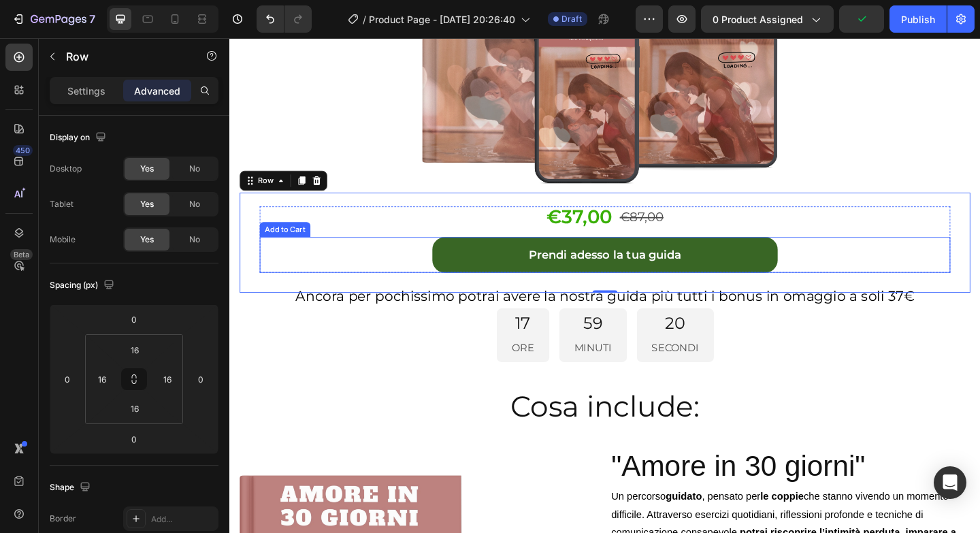
click at [346, 271] on div "Prendi adesso la tua guida Add to Cart" at bounding box center [637, 273] width 751 height 38
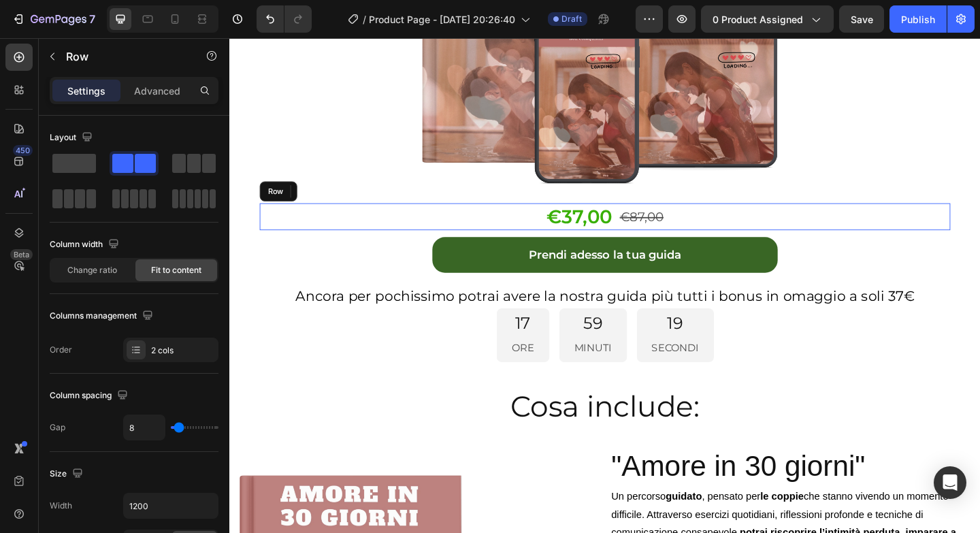
click at [395, 247] on div "€37,00 Product Price Product Price €87,00 Product Price Product Price Row" at bounding box center [637, 232] width 751 height 29
click at [165, 99] on div "Advanced" at bounding box center [157, 91] width 68 height 22
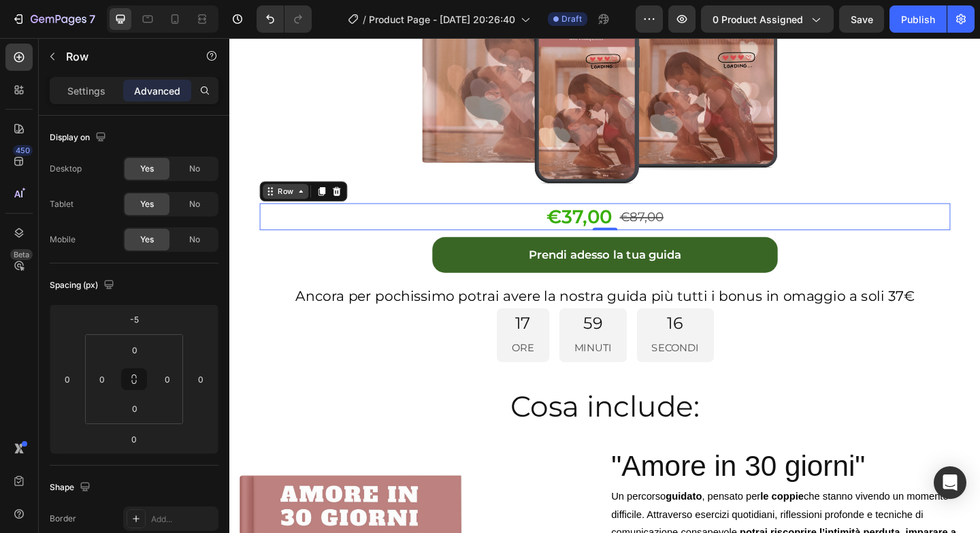
click at [305, 206] on icon at bounding box center [307, 204] width 4 height 3
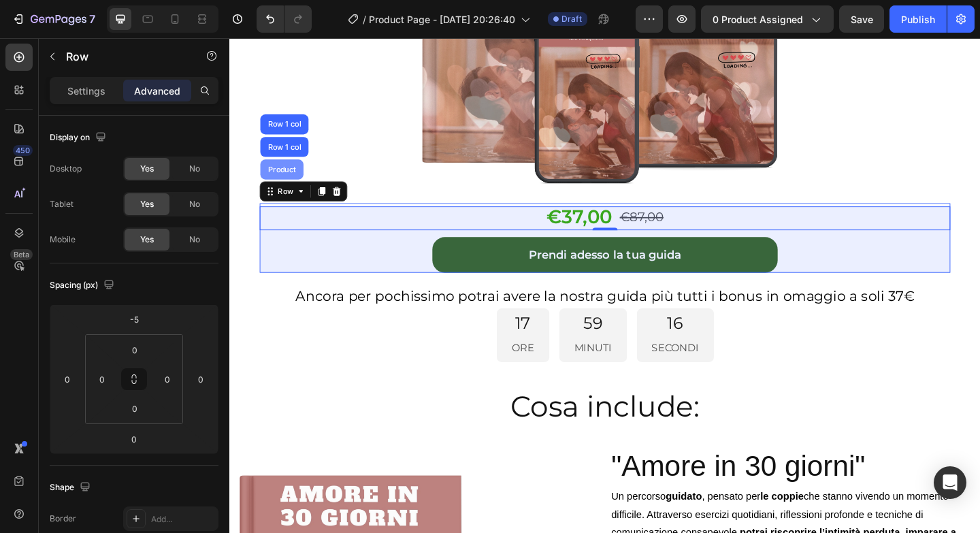
click at [292, 185] on div "Product" at bounding box center [286, 181] width 36 height 8
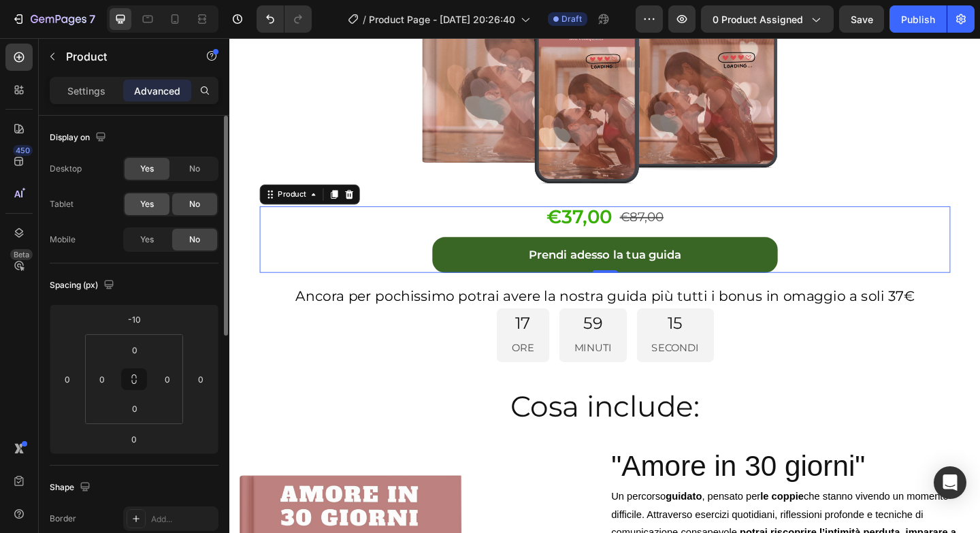
click at [150, 206] on span "Yes" at bounding box center [147, 204] width 14 height 12
click at [150, 237] on span "Yes" at bounding box center [147, 239] width 14 height 12
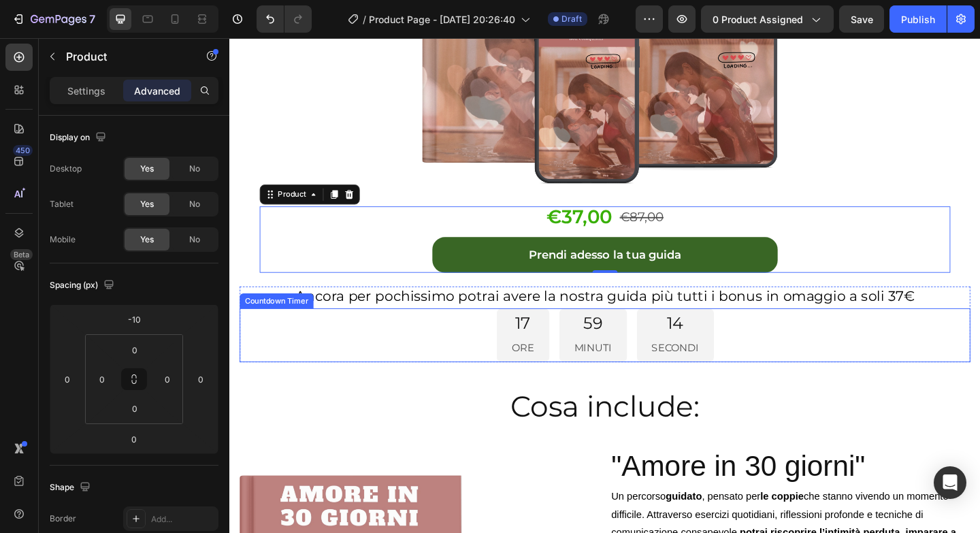
click at [378, 346] on div "17 ORE 59 MINUTI 14 SECONDI" at bounding box center [637, 361] width 795 height 59
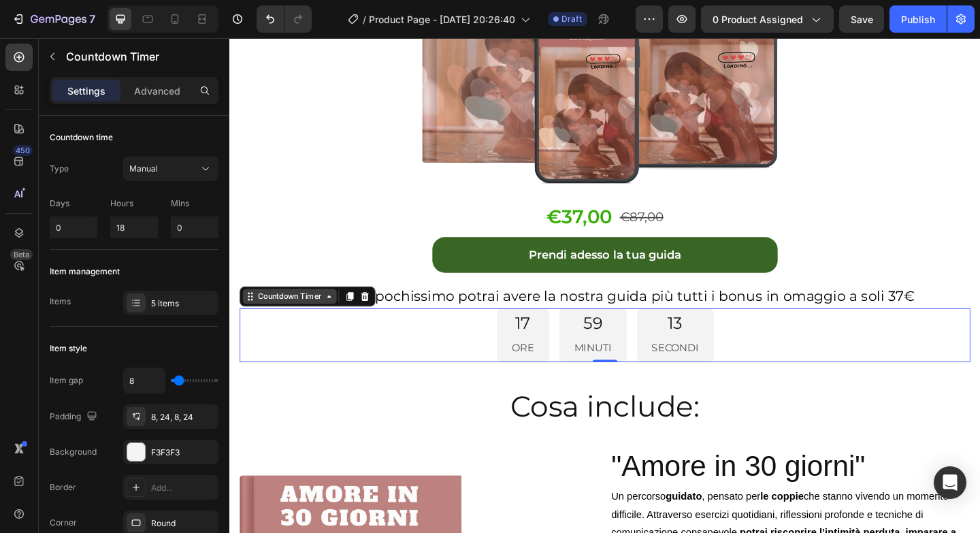
click at [335, 324] on icon at bounding box center [337, 319] width 11 height 11
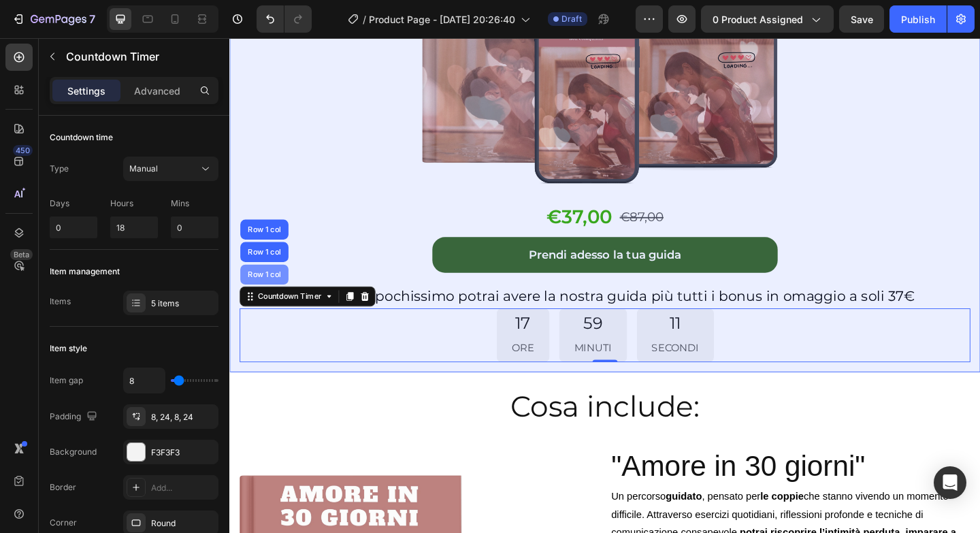
click at [277, 297] on div "Row 1 col" at bounding box center [267, 295] width 42 height 8
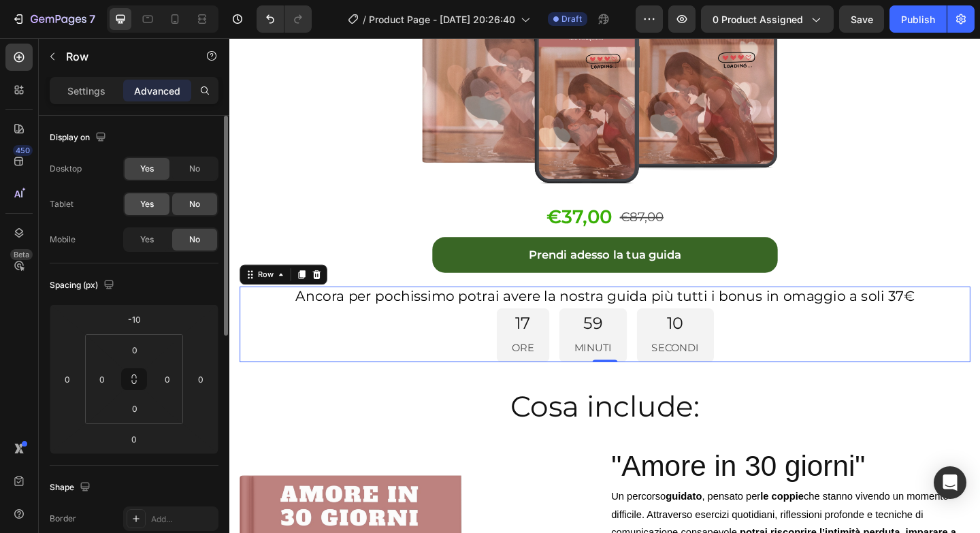
click at [149, 193] on div "Yes" at bounding box center [147, 204] width 45 height 22
click at [152, 231] on div "Yes" at bounding box center [147, 240] width 45 height 22
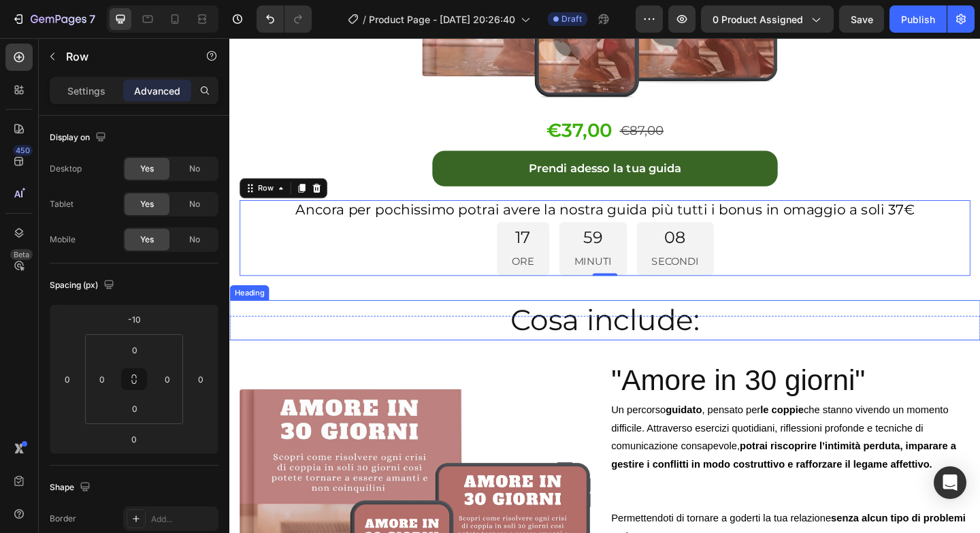
scroll to position [3713, 0]
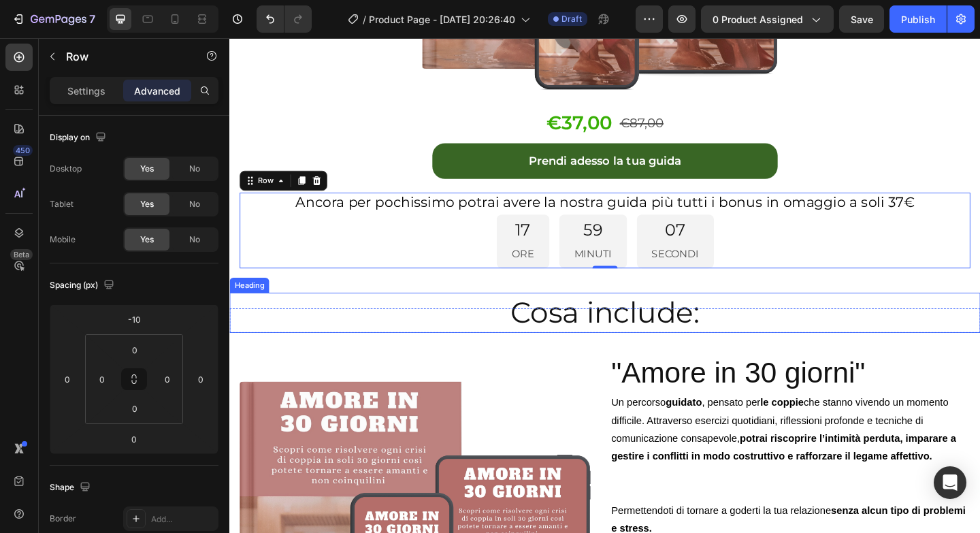
click at [462, 333] on h2 "Cosa include:" at bounding box center [637, 337] width 816 height 44
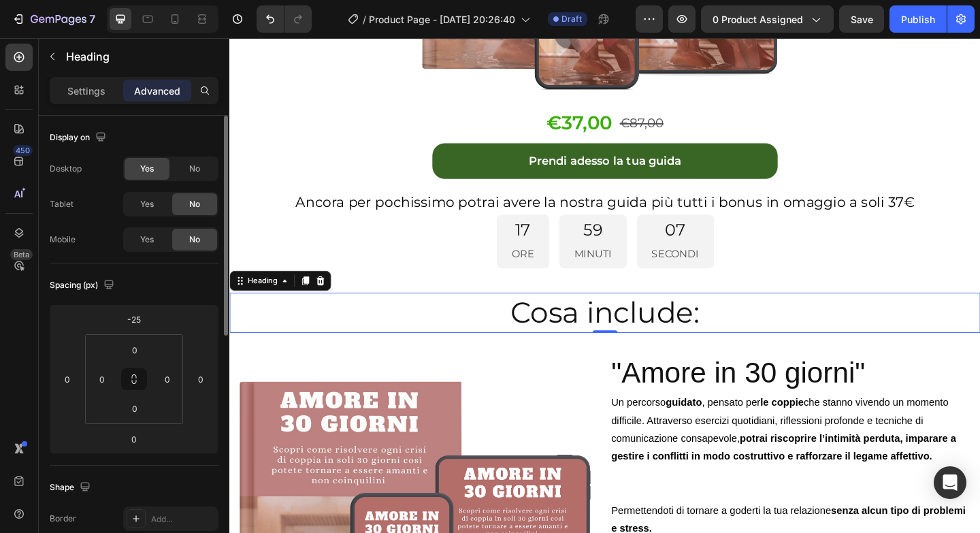
click at [152, 218] on div "Desktop Yes No Tablet Yes No Mobile Yes No" at bounding box center [134, 203] width 169 height 95
click at [158, 204] on div "Yes" at bounding box center [147, 204] width 45 height 22
click at [152, 228] on div "Yes No" at bounding box center [170, 239] width 95 height 24
click at [152, 250] on div "Yes" at bounding box center [147, 240] width 45 height 22
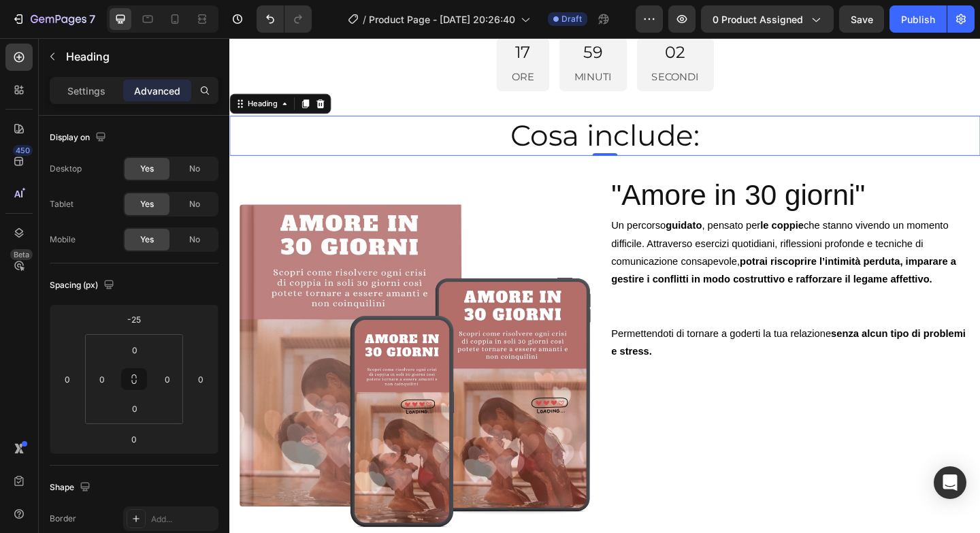
scroll to position [3938, 0]
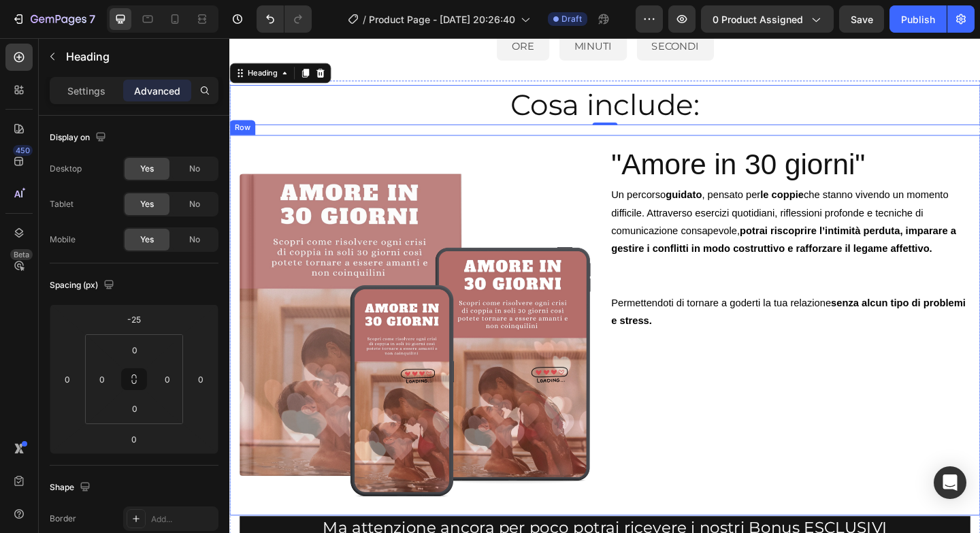
click at [706, 156] on div "Image "Amore in 30 giorni" Heading Un percorso guidato , pensato per le coppie …" at bounding box center [637, 351] width 816 height 414
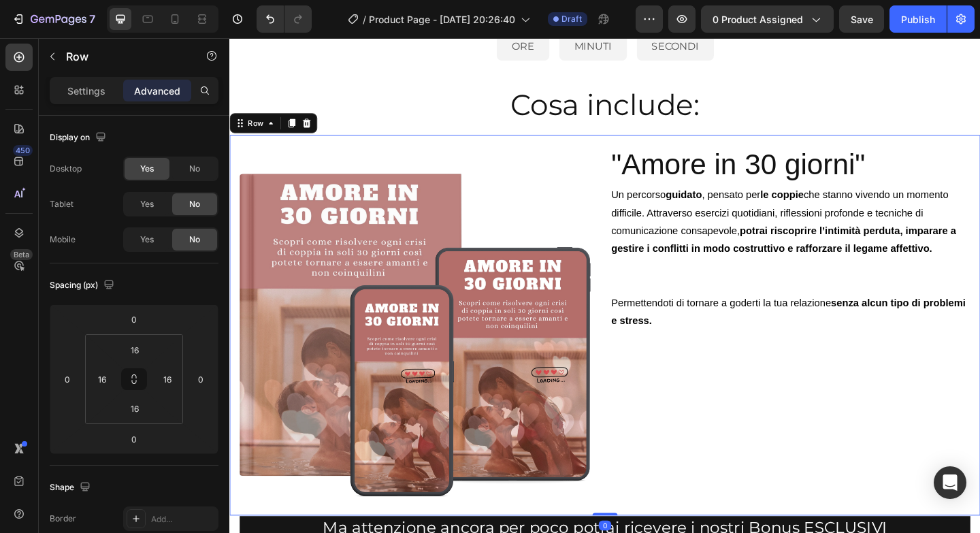
drag, startPoint x: 649, startPoint y: 159, endPoint x: 320, endPoint y: 161, distance: 328.6
click at [320, 161] on div "Image "Amore in 30 giorni" Heading Un percorso guidato , pensato per le coppie …" at bounding box center [637, 351] width 816 height 414
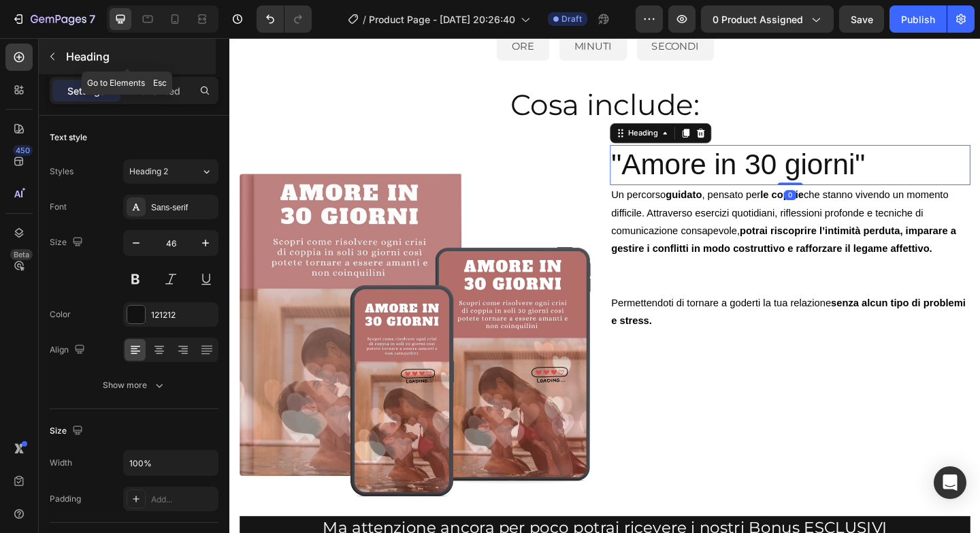
click at [154, 69] on div "Heading" at bounding box center [127, 56] width 177 height 35
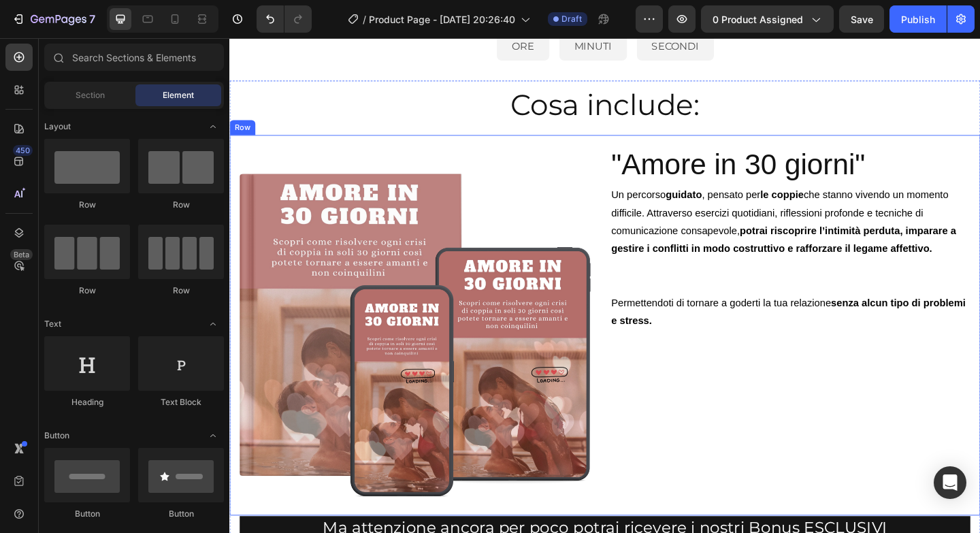
click at [637, 162] on div "Image "Amore in 30 giorni" Heading Un percorso guidato , pensato per le coppie …" at bounding box center [637, 351] width 816 height 414
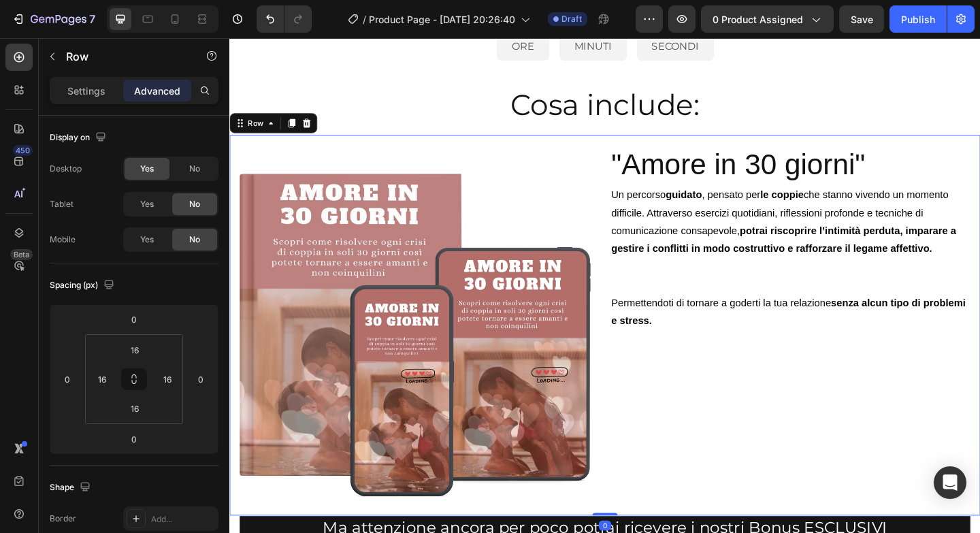
click at [637, 197] on div "Image "Amore in 30 giorni" Heading Un percorso guidato , pensato per le coppie …" at bounding box center [637, 351] width 816 height 414
click at [142, 224] on div "Desktop Yes No Tablet Yes No Mobile Yes No" at bounding box center [134, 203] width 169 height 95
click at [154, 205] on div "Yes" at bounding box center [147, 204] width 45 height 22
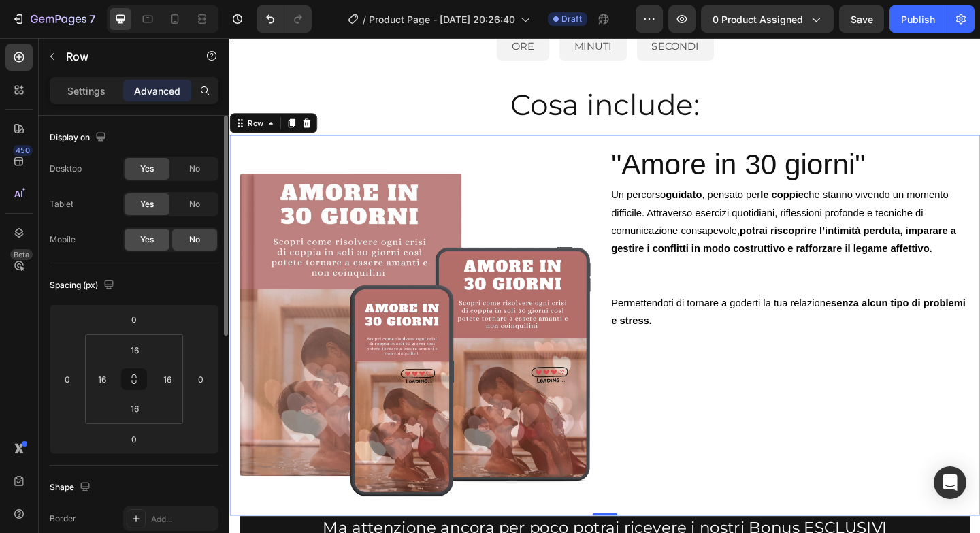
click at [158, 235] on div "Yes" at bounding box center [147, 240] width 45 height 22
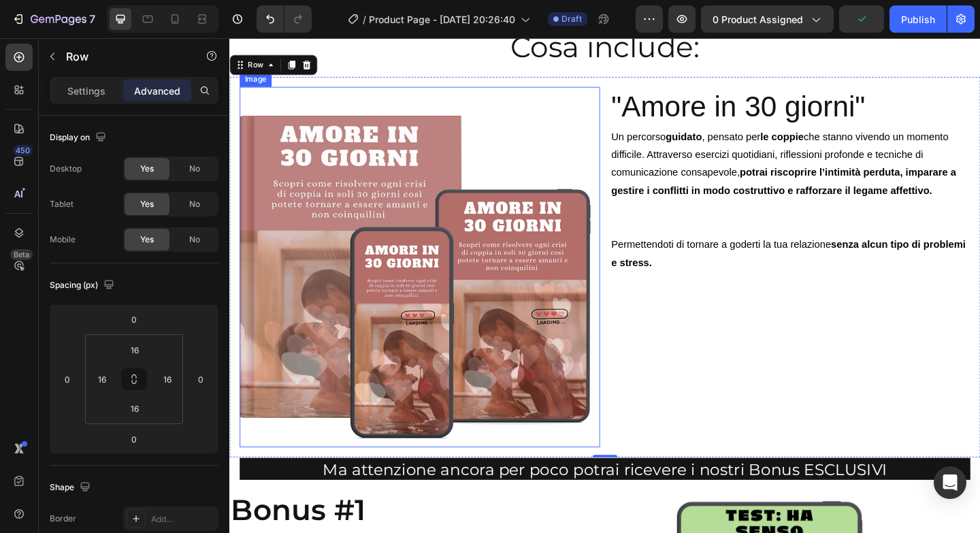
scroll to position [4124, 0]
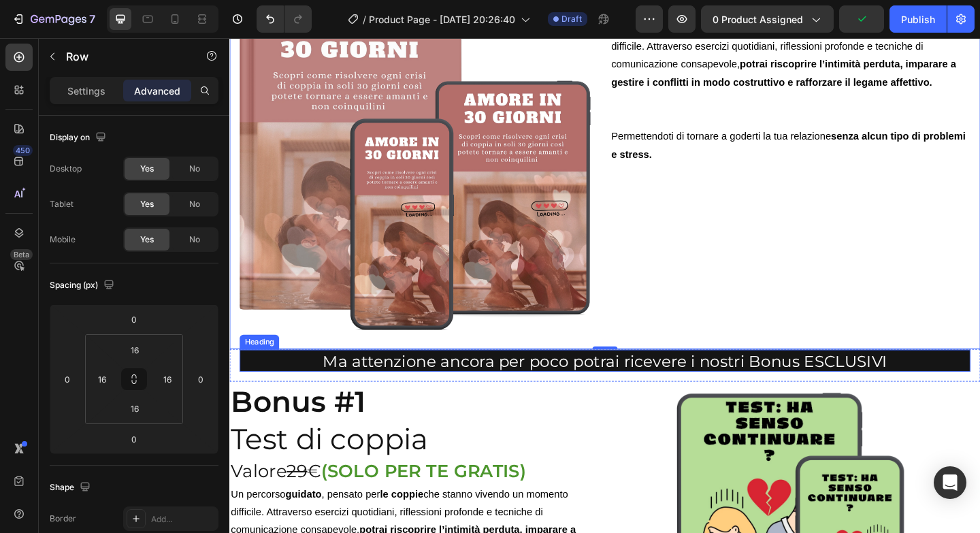
click at [615, 395] on span "Ma attenzione ancora per poco potrai ricevere i nostri Bonus ESCLUSIVI" at bounding box center [638, 389] width 614 height 20
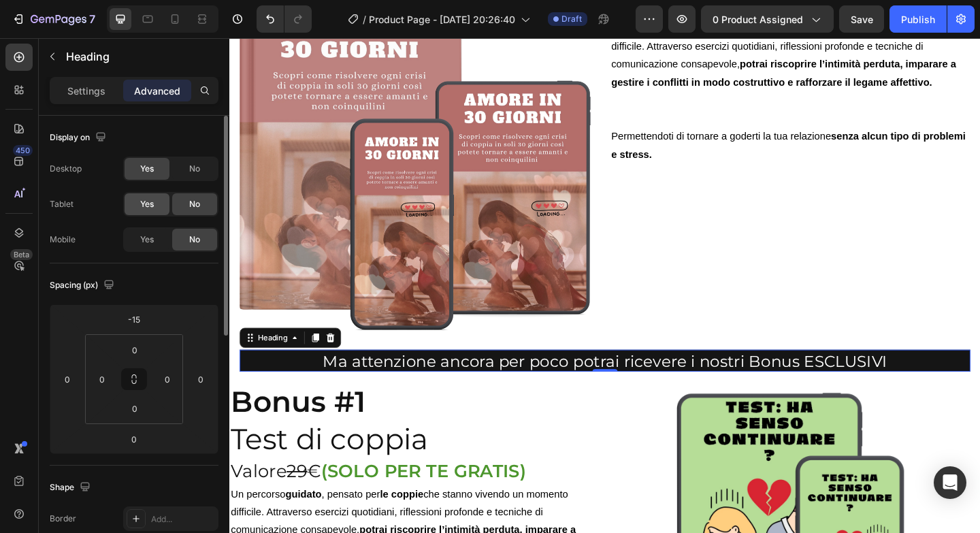
click at [157, 205] on div "Yes" at bounding box center [147, 204] width 45 height 22
click at [156, 240] on div "Yes" at bounding box center [147, 240] width 45 height 22
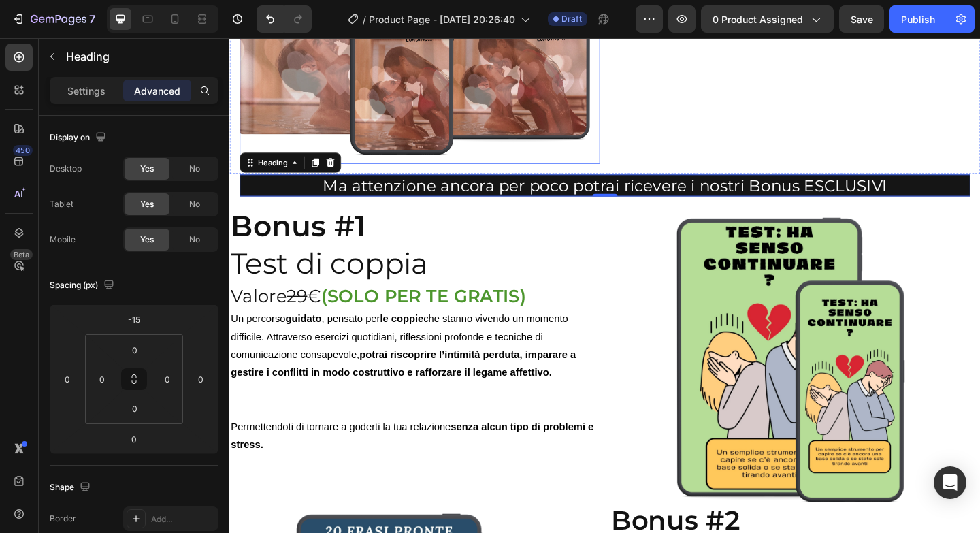
scroll to position [4330, 0]
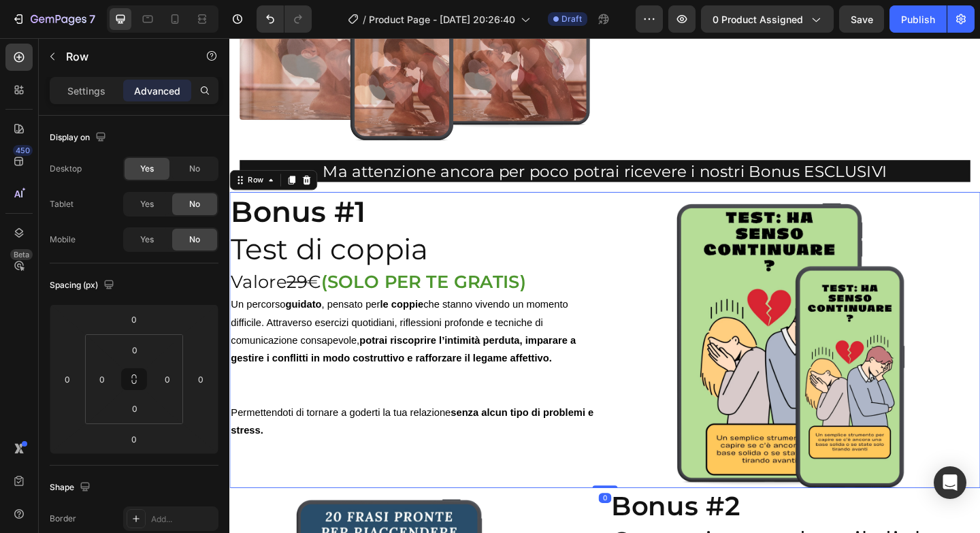
click at [640, 254] on div "Bonus #1 Test di coppia Heading Valore 29 € (SOLO PER TE GRATIS) Heading Un per…" at bounding box center [637, 366] width 816 height 322
click at [137, 203] on div "Yes" at bounding box center [147, 204] width 45 height 22
click at [156, 242] on div "Yes" at bounding box center [147, 240] width 45 height 22
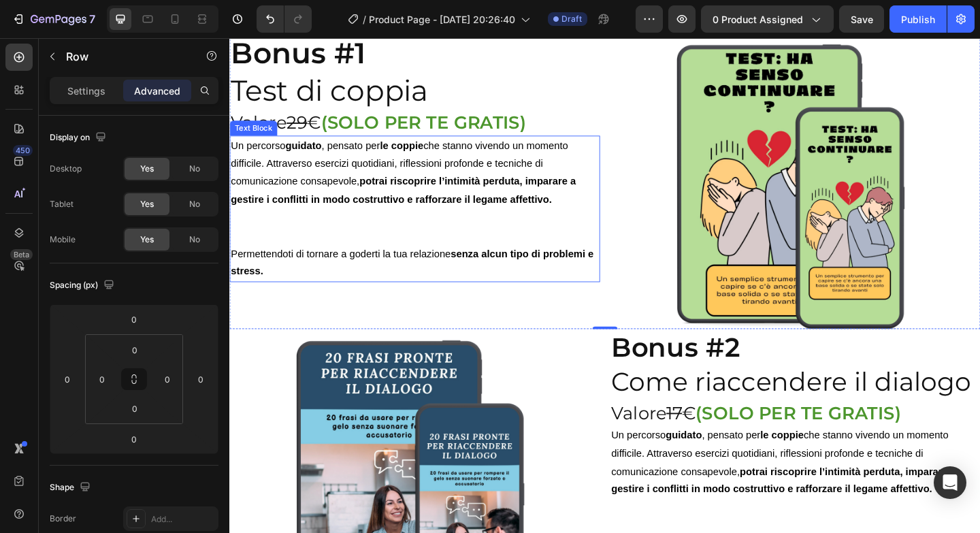
scroll to position [4515, 0]
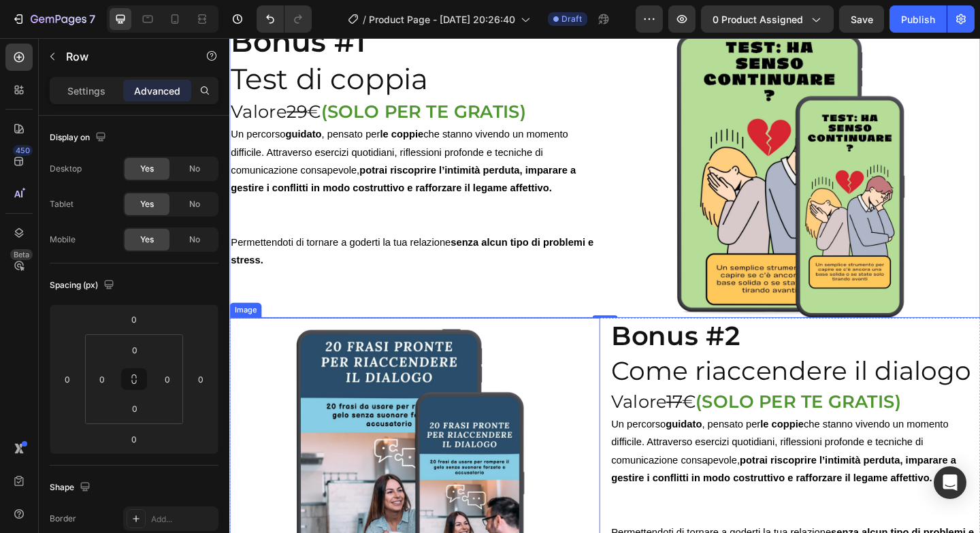
click at [622, 383] on div at bounding box center [430, 503] width 403 height 322
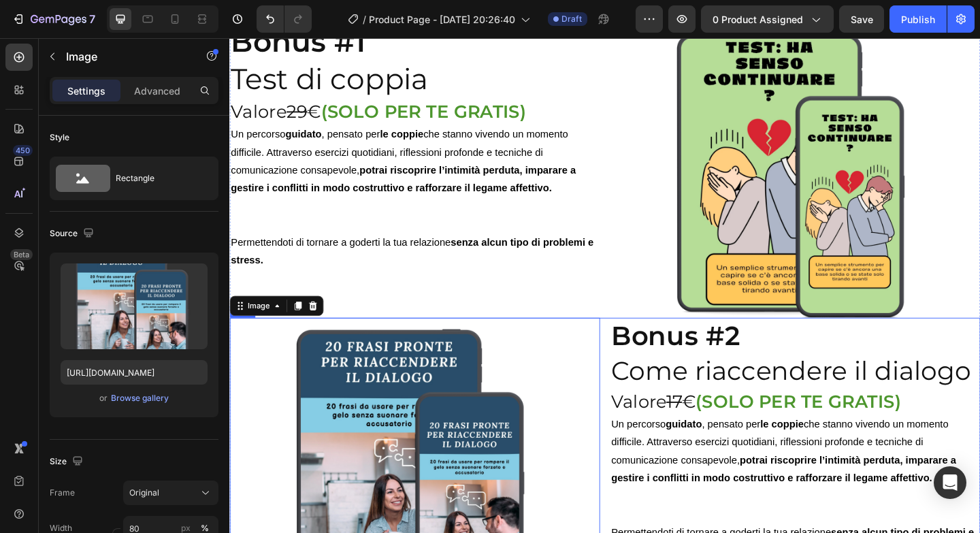
click at [640, 381] on div "Image 0 Bonus #2 Come riaccendere il dialogo Heading Valore 17 € (SOLO PER TE G…" at bounding box center [637, 503] width 816 height 322
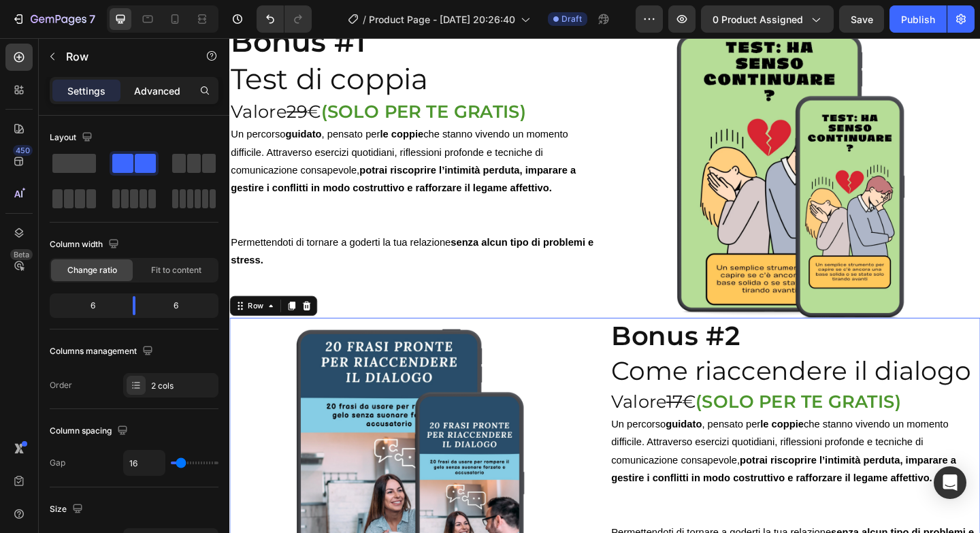
click at [144, 86] on p "Advanced" at bounding box center [157, 91] width 46 height 14
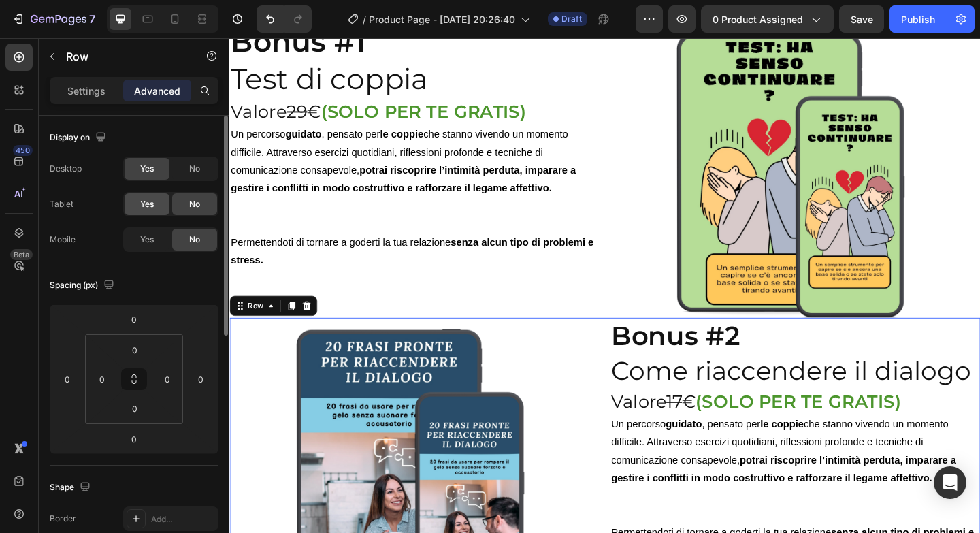
click at [140, 204] on span "Yes" at bounding box center [147, 204] width 14 height 12
click at [148, 229] on div "Yes" at bounding box center [147, 240] width 45 height 22
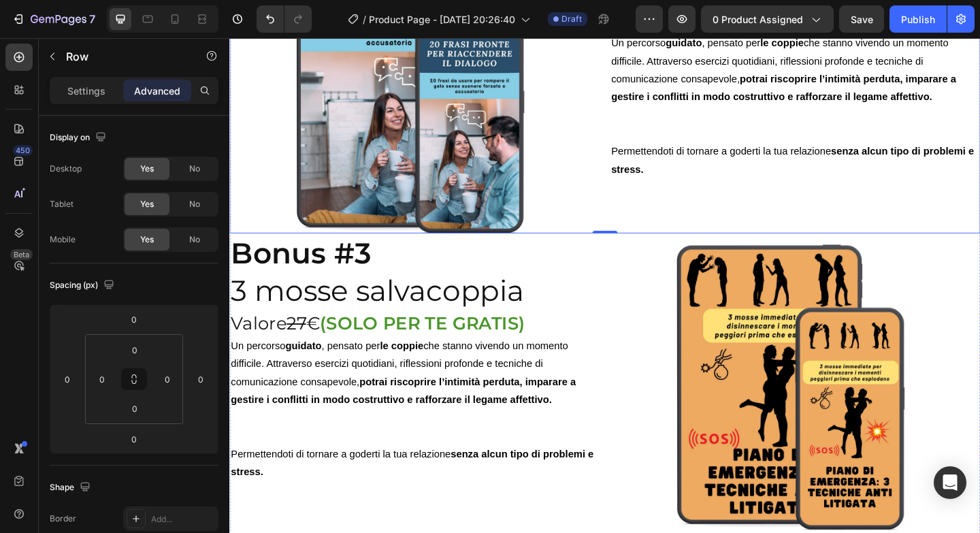
scroll to position [4932, 0]
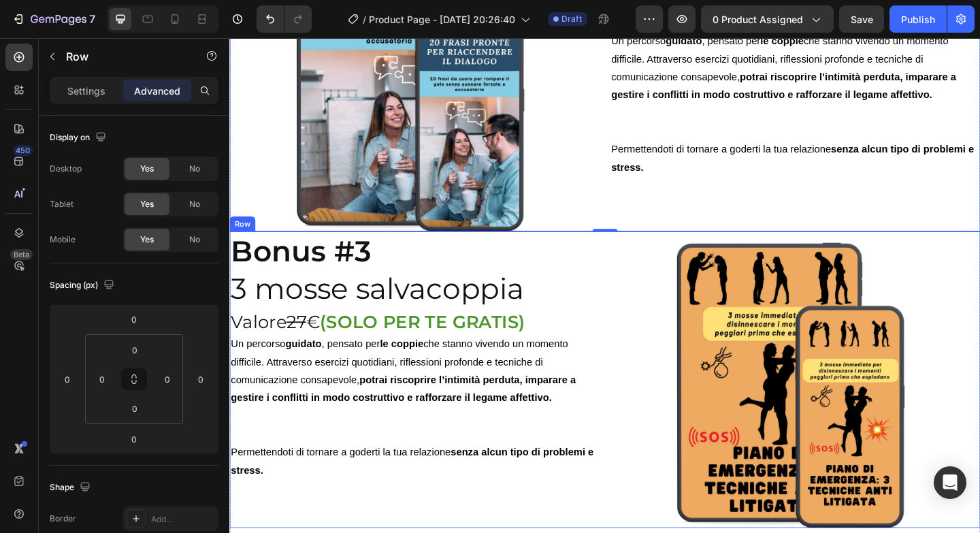
click at [635, 307] on div "Bonus #3 3 mosse salvacoppia Heading Valore 27 € (SOLO PER TE GRATIS) Heading U…" at bounding box center [637, 409] width 816 height 322
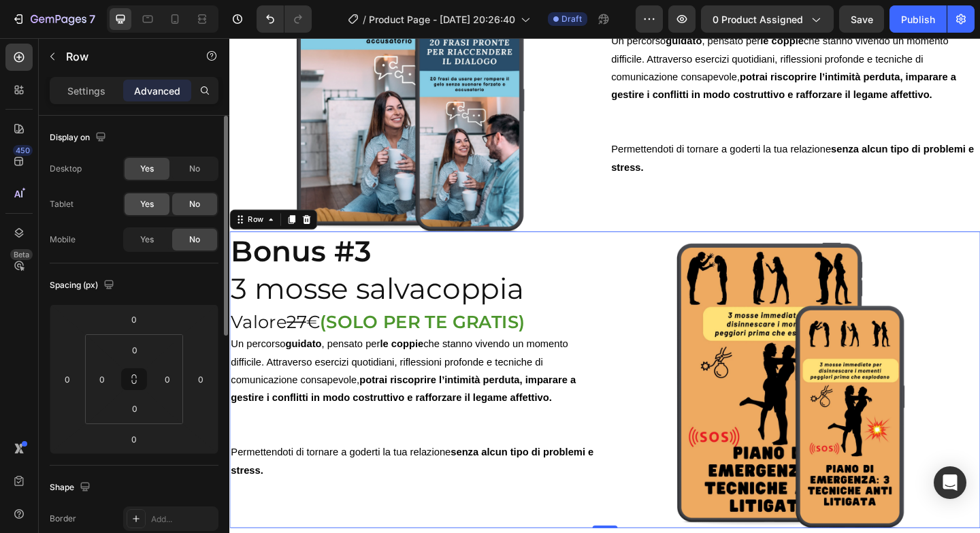
click at [154, 210] on span "Yes" at bounding box center [147, 204] width 14 height 12
click at [156, 238] on div "Yes" at bounding box center [147, 240] width 45 height 22
